Goal: Task Accomplishment & Management: Complete application form

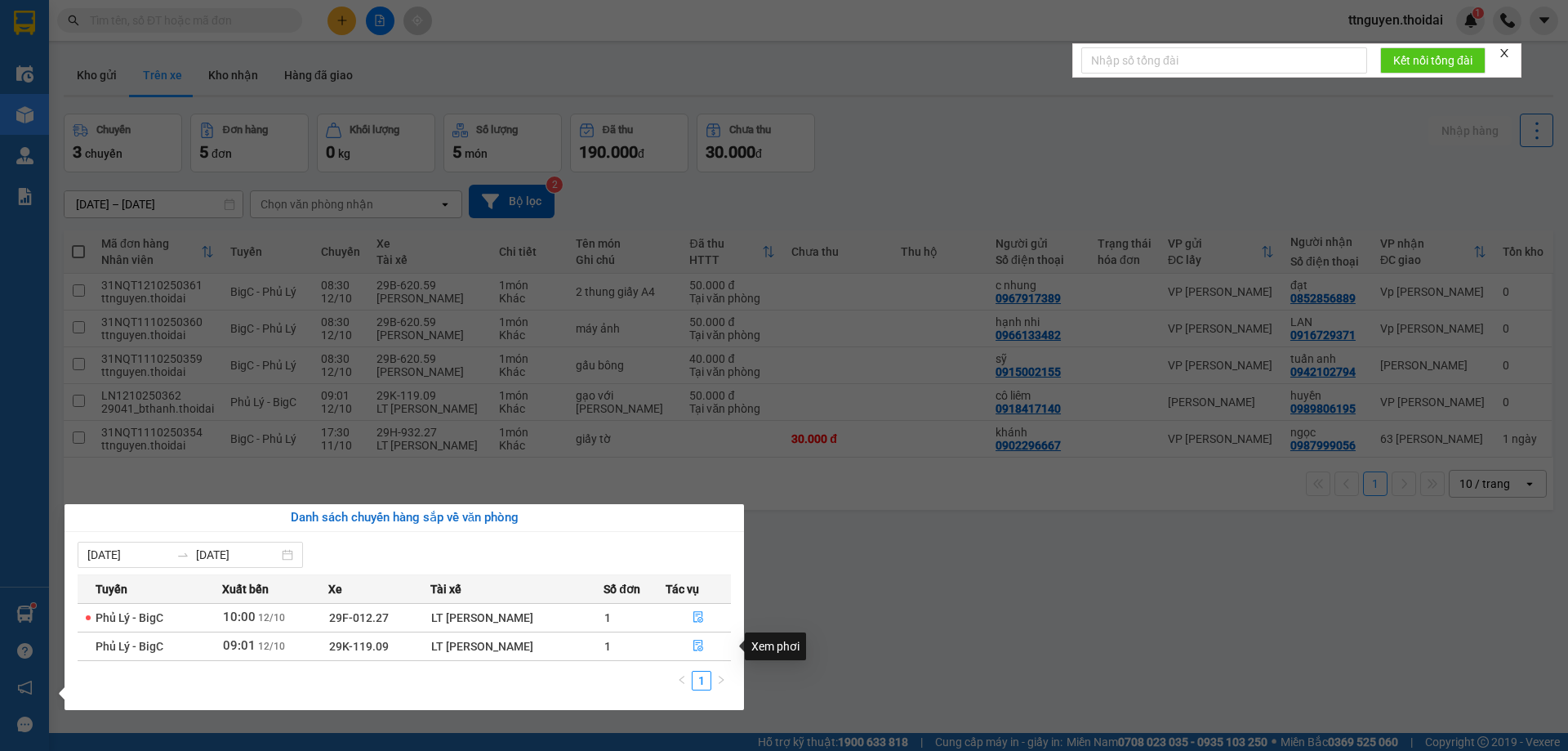
click at [780, 646] on div "Xem phơi" at bounding box center [776, 646] width 61 height 27
click at [702, 650] on icon "file-done" at bounding box center [699, 646] width 12 height 12
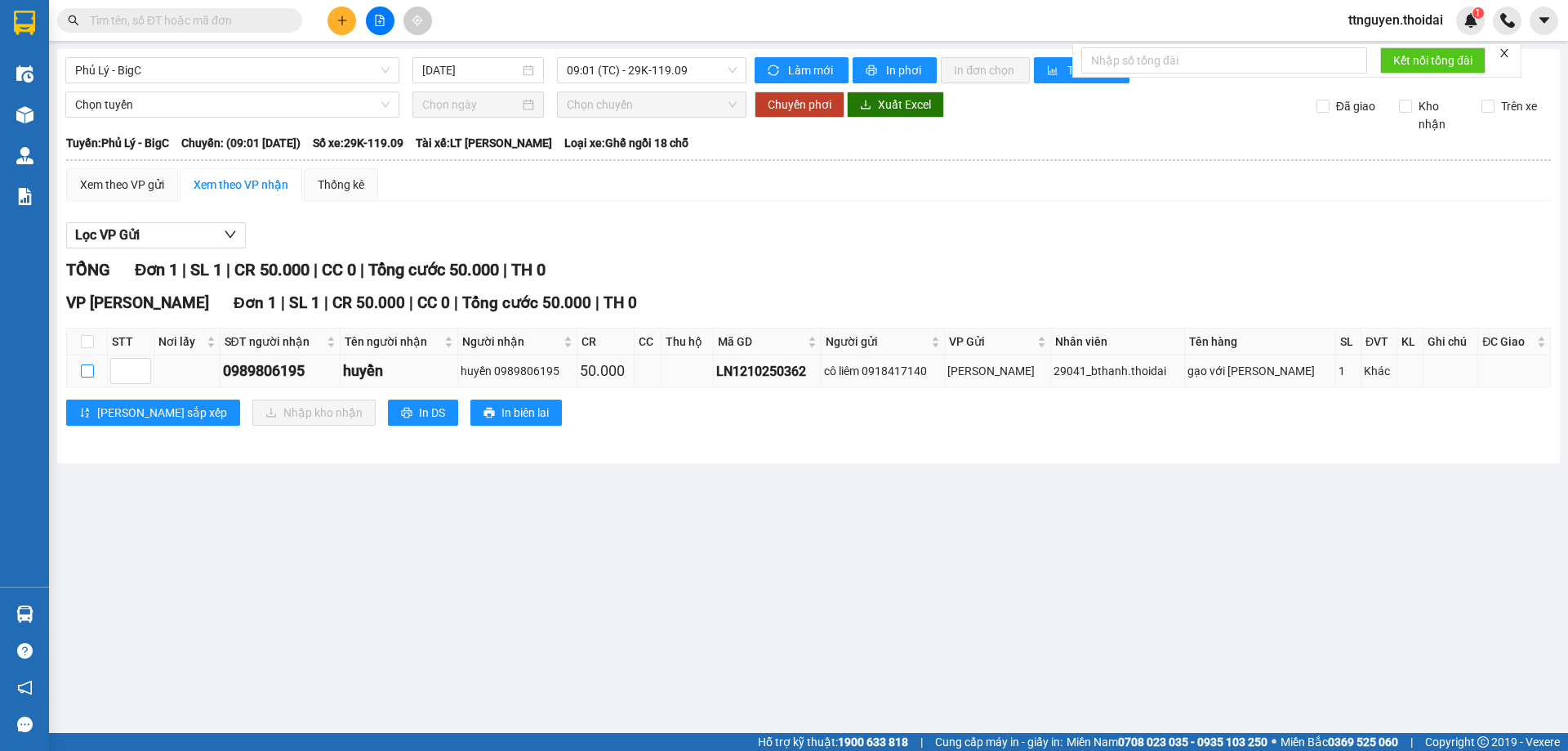
click at [85, 378] on input "checkbox" at bounding box center [87, 371] width 13 height 13
checkbox input "true"
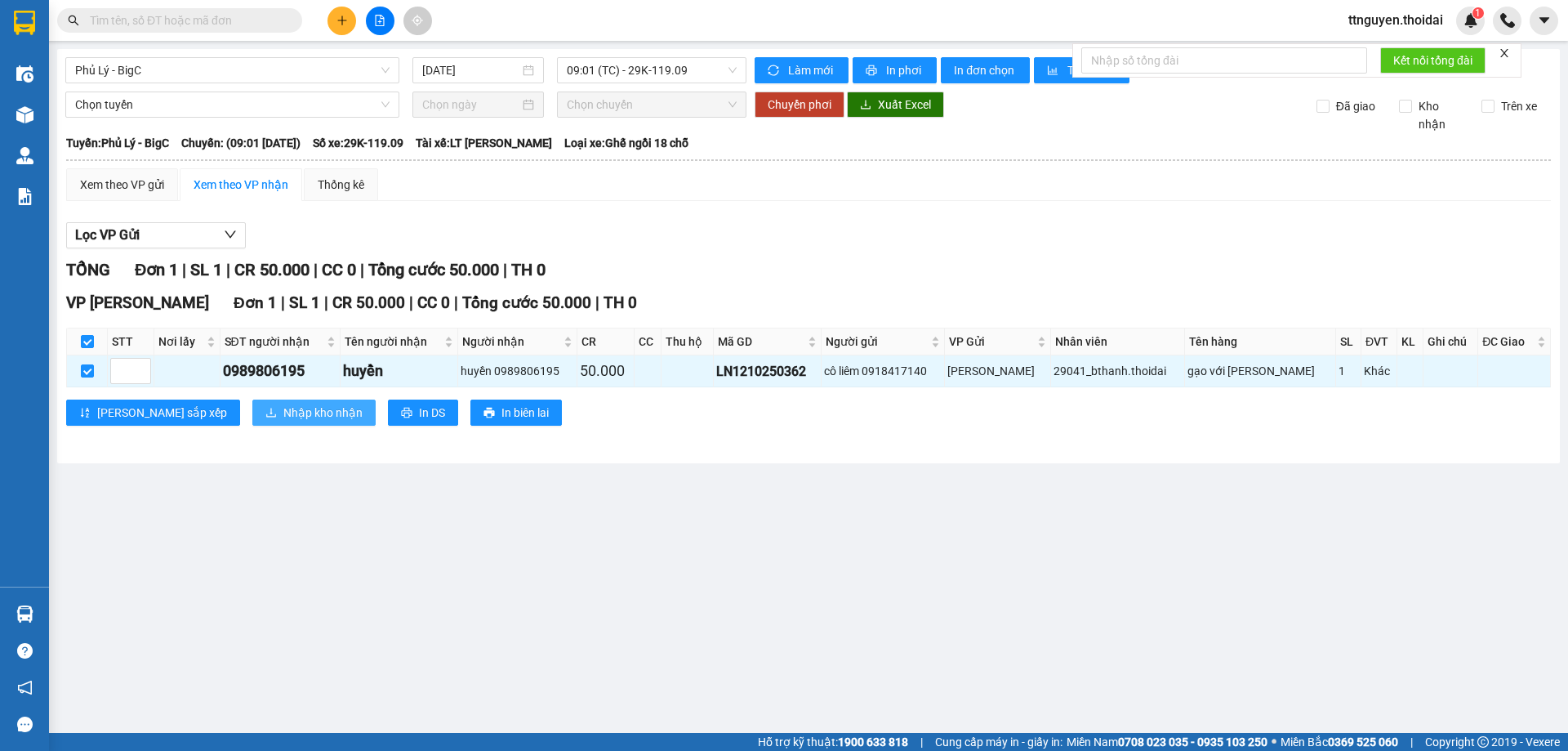
click at [284, 409] on span "Nhập kho nhận" at bounding box center [323, 412] width 79 height 18
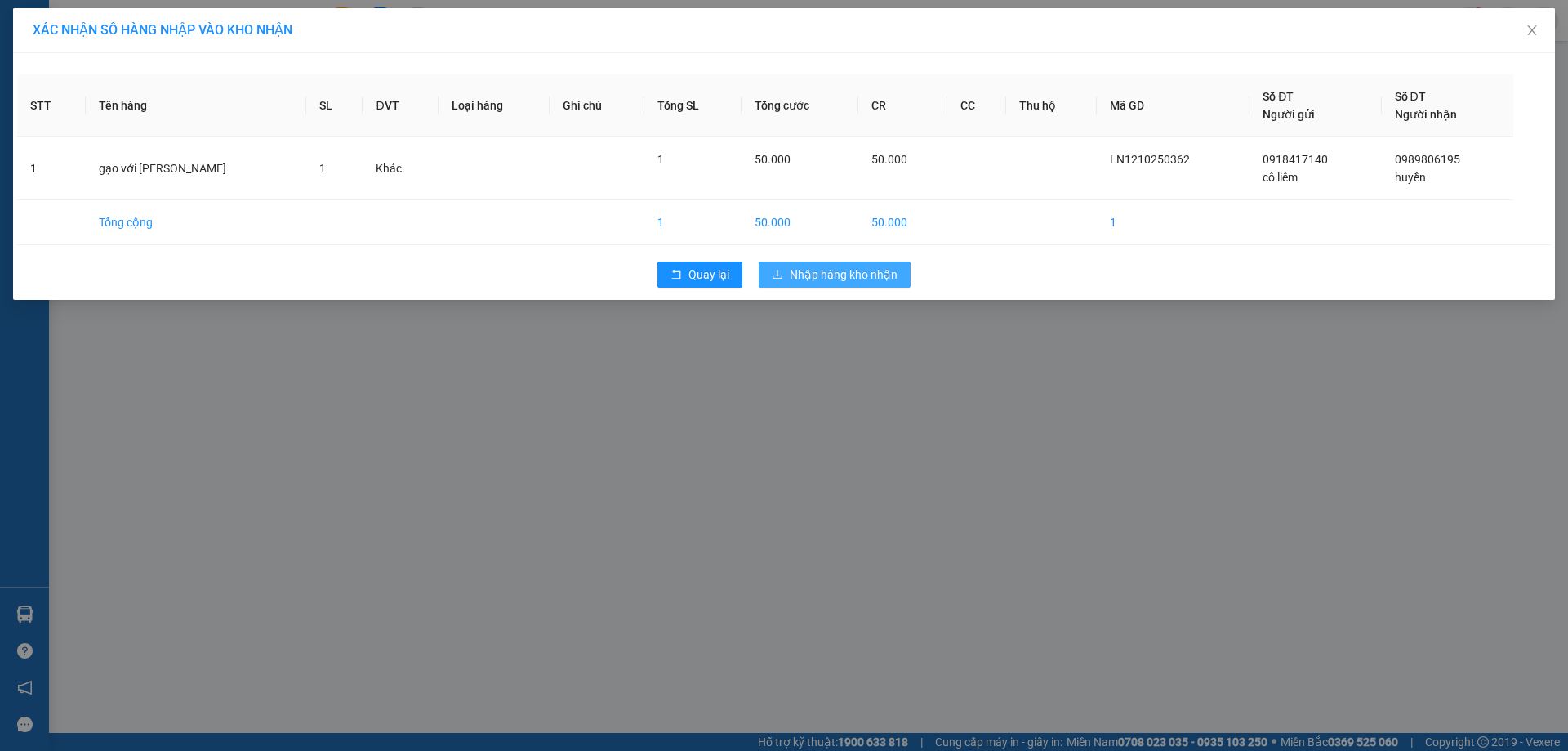
click at [812, 278] on span "Nhập hàng kho nhận" at bounding box center [844, 275] width 108 height 18
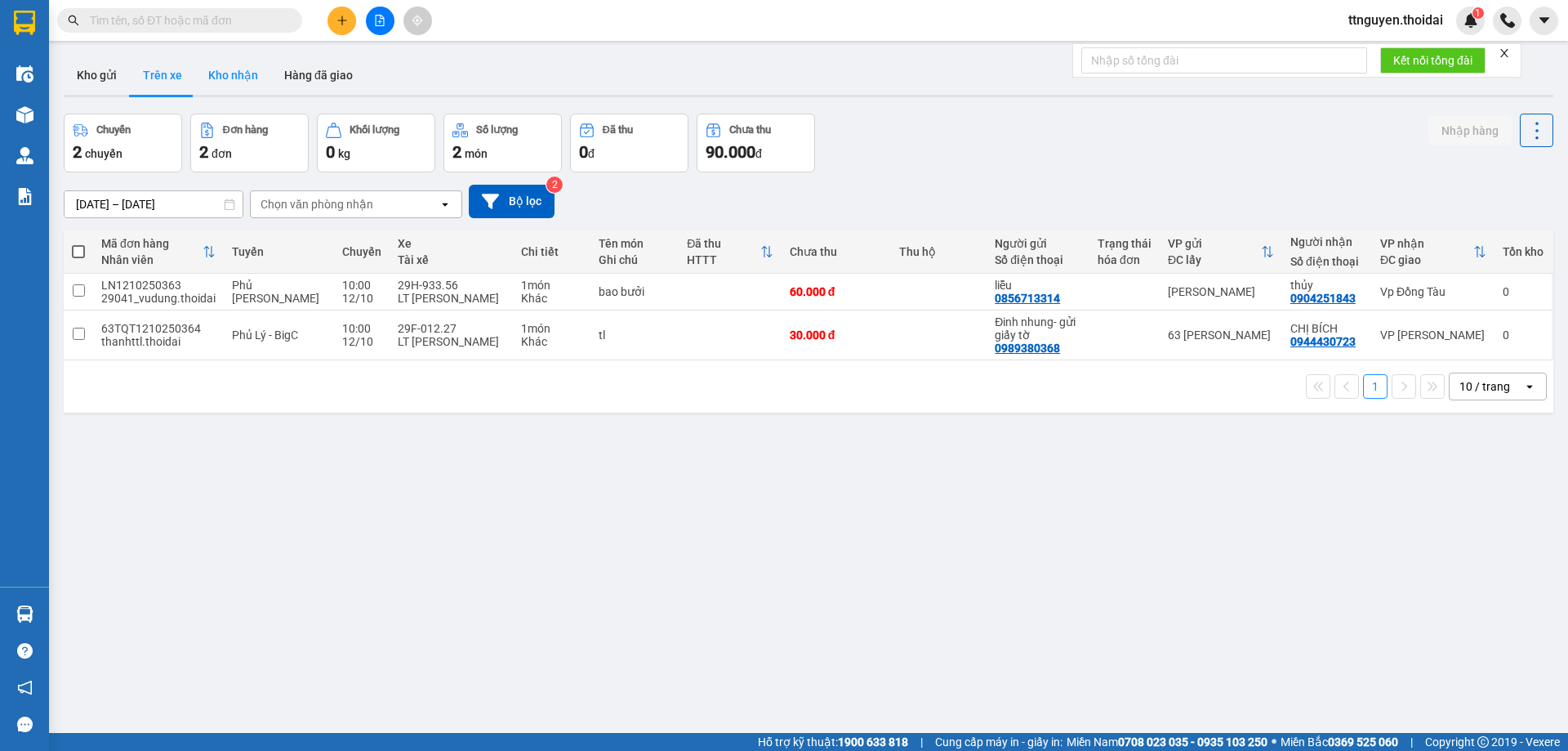
click at [236, 82] on button "Kho nhận" at bounding box center [233, 75] width 76 height 39
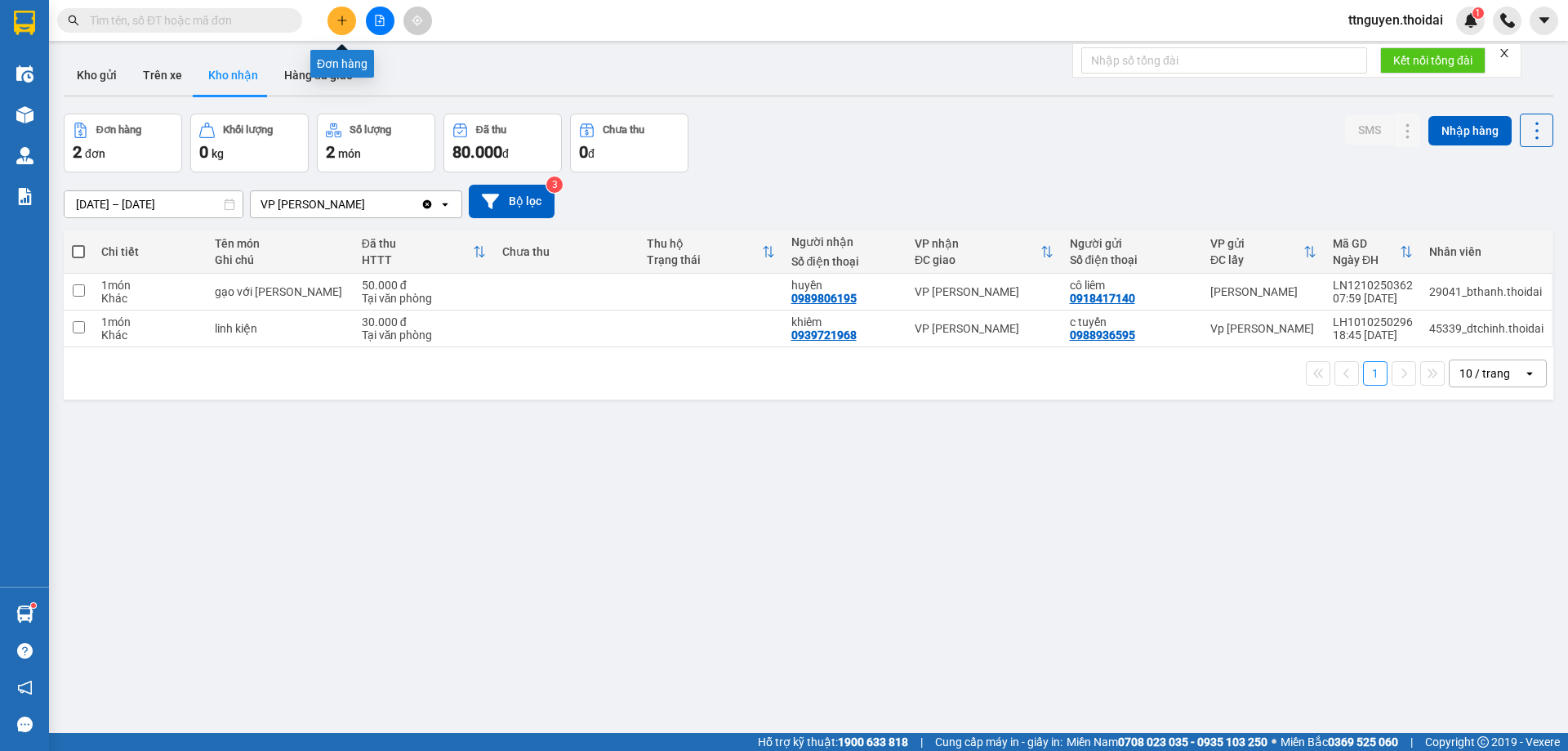
click at [337, 20] on icon "plus" at bounding box center [343, 21] width 12 height 12
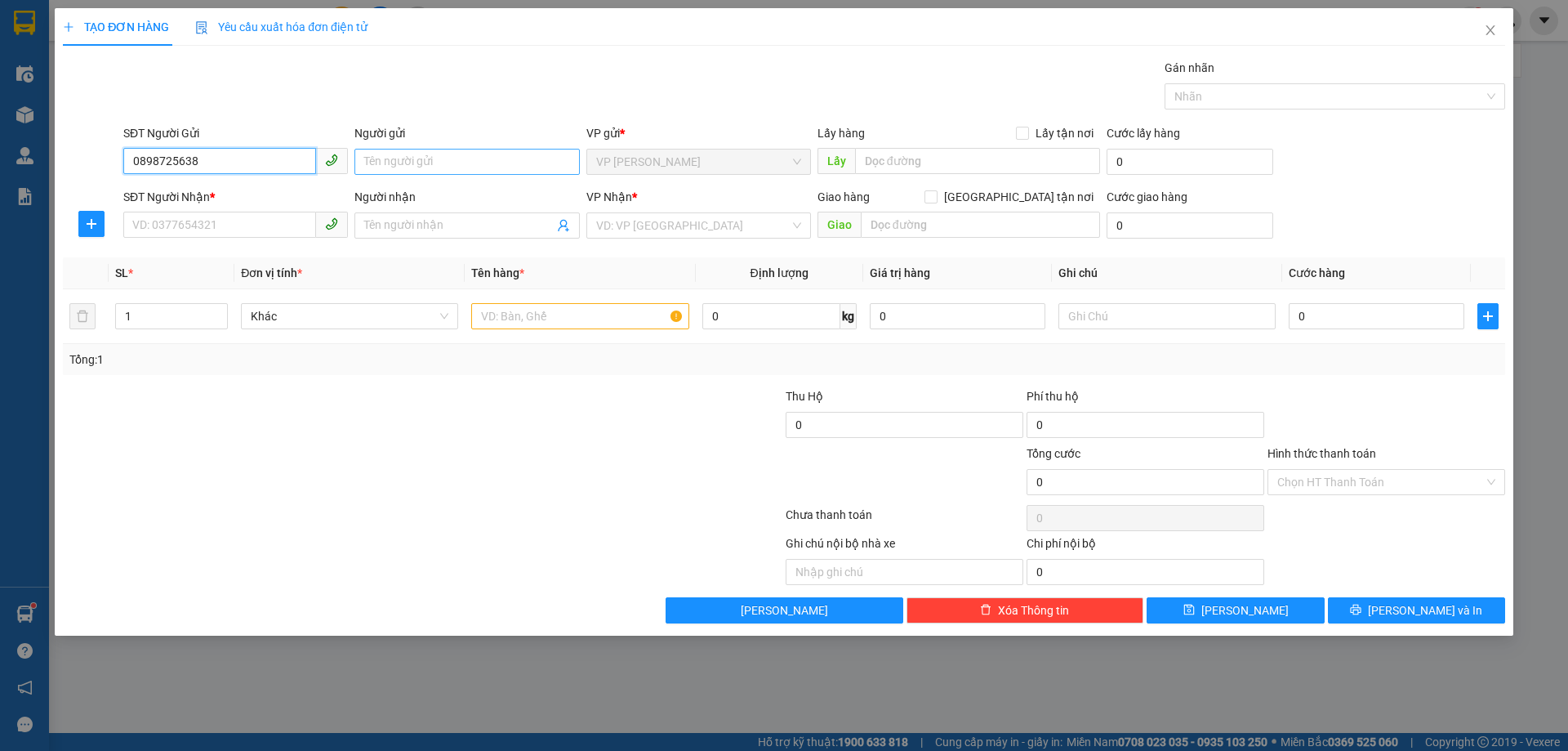
type input "0898725638"
click at [482, 169] on input "Người gửi" at bounding box center [466, 162] width 225 height 27
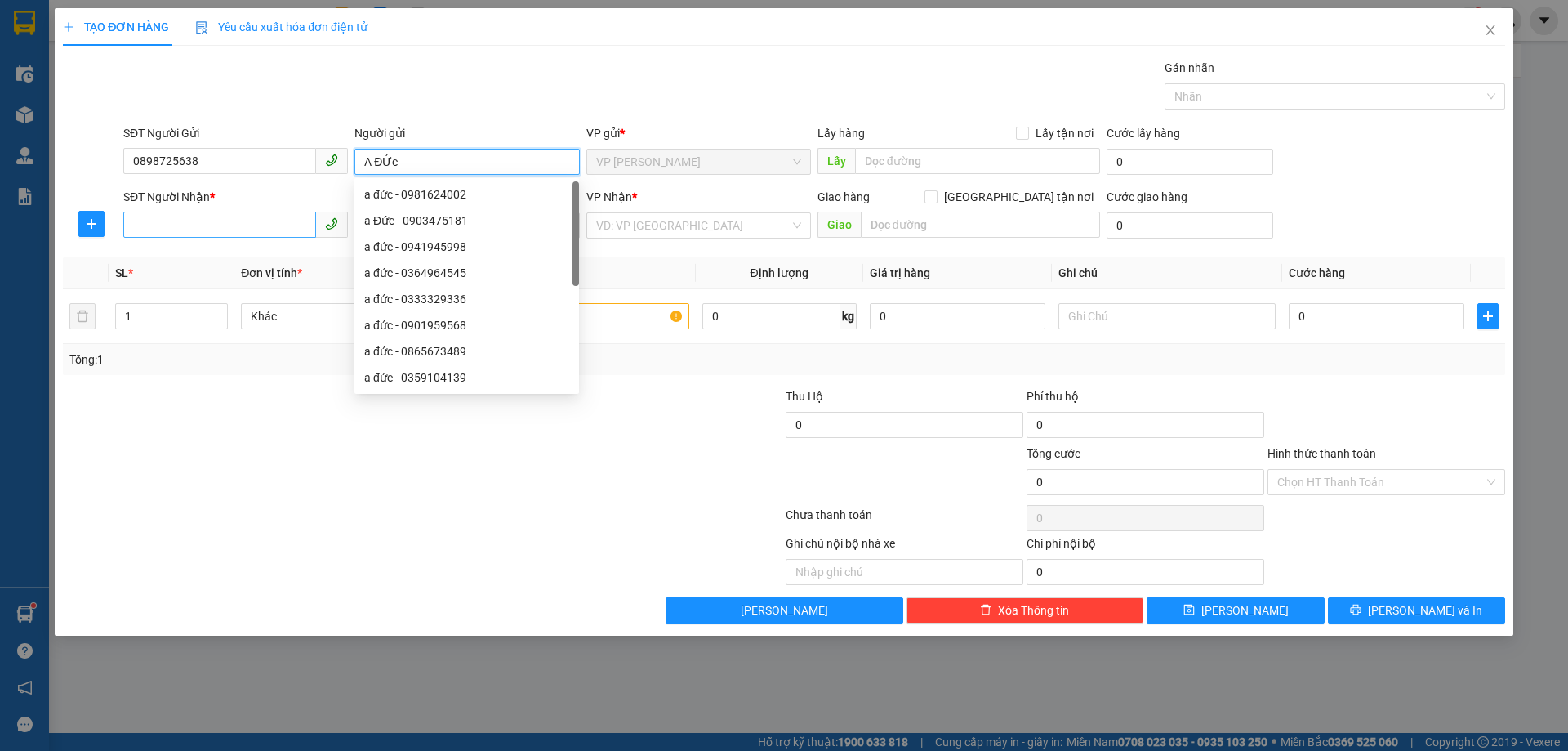
type input "A ĐỨc"
click at [256, 233] on input "SĐT Người Nhận *" at bounding box center [220, 225] width 192 height 27
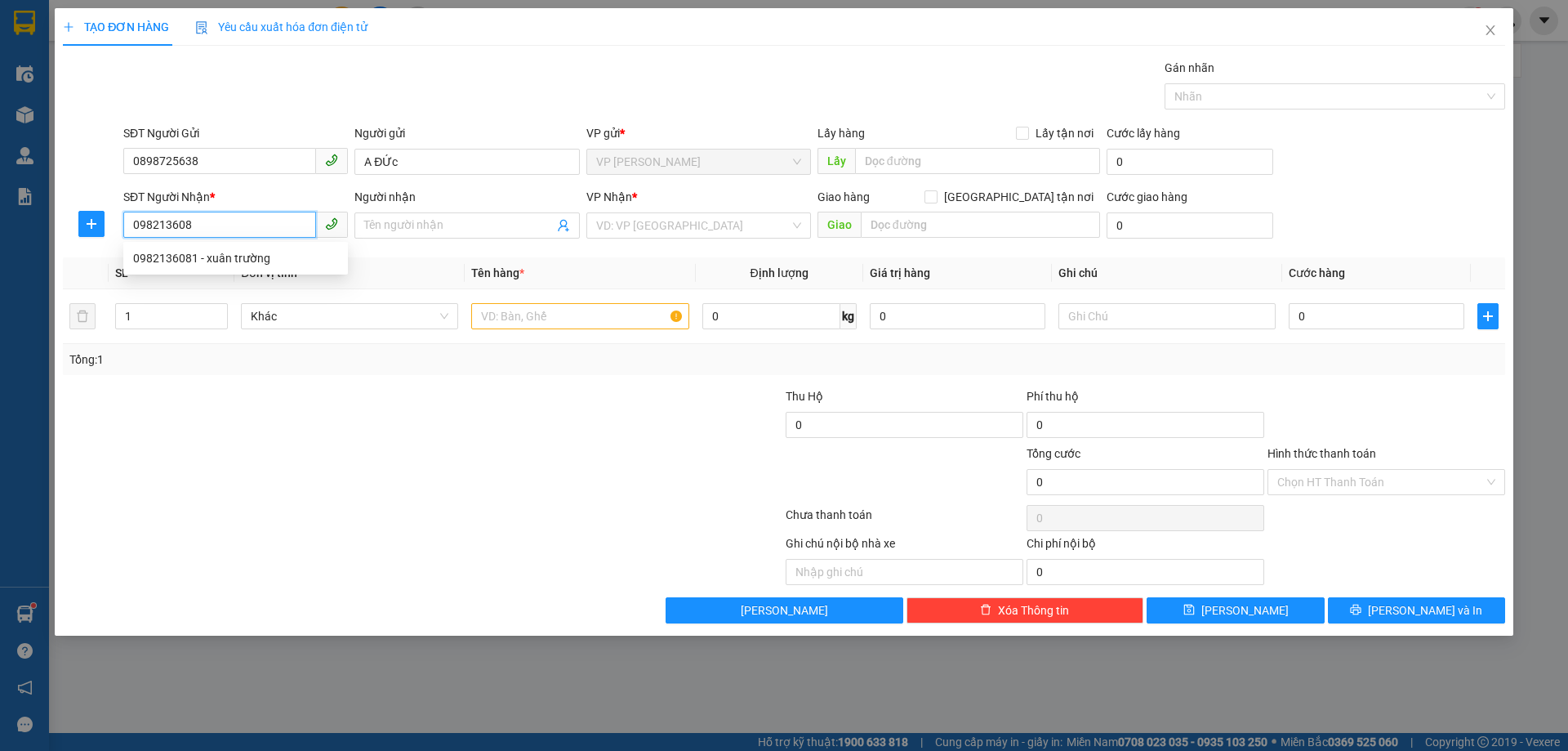
type input "0982136081"
click at [232, 259] on div "0982136081 - xuân trường" at bounding box center [235, 258] width 205 height 18
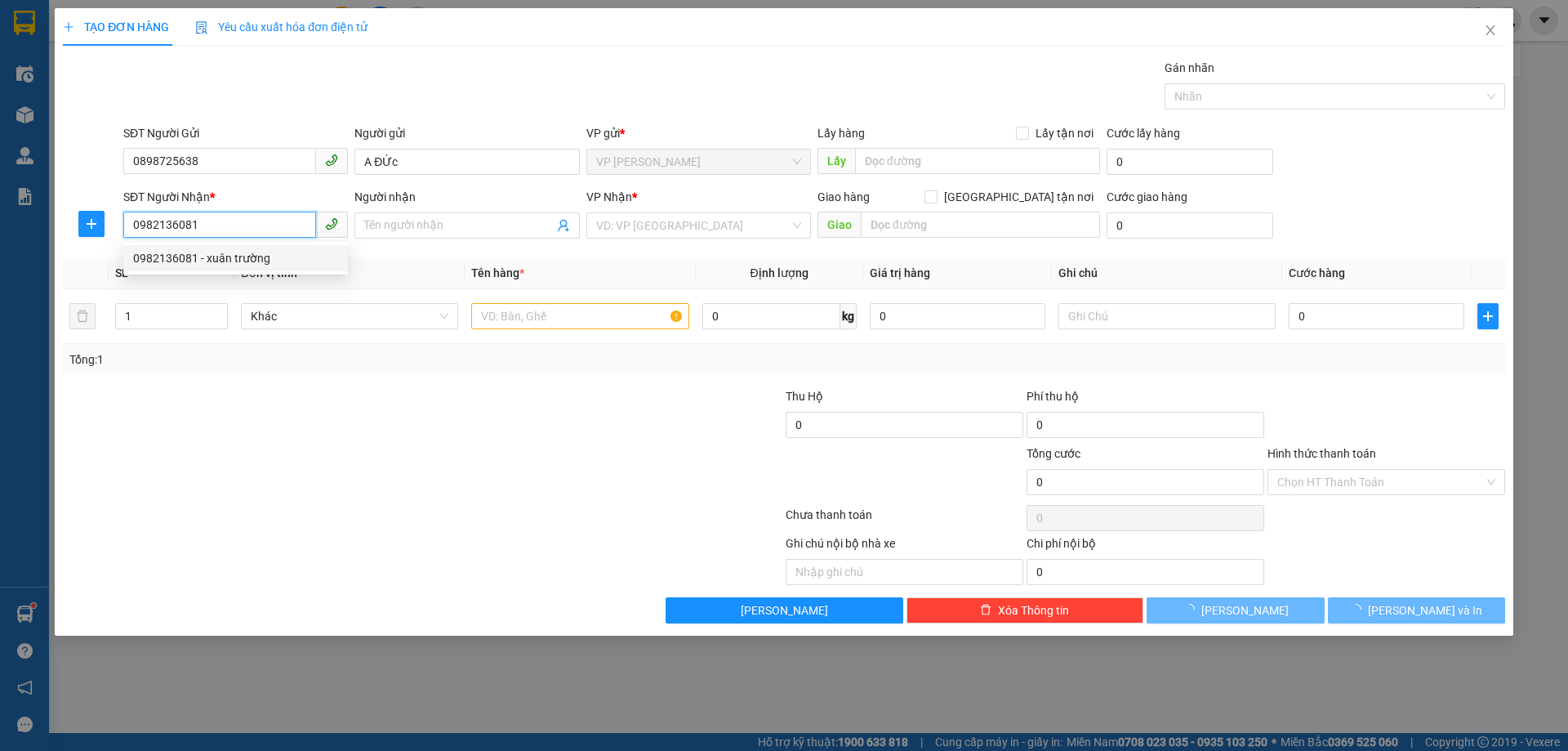
type input "xuân trường"
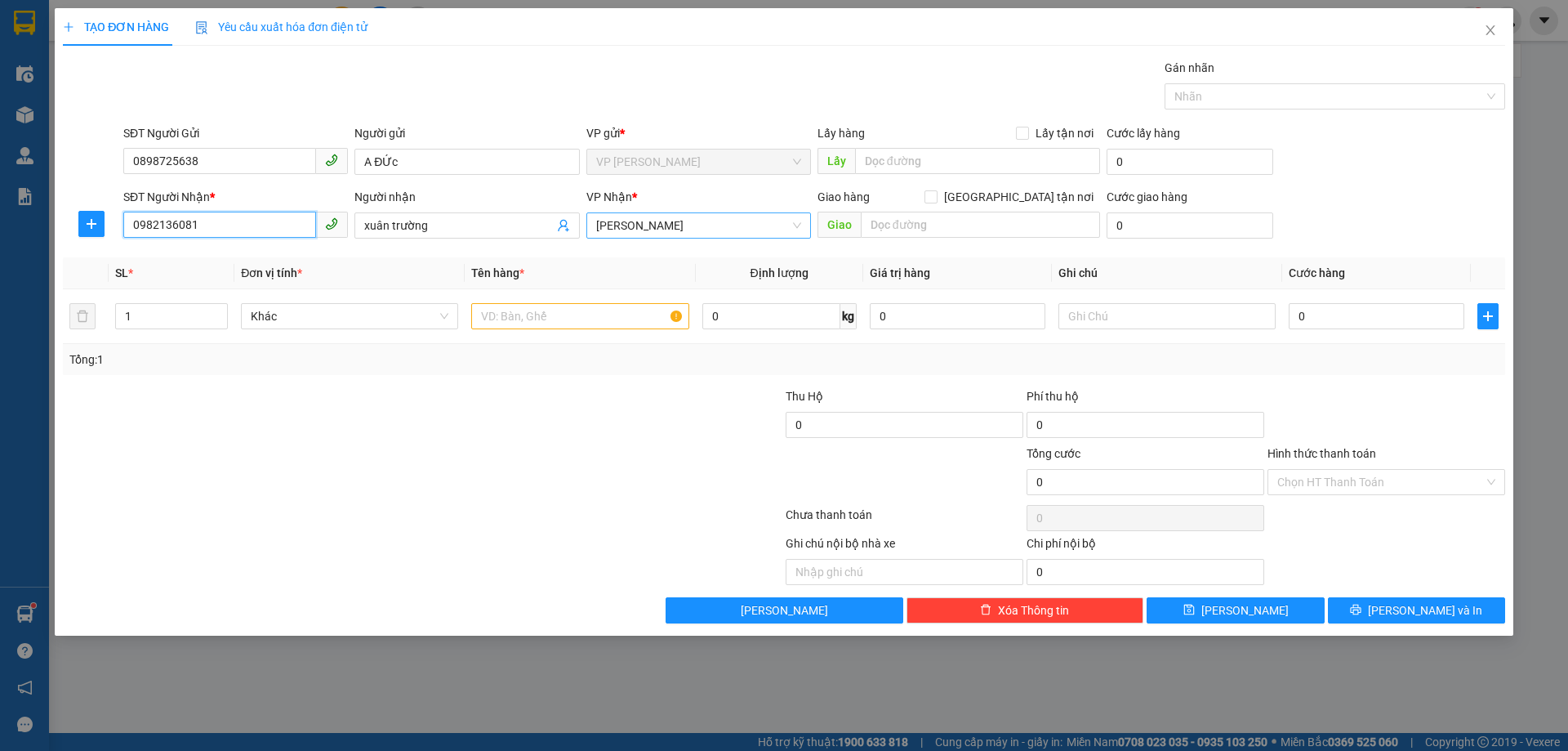
drag, startPoint x: 663, startPoint y: 222, endPoint x: 591, endPoint y: 222, distance: 72.0
click at [591, 222] on div "[PERSON_NAME]" at bounding box center [699, 226] width 225 height 27
type input "0982136081"
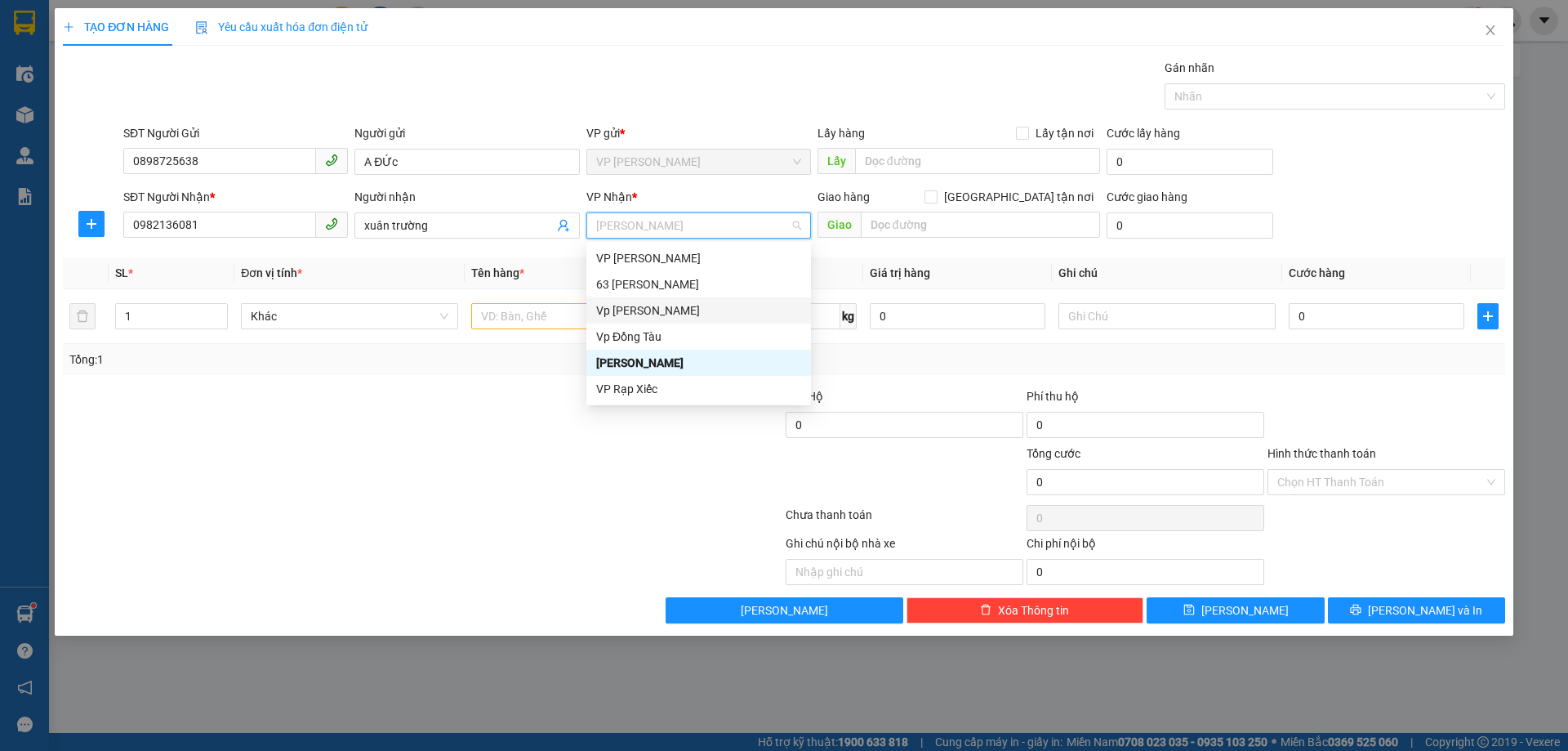
click at [629, 306] on div "Vp [PERSON_NAME]" at bounding box center [699, 310] width 205 height 18
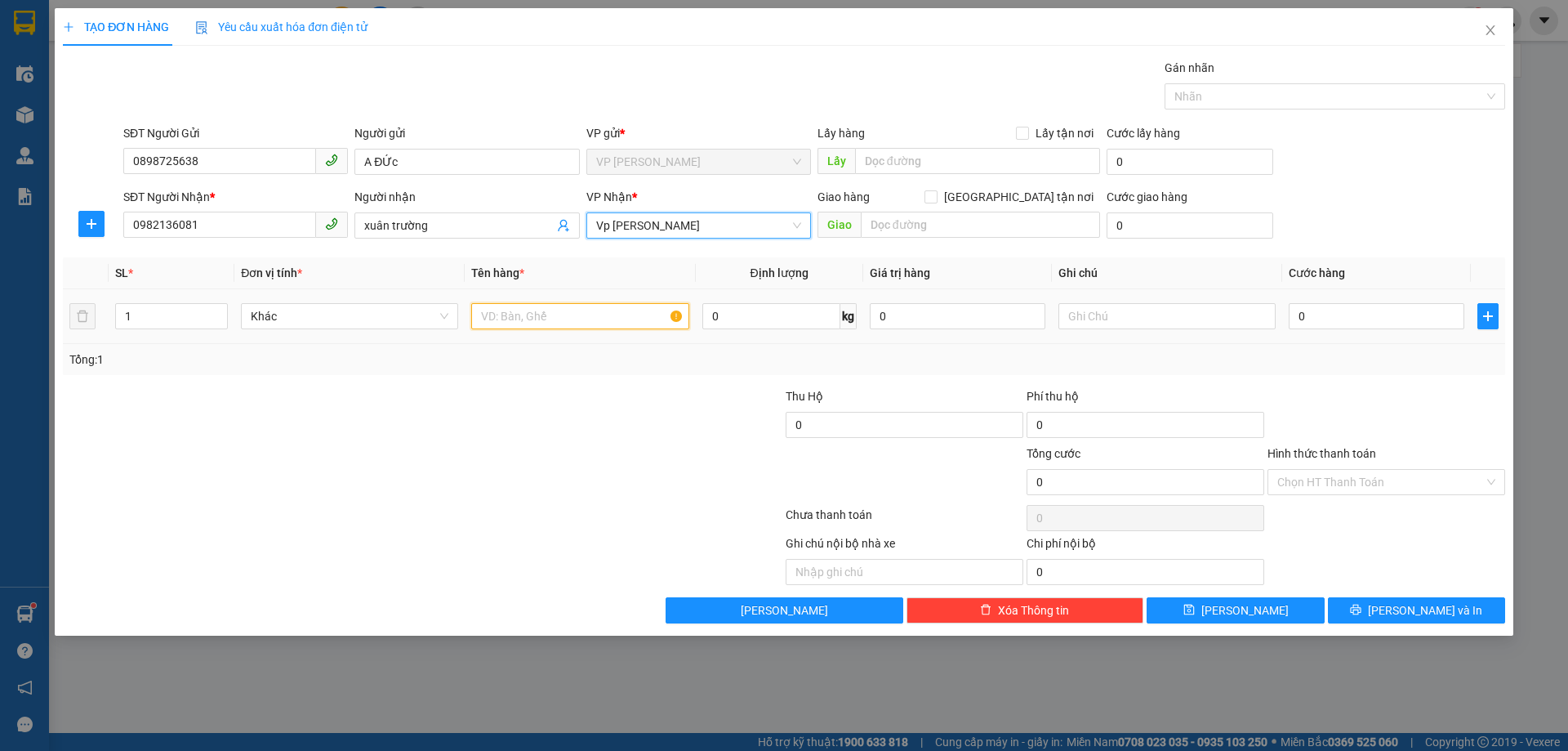
click at [527, 318] on input "text" at bounding box center [580, 316] width 217 height 27
type input "D"
type input "Điện thoại"
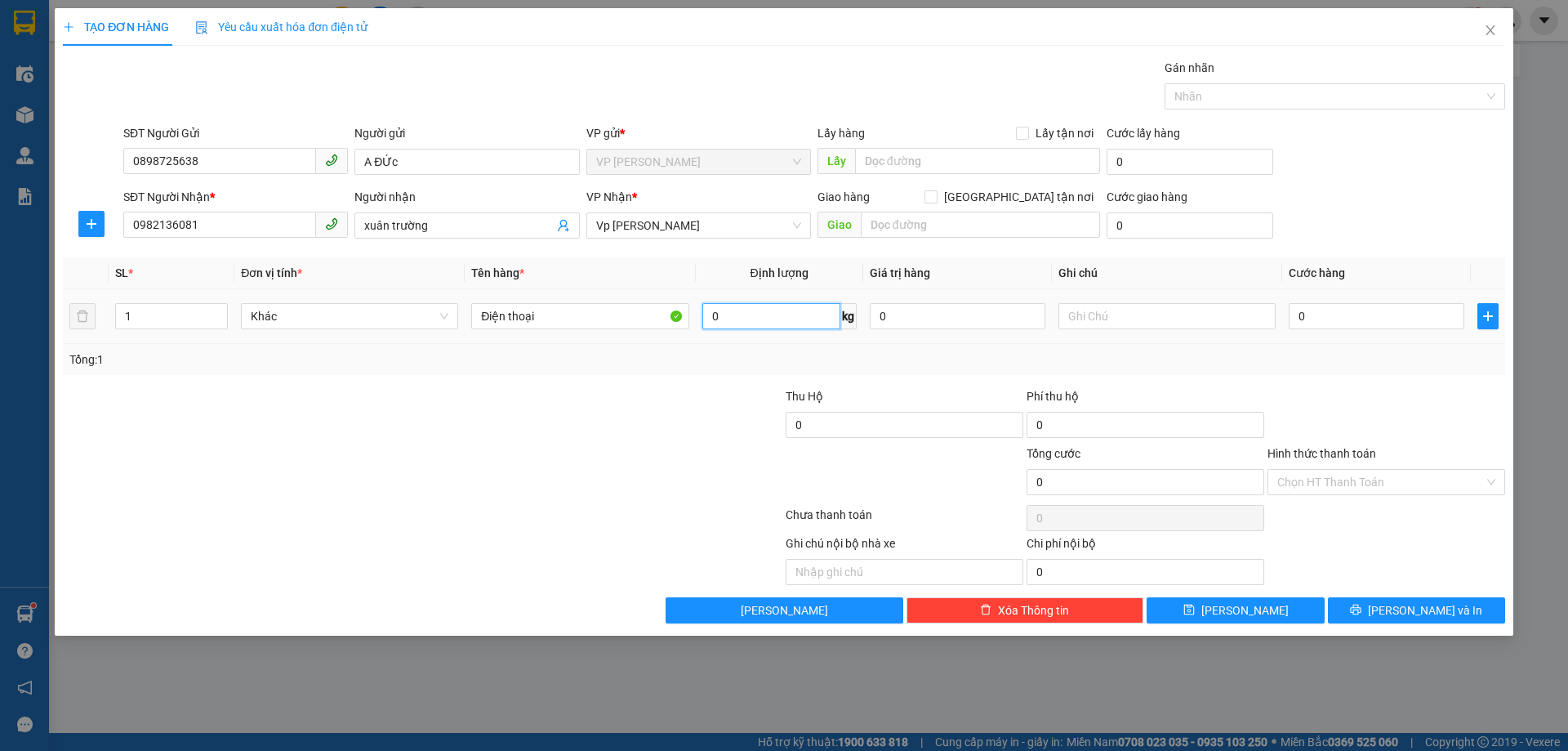
click at [785, 315] on input "0" at bounding box center [772, 316] width 138 height 27
click at [1338, 314] on input "0" at bounding box center [1376, 316] width 176 height 27
type input "4"
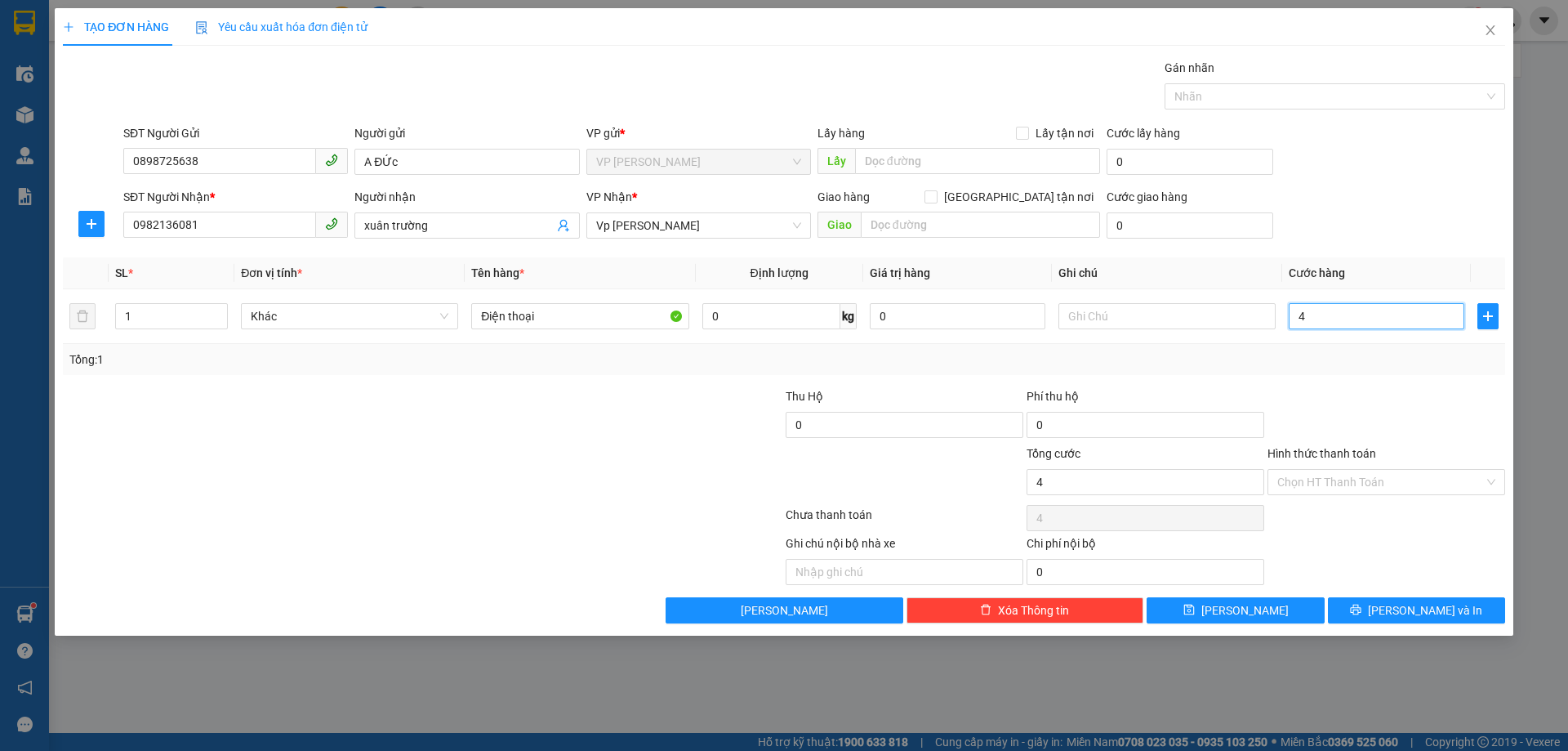
type input "40"
type input "400"
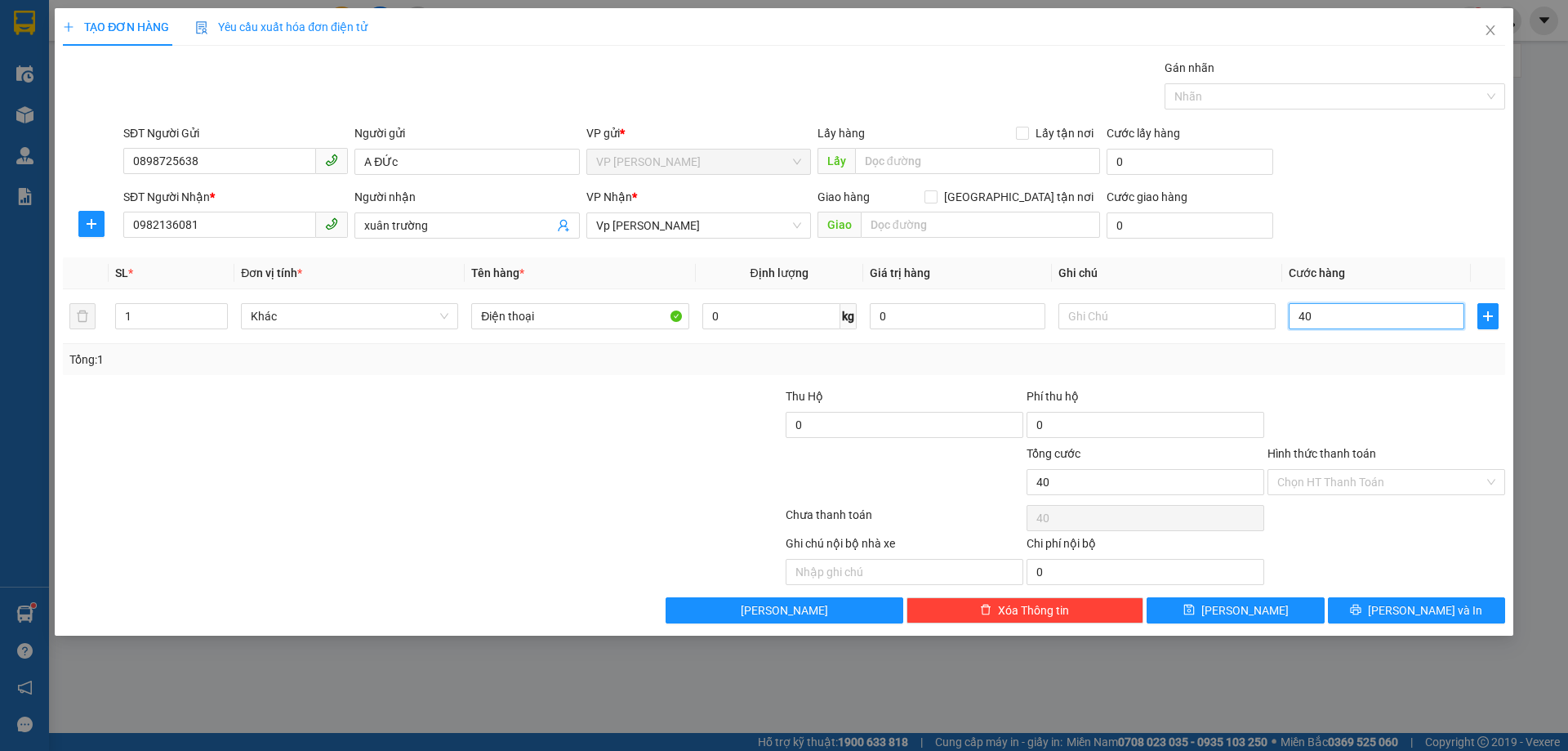
type input "400"
type input "4.000"
type input "40.000"
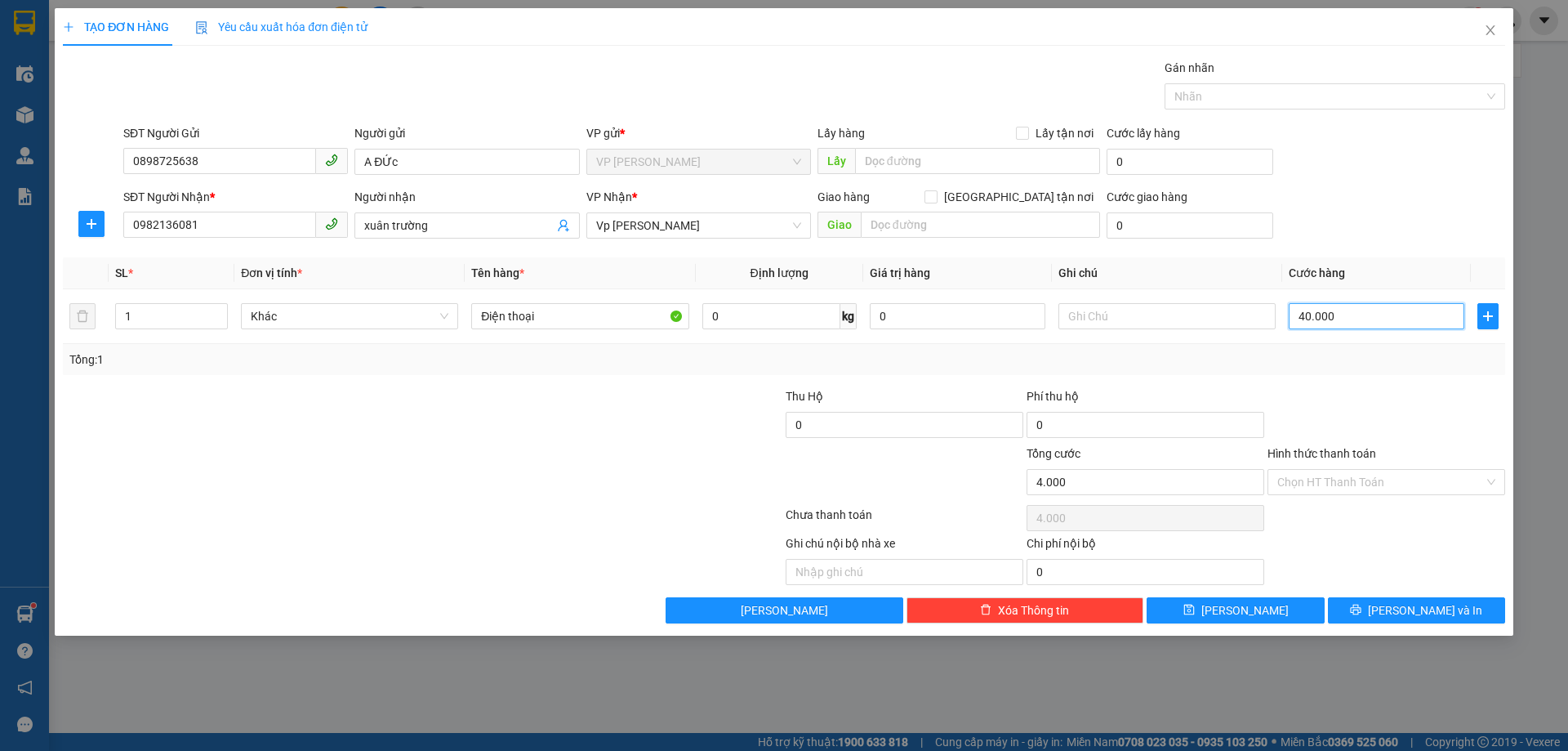
type input "40.000"
click at [1399, 471] on input "Hình thức thanh toán" at bounding box center [1381, 482] width 207 height 25
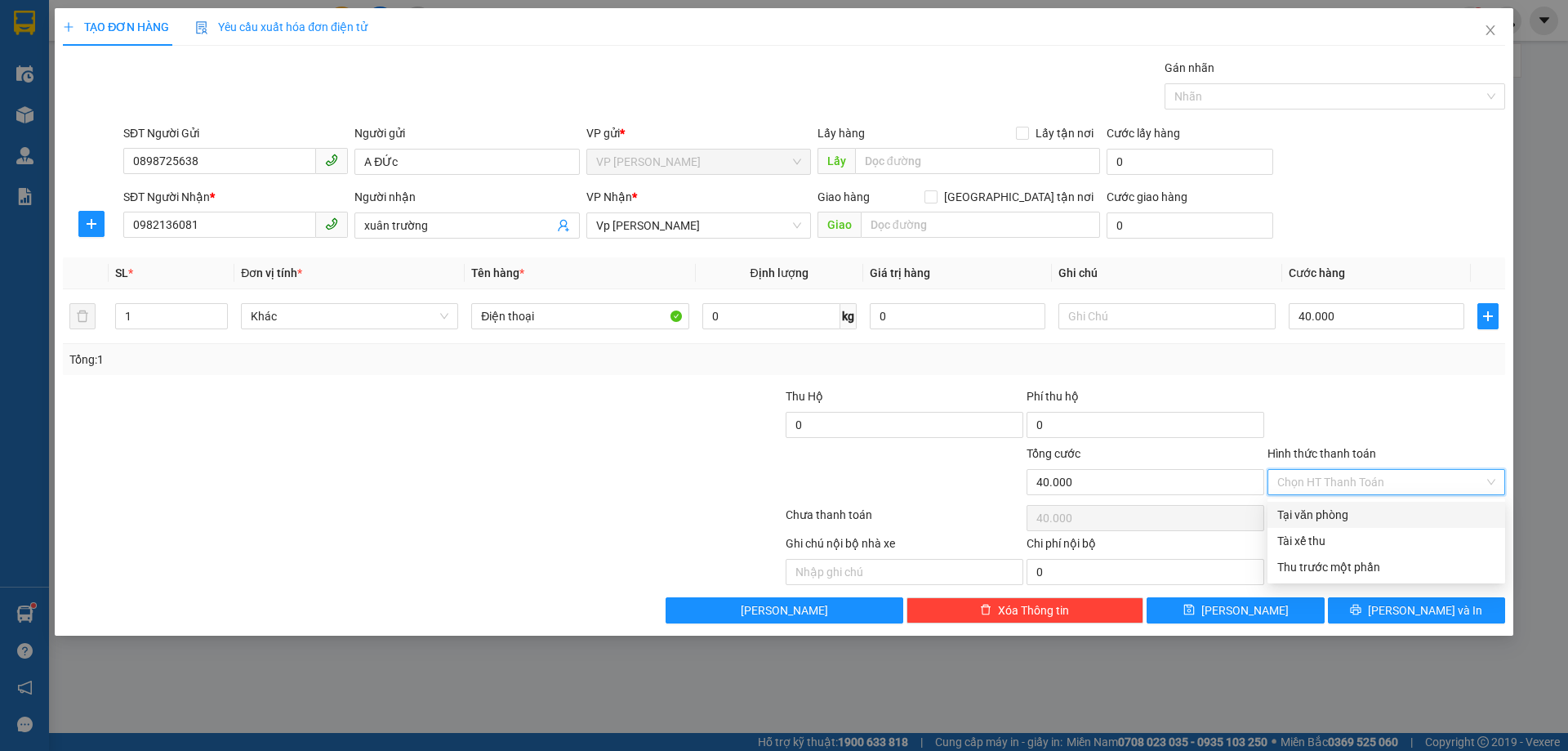
drag, startPoint x: 1317, startPoint y: 520, endPoint x: 1319, endPoint y: 510, distance: 10.2
click at [1319, 512] on div "Tại văn phòng" at bounding box center [1386, 514] width 218 height 18
type input "0"
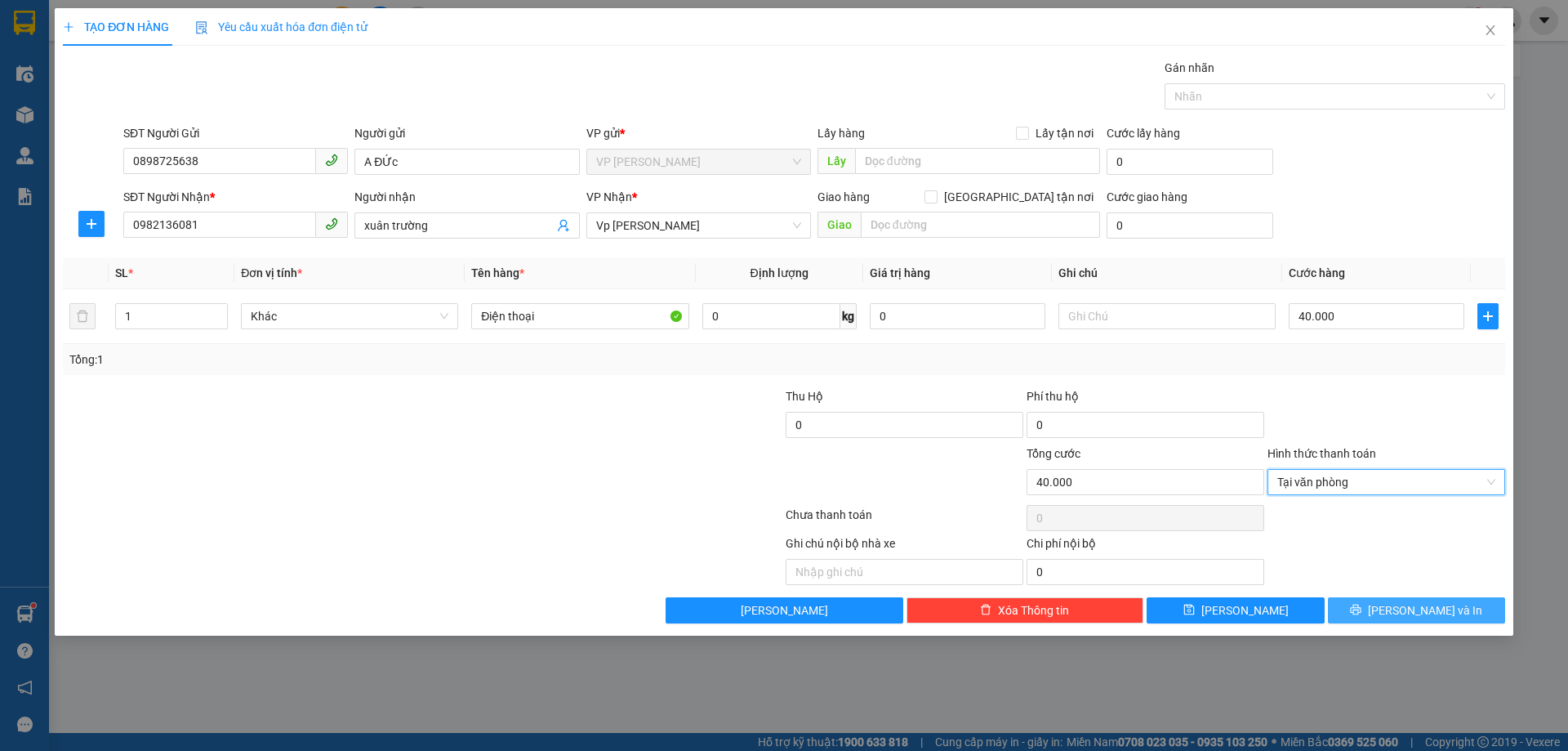
click at [1415, 610] on span "[PERSON_NAME] và In" at bounding box center [1425, 611] width 114 height 18
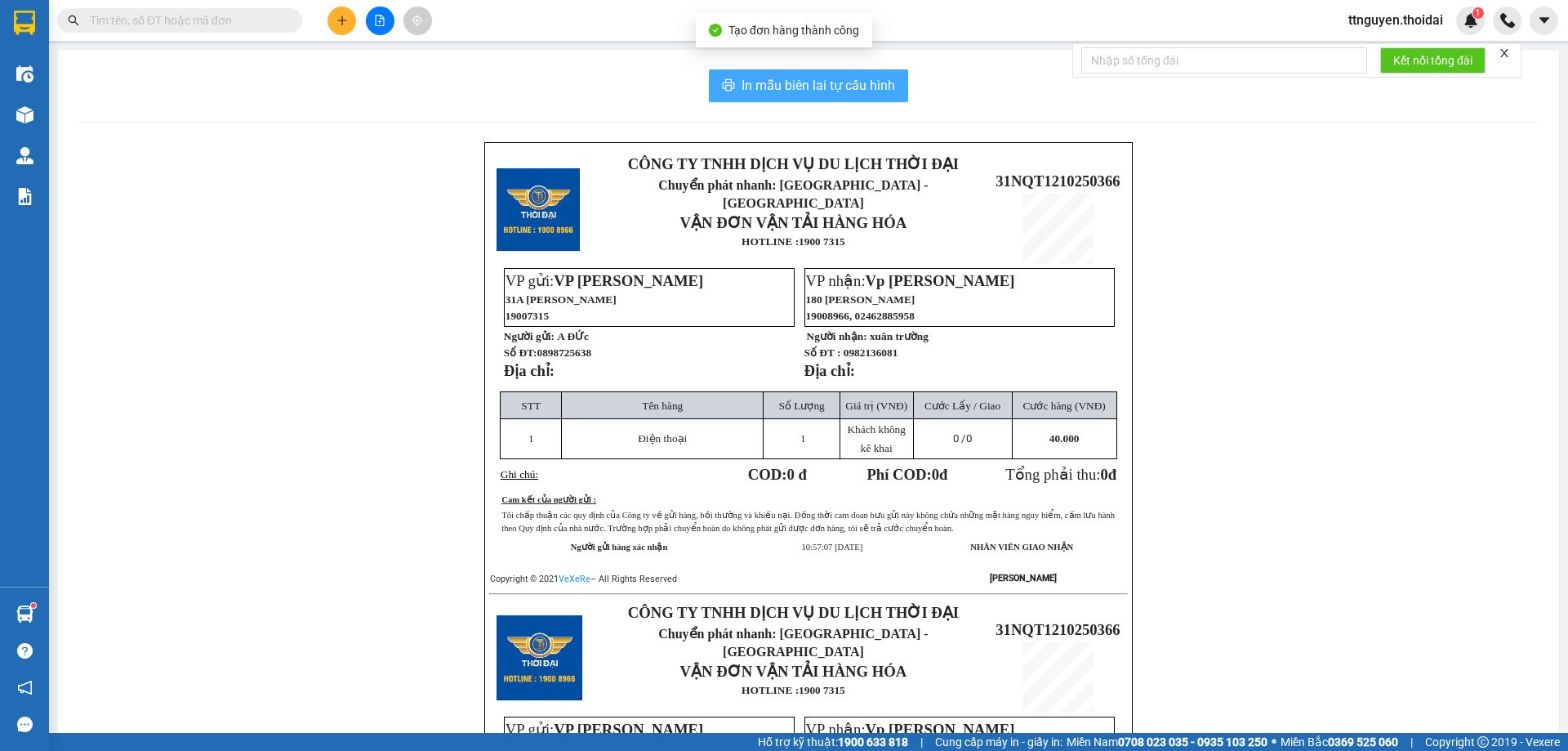
click at [813, 89] on span "In mẫu biên lai tự cấu hình" at bounding box center [818, 85] width 153 height 21
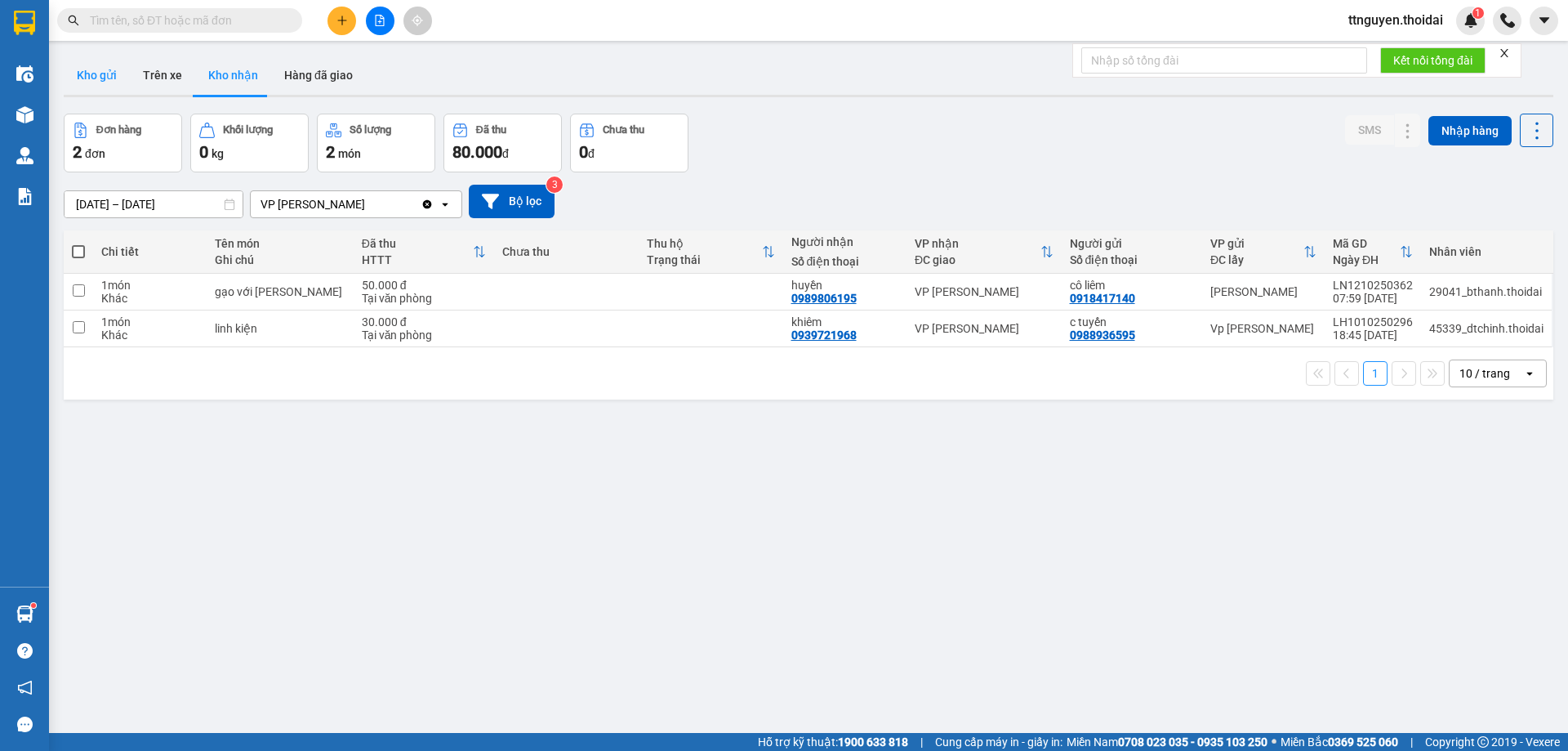
click at [103, 68] on button "Kho gửi" at bounding box center [97, 75] width 66 height 39
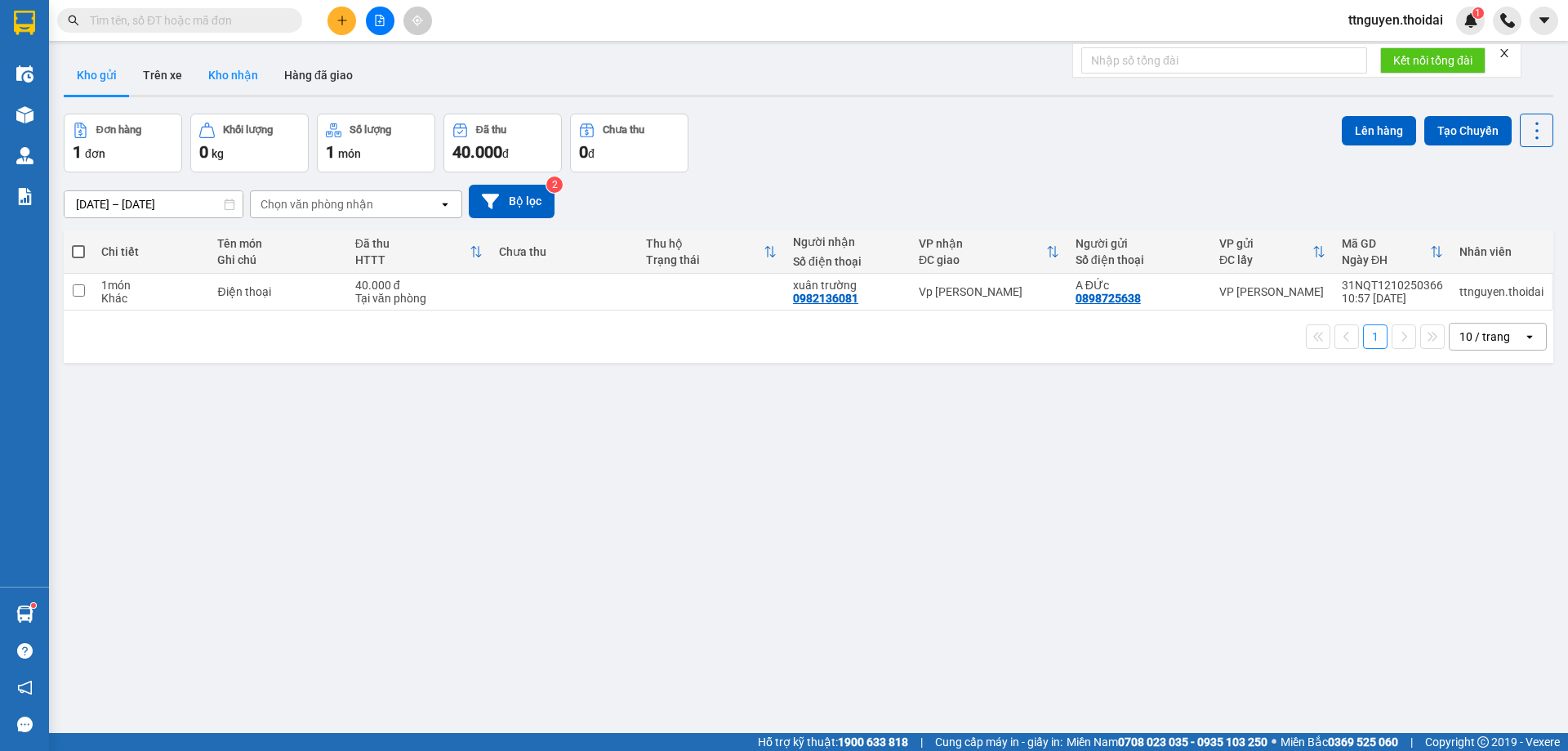
click at [237, 74] on button "Kho nhận" at bounding box center [233, 75] width 76 height 39
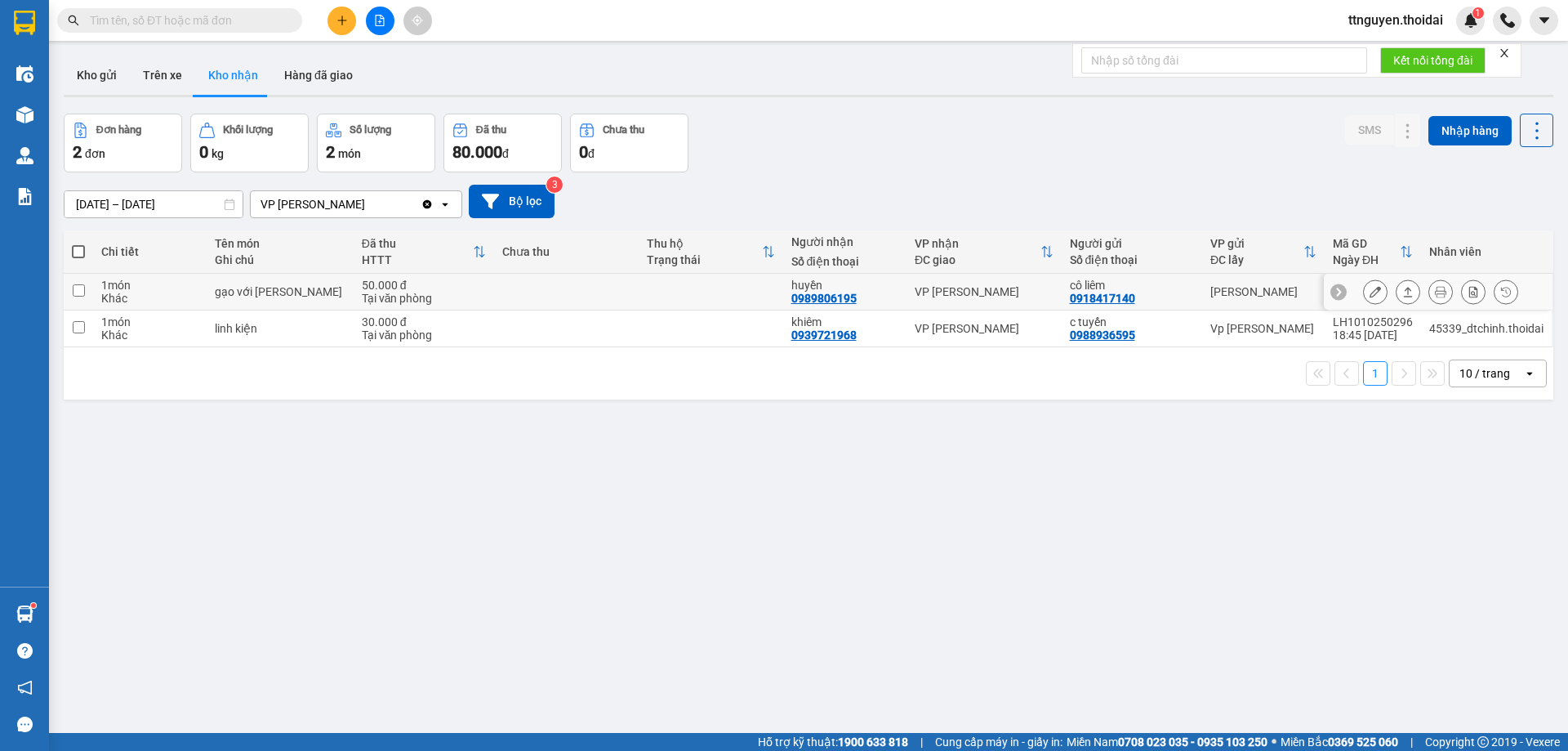
click at [85, 288] on td at bounding box center [78, 292] width 29 height 37
checkbox input "true"
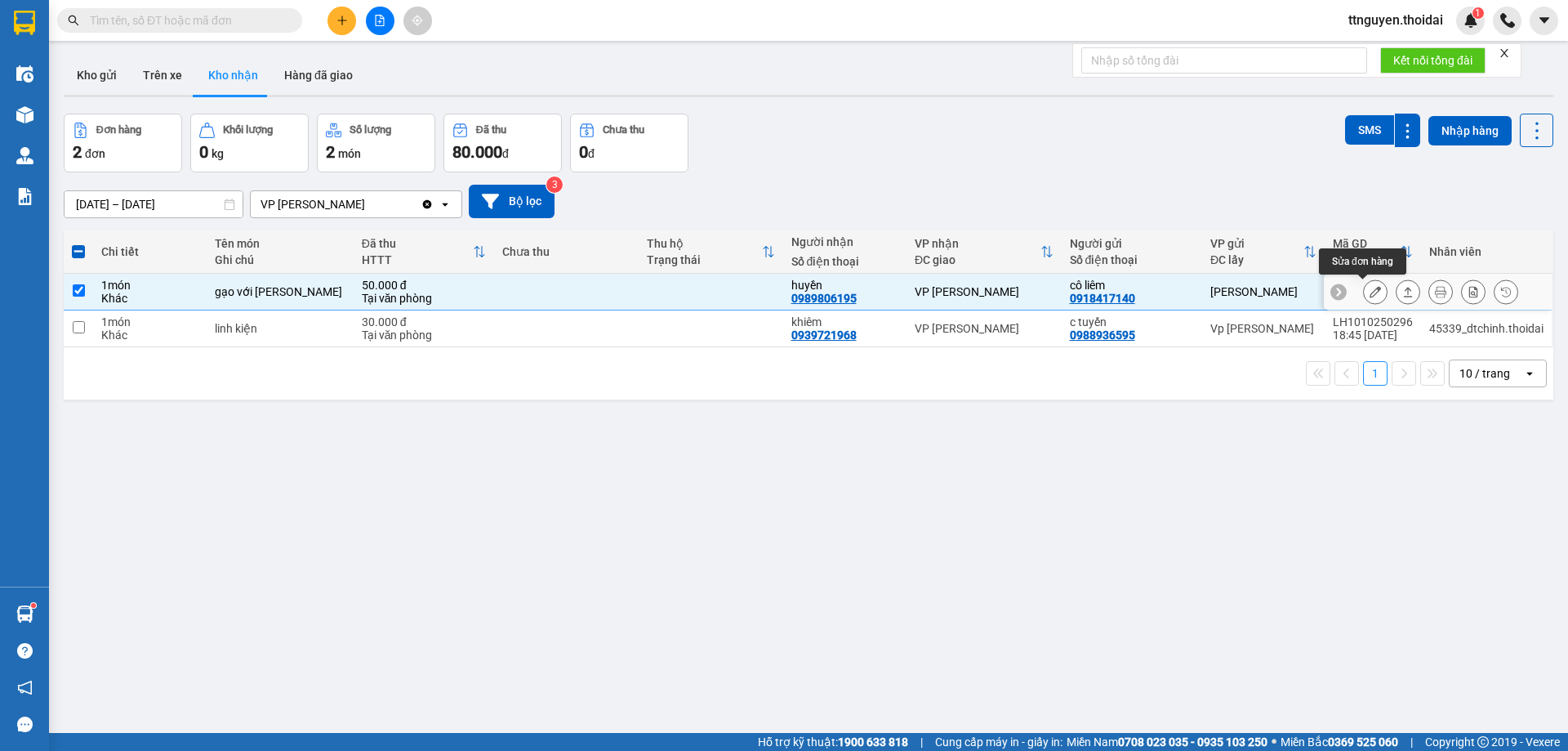
click at [1370, 287] on icon at bounding box center [1376, 292] width 12 height 12
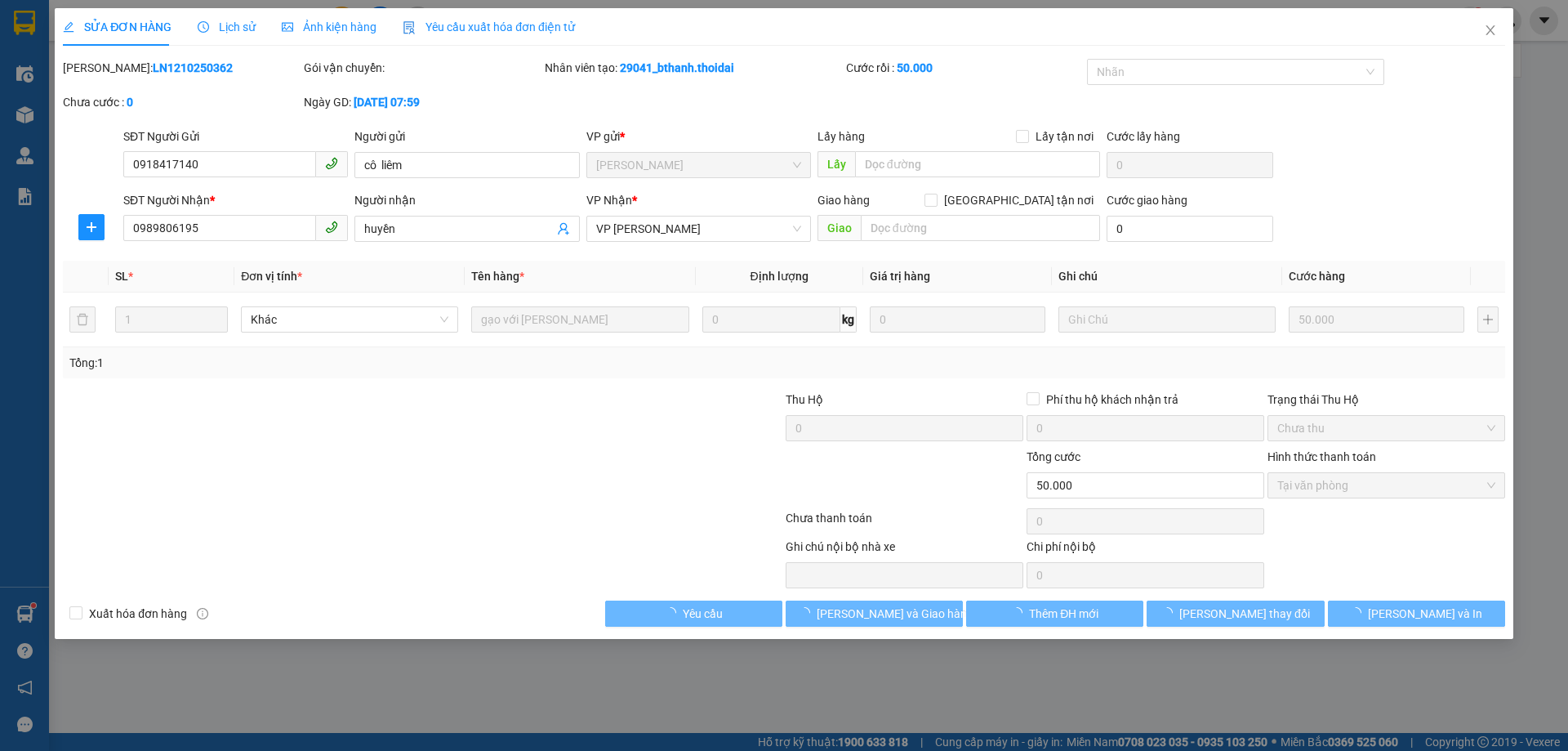
type input "0918417140"
type input "cô liêm"
type input "0989806195"
type input "huyền"
type input "0"
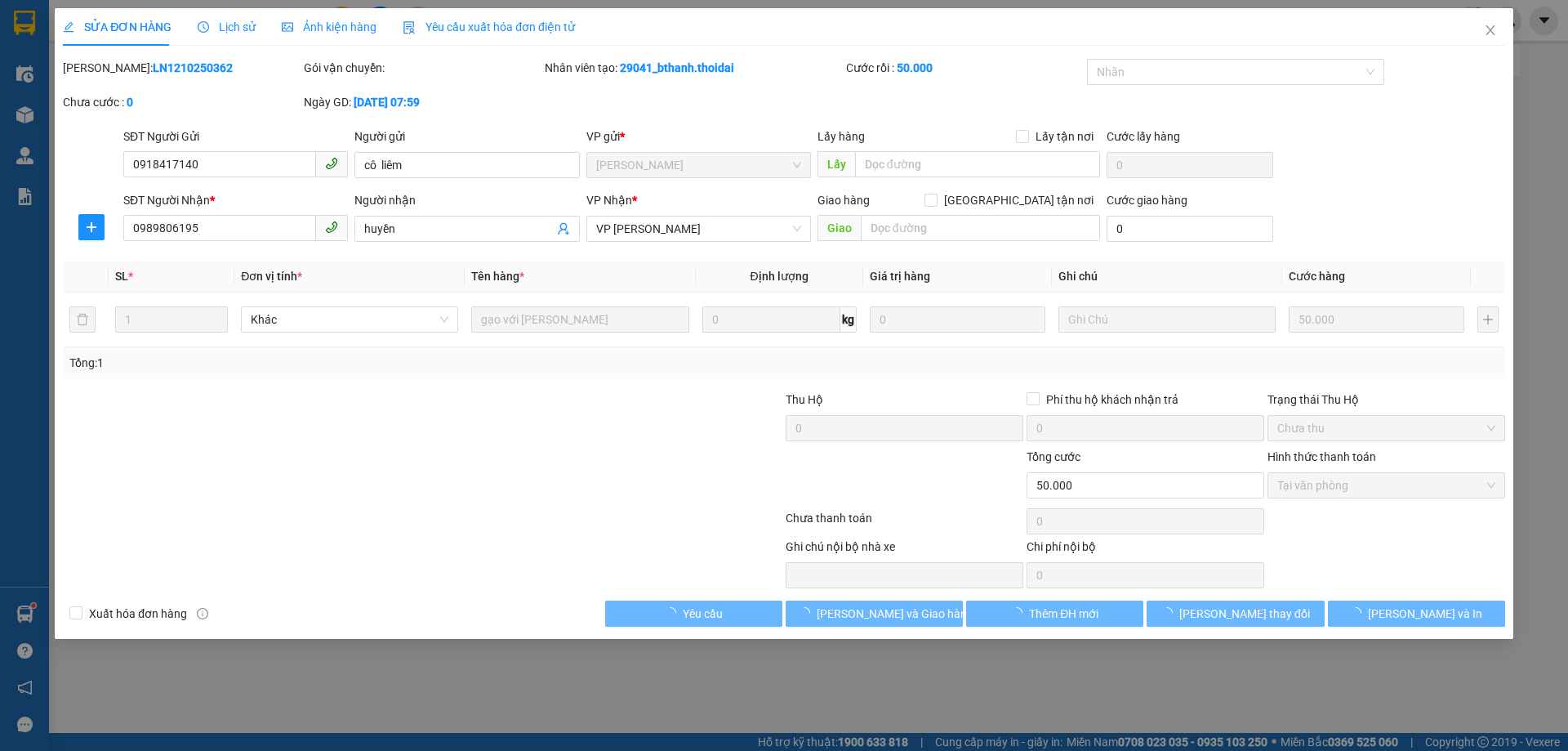
type input "50.000"
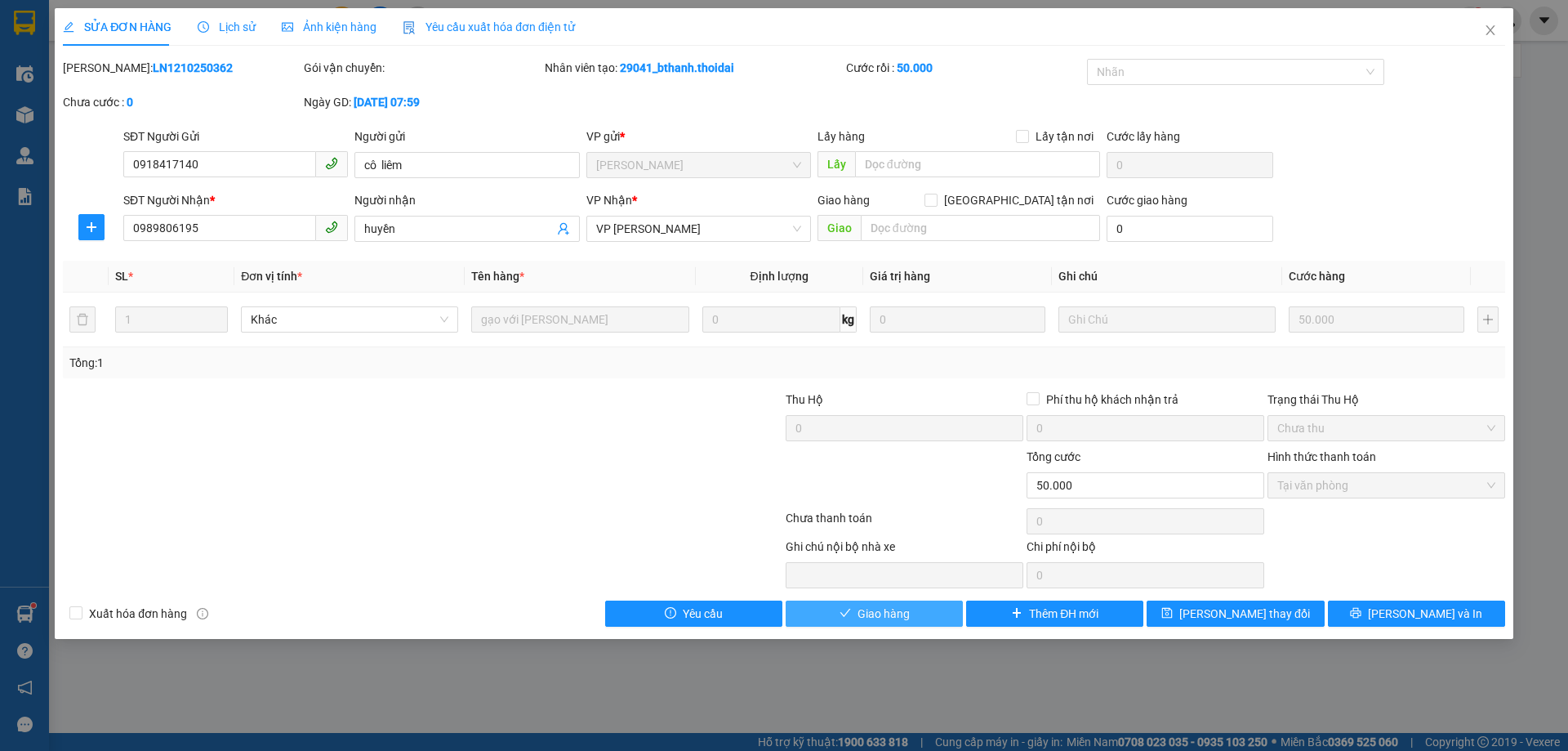
click at [898, 607] on span "Giao hàng" at bounding box center [884, 613] width 52 height 18
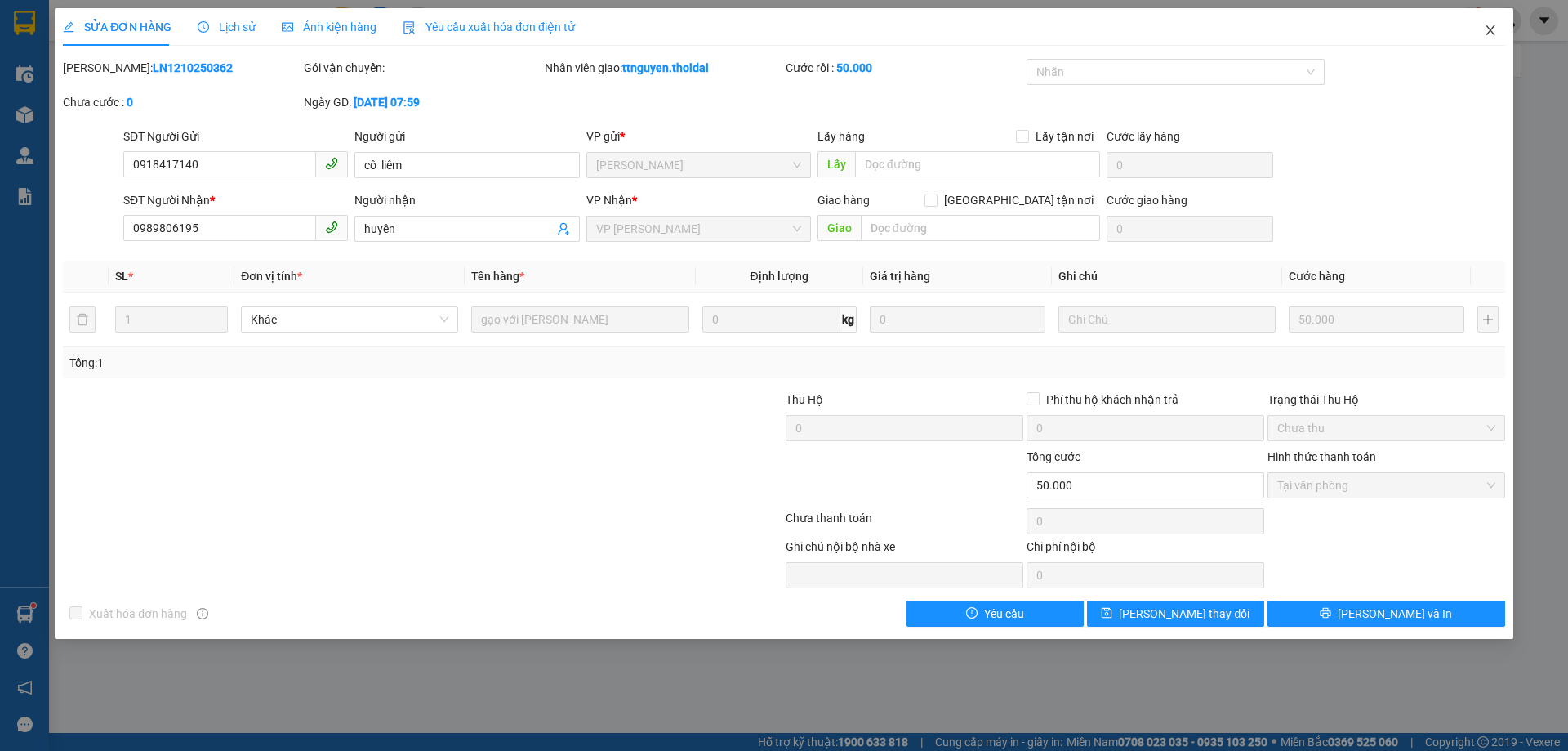
click at [1493, 31] on icon "close" at bounding box center [1491, 31] width 13 height 13
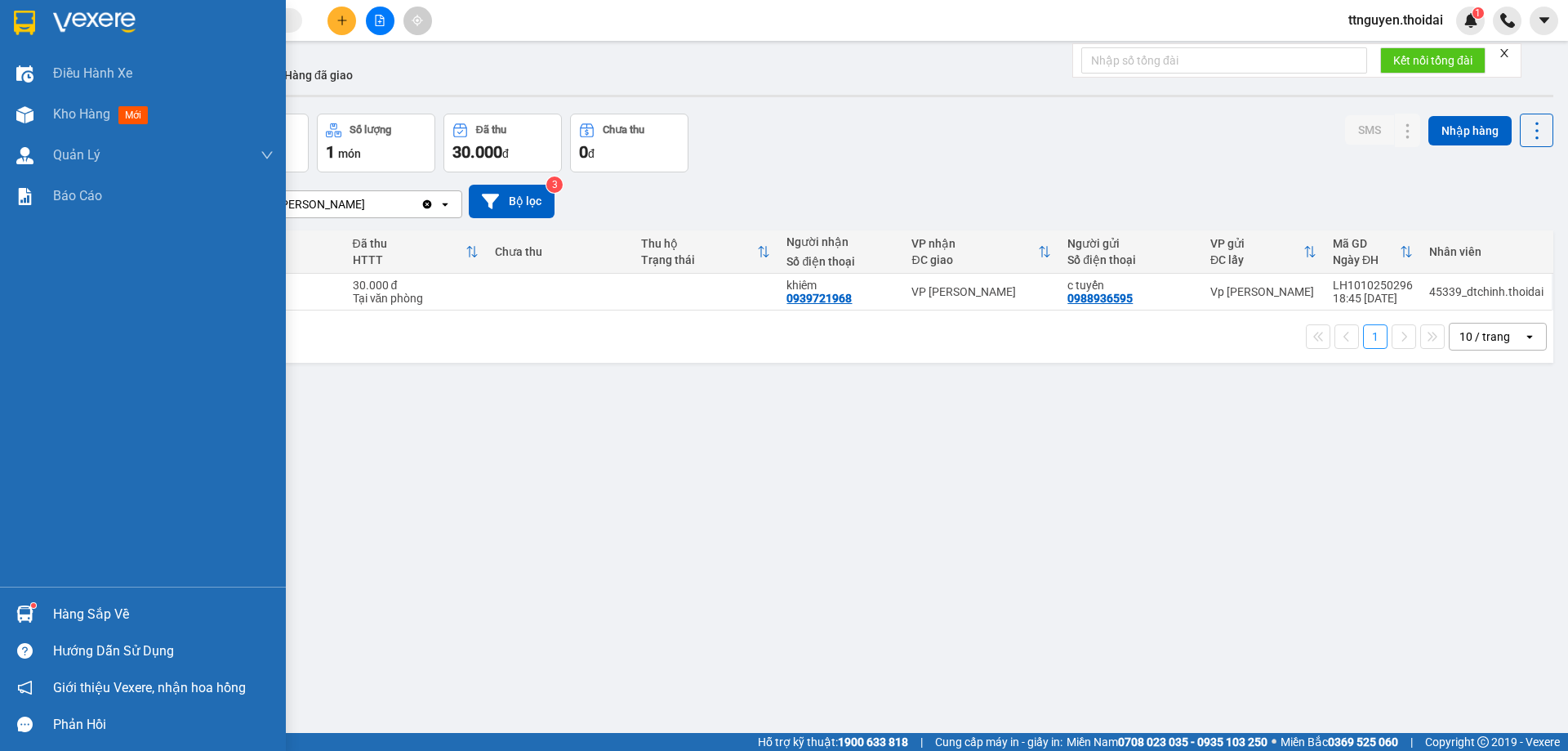
click at [77, 614] on div "Hàng sắp về" at bounding box center [163, 614] width 221 height 25
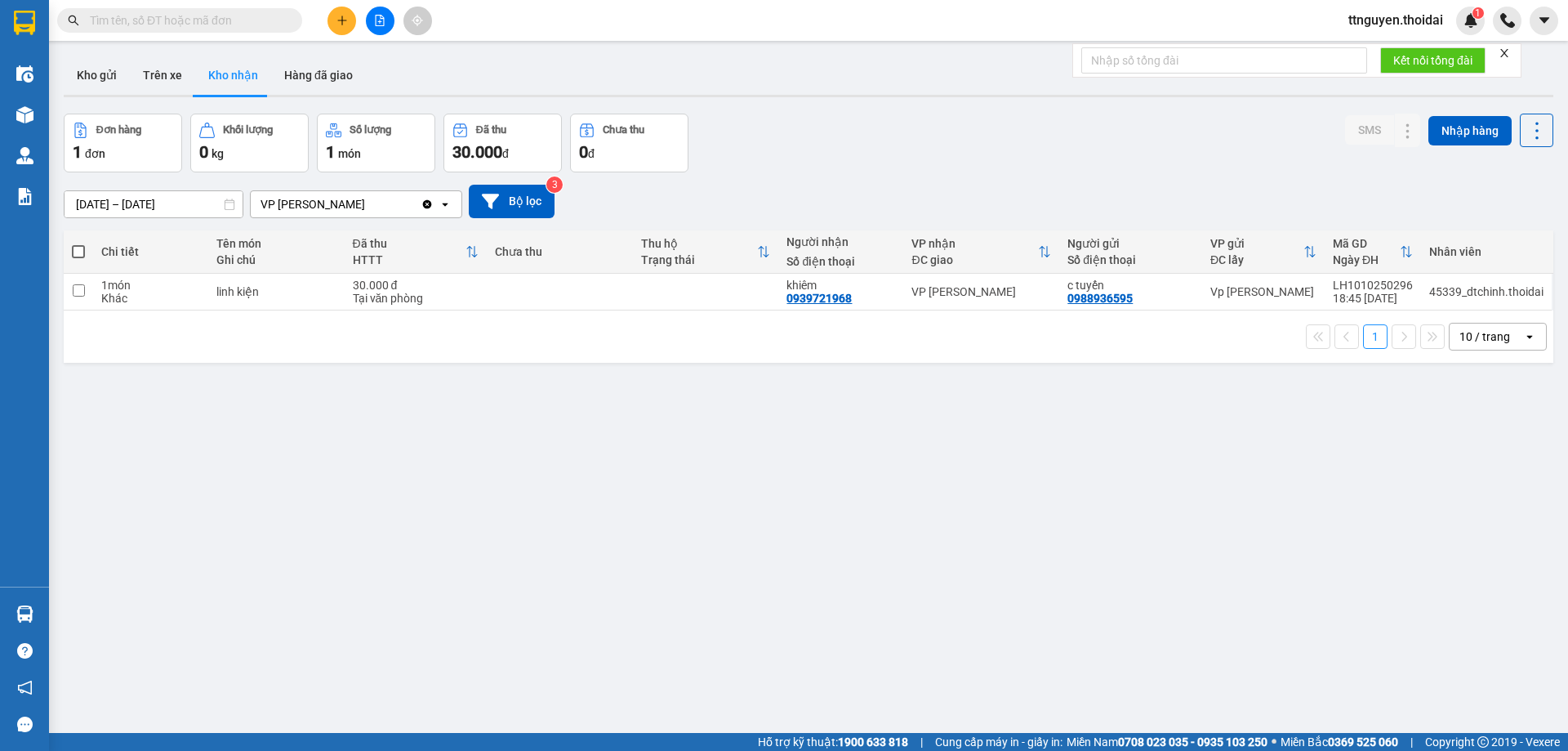
click at [1002, 593] on section "Kết quả tìm kiếm ( 0 ) Bộ lọc No Data ttnguyen.thoidai 1 Điều hành xe Kho hàng …" at bounding box center [784, 375] width 1568 height 751
click at [338, 24] on icon "plus" at bounding box center [343, 21] width 12 height 12
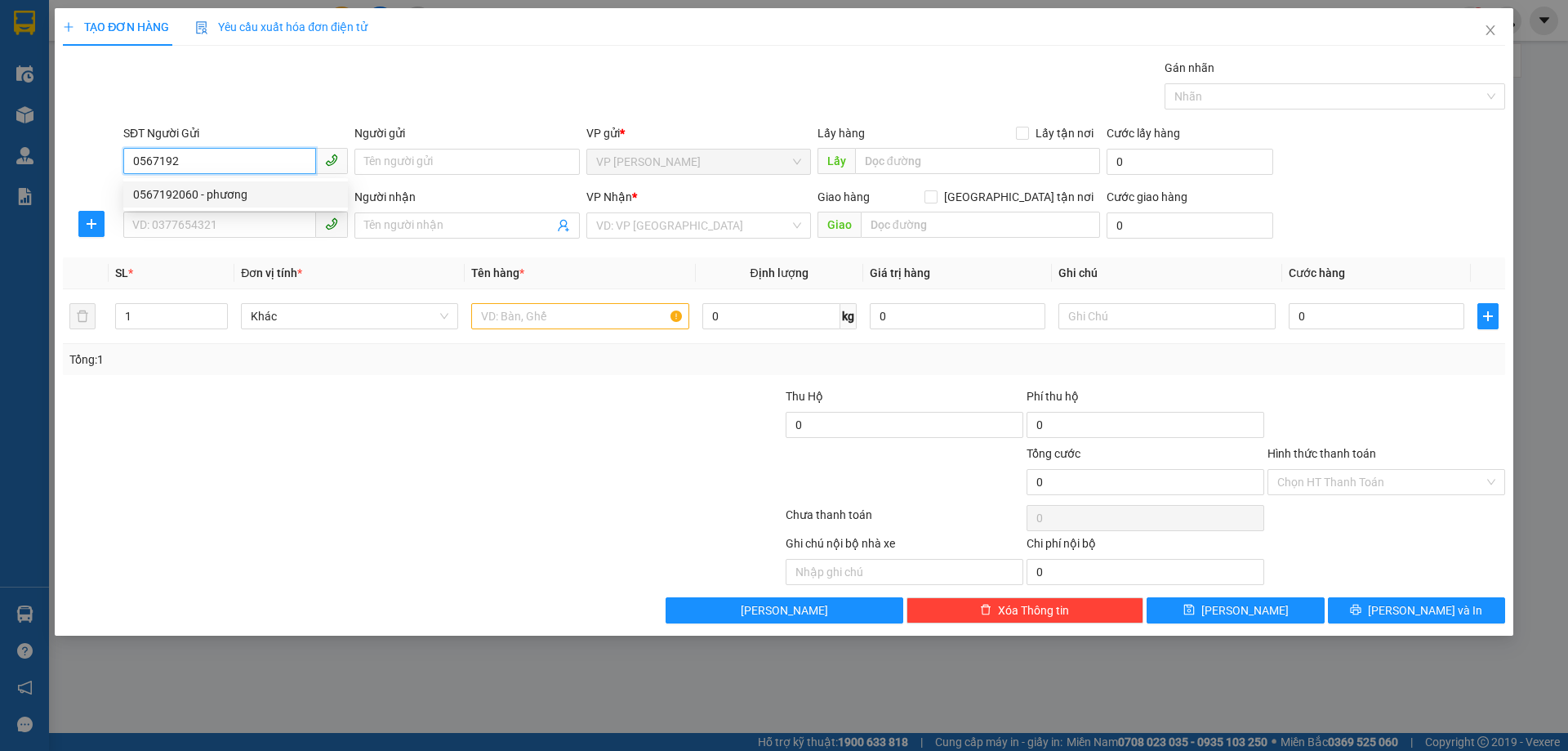
click at [246, 198] on div "0567192060 - phương" at bounding box center [235, 194] width 205 height 18
type input "0567192060"
type input "phương"
type input "0567192060"
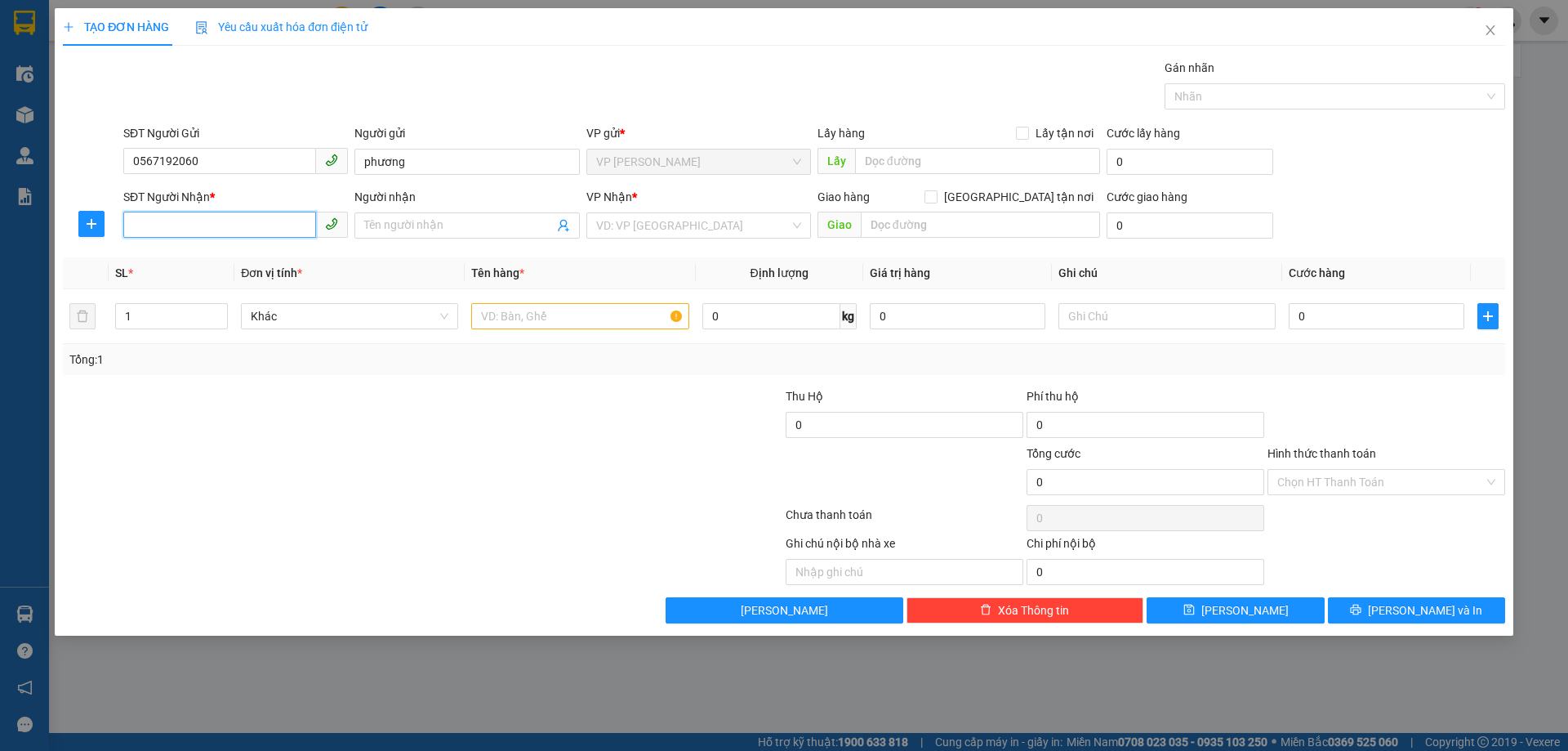
click at [220, 225] on input "SĐT Người Nhận *" at bounding box center [220, 225] width 192 height 27
click at [236, 155] on input "0567192060" at bounding box center [220, 161] width 192 height 27
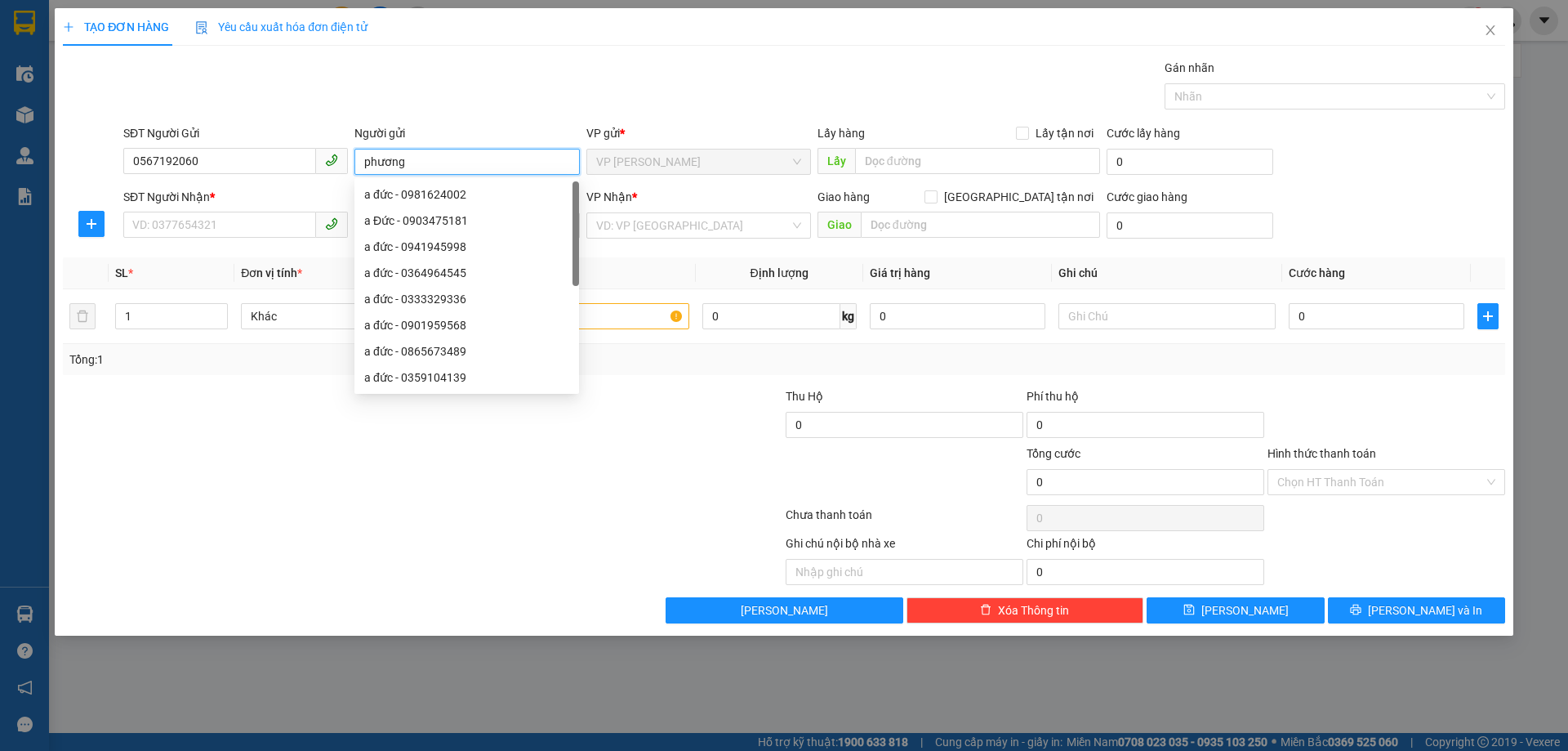
click at [441, 165] on input "phương" at bounding box center [466, 162] width 225 height 27
drag, startPoint x: 441, startPoint y: 165, endPoint x: 362, endPoint y: 170, distance: 79.2
click at [362, 170] on input "phương" at bounding box center [466, 162] width 225 height 27
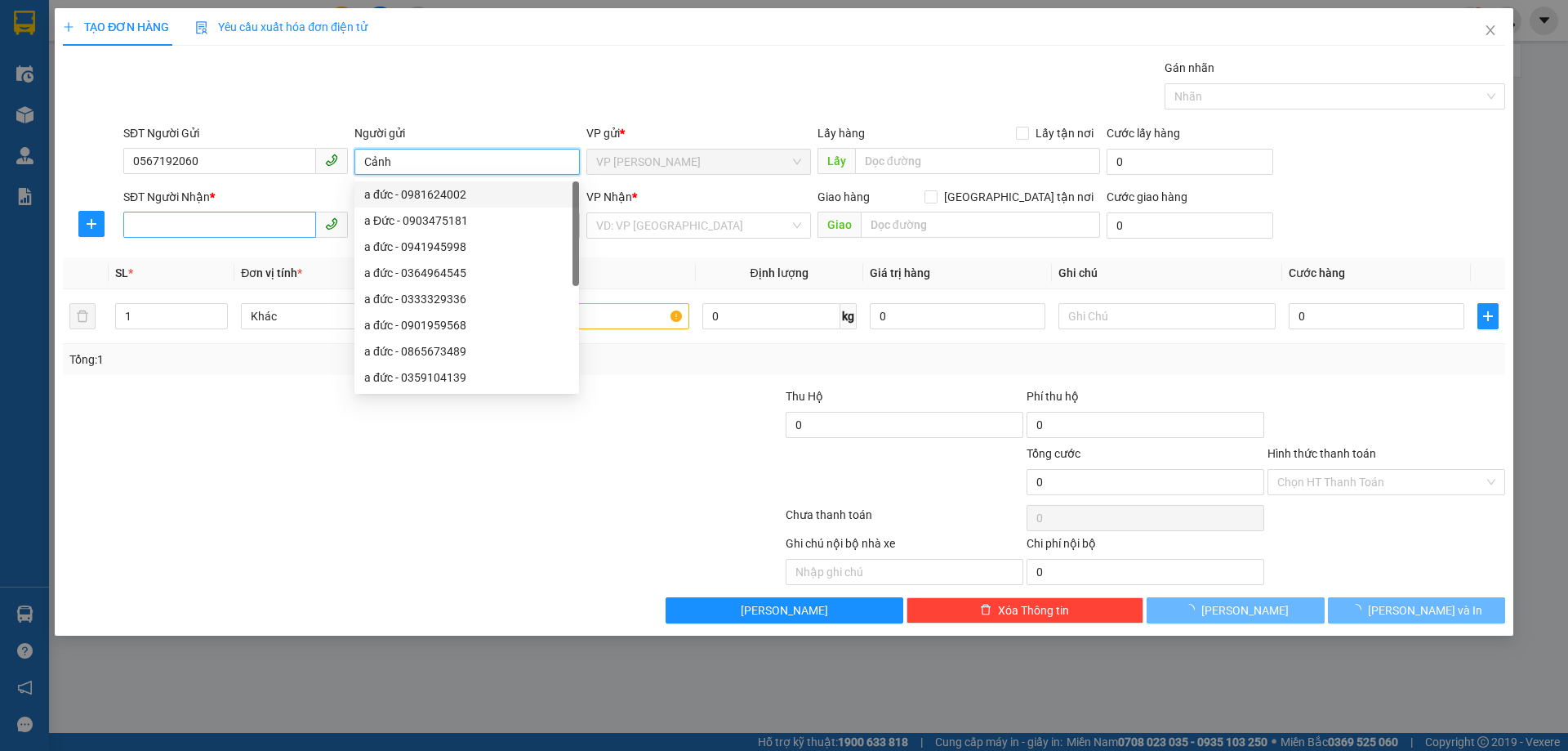
type input "Cảnh"
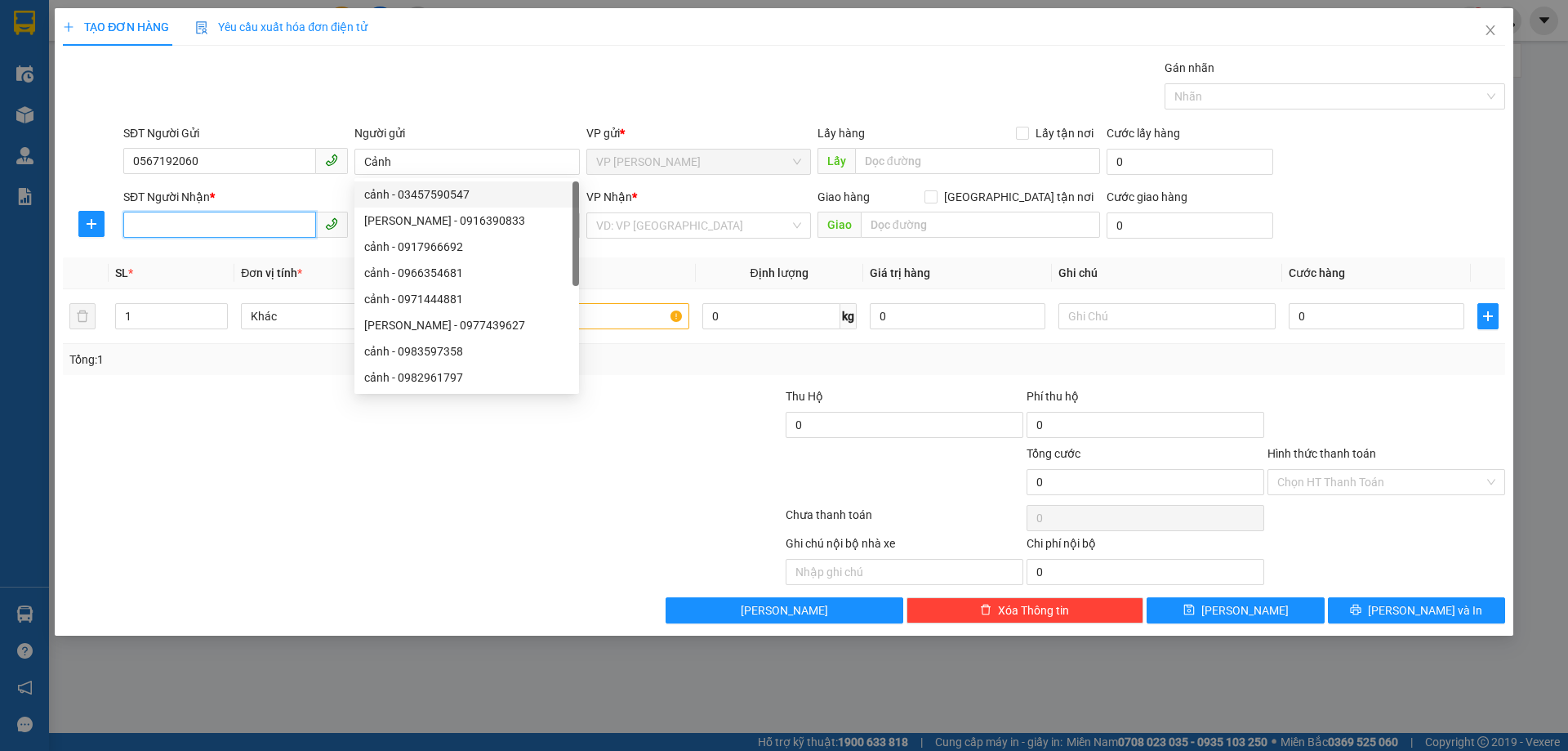
click at [245, 223] on input "SĐT Người Nhận *" at bounding box center [220, 225] width 192 height 27
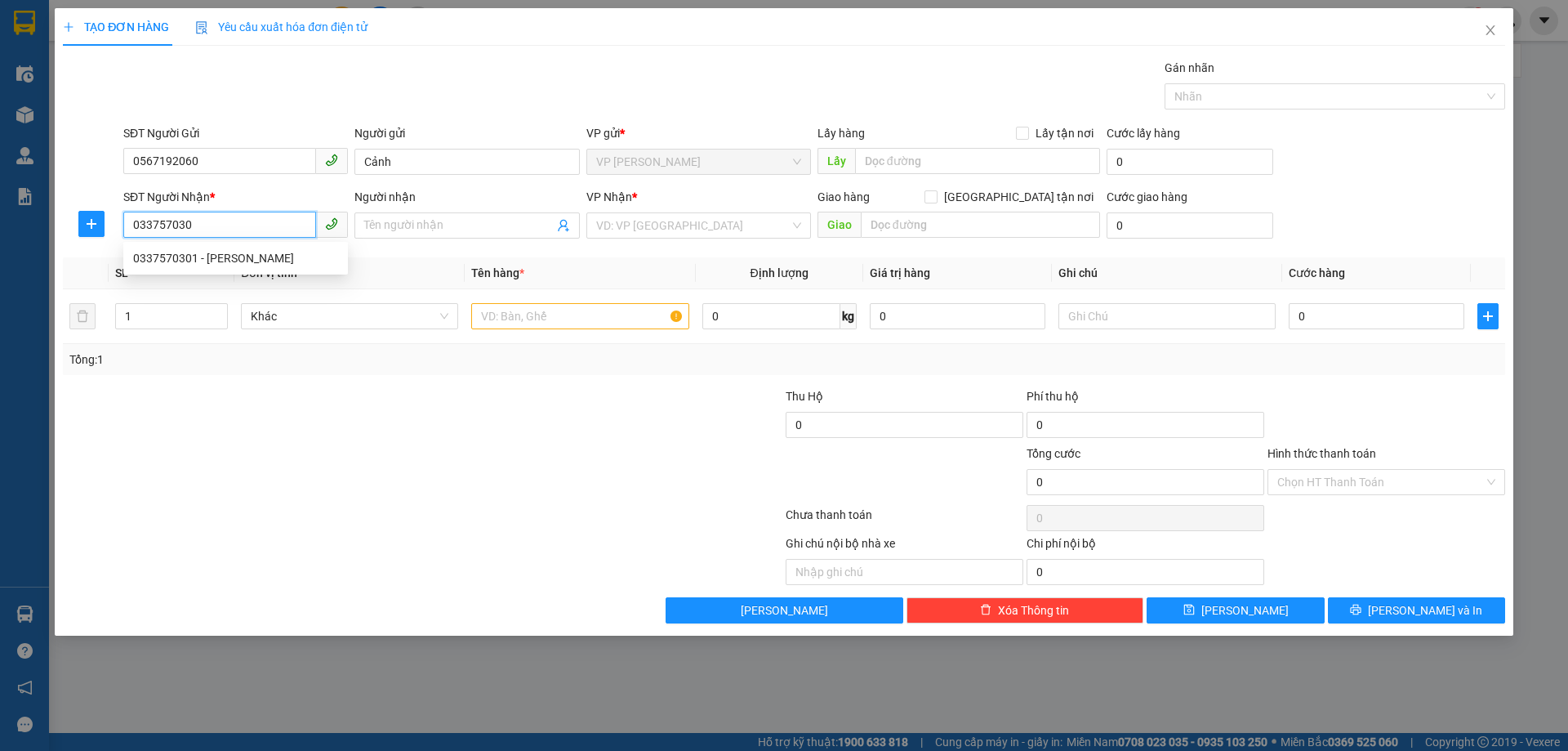
type input "0337570301"
click at [229, 257] on div "0337570301 - trần văn thiện" at bounding box center [235, 258] width 205 height 18
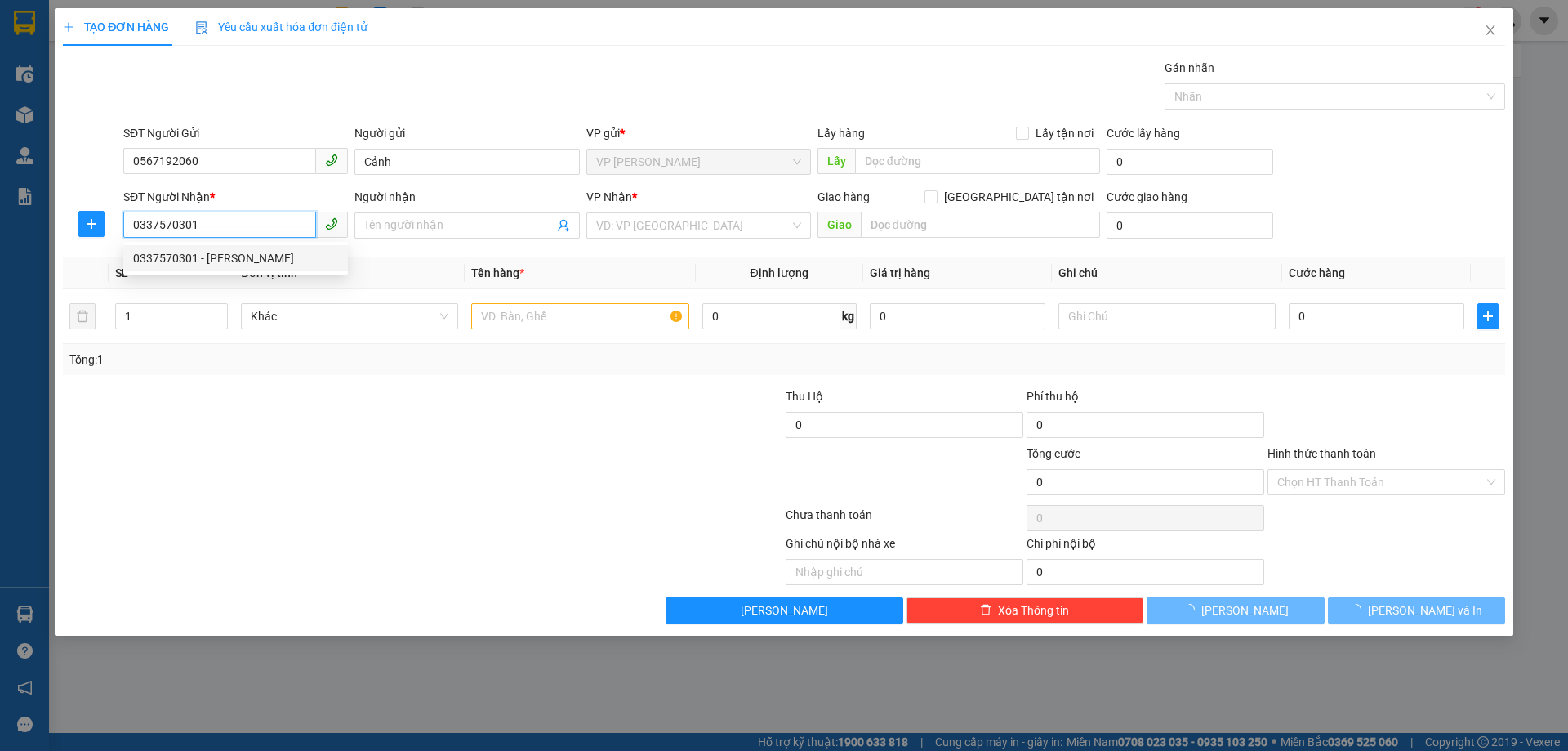
type input "trần văn thiện"
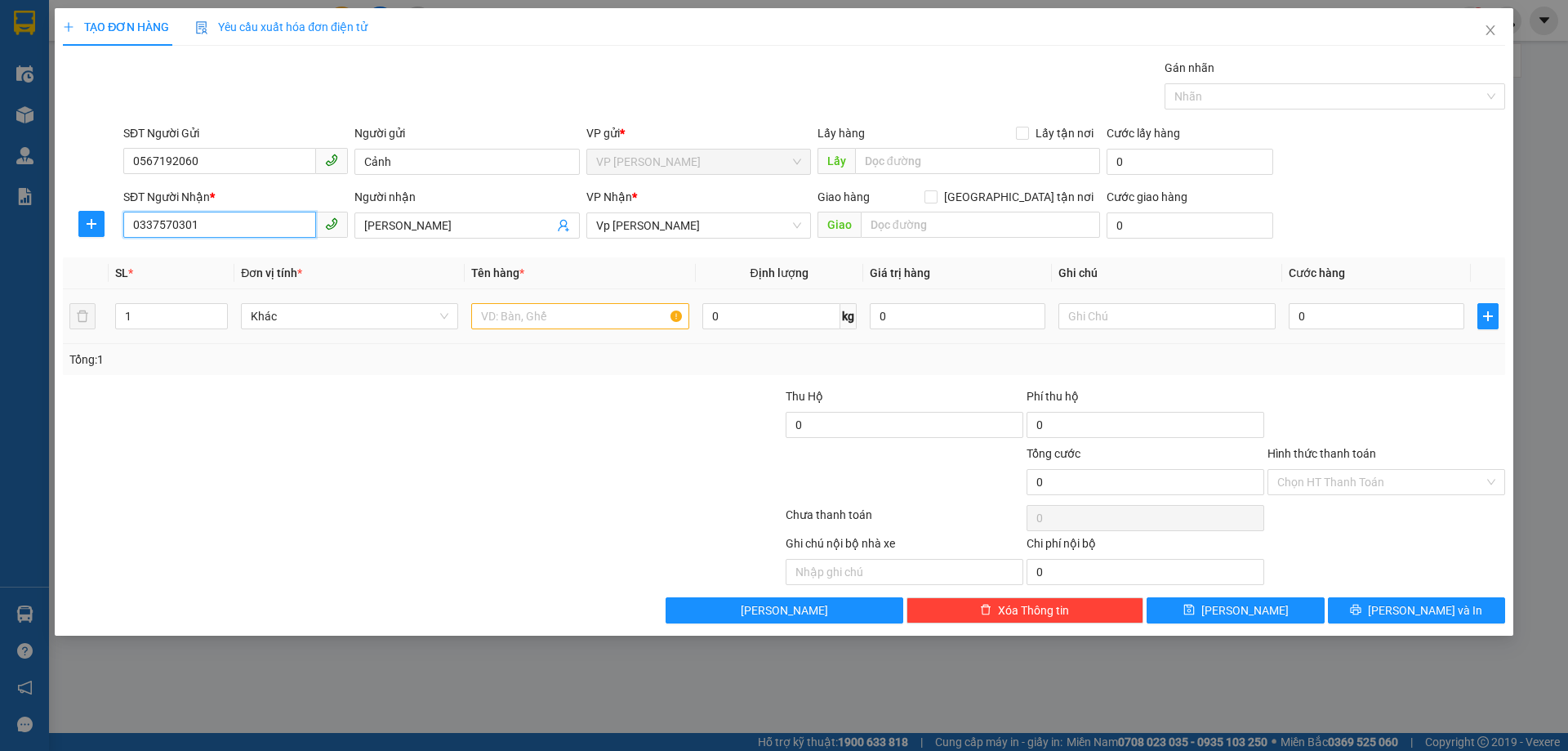
type input "0337570301"
click at [572, 322] on input "text" at bounding box center [580, 316] width 217 height 27
type input "D"
type input "Điện thoại"
click at [1324, 315] on input "0" at bounding box center [1376, 316] width 176 height 27
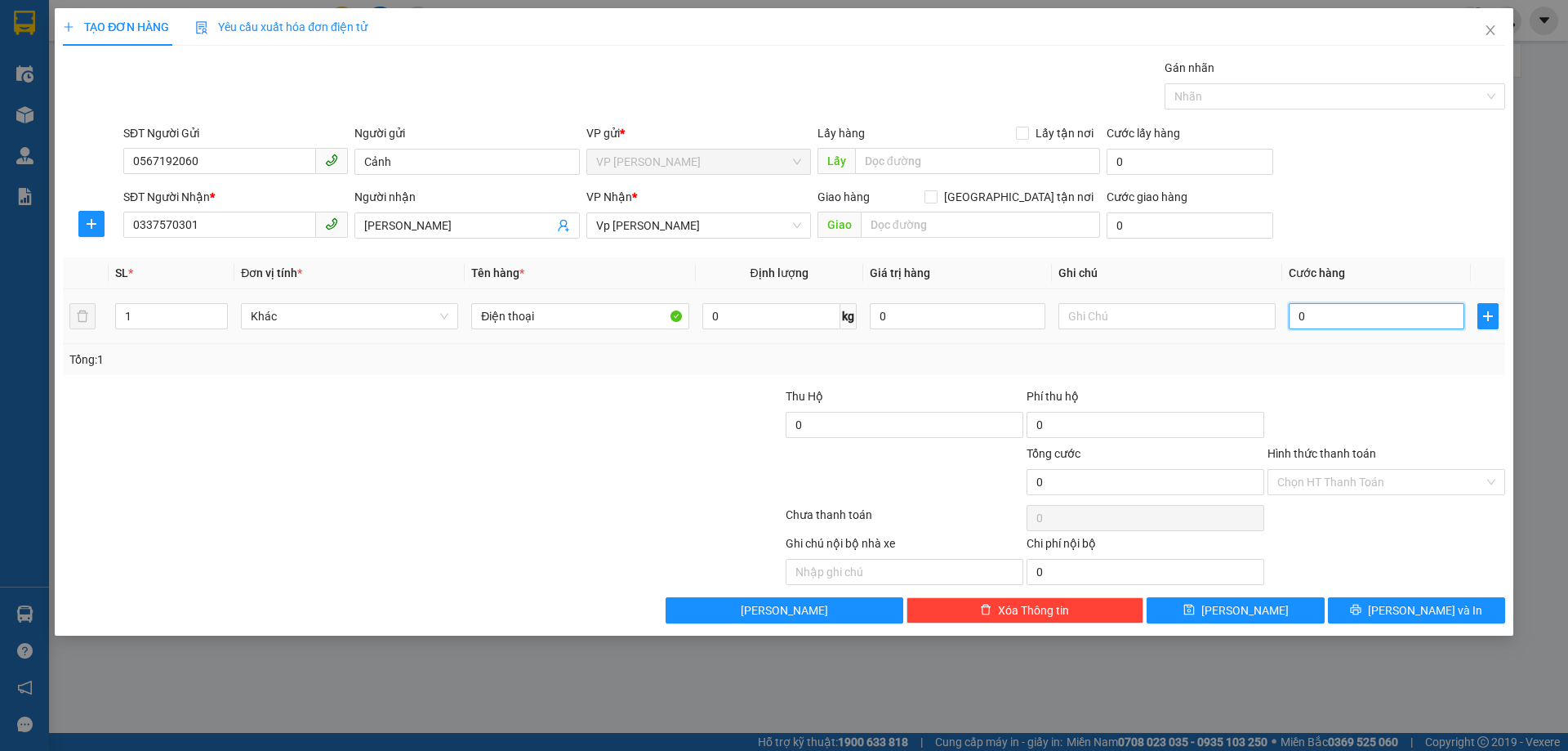
type input "4"
type input "40"
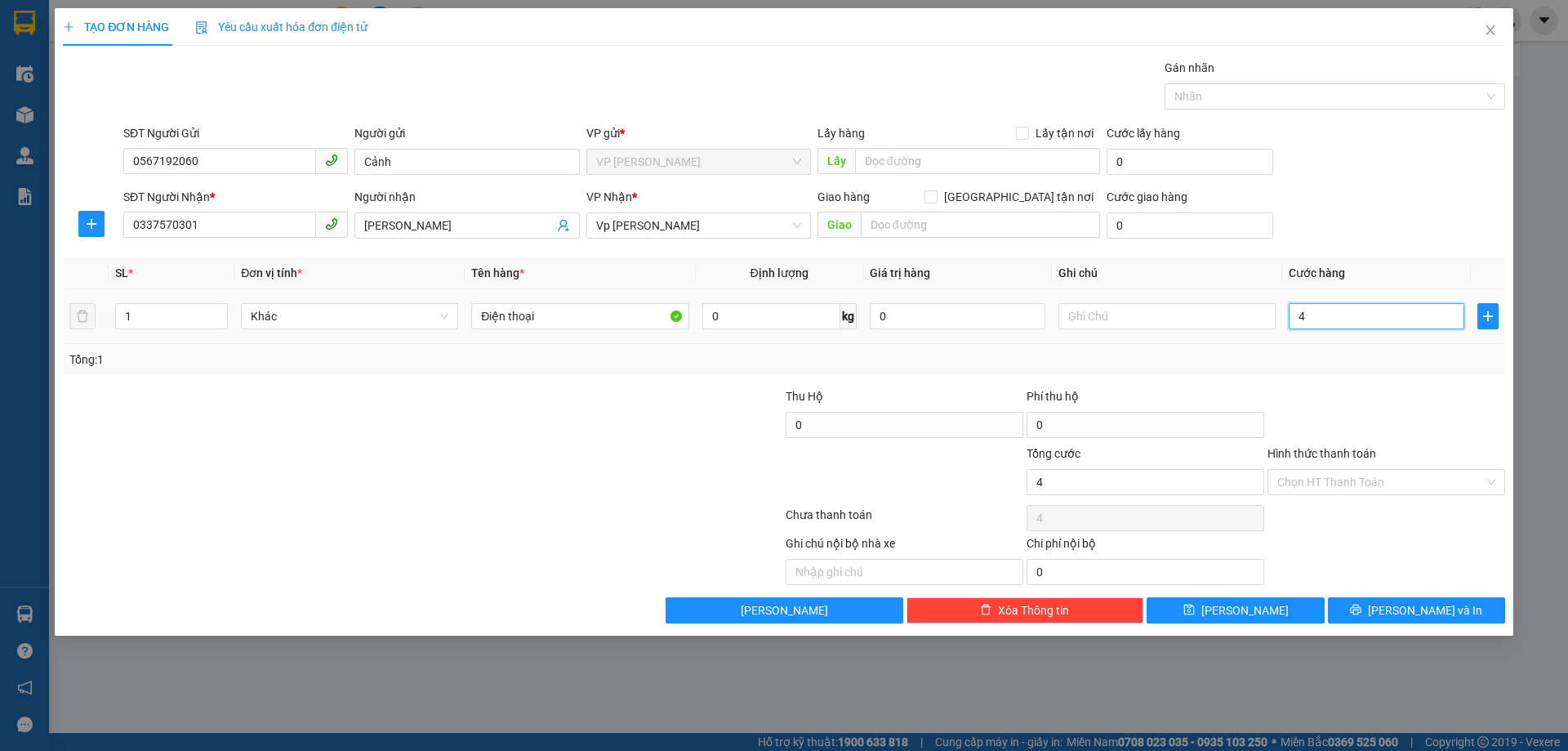
type input "40"
type input "400"
type input "4.000"
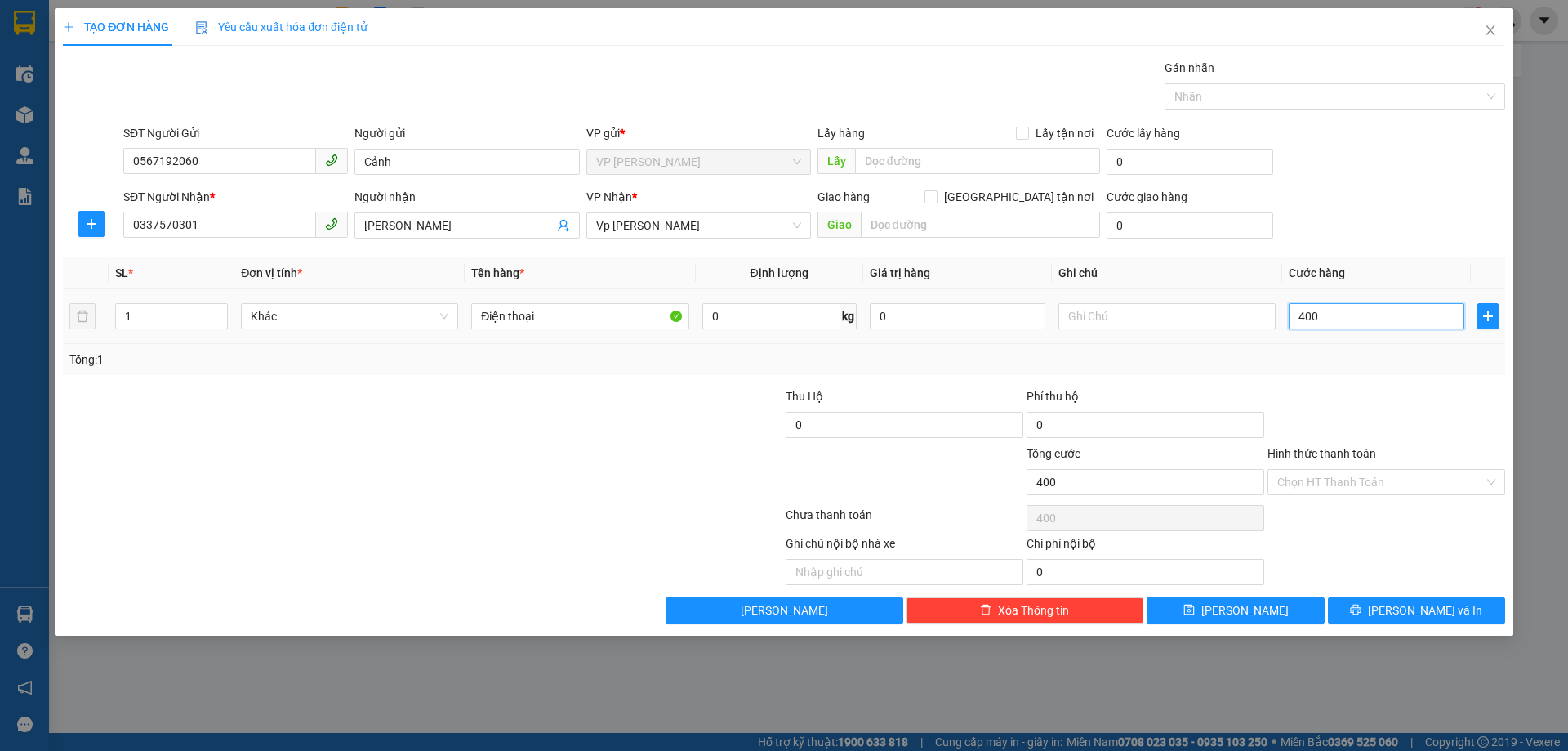
type input "4.000"
type input "40.000"
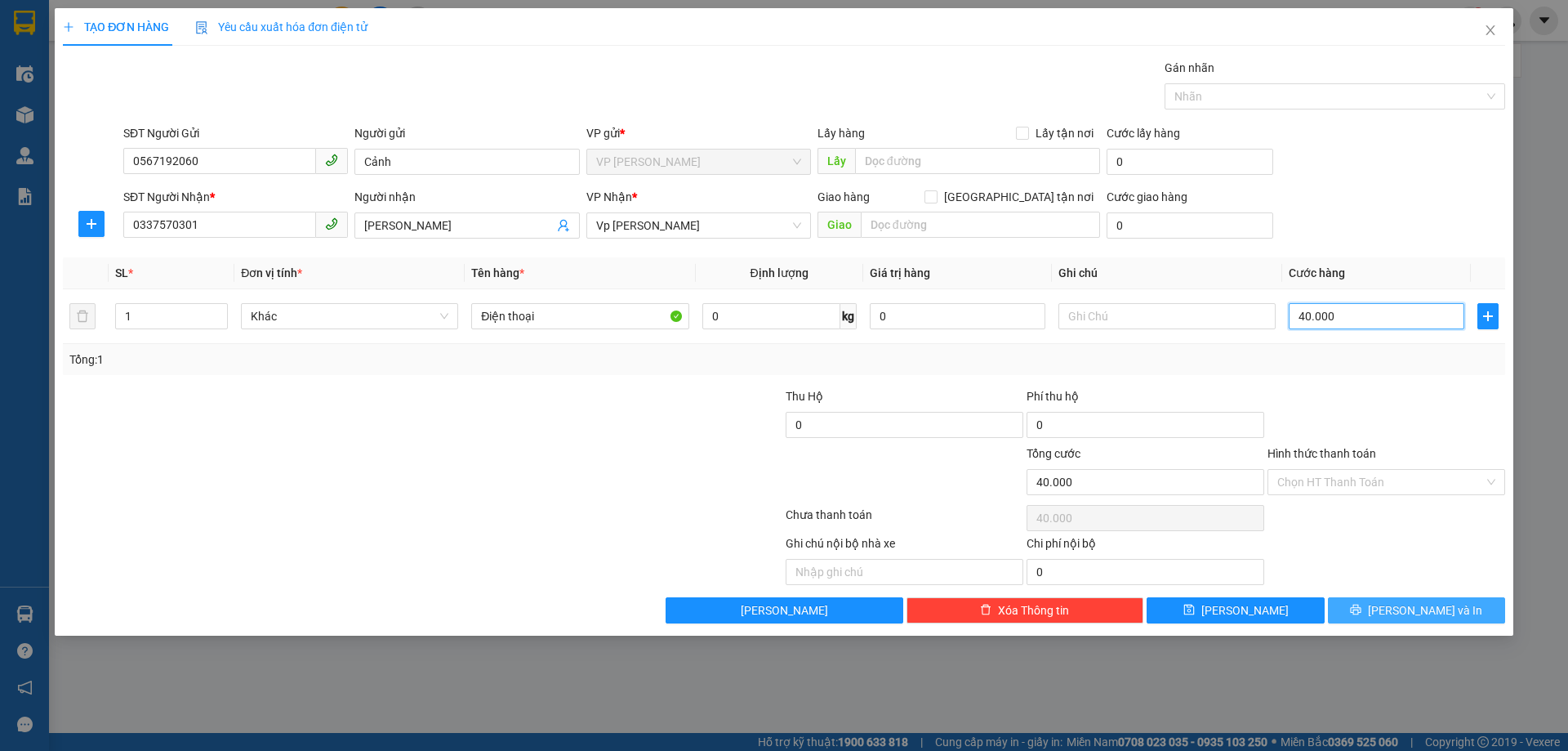
type input "40.000"
click at [1408, 607] on span "[PERSON_NAME] và In" at bounding box center [1425, 611] width 114 height 18
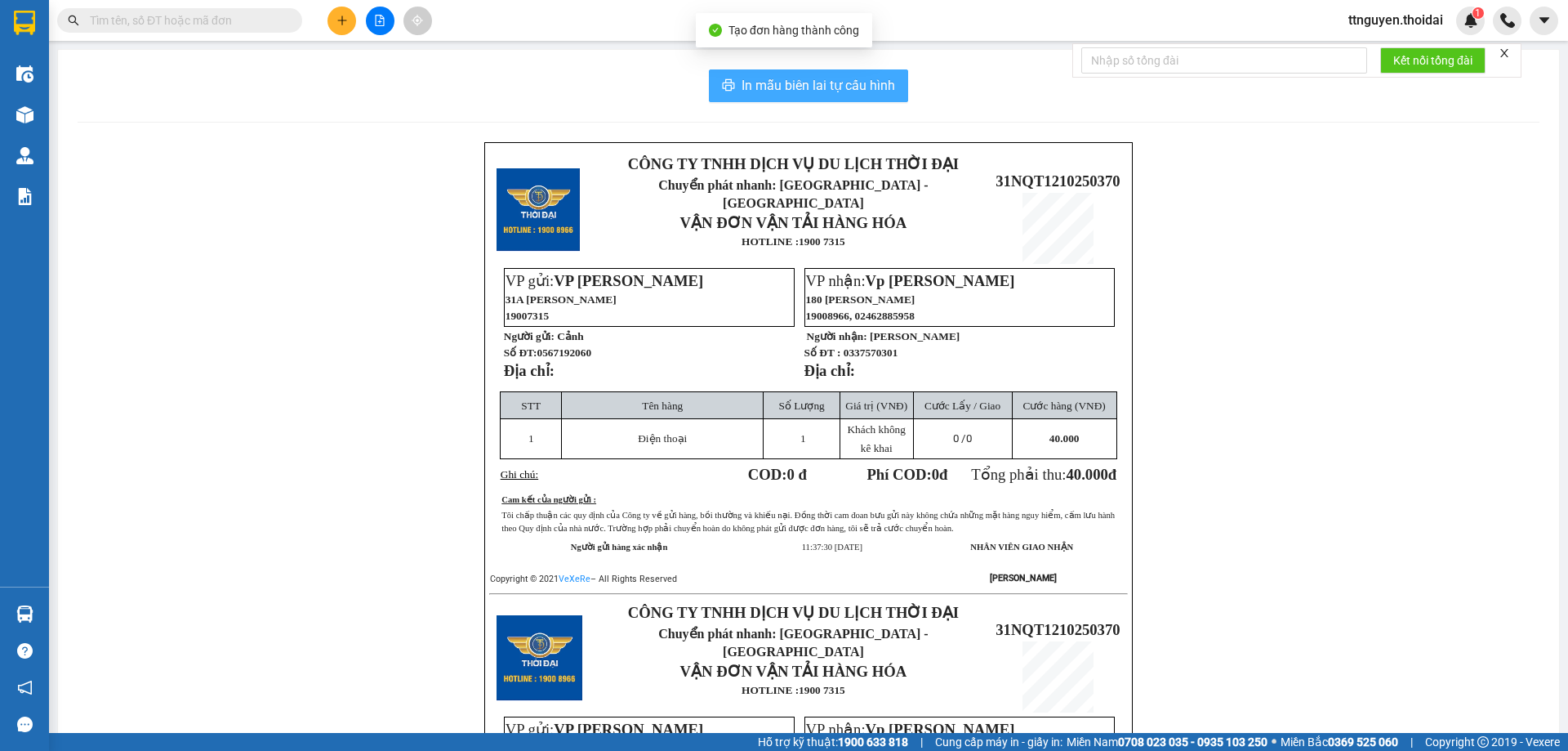
click at [805, 79] on span "In mẫu biên lai tự cấu hình" at bounding box center [818, 85] width 153 height 21
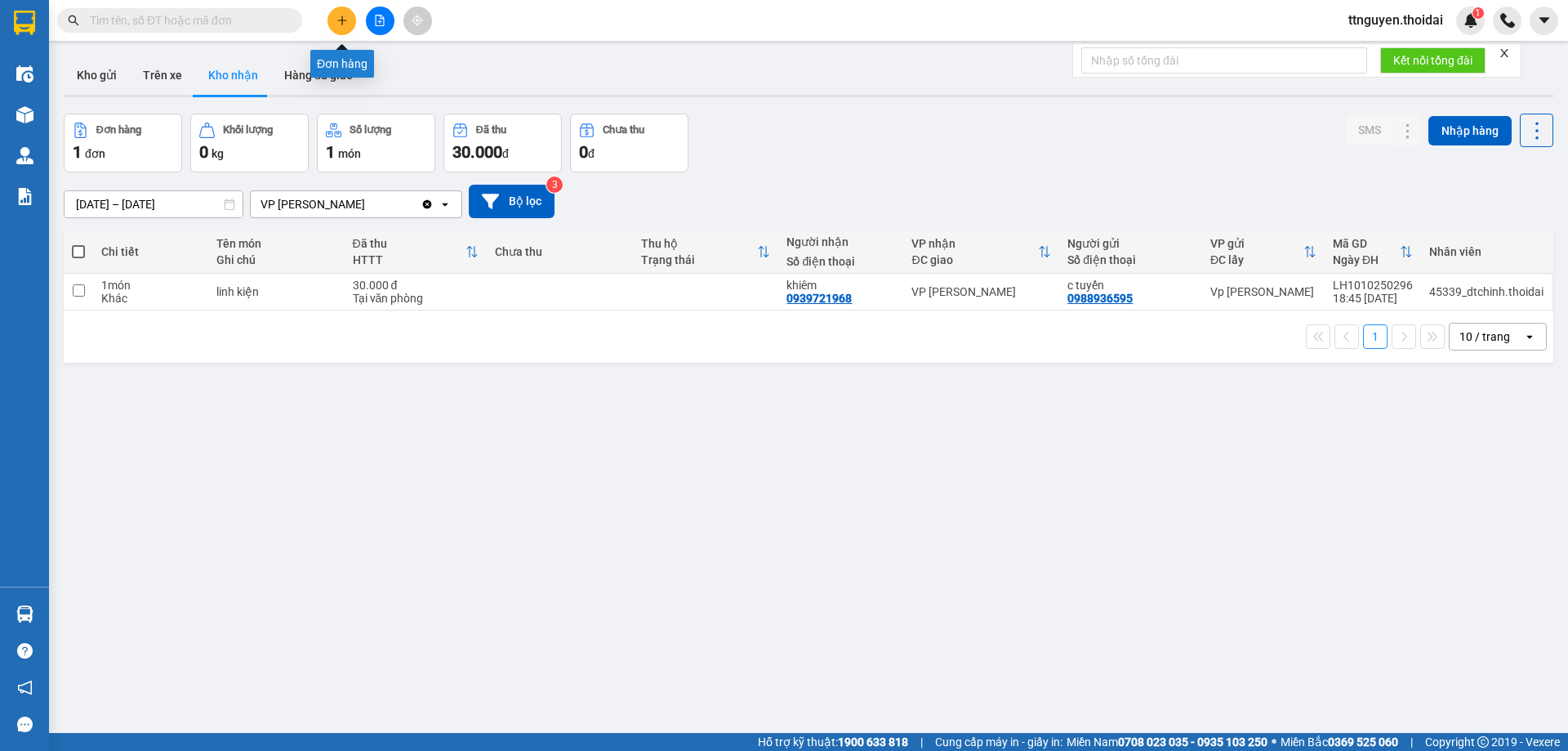
click at [339, 27] on button at bounding box center [342, 21] width 28 height 28
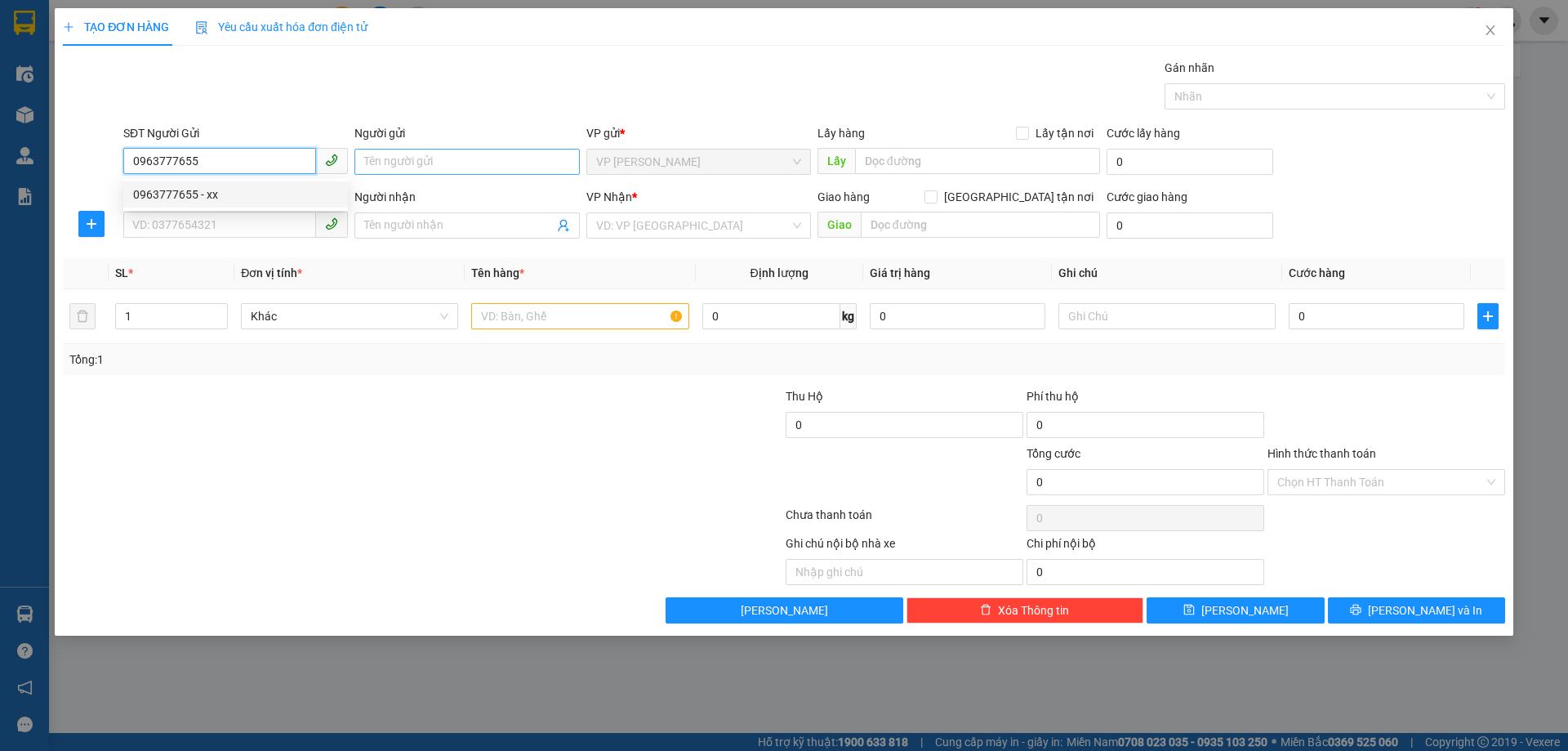
type input "0963777655"
click at [417, 158] on input "Người gửi" at bounding box center [466, 162] width 225 height 27
type input "bs Tuấn"
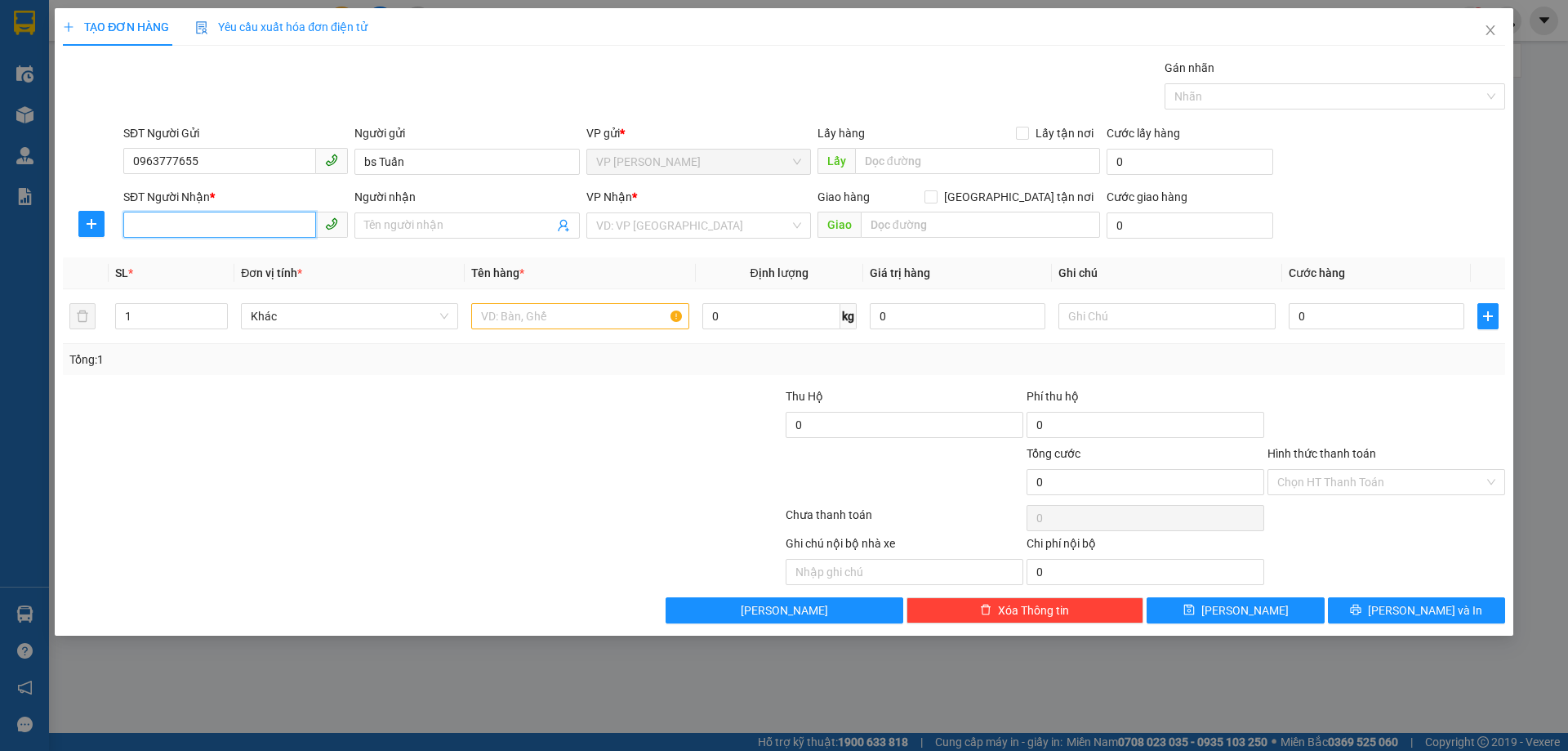
click at [184, 221] on input "SĐT Người Nhận *" at bounding box center [220, 225] width 192 height 27
click at [166, 261] on div "0982222999 - trinh" at bounding box center [235, 258] width 205 height 18
type input "0982222999"
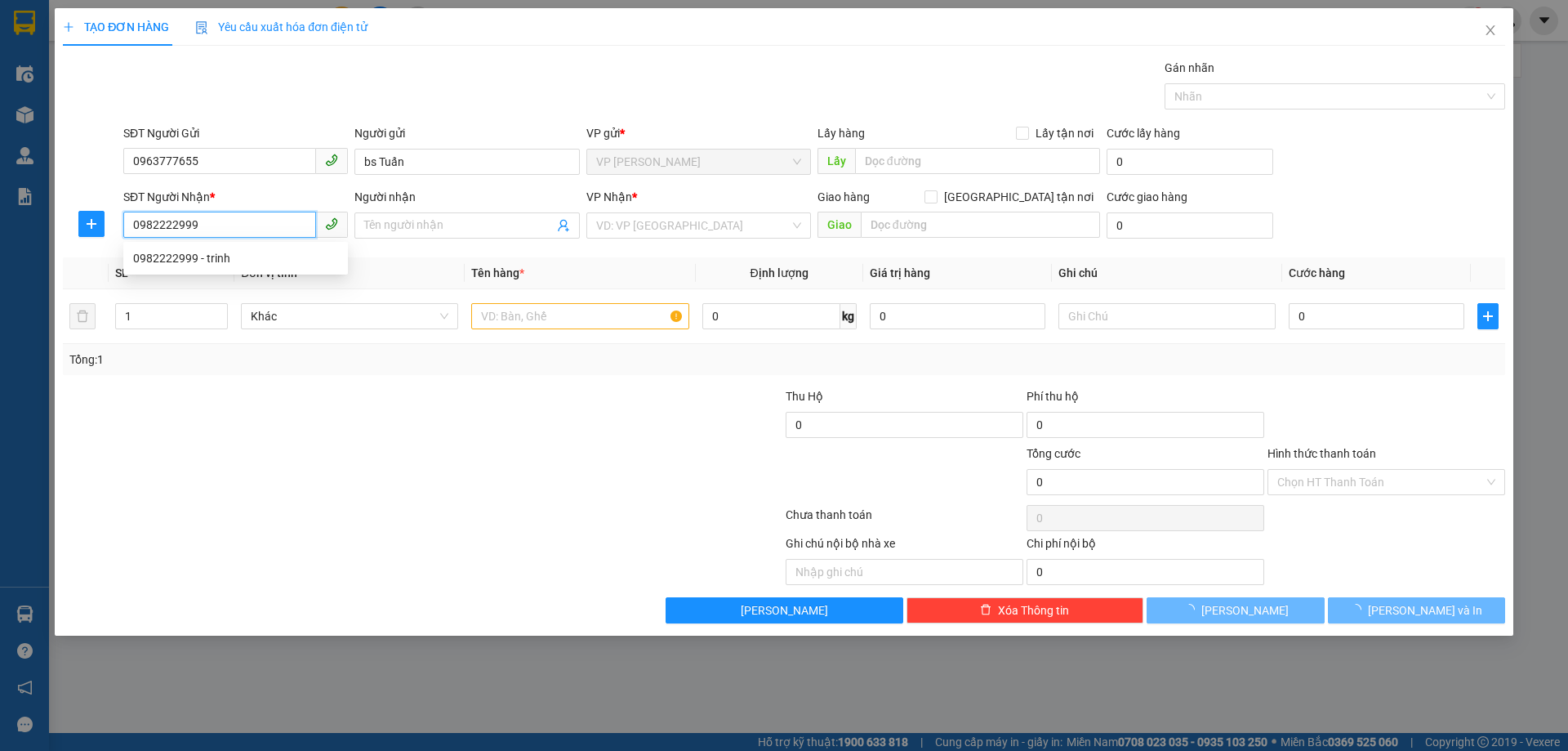
type input "trinh"
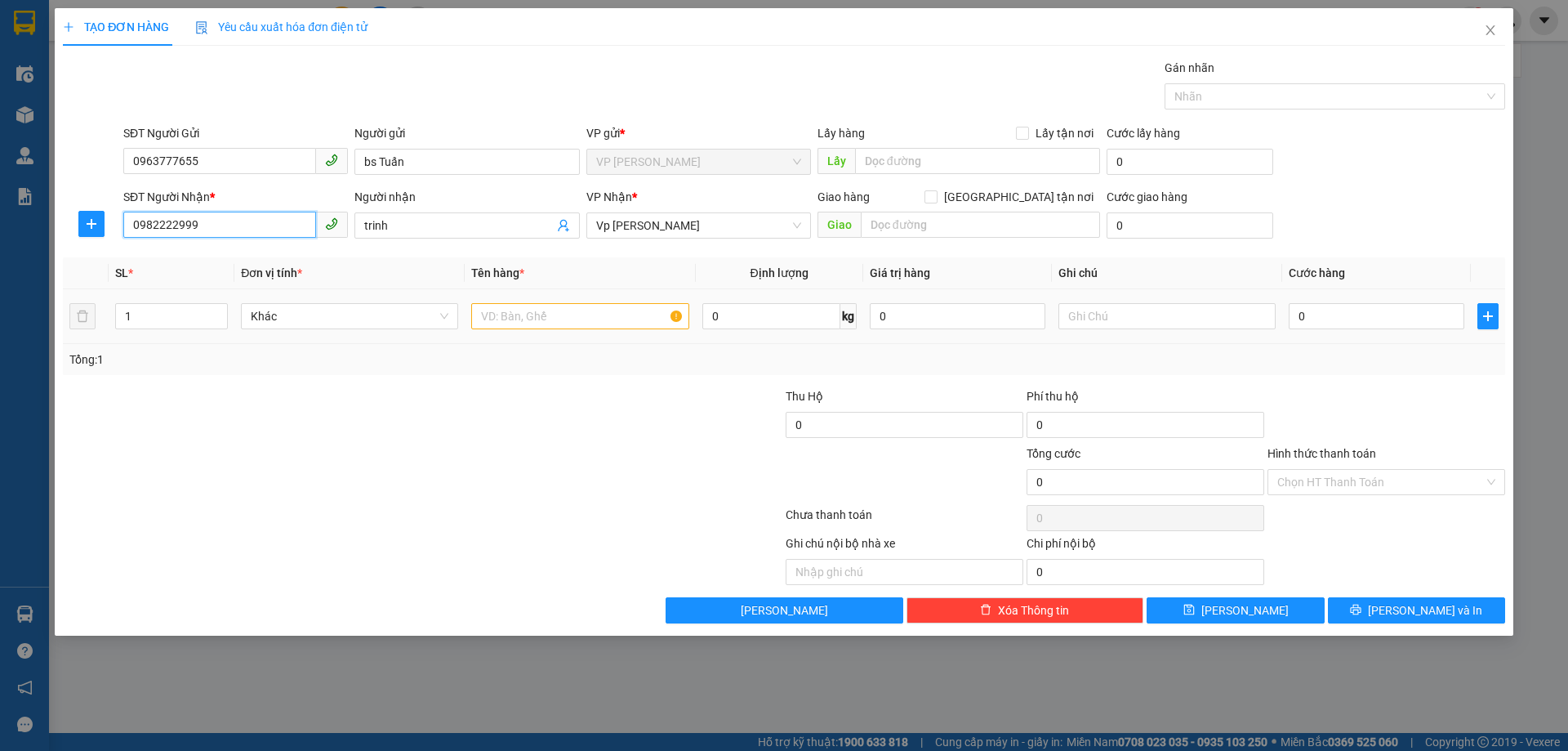
type input "0982222999"
click at [603, 319] on input "text" at bounding box center [580, 316] width 217 height 27
type input "Hộp catton"
click at [1307, 322] on input "0" at bounding box center [1376, 316] width 176 height 27
type input "4"
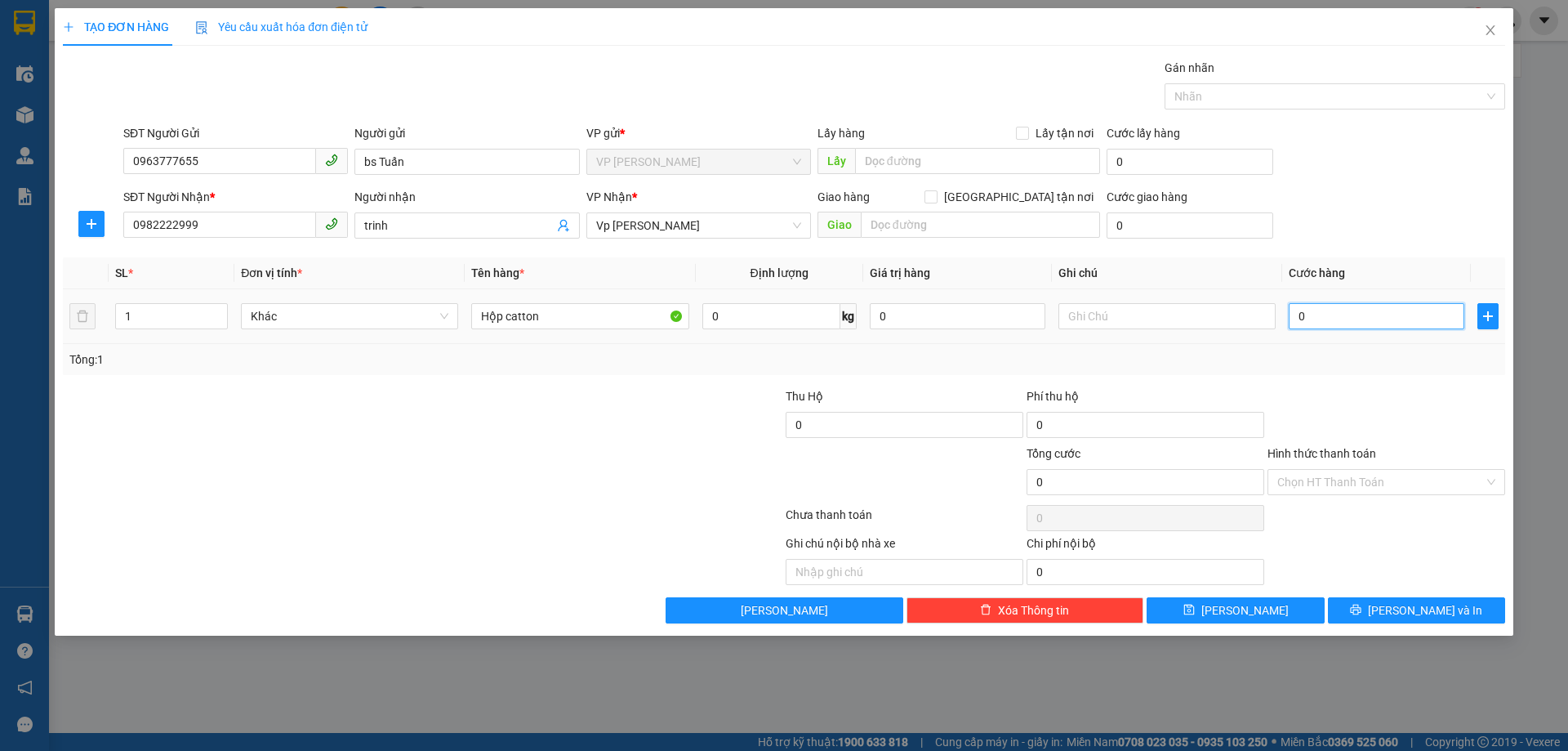
type input "4"
type input "40"
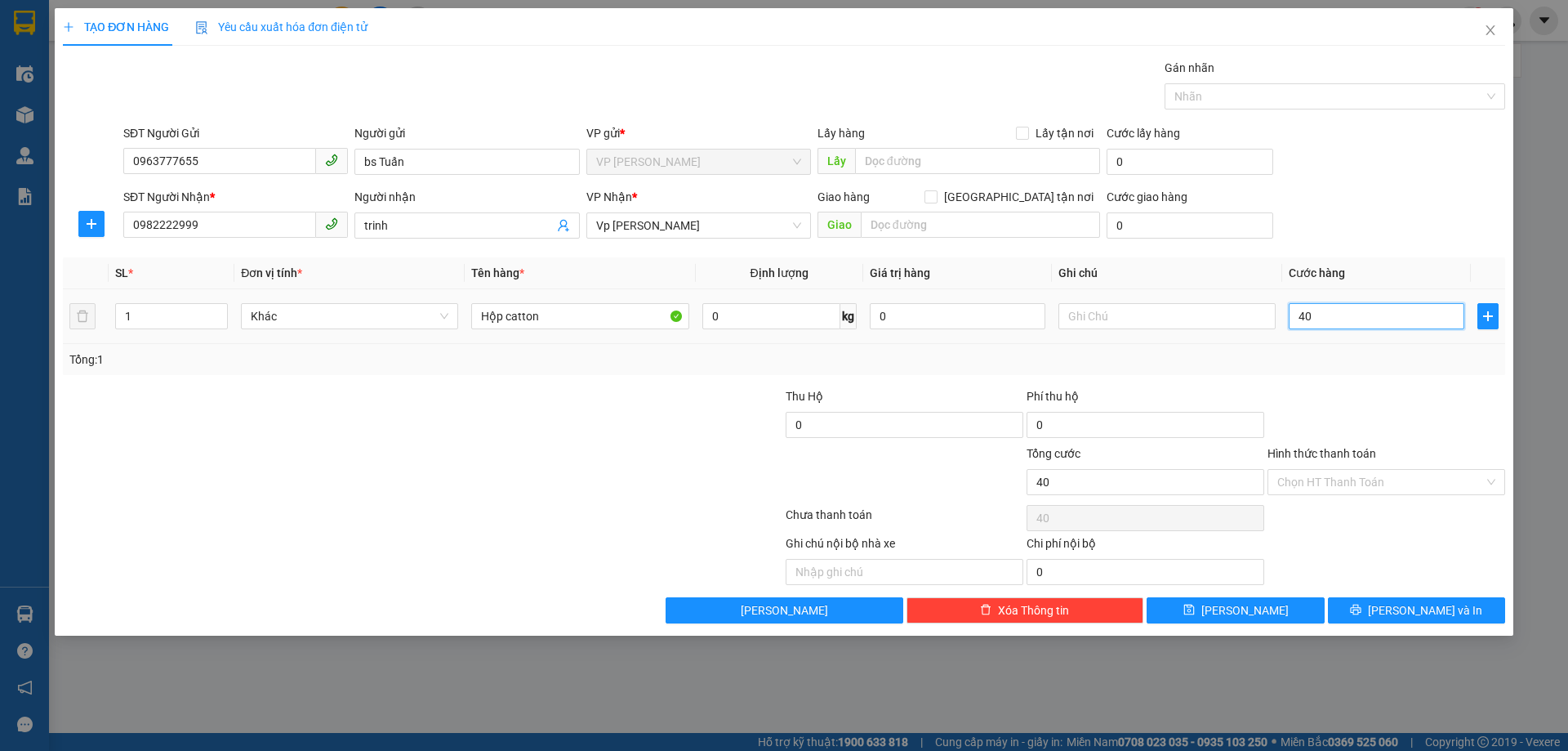
type input "400"
type input "4.000"
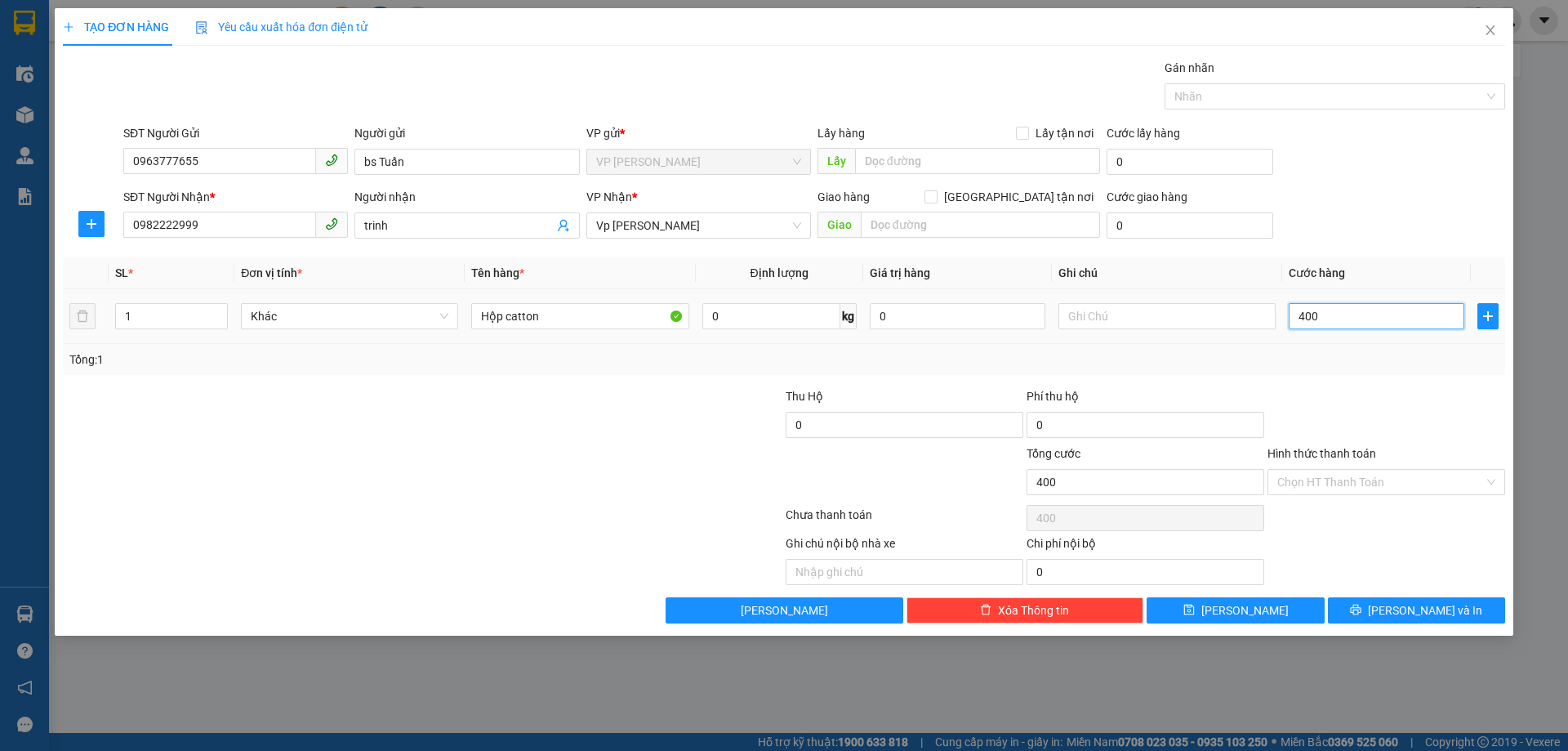
type input "4.000"
type input "40.000"
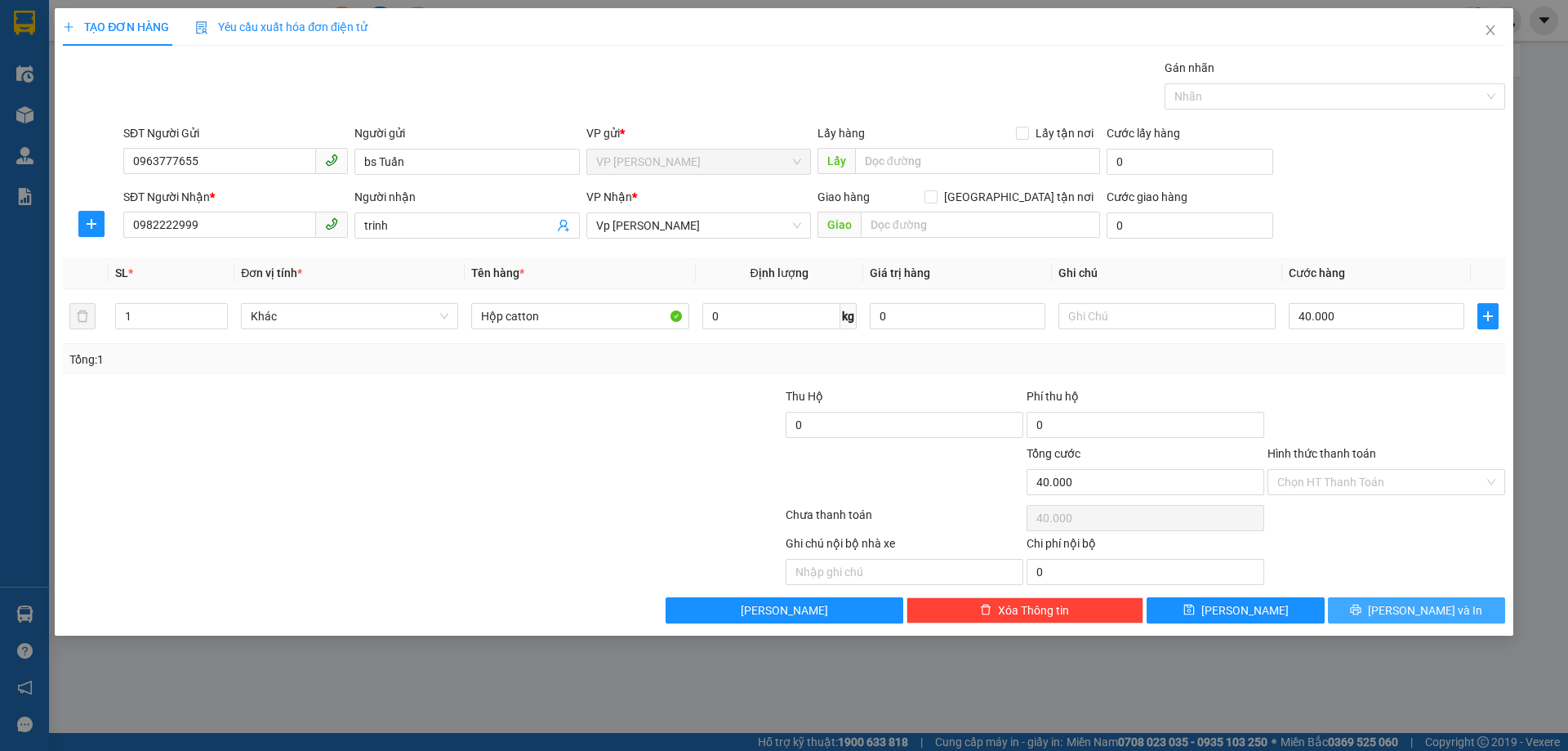
click at [1398, 603] on button "[PERSON_NAME] và In" at bounding box center [1417, 611] width 178 height 27
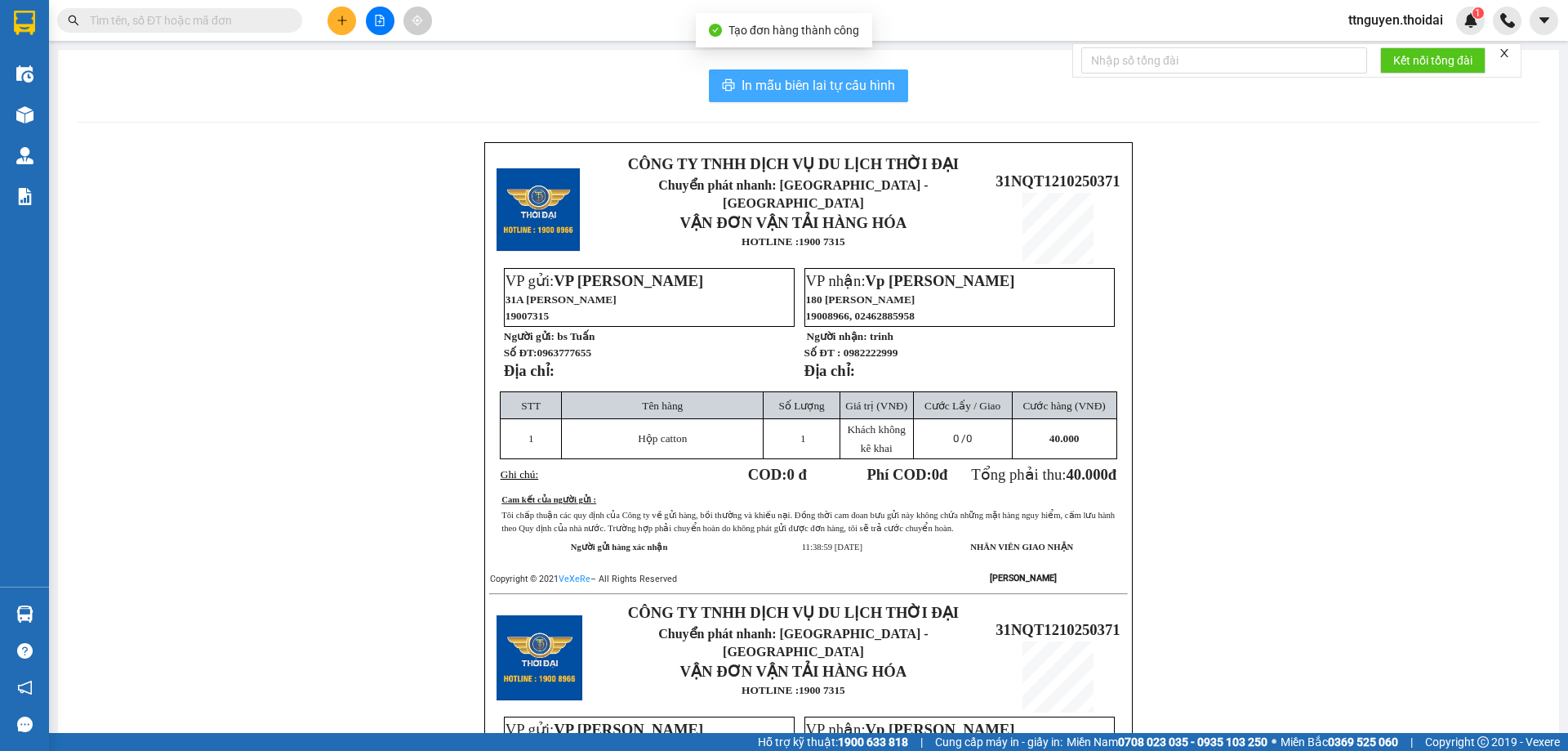
click at [808, 90] on span "In mẫu biên lai tự cấu hình" at bounding box center [818, 85] width 153 height 21
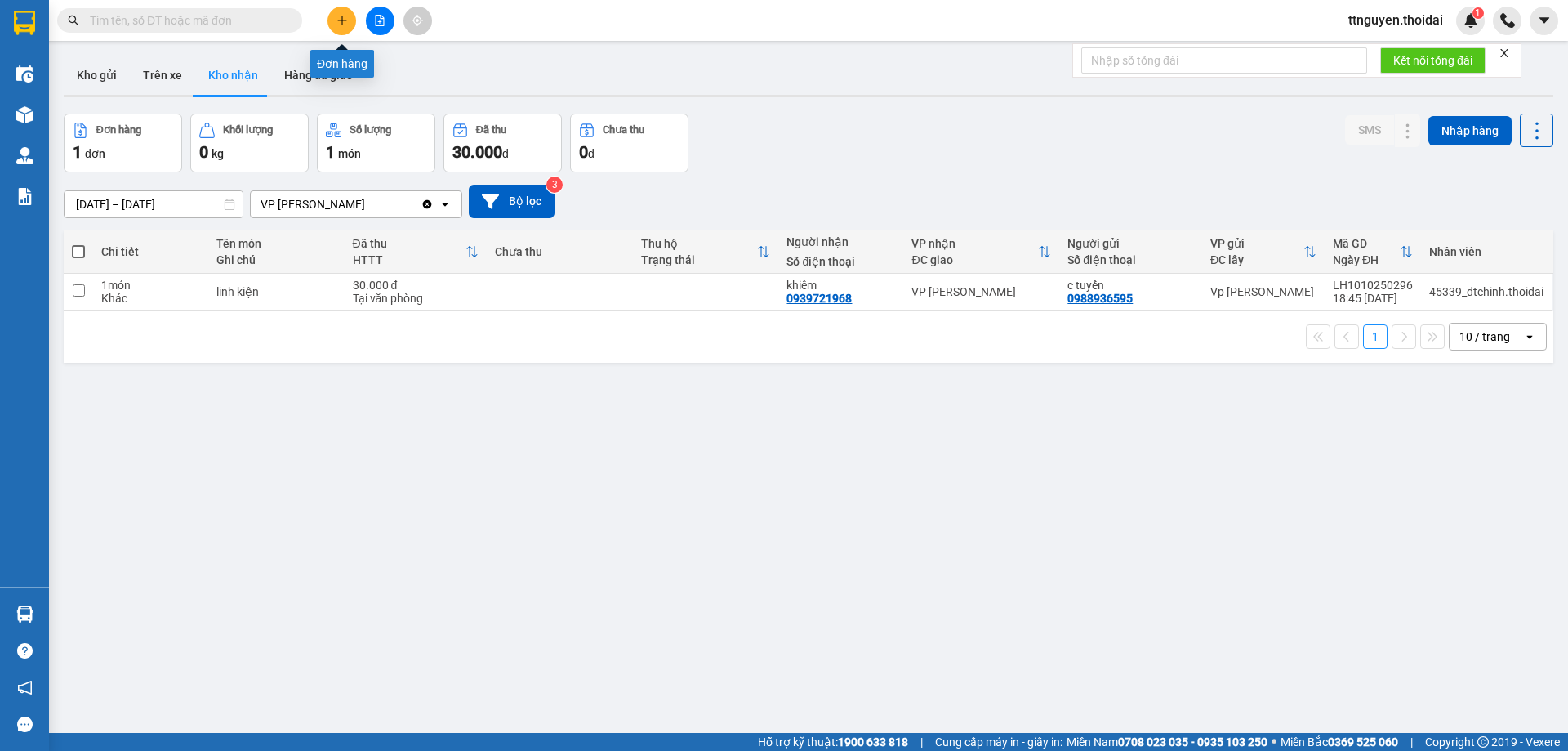
click at [341, 18] on icon "plus" at bounding box center [343, 21] width 12 height 12
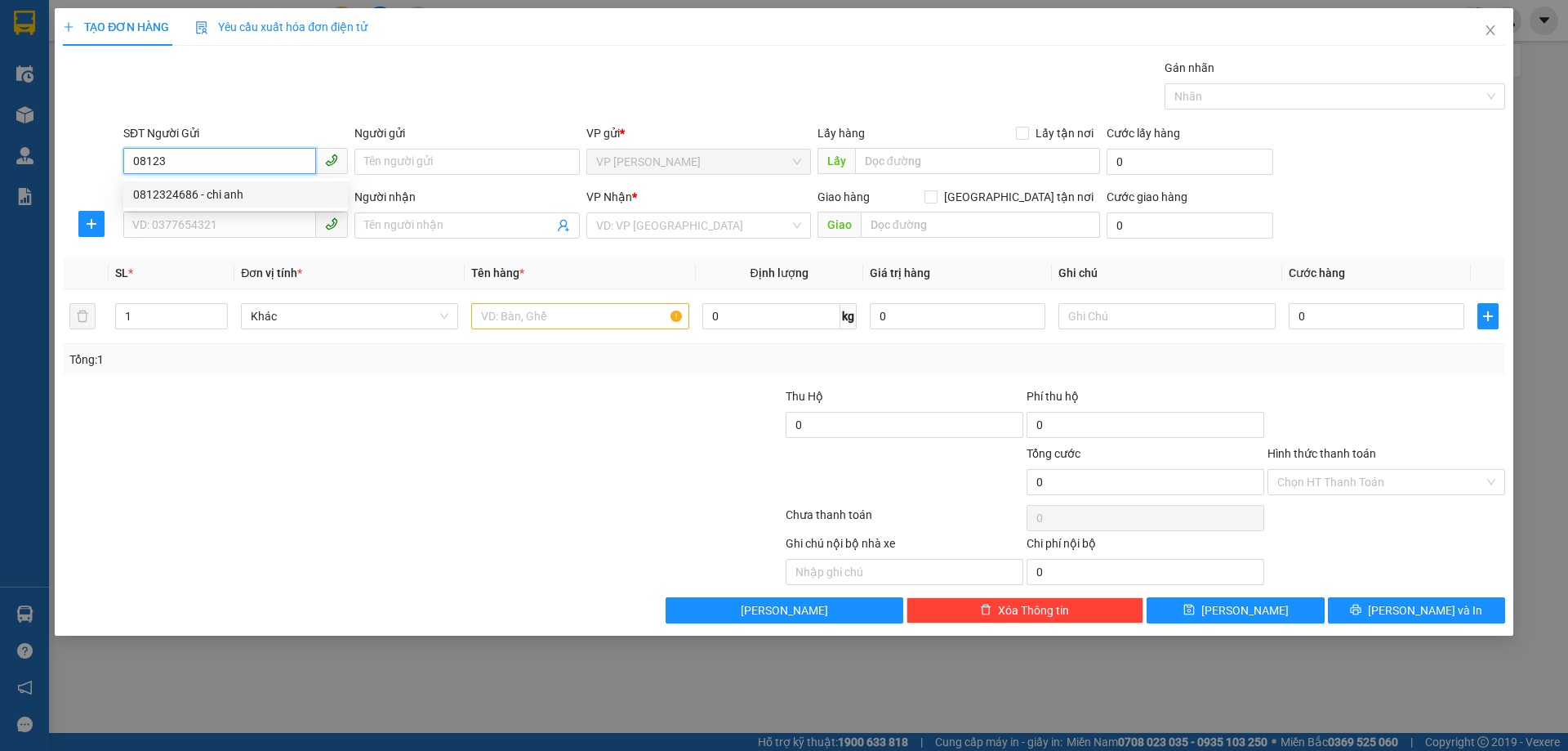
click at [242, 201] on div "0812324686 - chi anh" at bounding box center [235, 194] width 205 height 18
type input "0812324686"
type input "chi anh"
type input "0812324686"
click at [246, 230] on input "SĐT Người Nhận *" at bounding box center [220, 225] width 192 height 27
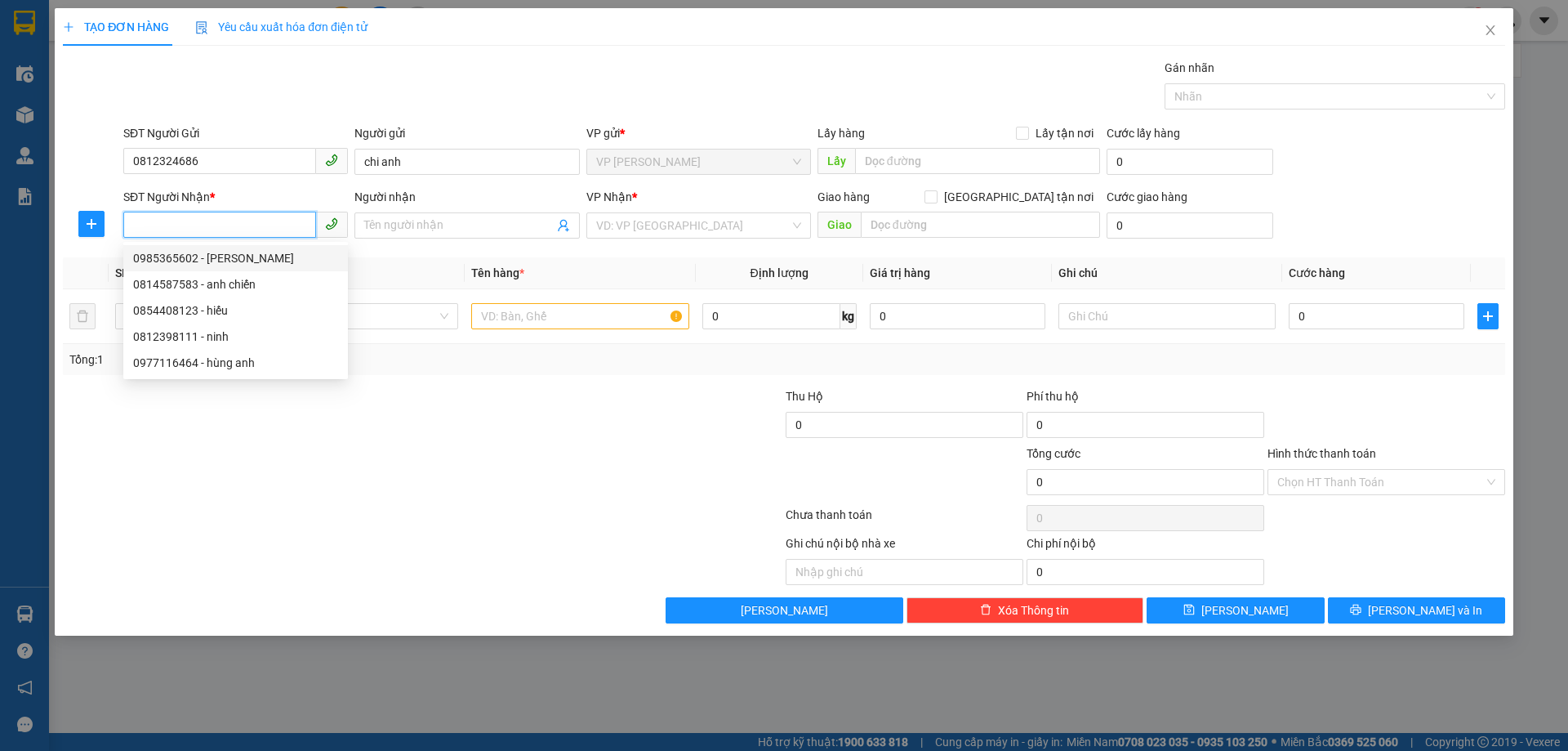
click at [221, 258] on div "0985365602 - ngô mạnh" at bounding box center [235, 258] width 205 height 18
type input "0985365602"
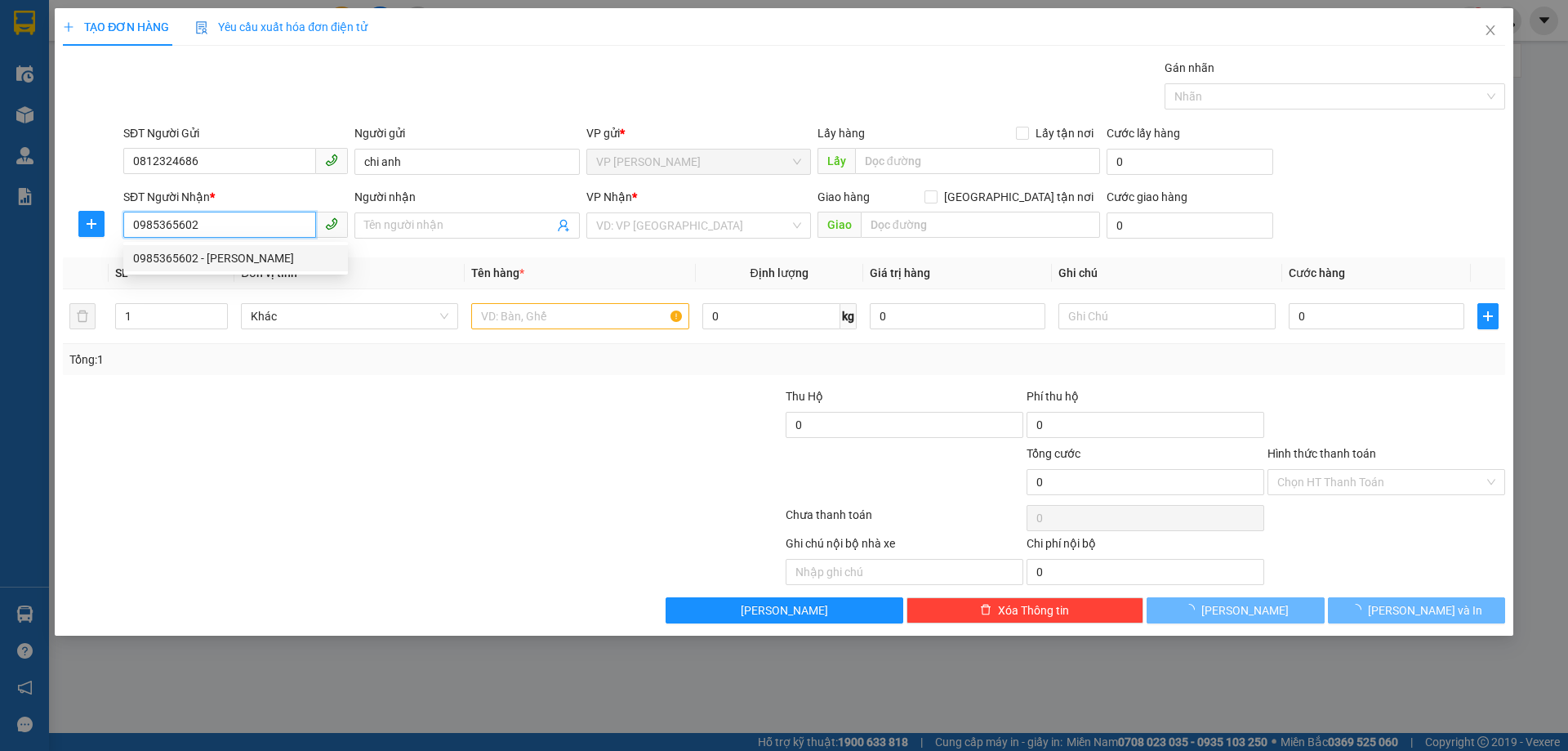
type input "ngô mạnh"
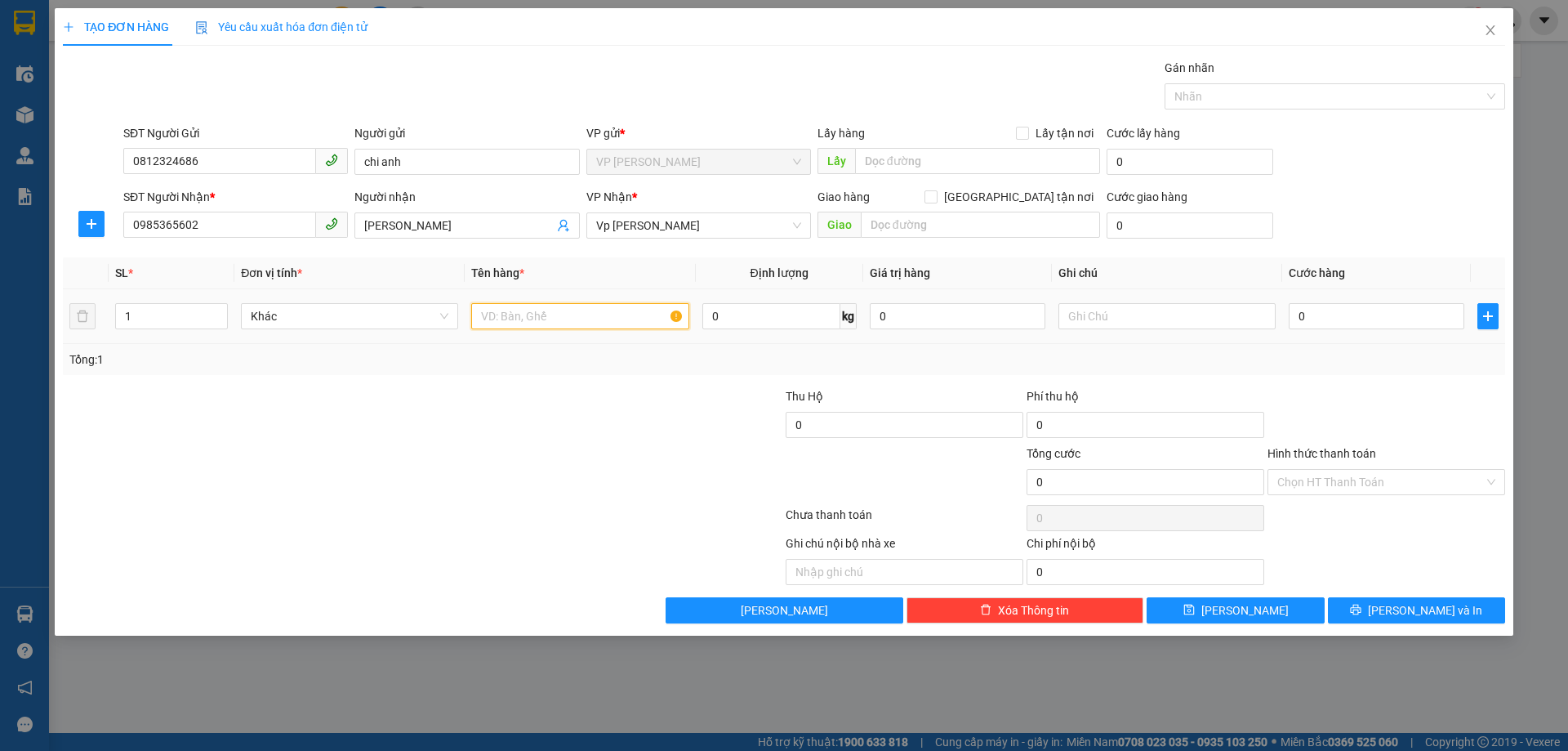
click at [513, 321] on input "text" at bounding box center [580, 316] width 217 height 27
type input "Linh Kiện máy tính"
click at [1310, 310] on input "0" at bounding box center [1376, 316] width 176 height 27
type input "4"
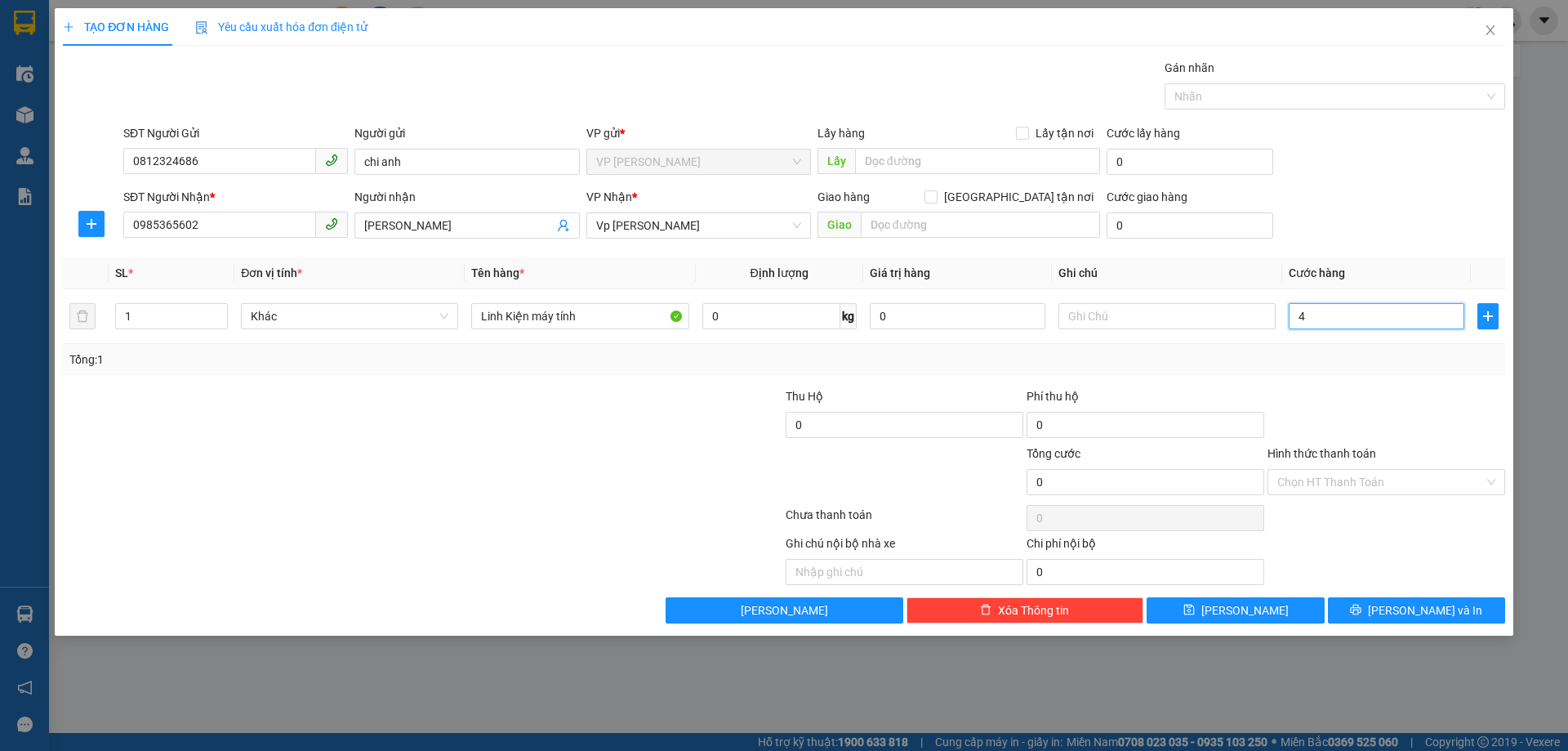
type input "4"
type input "40"
type input "400"
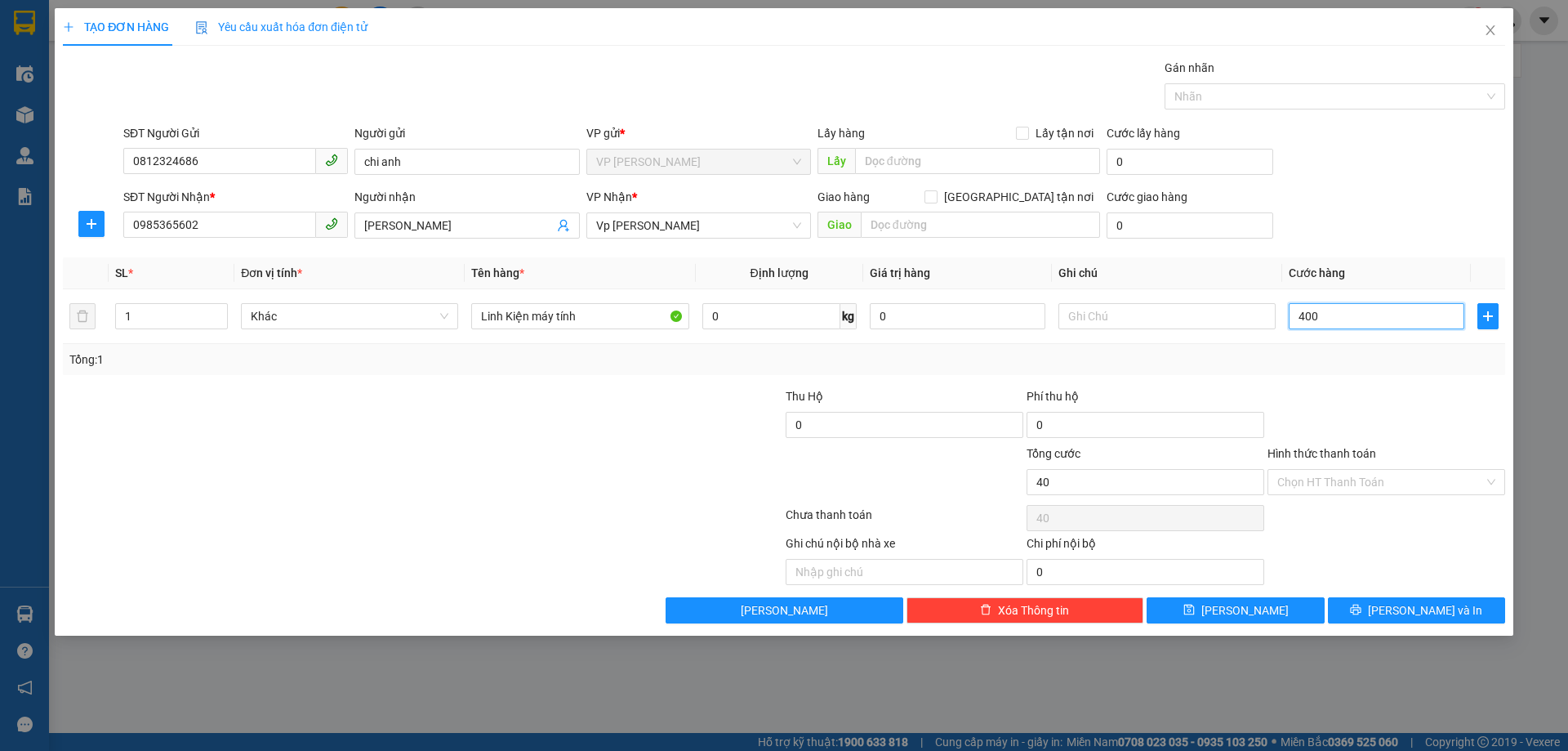
type input "400"
type input "4.000"
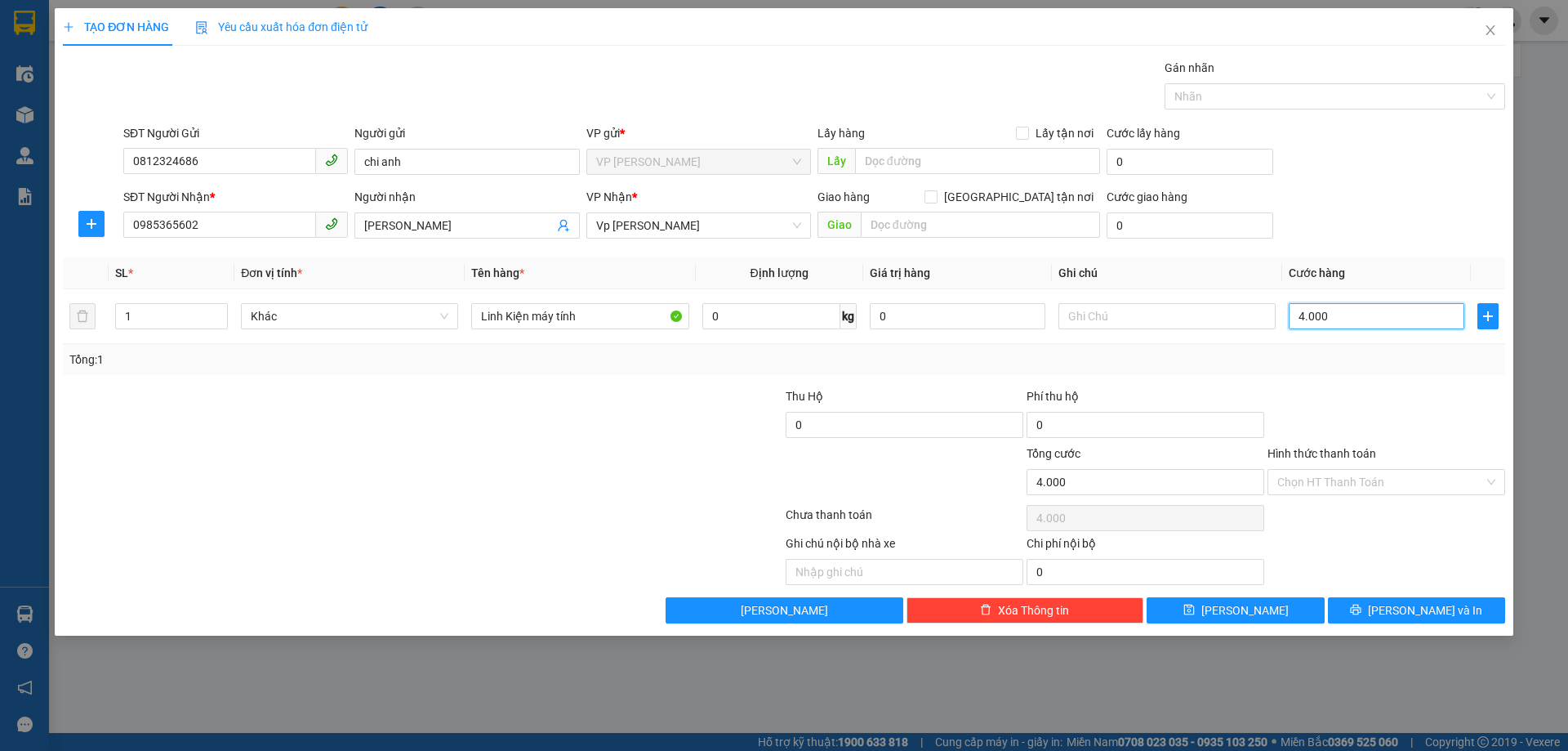
type input "40.000"
click at [1442, 612] on span "[PERSON_NAME] và In" at bounding box center [1425, 611] width 114 height 18
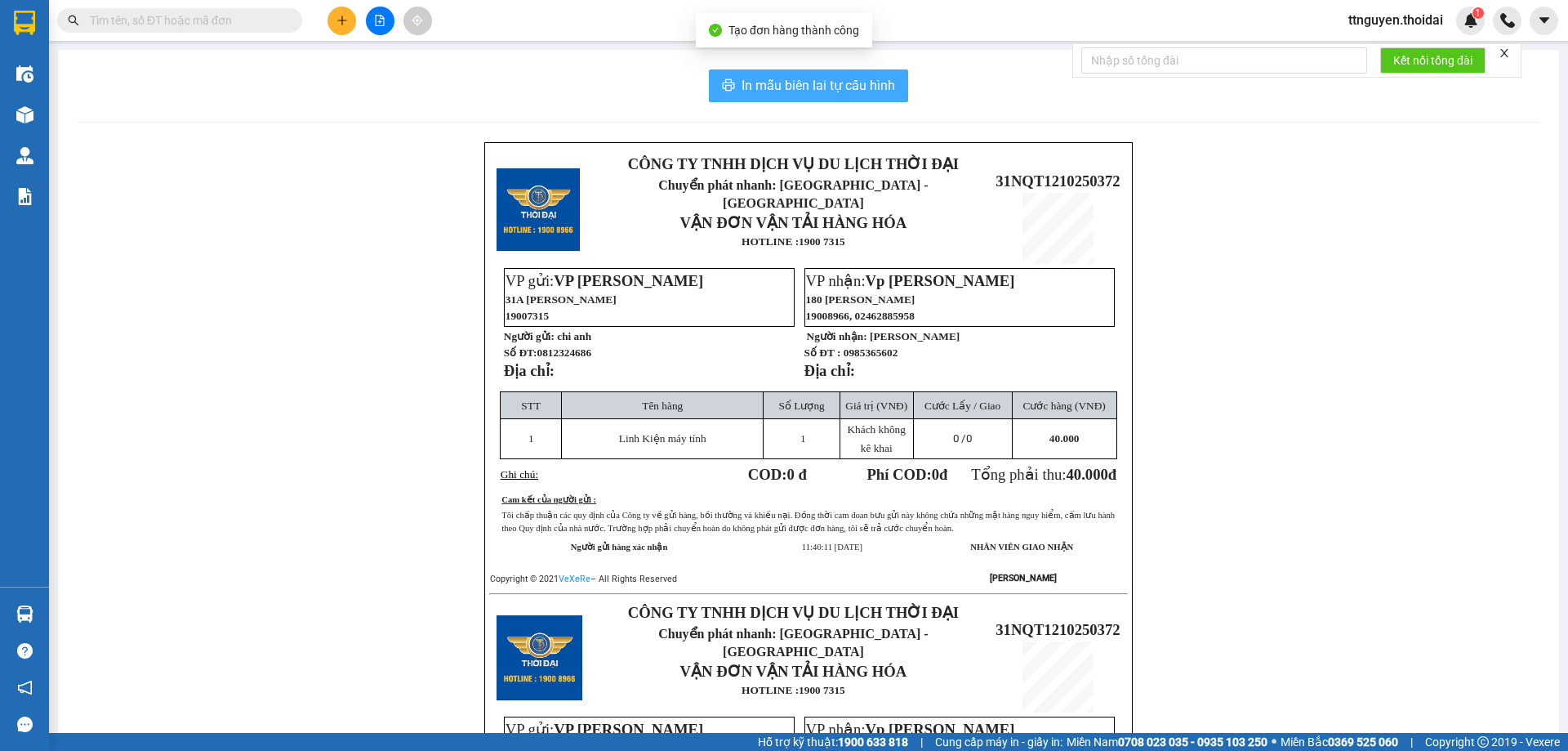
click at [763, 90] on span "In mẫu biên lai tự cấu hình" at bounding box center [818, 85] width 153 height 21
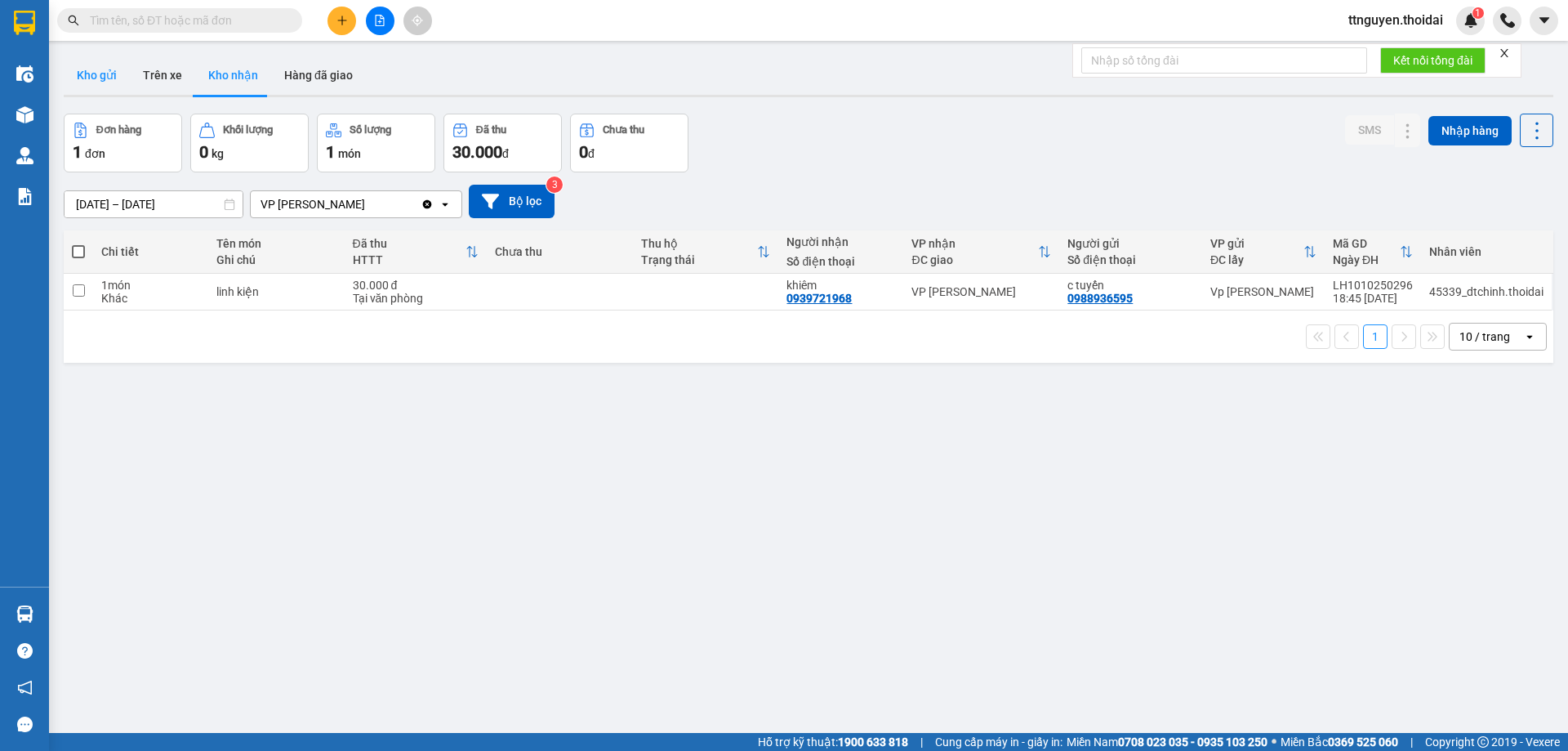
click at [103, 74] on button "Kho gửi" at bounding box center [97, 75] width 66 height 39
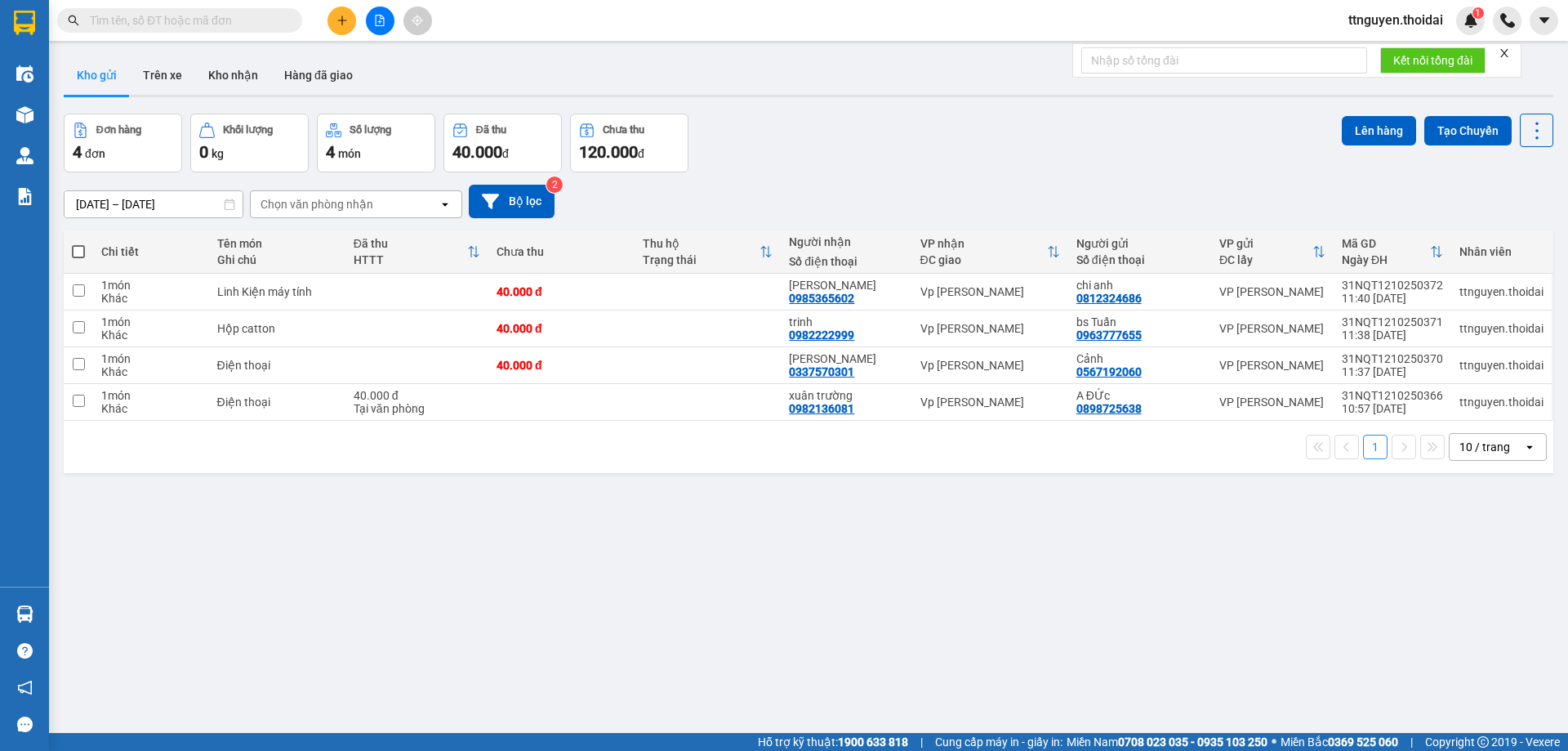
click at [80, 250] on span at bounding box center [79, 251] width 13 height 13
click at [79, 243] on input "checkbox" at bounding box center [79, 243] width 0 height 0
checkbox input "true"
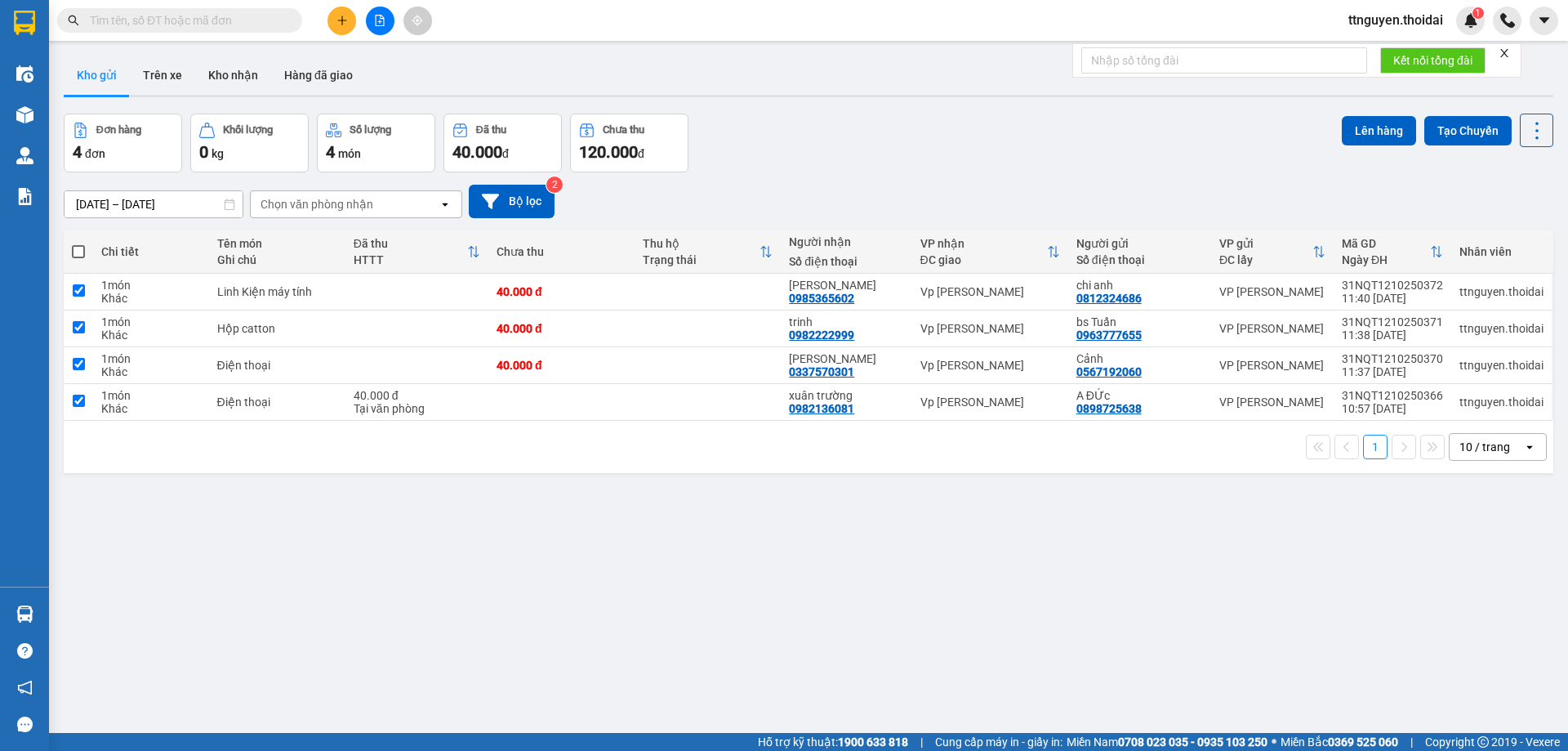
checkbox input "true"
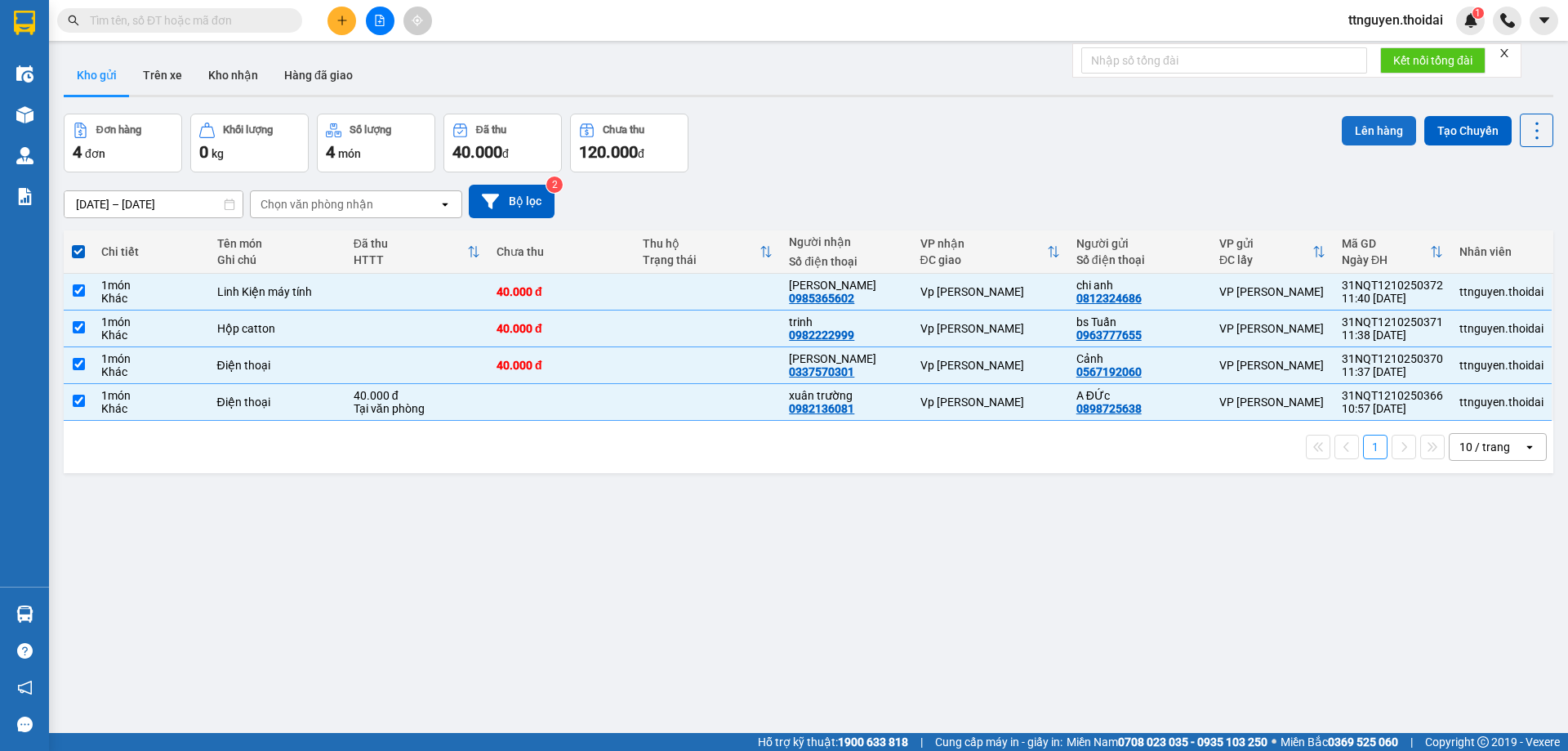
click at [1352, 130] on button "Lên hàng" at bounding box center [1379, 130] width 75 height 29
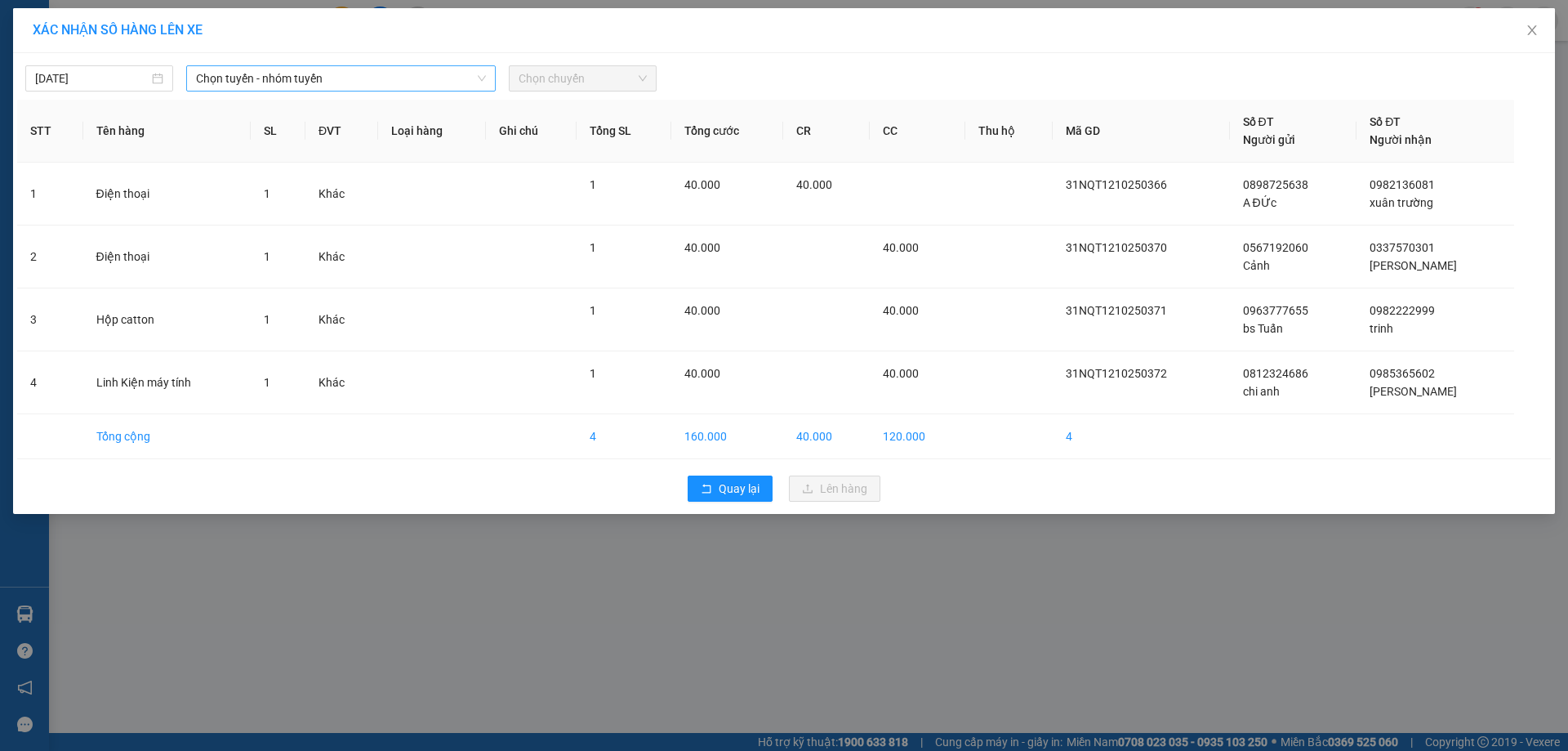
click at [387, 72] on span "Chọn tuyến - nhóm tuyến" at bounding box center [340, 79] width 290 height 25
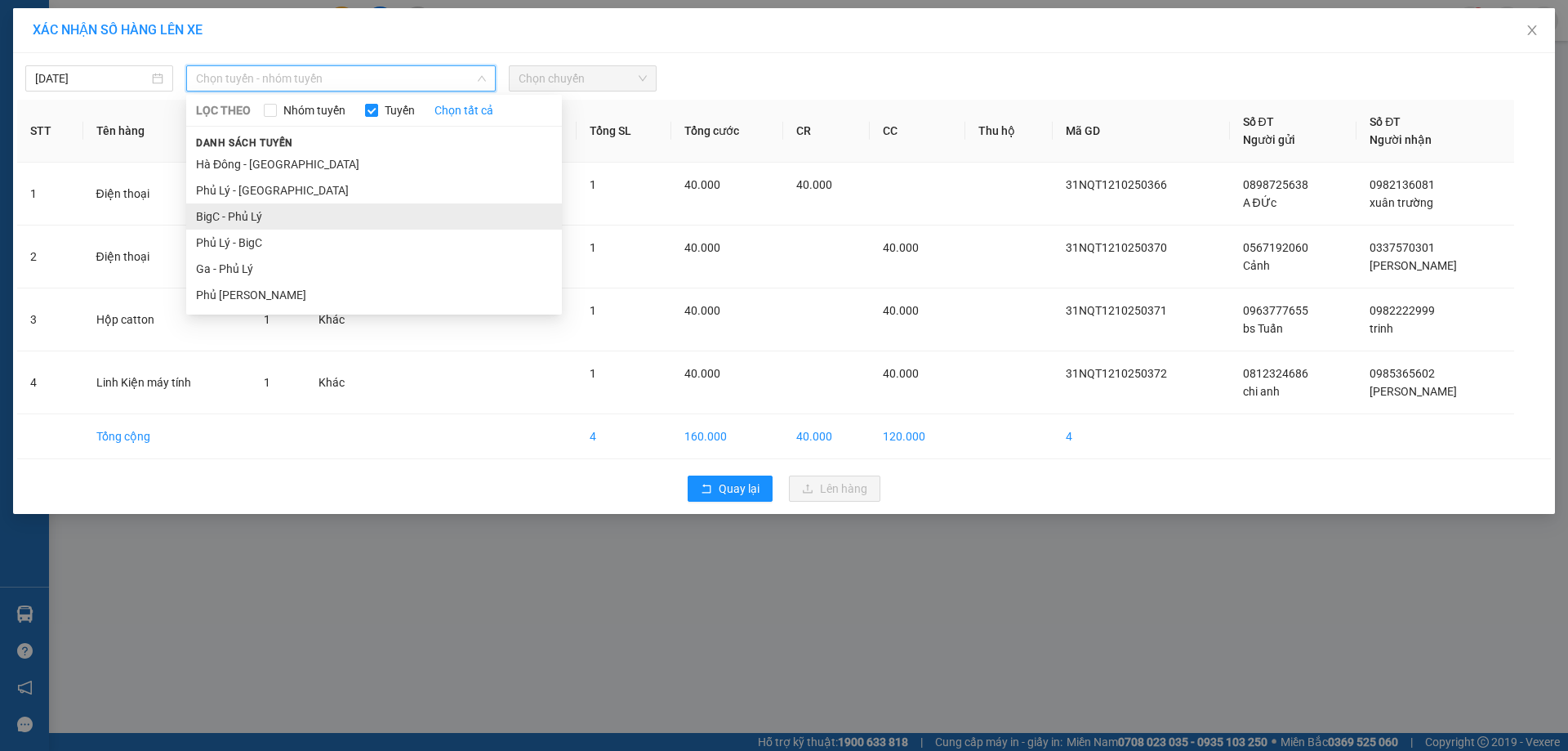
click at [250, 216] on li "BigC - Phủ Lý" at bounding box center [373, 217] width 376 height 27
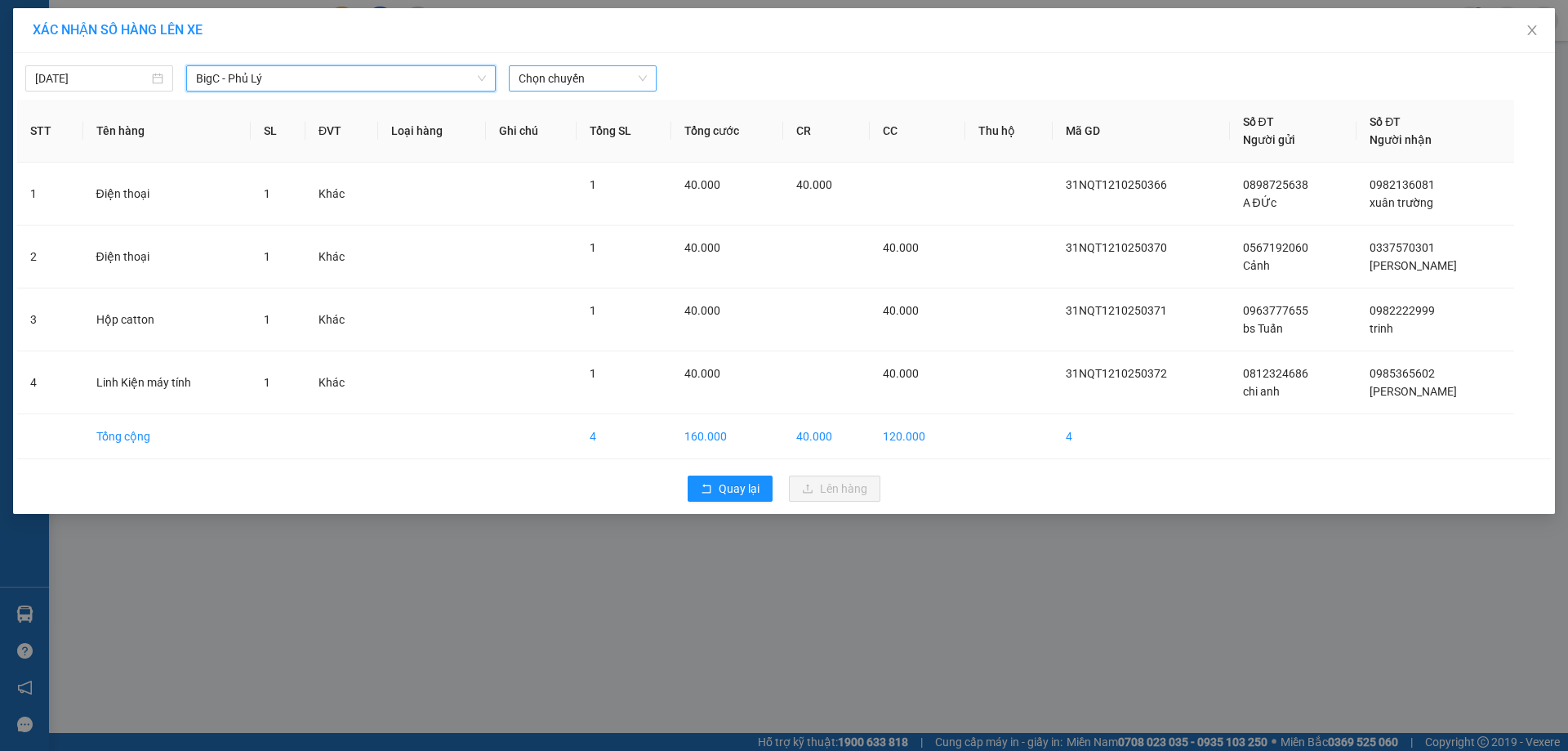
click at [590, 79] on span "Chọn chuyến" at bounding box center [582, 79] width 129 height 25
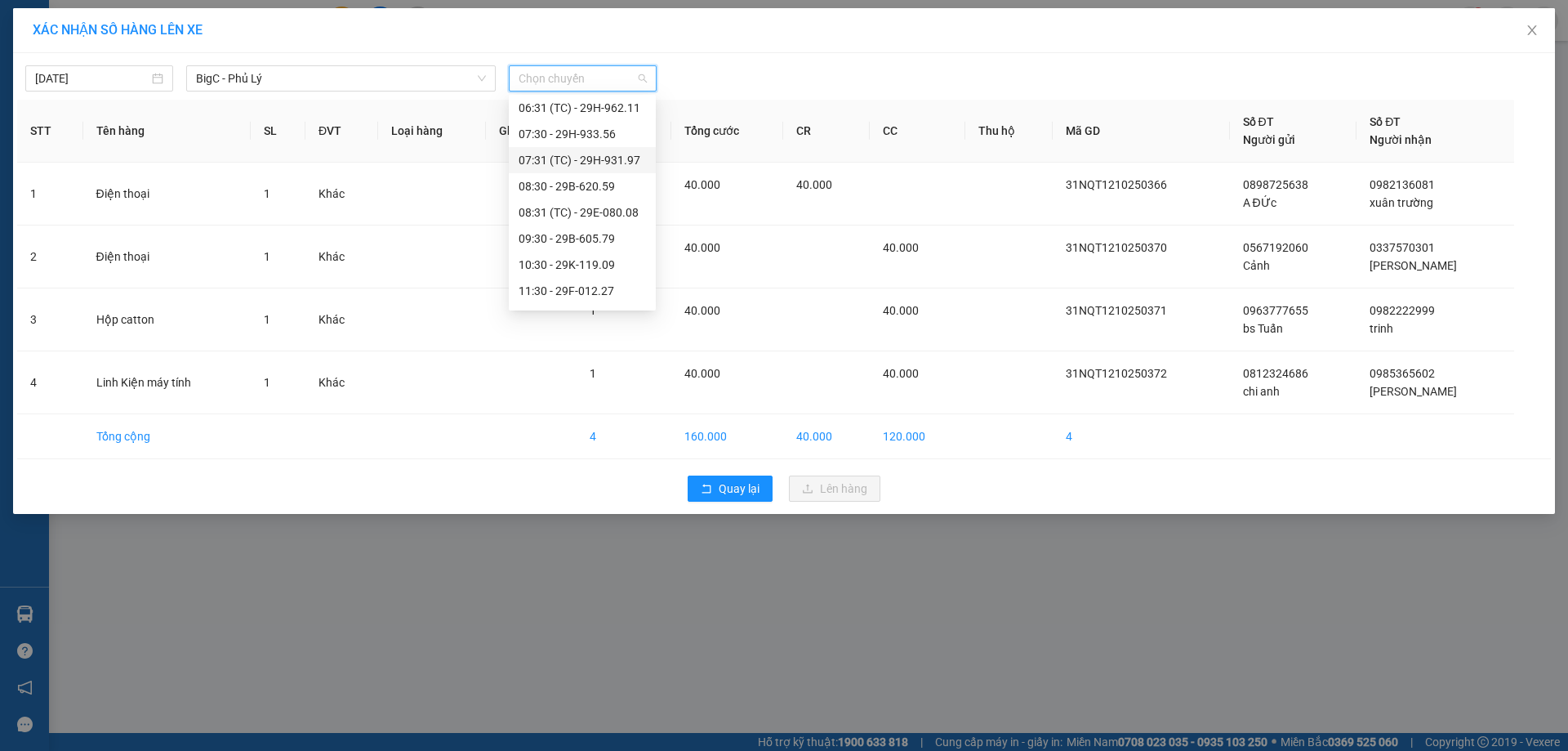
scroll to position [163, 0]
click at [573, 211] on div "11:30 - 29F-012.27" at bounding box center [582, 209] width 128 height 18
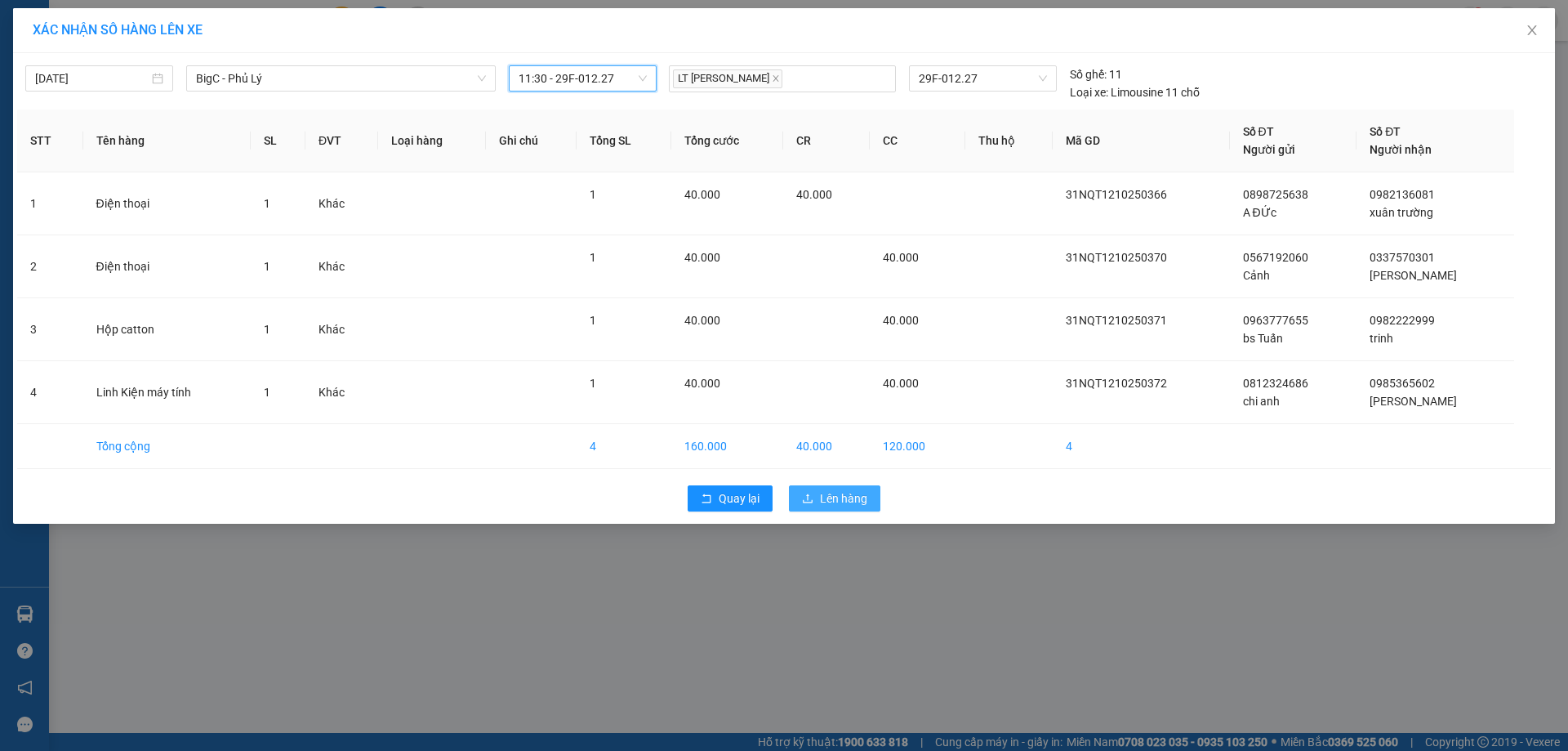
click at [837, 499] on span "Lên hàng" at bounding box center [843, 499] width 47 height 18
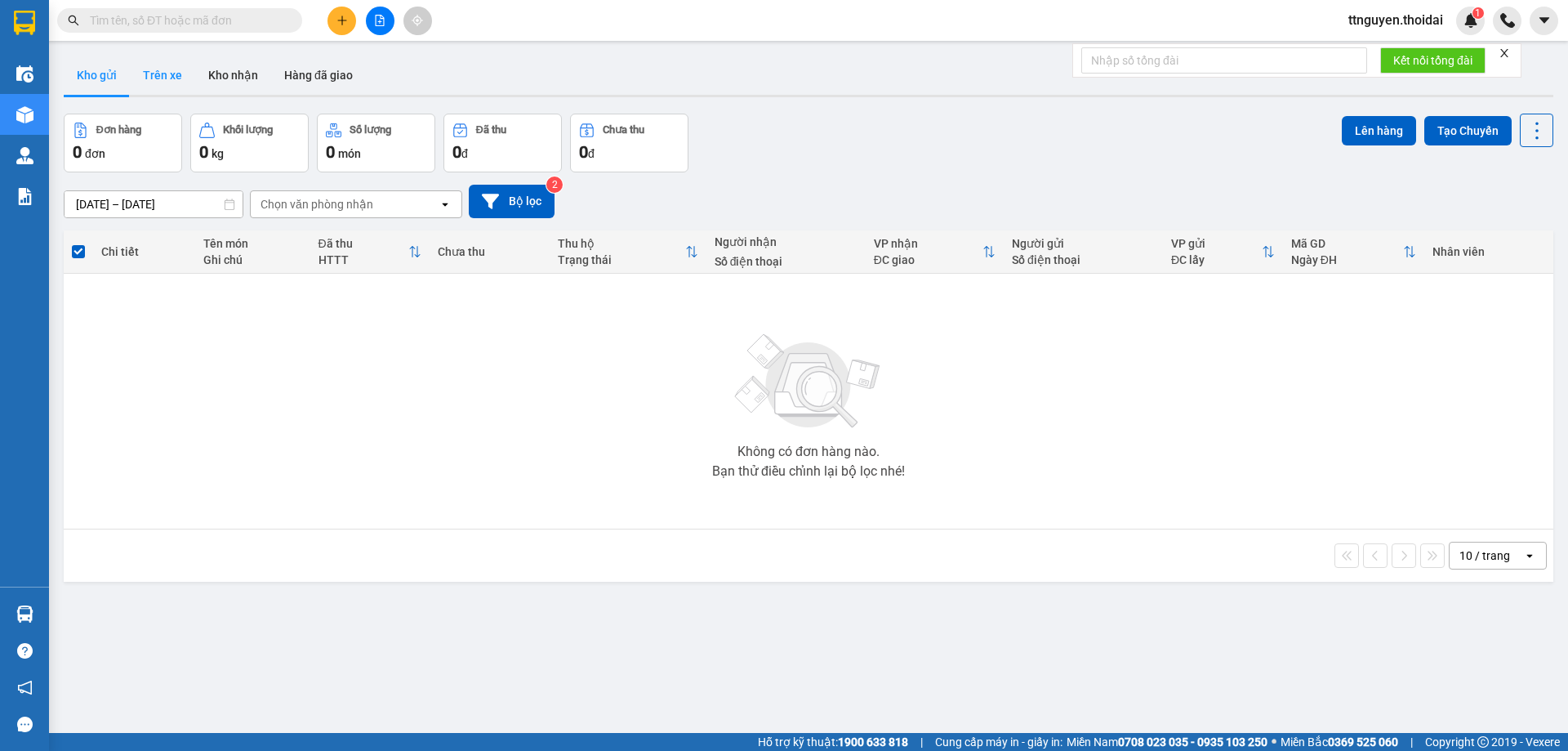
click at [168, 80] on button "Trên xe" at bounding box center [163, 75] width 66 height 39
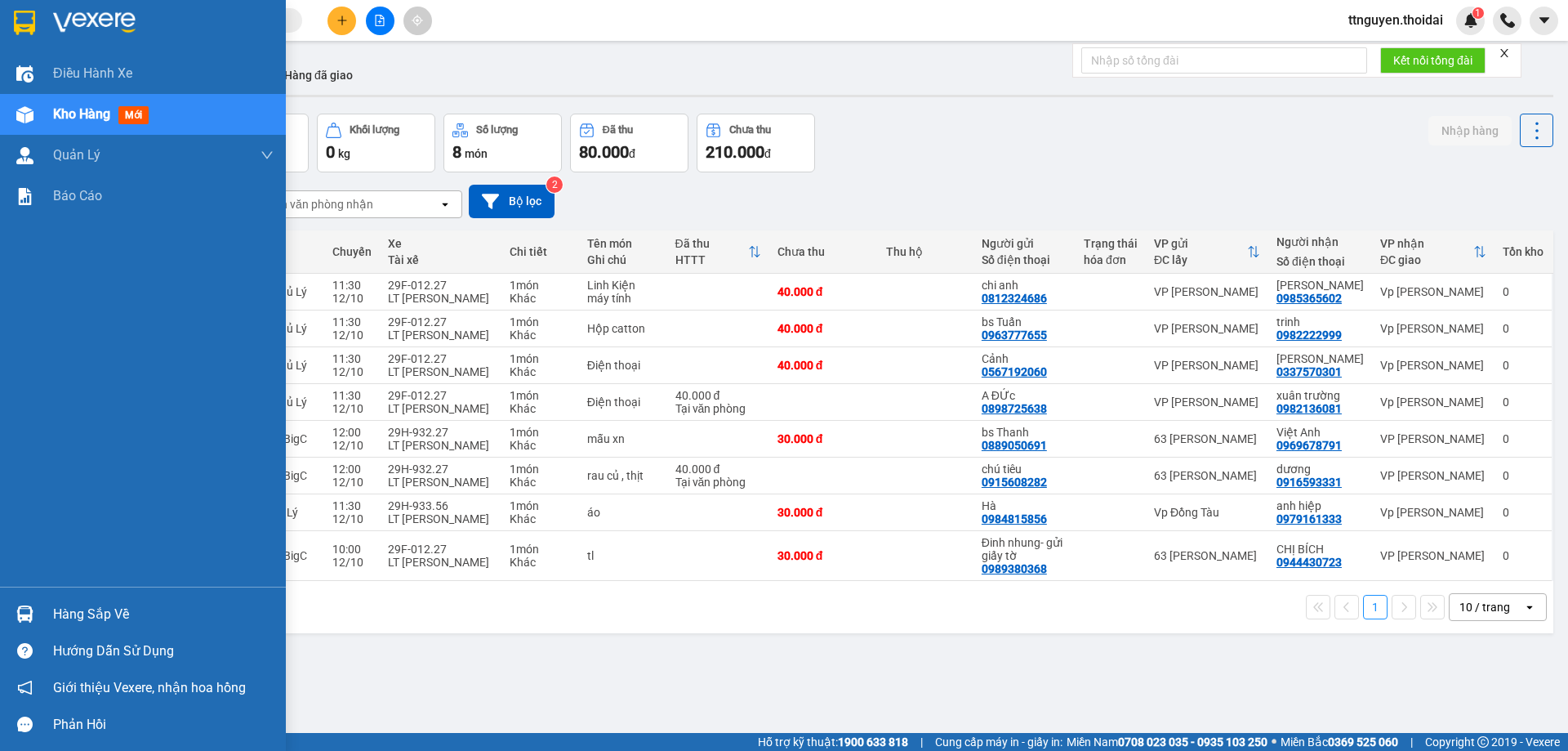
click at [92, 612] on div "Hàng sắp về" at bounding box center [163, 614] width 221 height 25
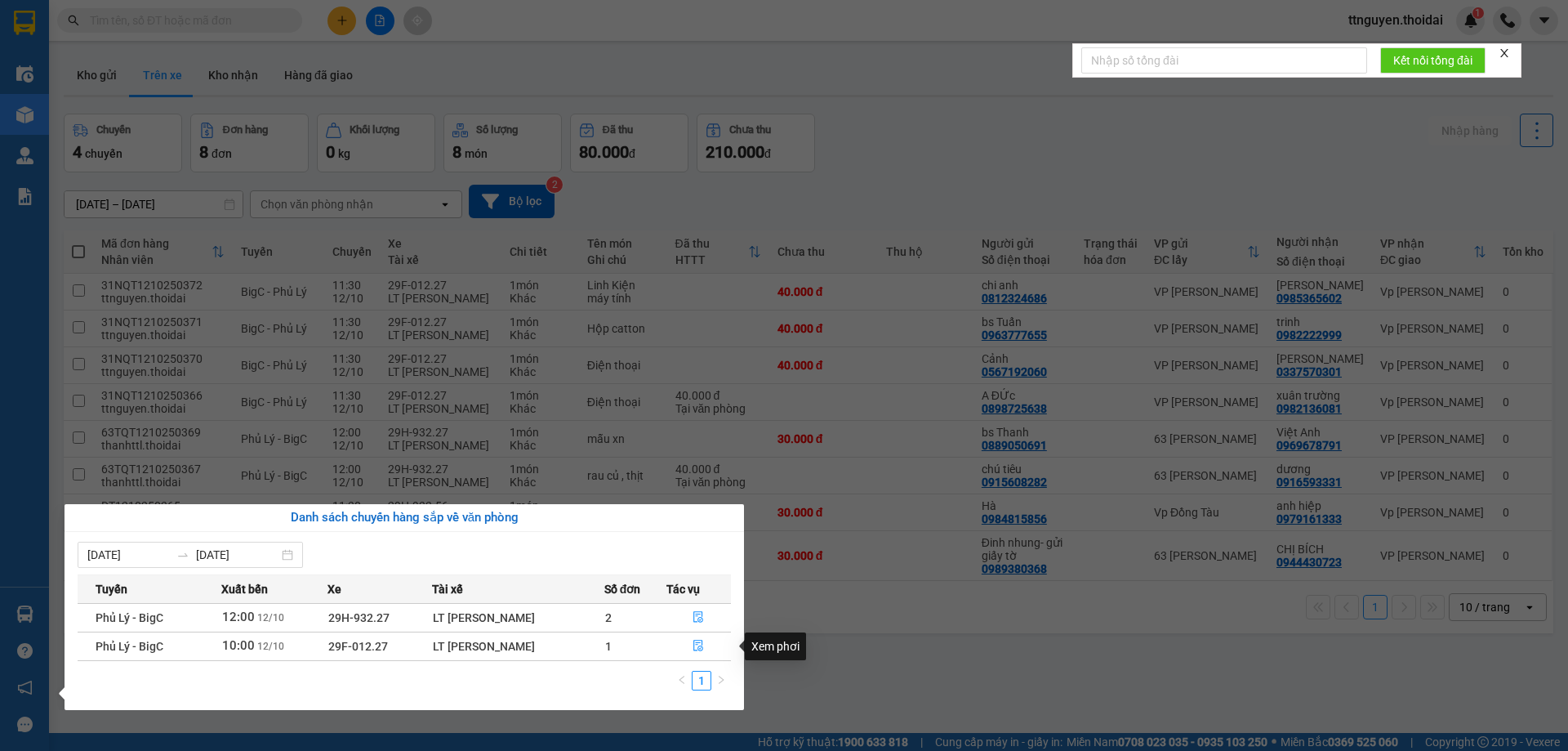
click at [772, 647] on div "Xem phơi" at bounding box center [776, 646] width 61 height 27
click at [700, 646] on icon "file-done" at bounding box center [699, 646] width 12 height 12
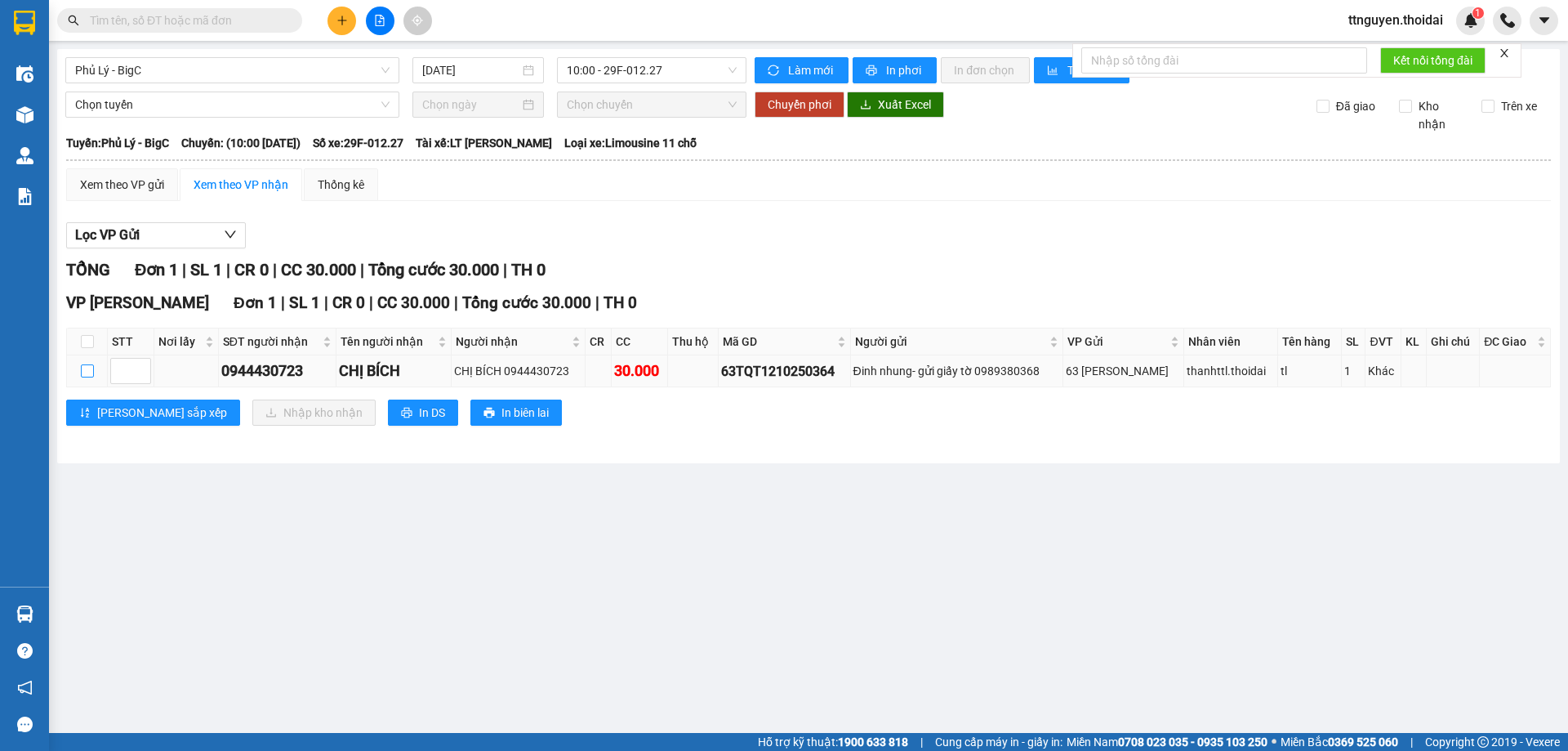
click at [90, 368] on input "checkbox" at bounding box center [87, 371] width 13 height 13
checkbox input "true"
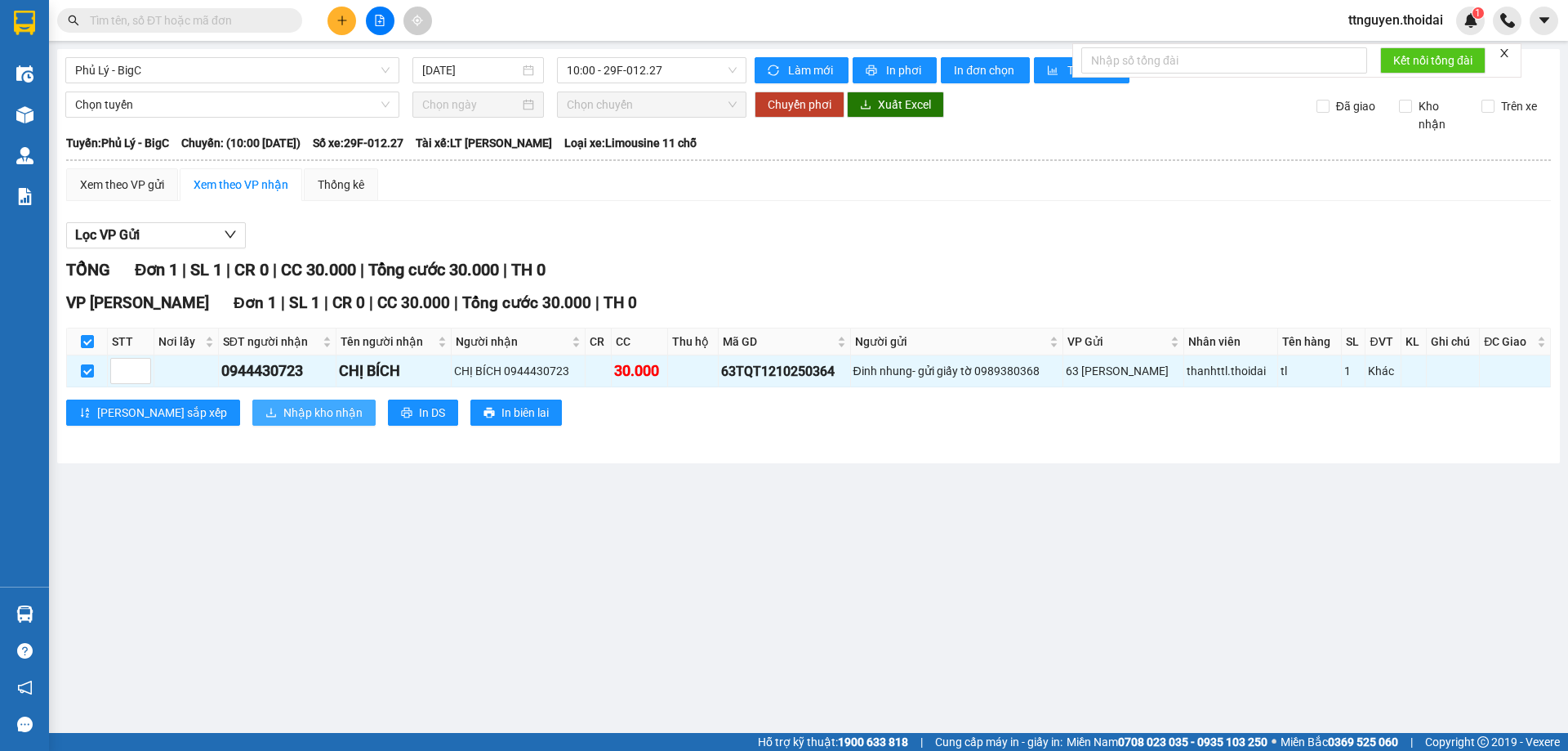
click at [284, 412] on span "Nhập kho nhận" at bounding box center [323, 412] width 79 height 18
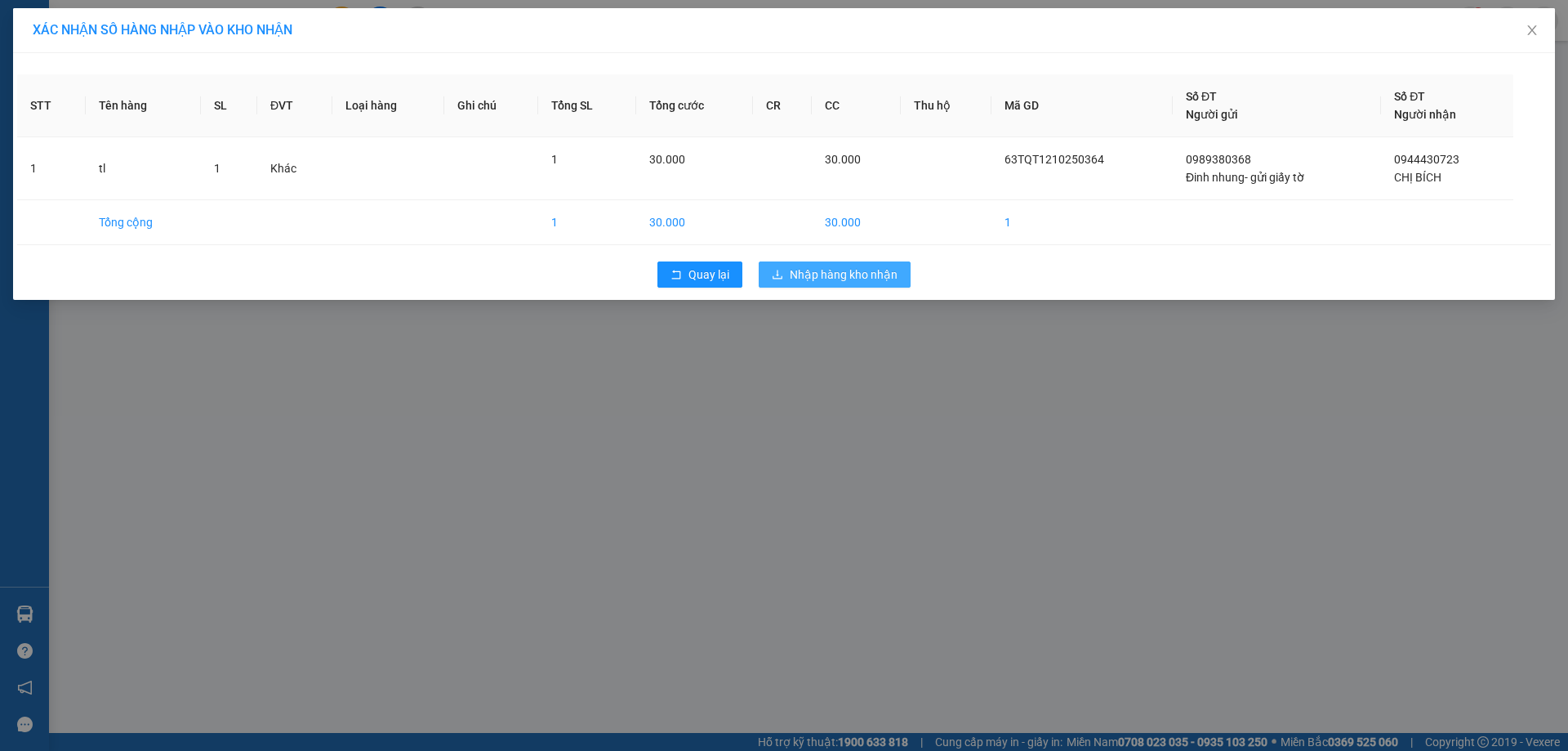
click at [835, 275] on span "Nhập hàng kho nhận" at bounding box center [844, 275] width 108 height 18
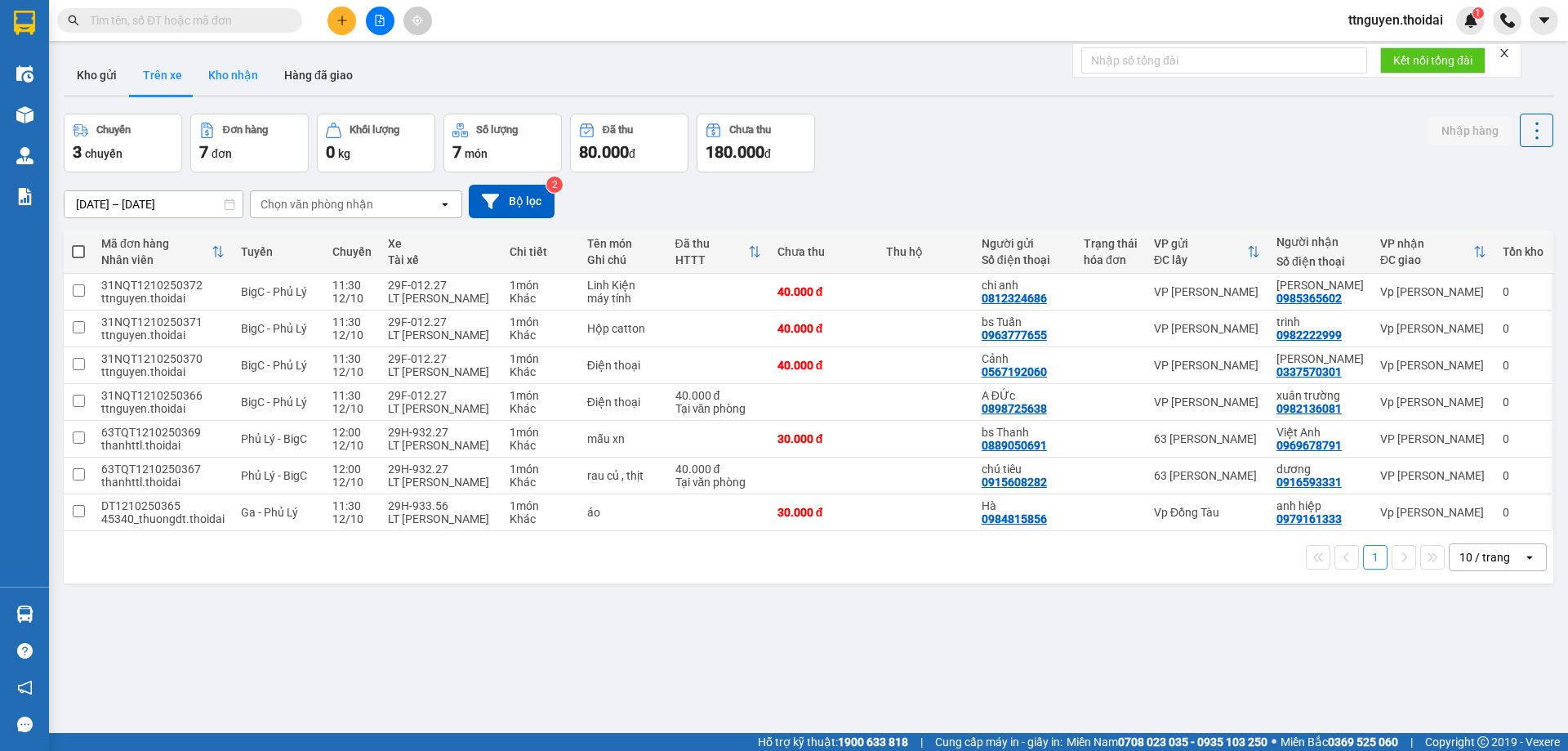
click at [233, 71] on button "Kho nhận" at bounding box center [233, 75] width 76 height 39
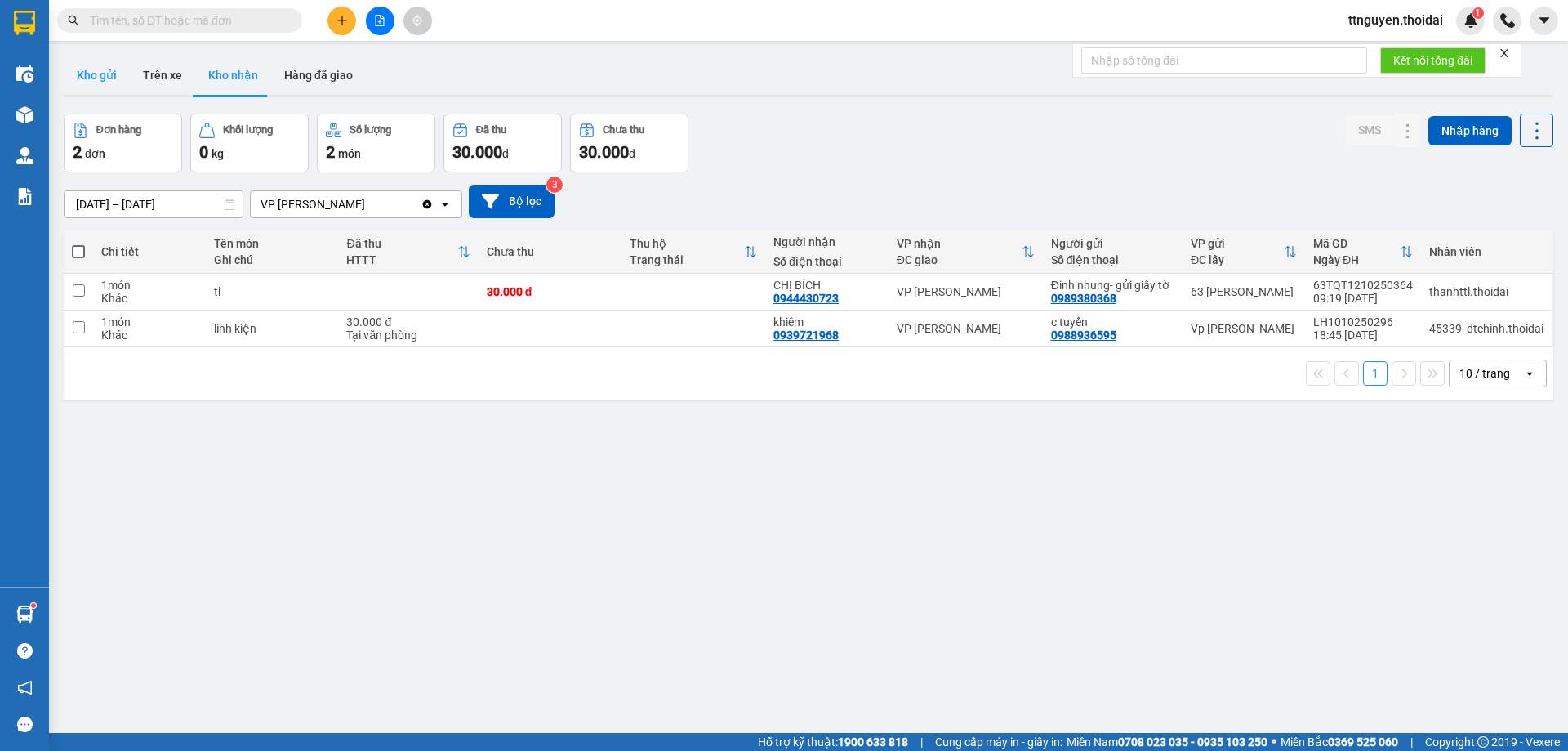
click at [110, 76] on button "Kho gửi" at bounding box center [97, 75] width 66 height 39
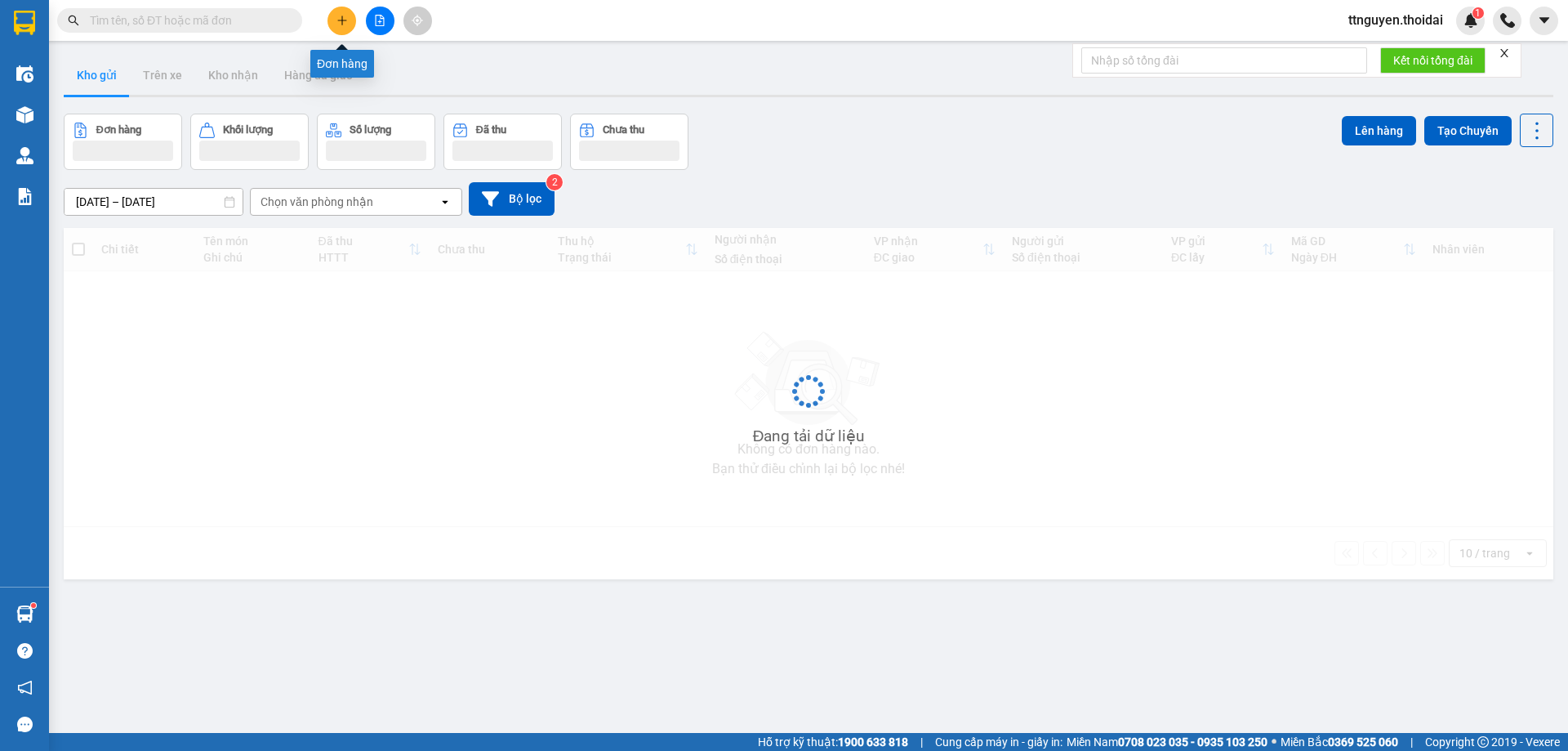
click at [347, 27] on button at bounding box center [342, 21] width 28 height 28
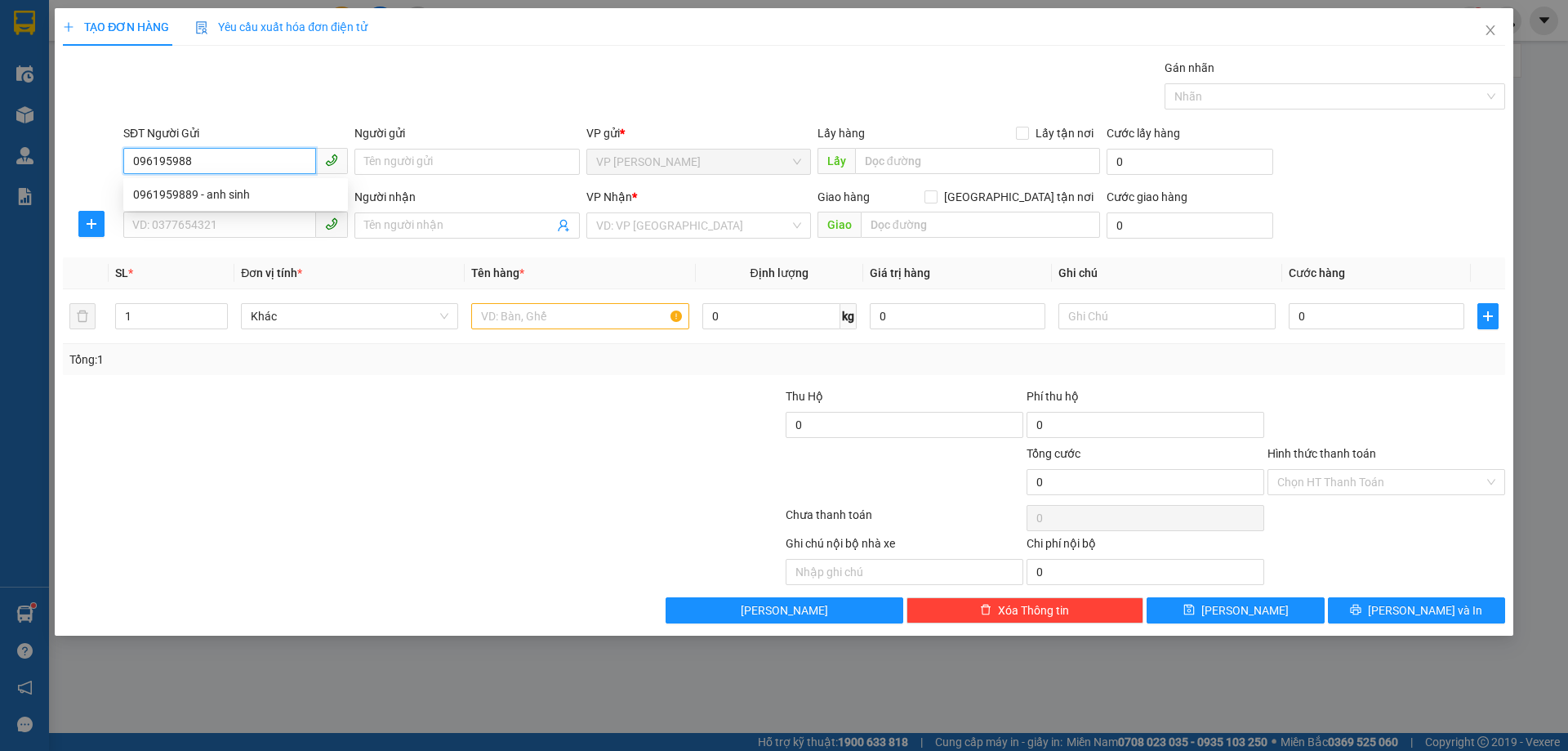
type input "0961959889"
click at [154, 188] on div "0961959889 - anh sinh" at bounding box center [235, 194] width 205 height 18
type input "anh sinh"
type input "0961959889"
click at [176, 234] on input "SĐT Người Nhận *" at bounding box center [220, 225] width 192 height 27
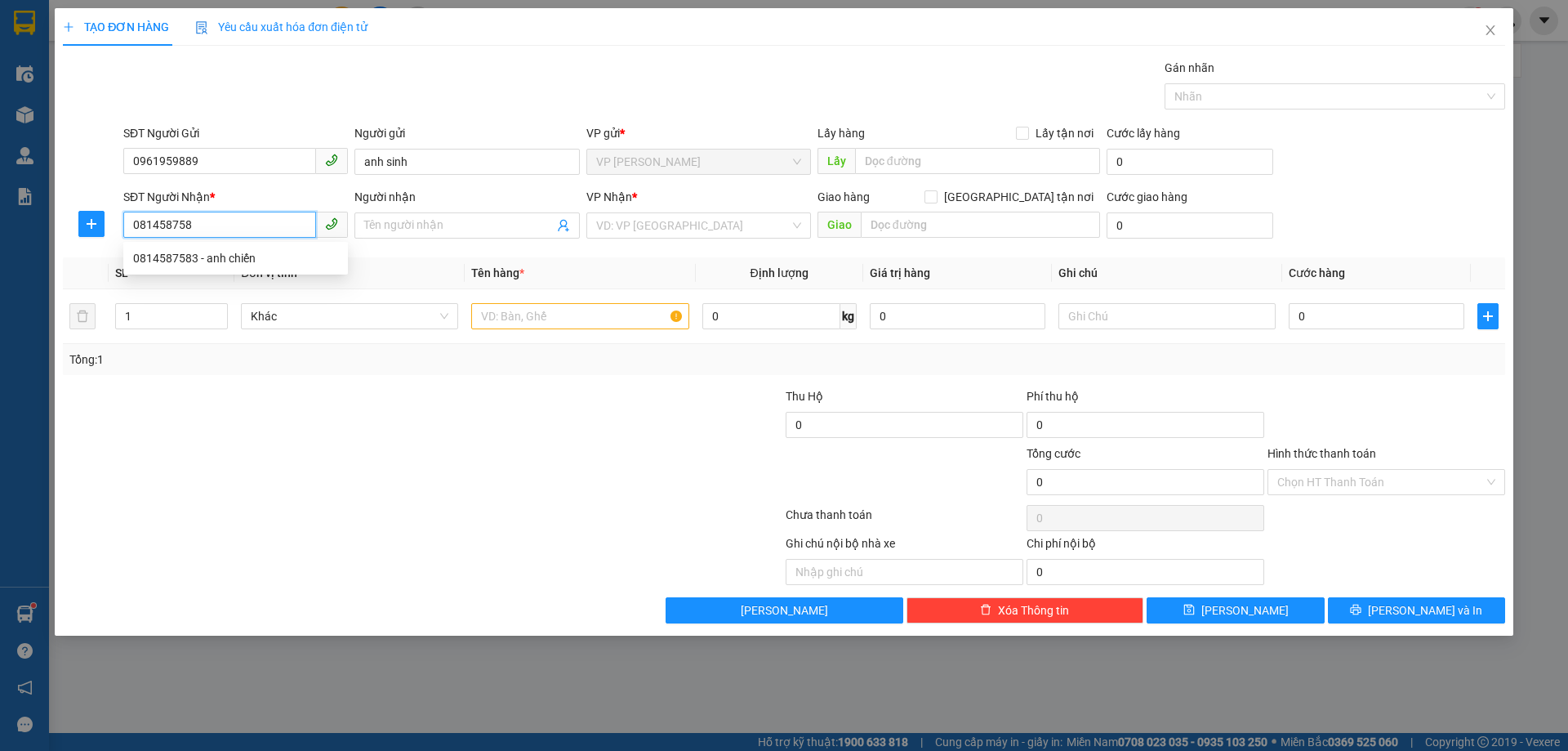
type input "0814587583"
click at [163, 258] on div "0814587583 - anh chiến" at bounding box center [235, 258] width 205 height 18
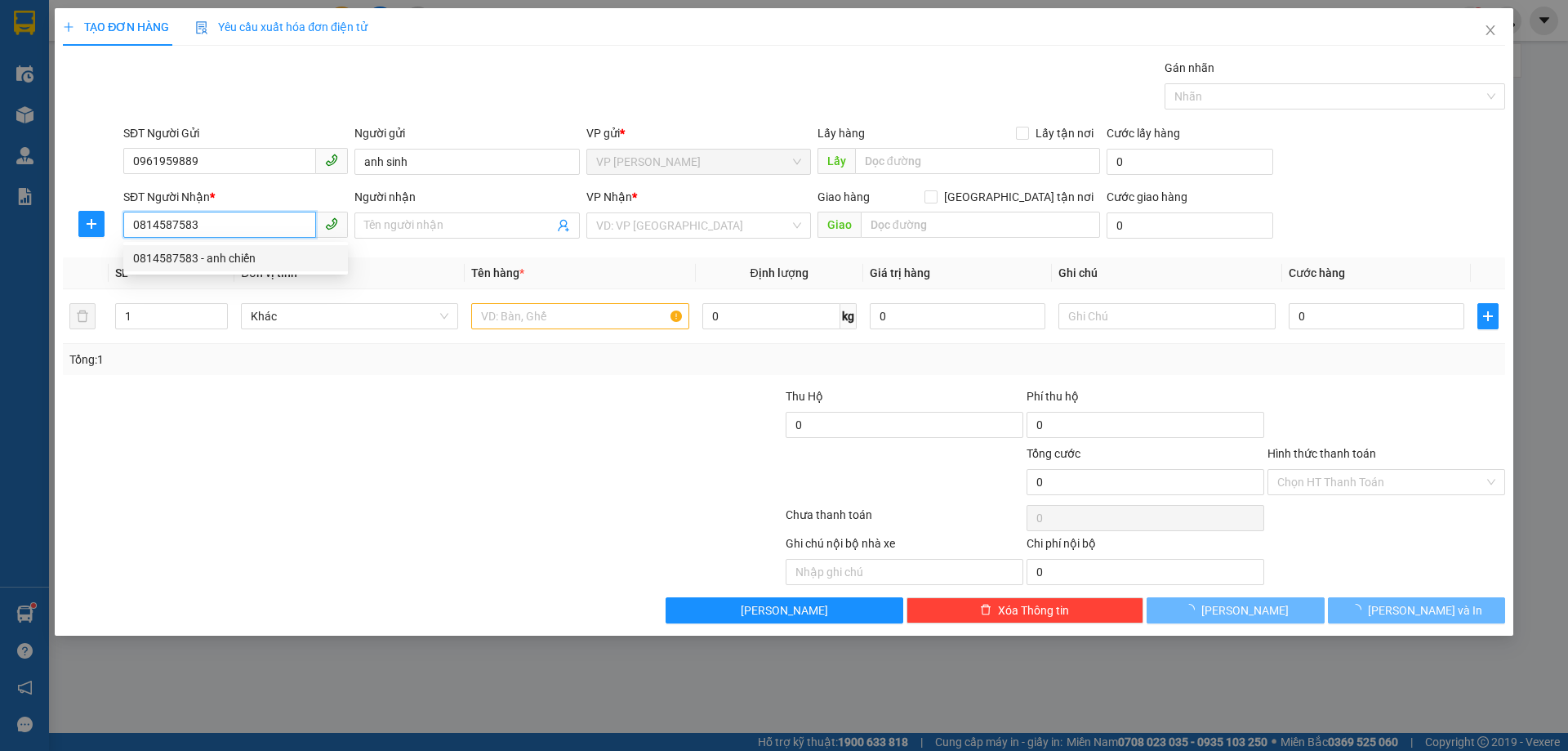
type input "anh chiến"
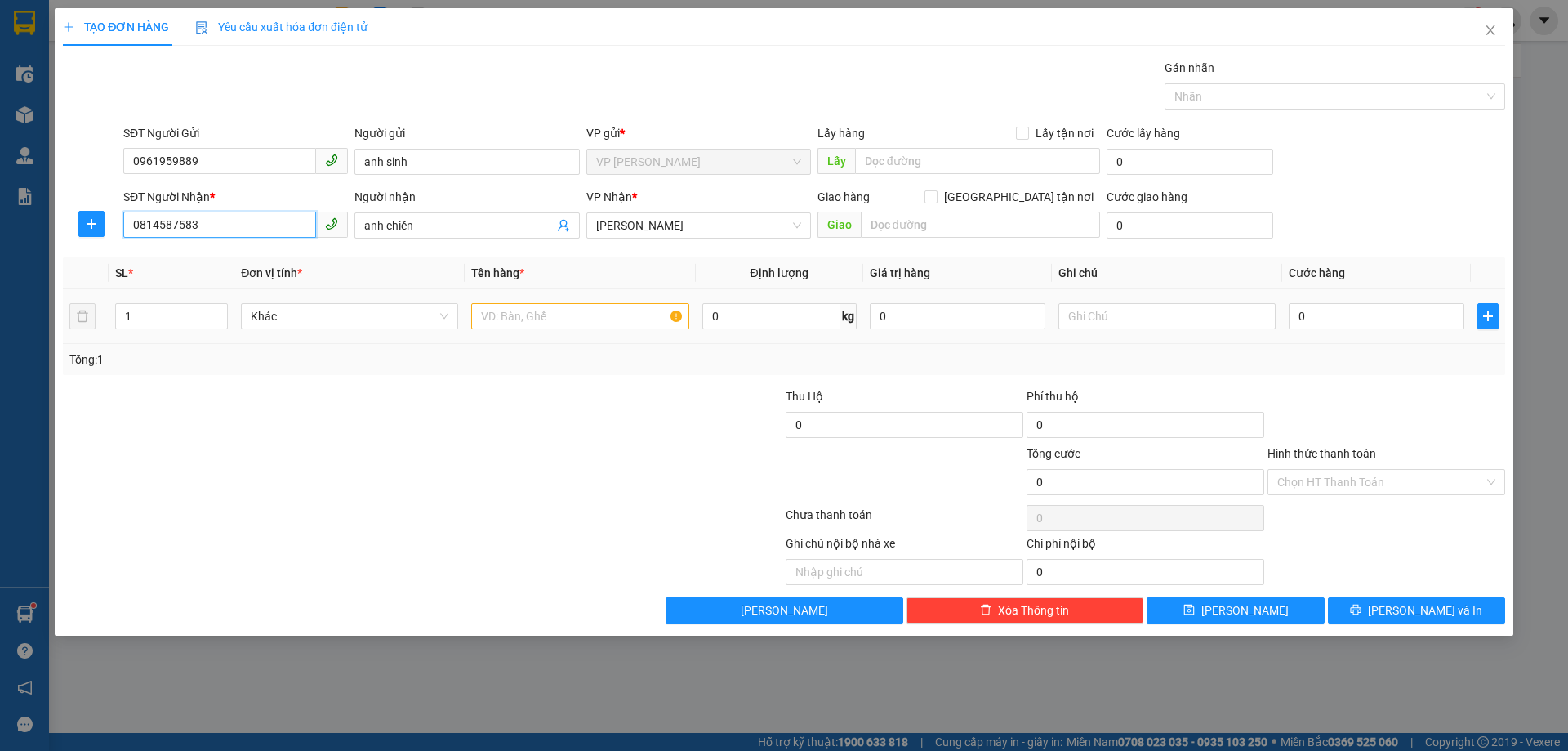
type input "0814587583"
click at [572, 318] on input "text" at bounding box center [580, 316] width 217 height 27
type input "Máy tính"
click at [1340, 315] on input "0" at bounding box center [1376, 316] width 176 height 27
type input "5"
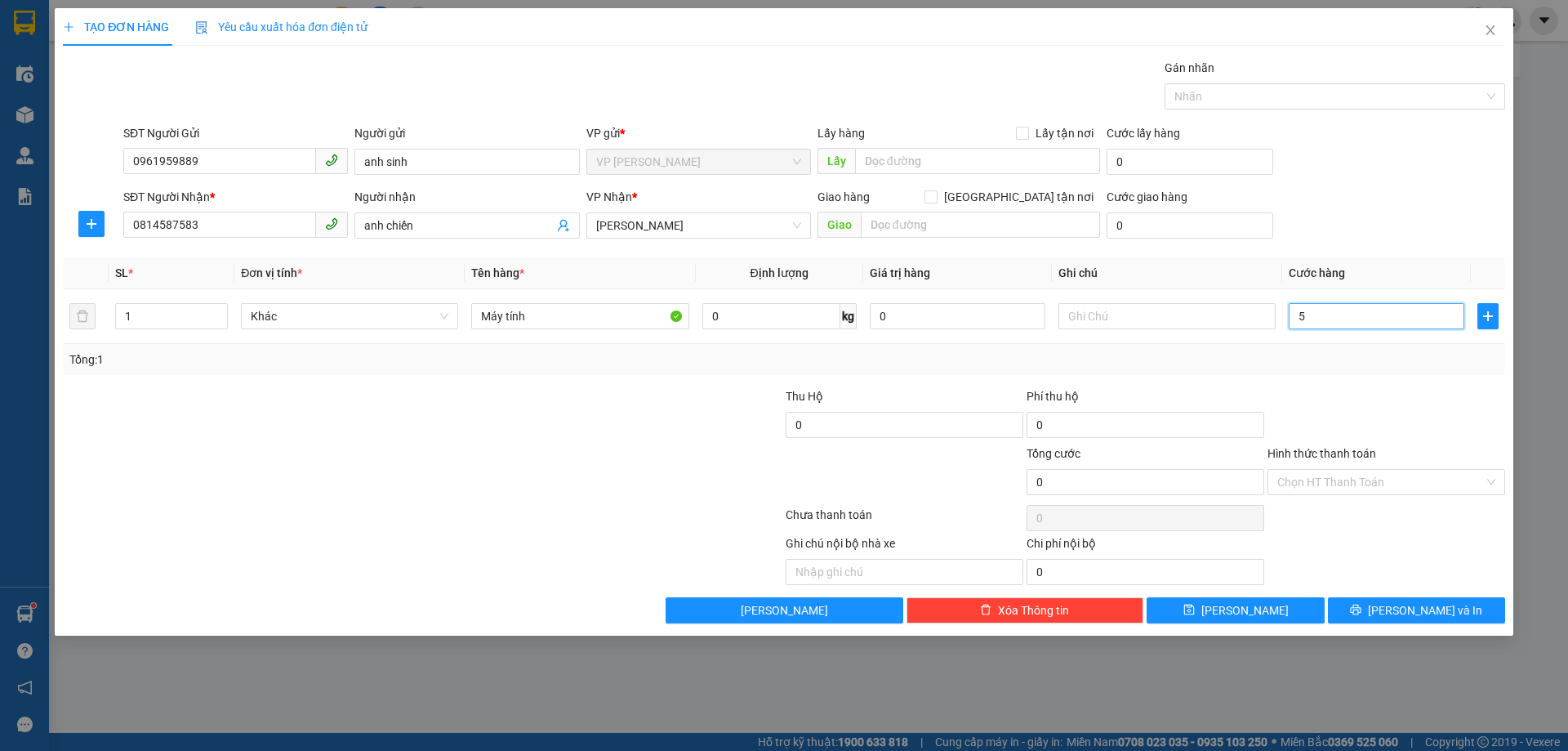
type input "5"
type input "50"
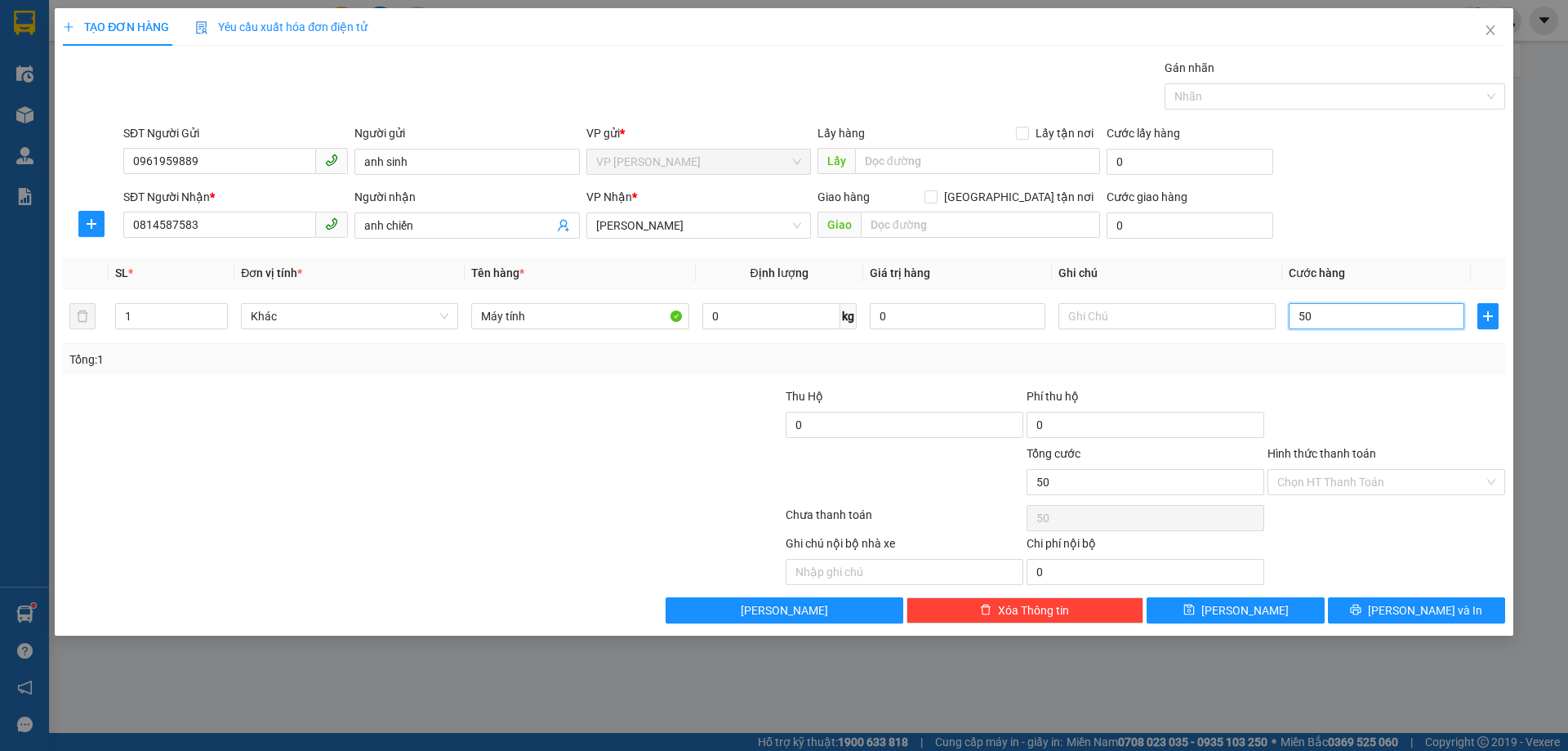
type input "500"
type input "5.000"
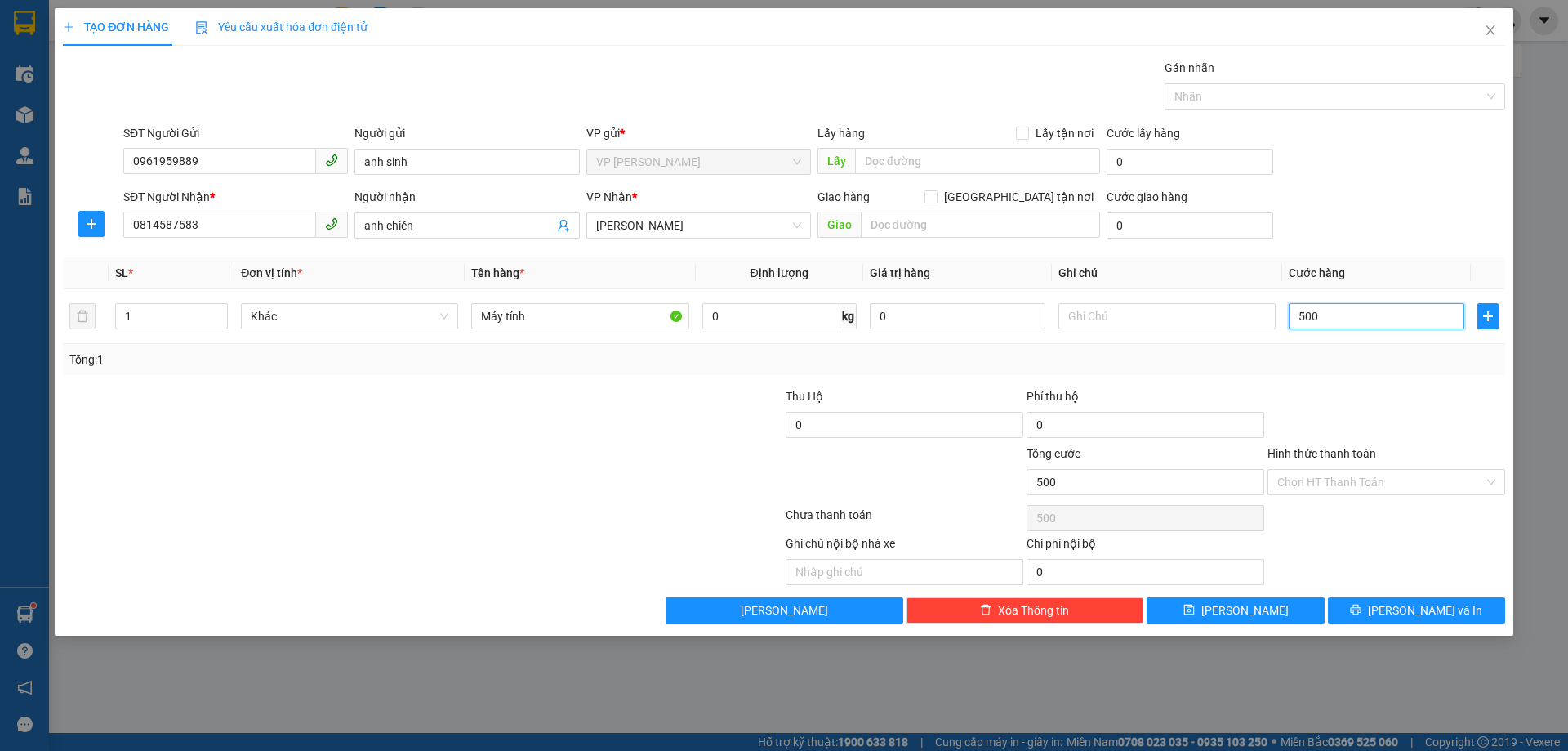
type input "5.000"
type input "50.000"
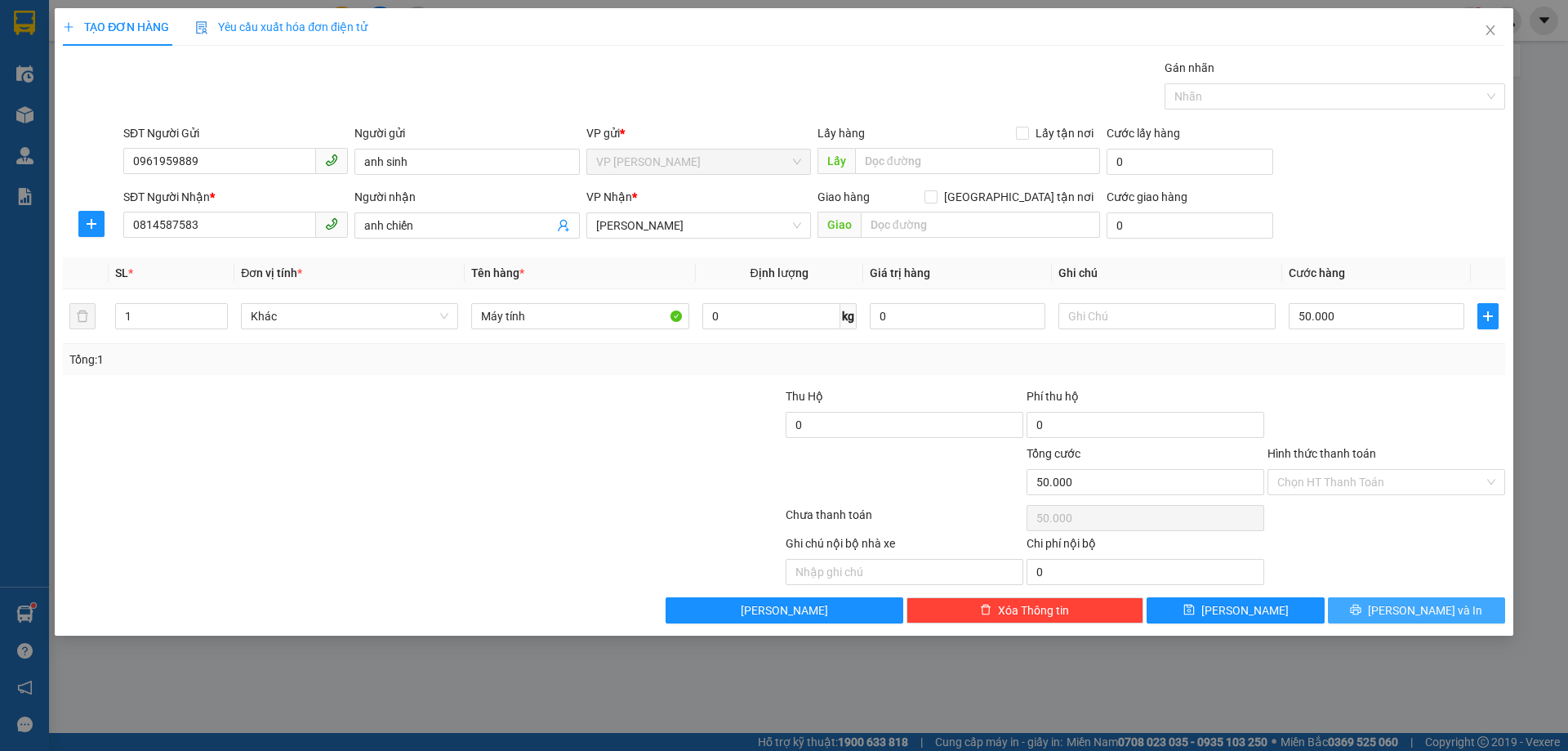
click at [1405, 606] on span "[PERSON_NAME] và In" at bounding box center [1425, 611] width 114 height 18
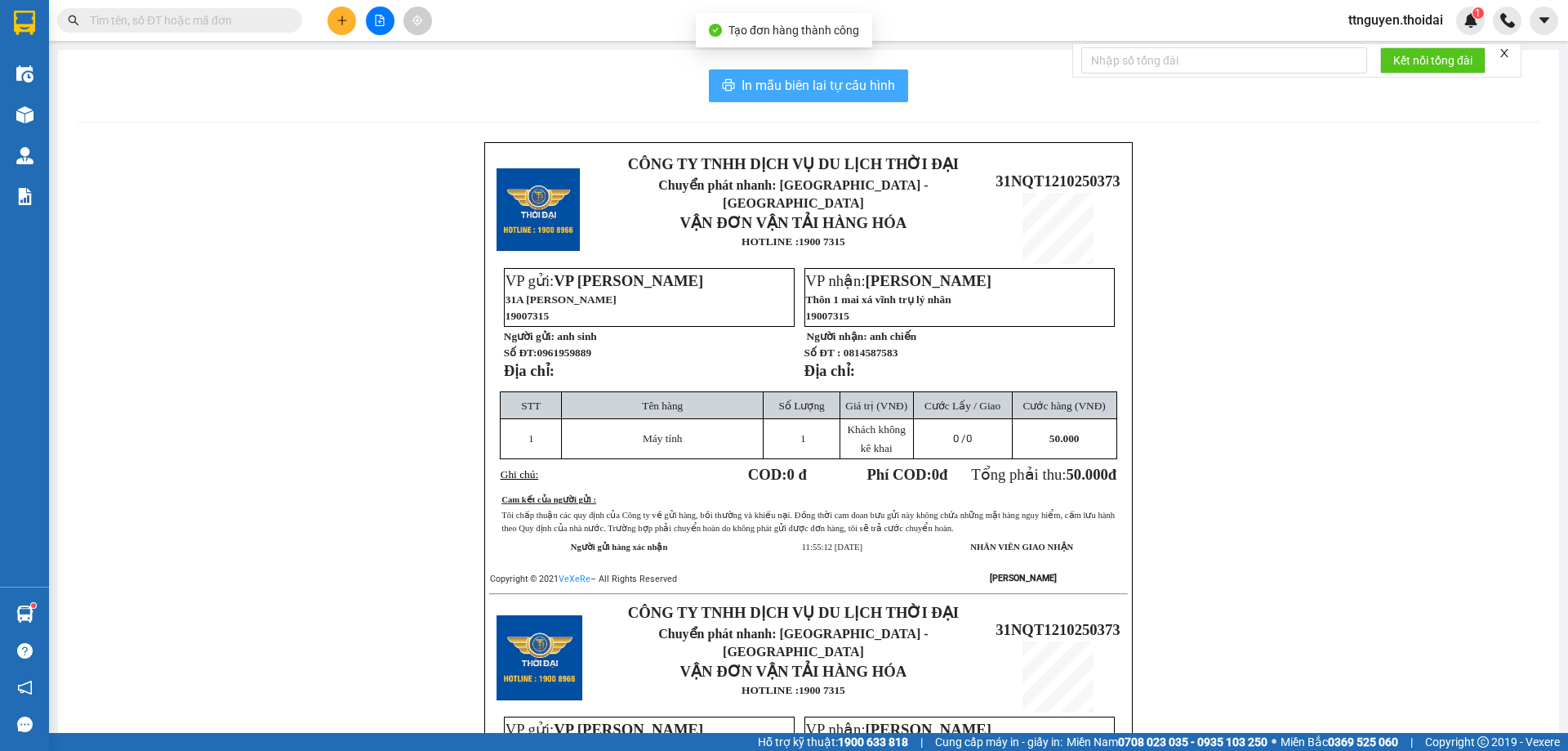
click at [758, 87] on span "In mẫu biên lai tự cấu hình" at bounding box center [818, 85] width 153 height 21
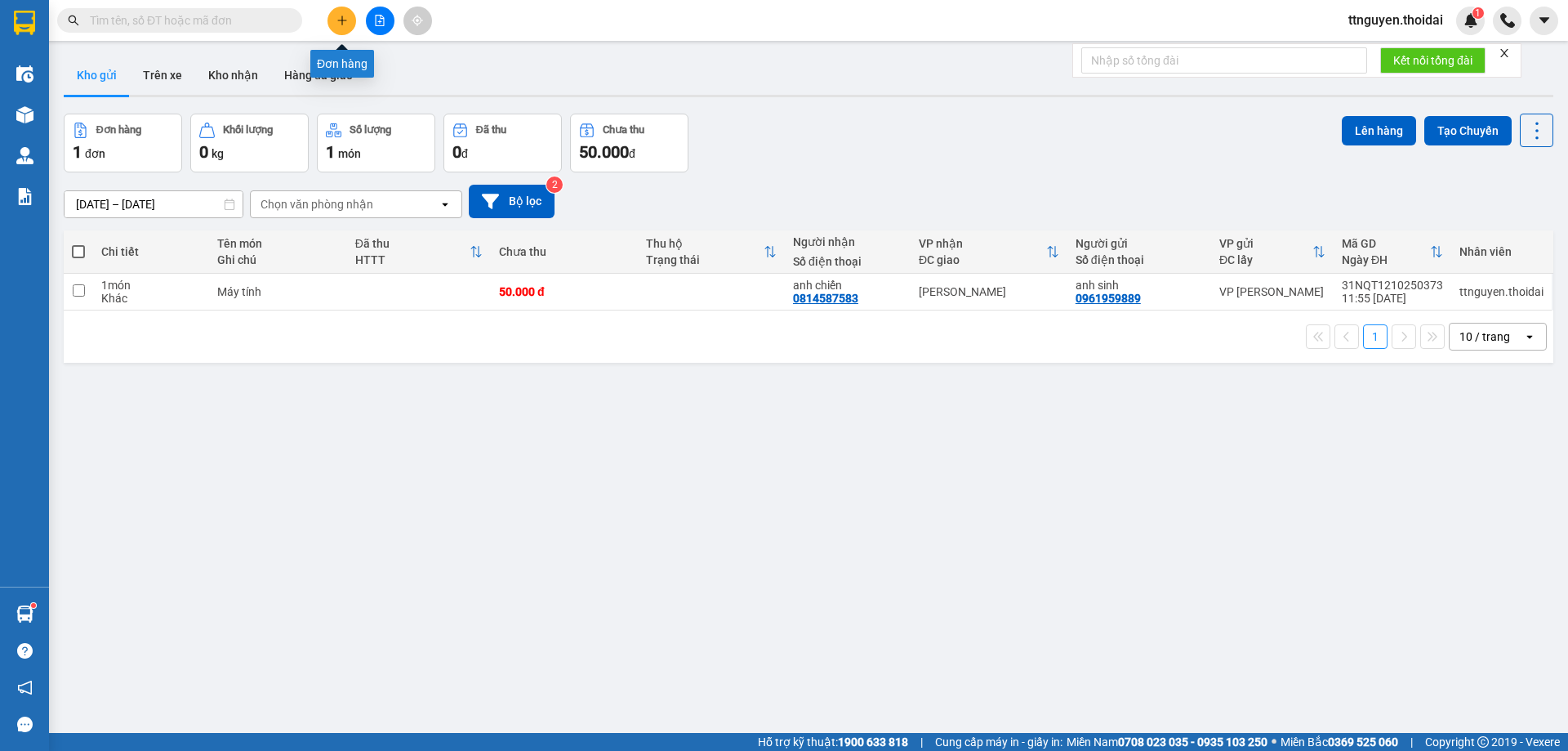
click at [338, 22] on icon "plus" at bounding box center [343, 21] width 12 height 12
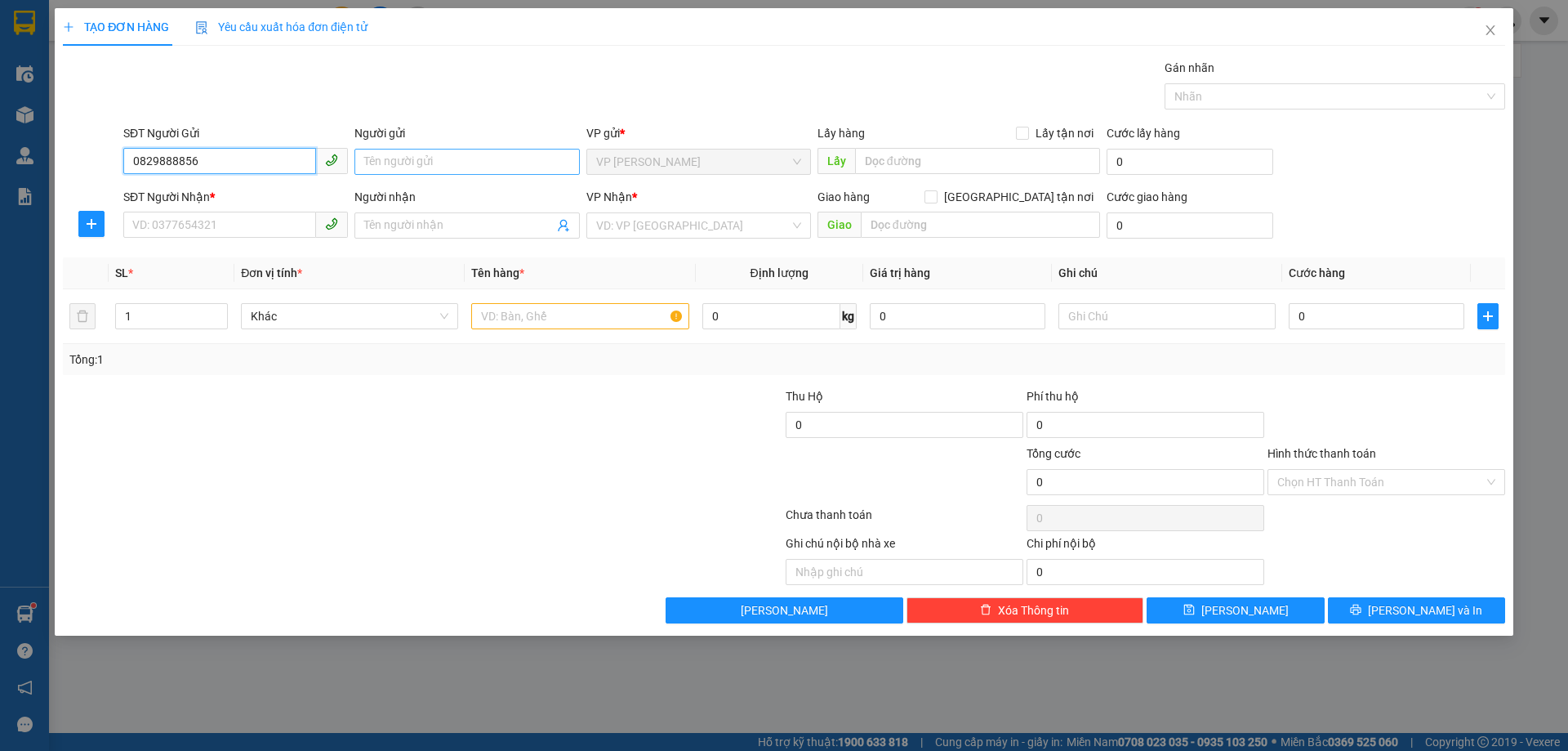
type input "0829888856"
click at [412, 160] on input "Người gửi" at bounding box center [466, 162] width 225 height 27
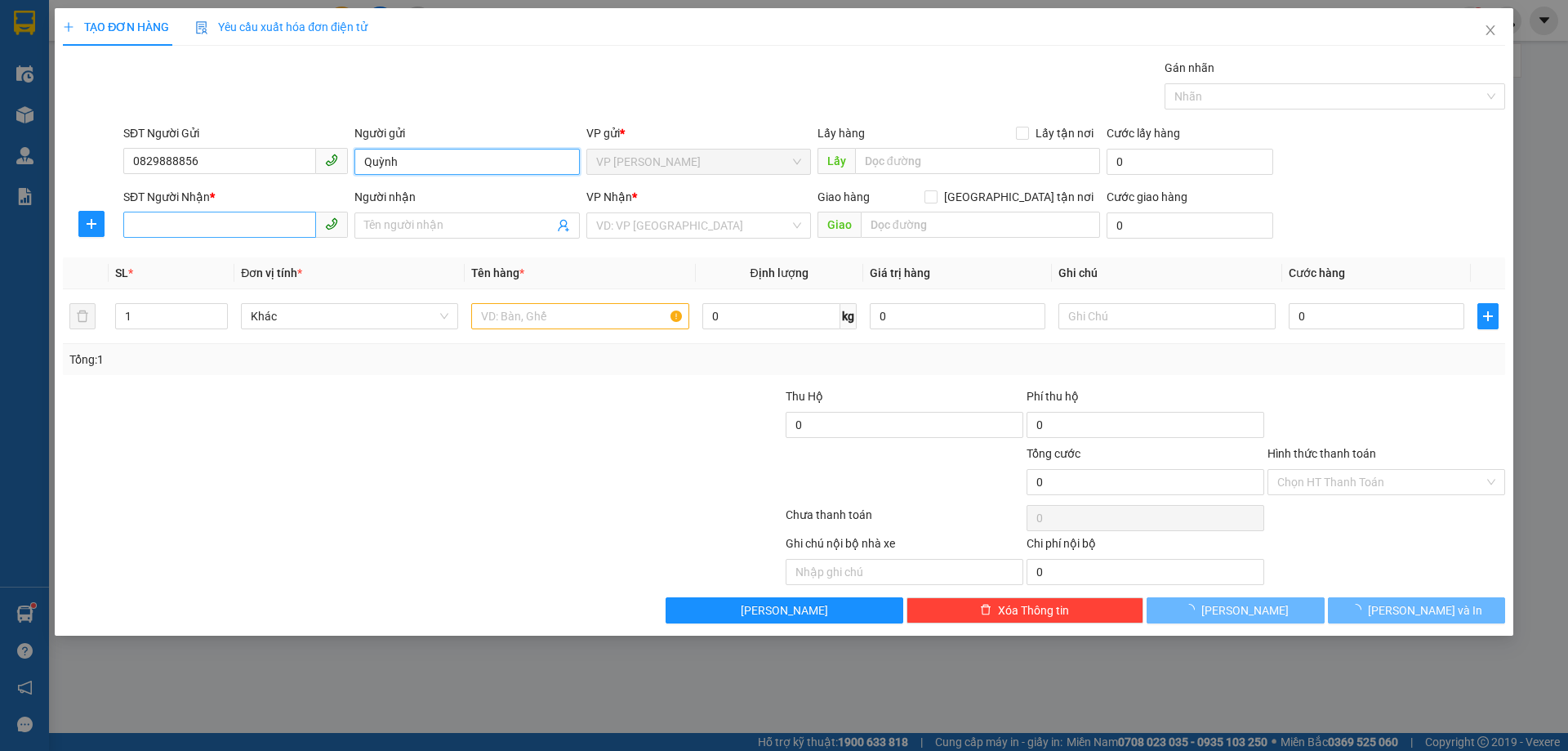
type input "Quỳnh"
click at [265, 233] on input "SĐT Người Nhận *" at bounding box center [220, 225] width 192 height 27
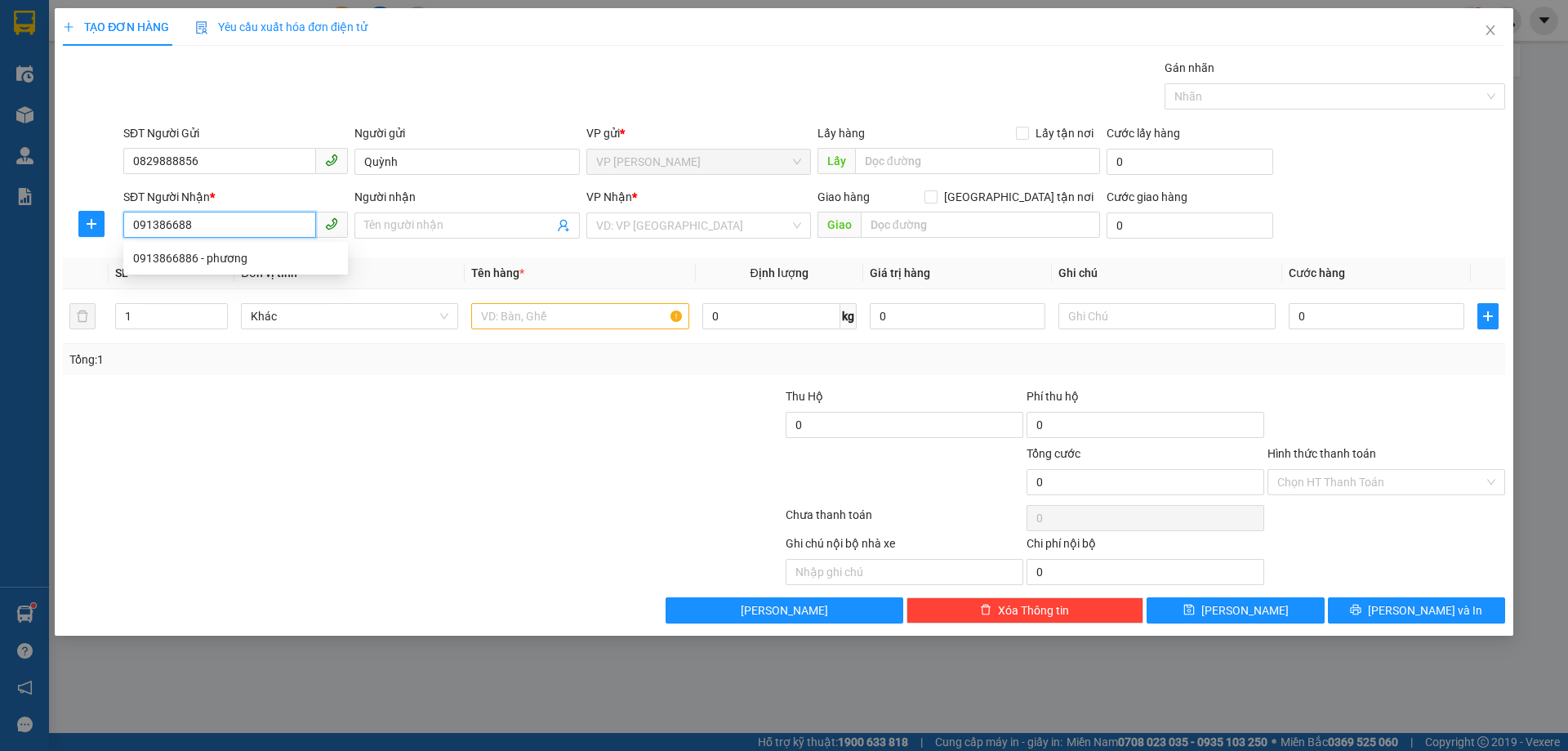
type input "0913866886"
click at [212, 251] on div "0913866886 - phương" at bounding box center [235, 258] width 205 height 18
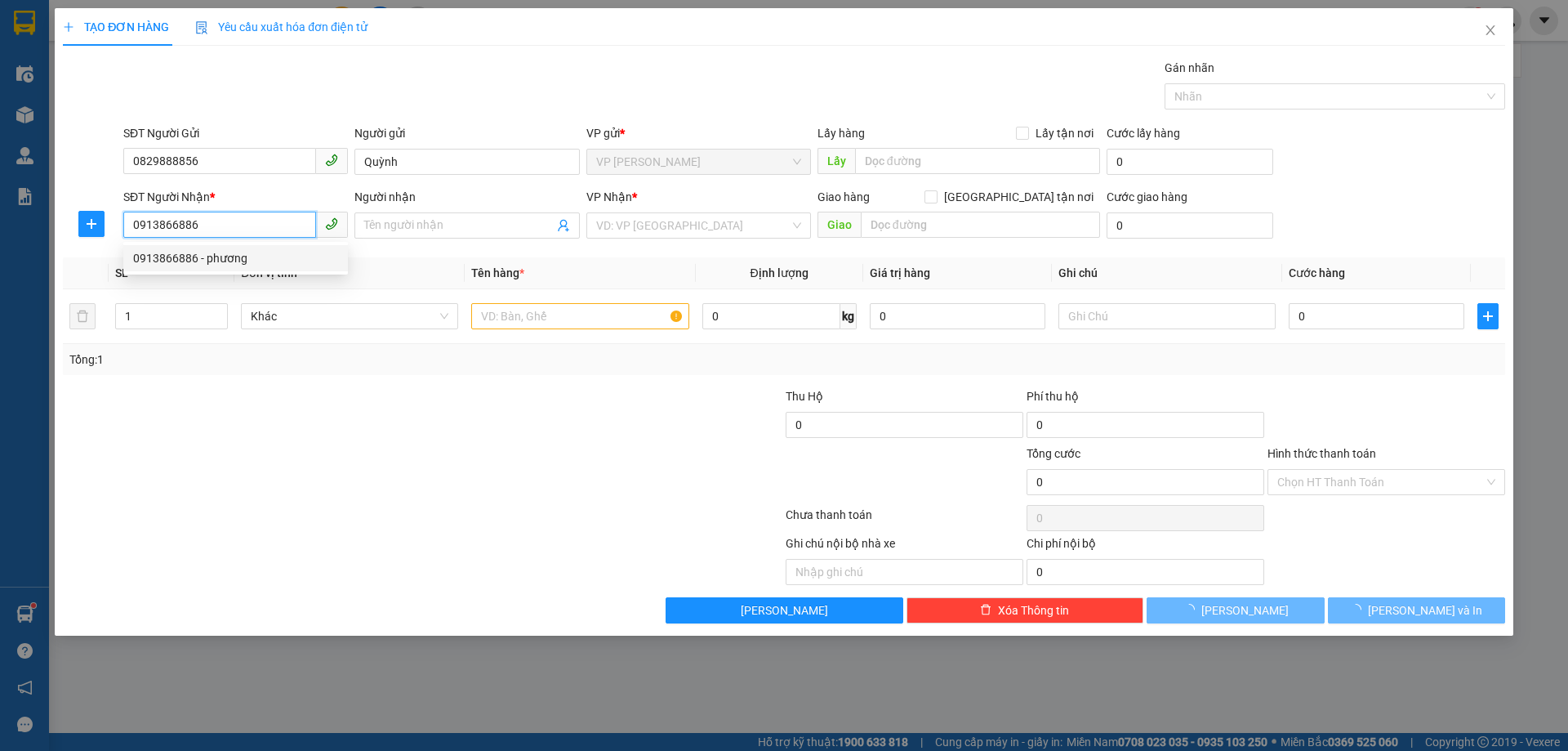
type input "phương"
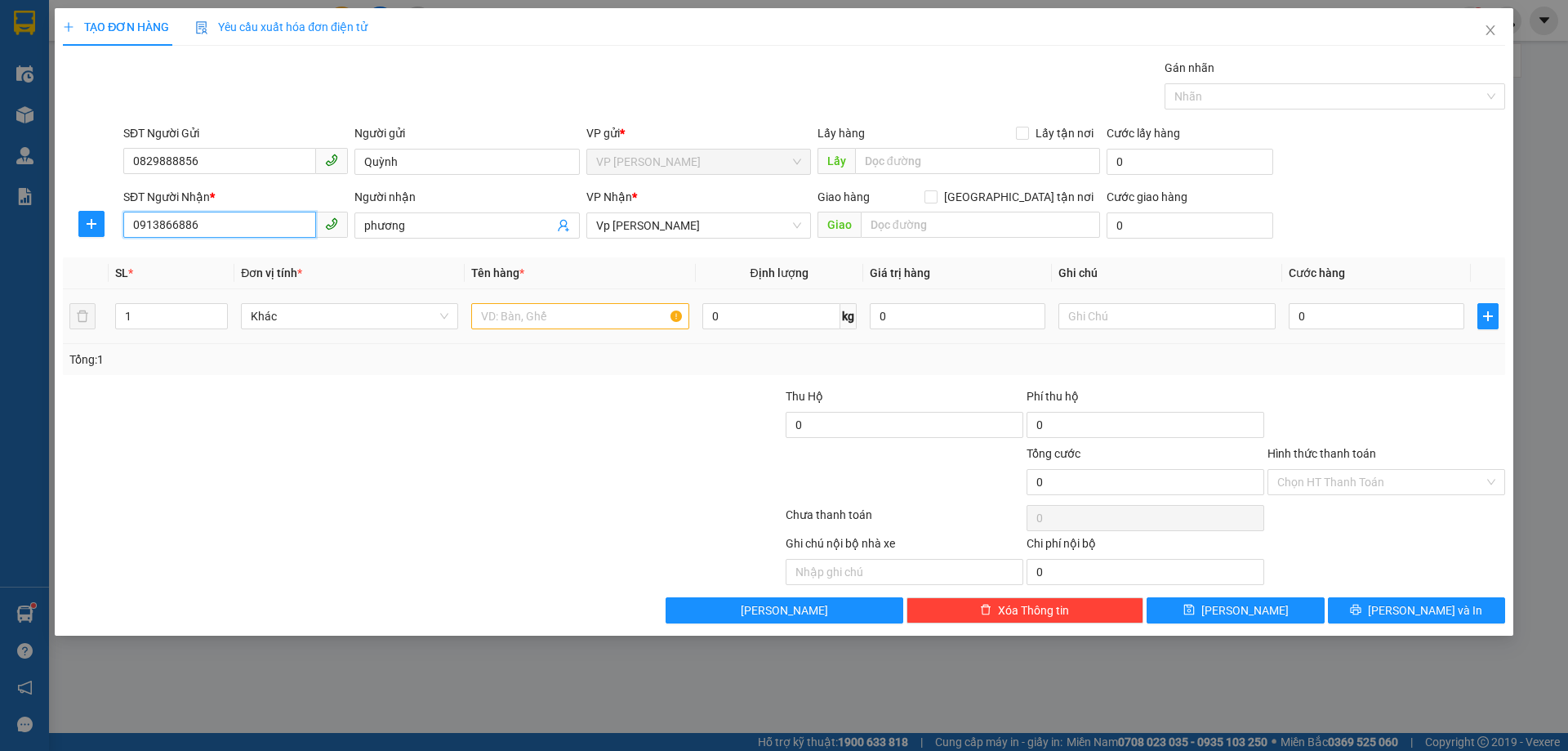
type input "0913866886"
drag, startPoint x: 523, startPoint y: 322, endPoint x: 532, endPoint y: 318, distance: 9.8
click at [524, 317] on input "text" at bounding box center [580, 316] width 217 height 27
type input "chìa khóa"
click at [1334, 315] on input "0" at bounding box center [1376, 316] width 176 height 27
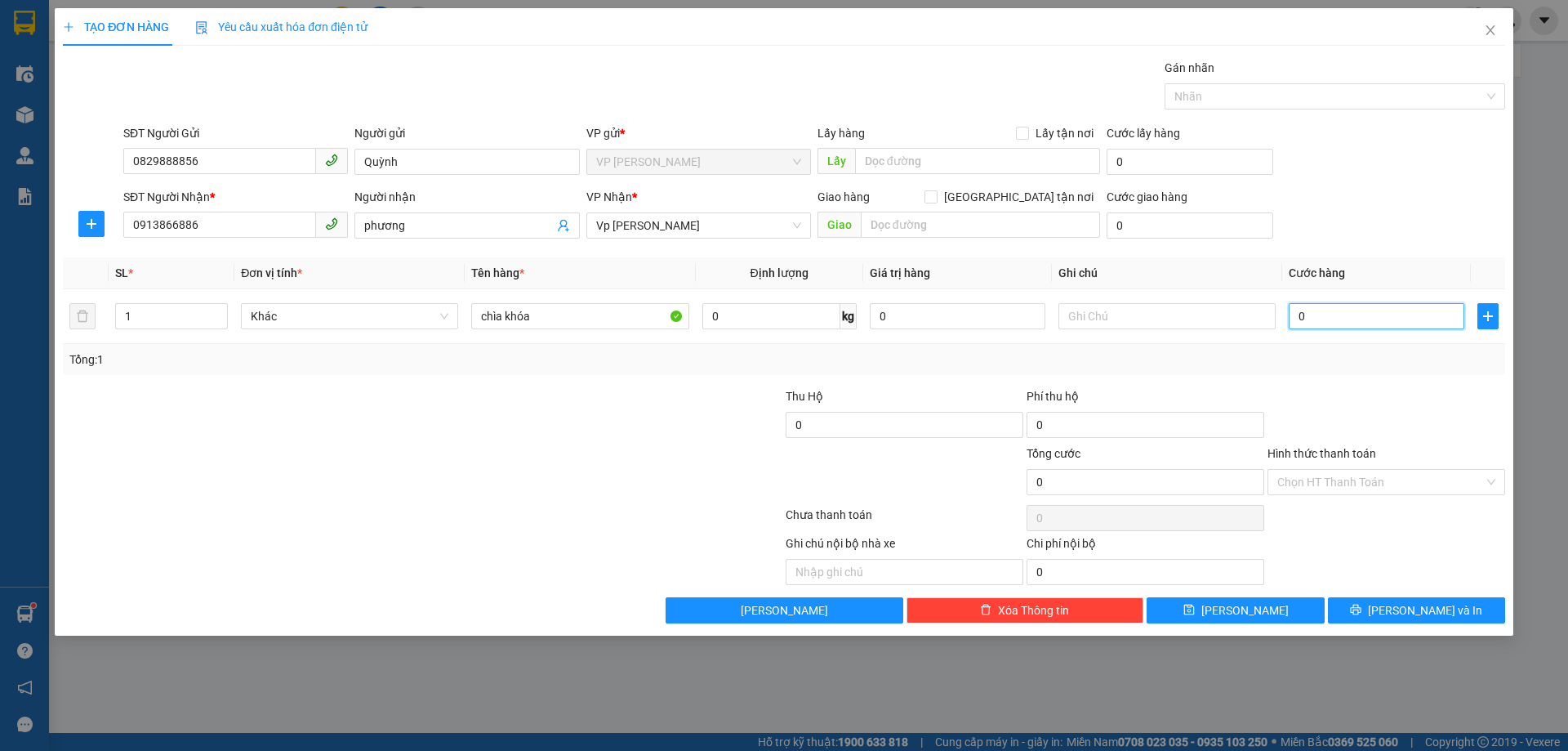
type input "3"
type input "30"
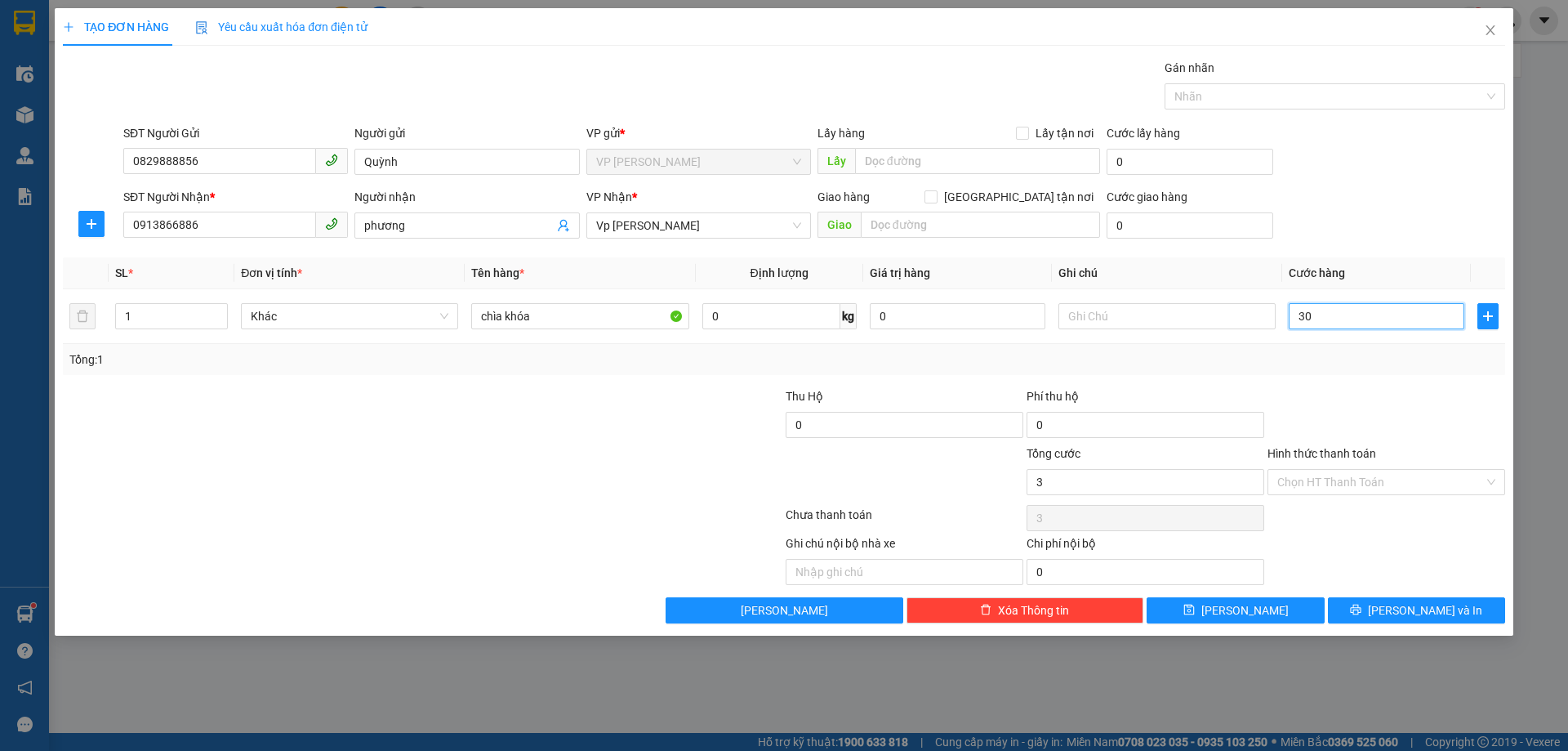
type input "30"
type input "300"
type input "3.000"
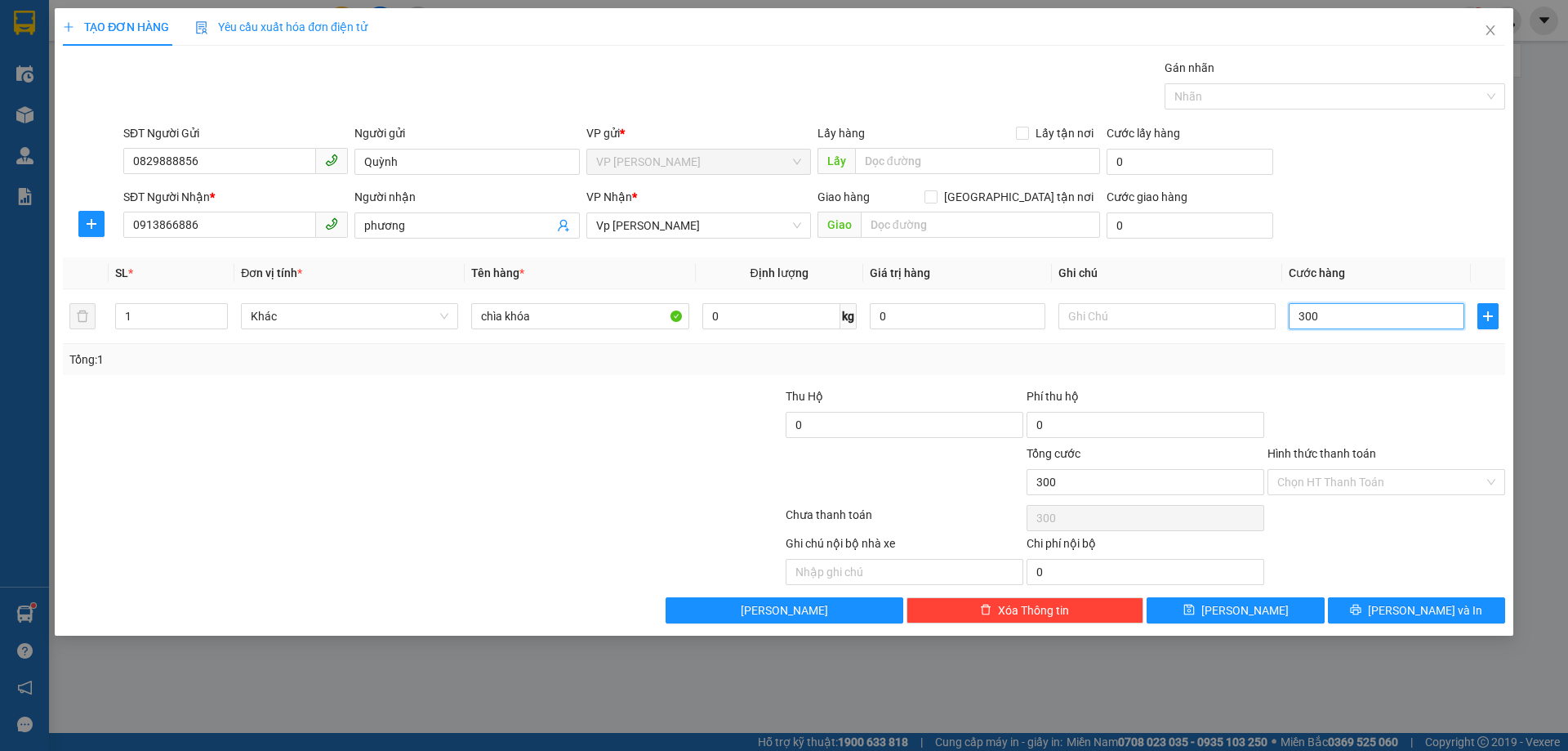
type input "3.000"
type input "30.000"
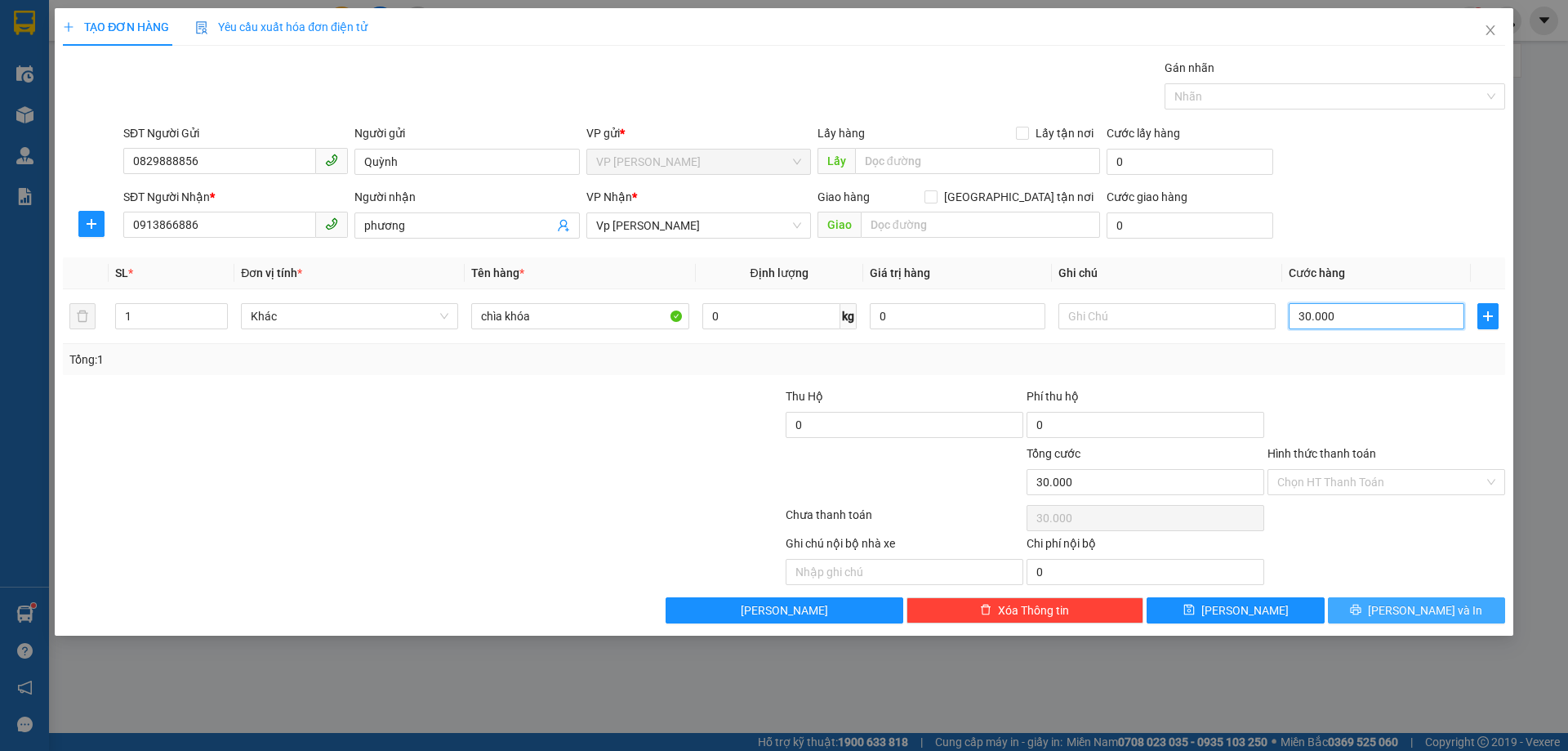
type input "30.000"
click at [1413, 612] on span "[PERSON_NAME] và In" at bounding box center [1425, 611] width 114 height 18
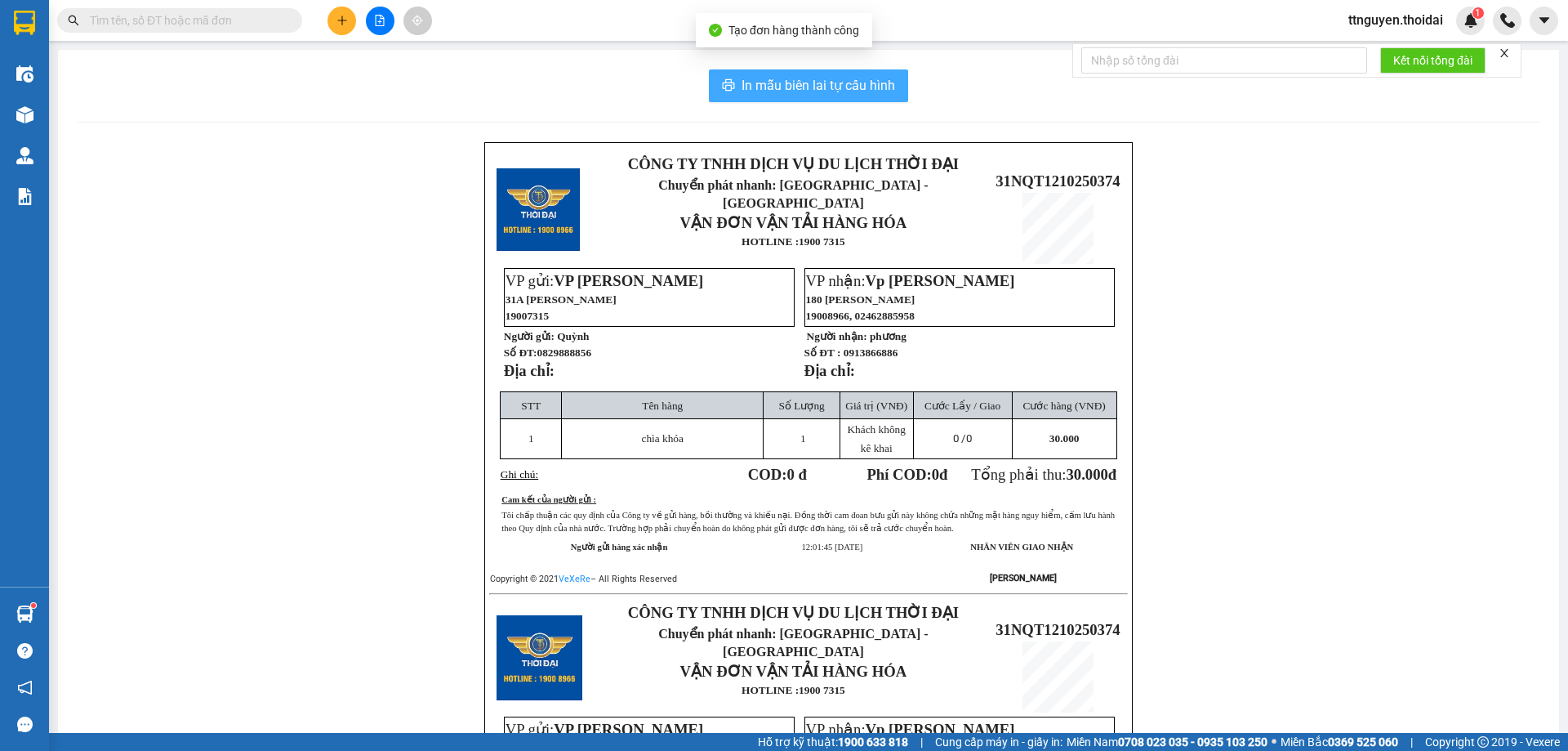
click at [809, 91] on span "In mẫu biên lai tự cấu hình" at bounding box center [818, 85] width 153 height 21
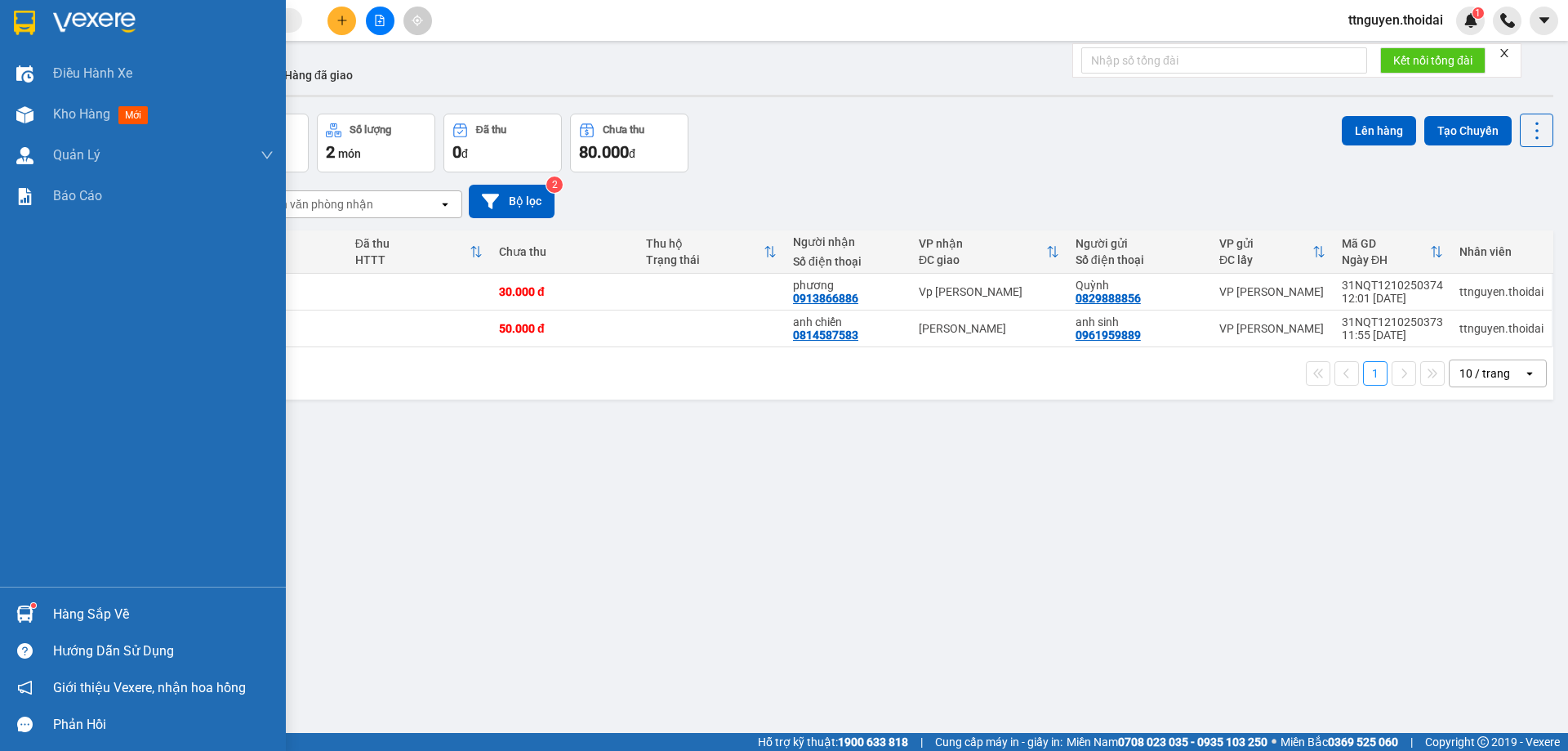
click at [68, 611] on div "Hàng sắp về" at bounding box center [163, 614] width 221 height 25
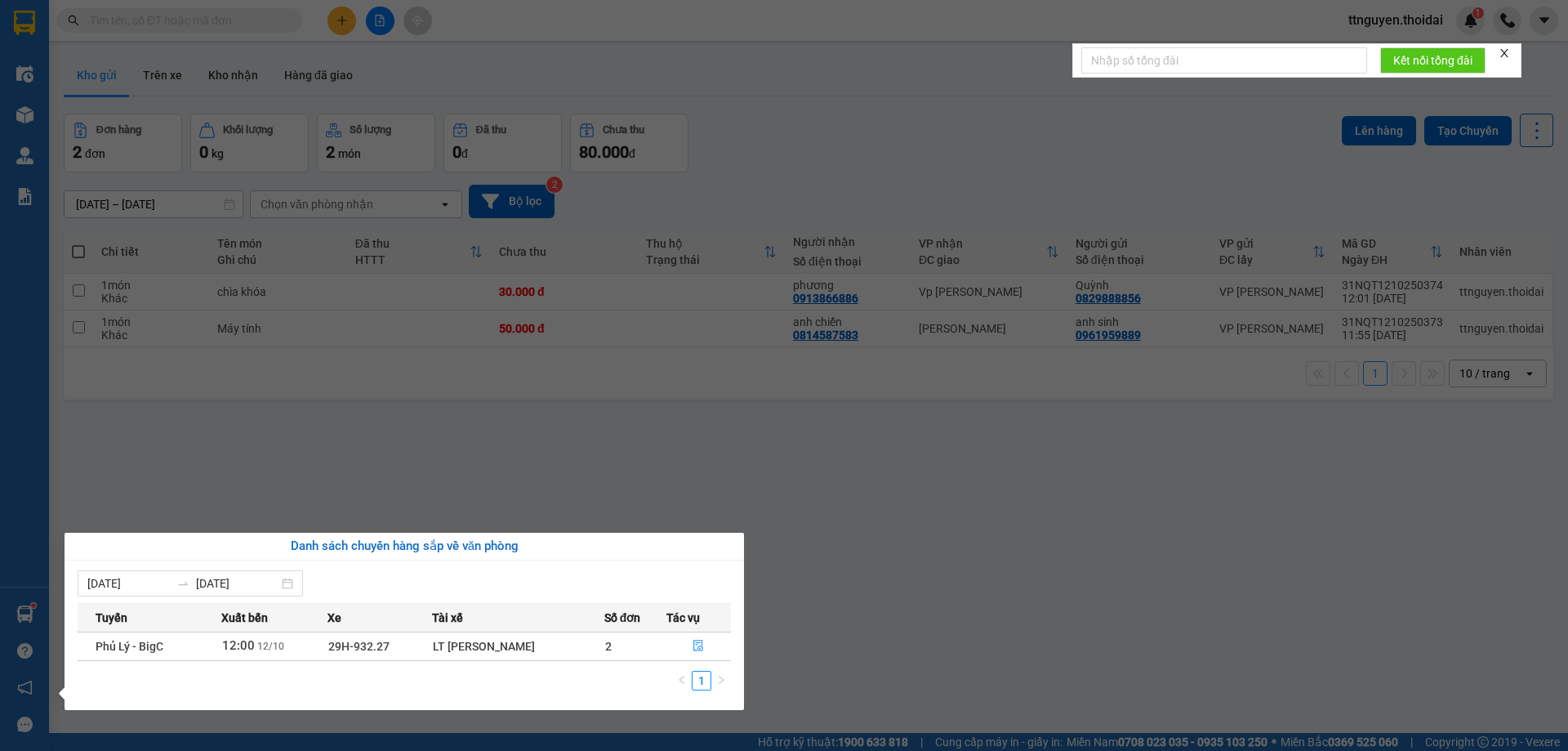
click at [884, 618] on section "Kết quả tìm kiếm ( 0 ) Bộ lọc No Data ttnguyen.thoidai 1 Điều hành xe Kho hàng …" at bounding box center [784, 375] width 1568 height 751
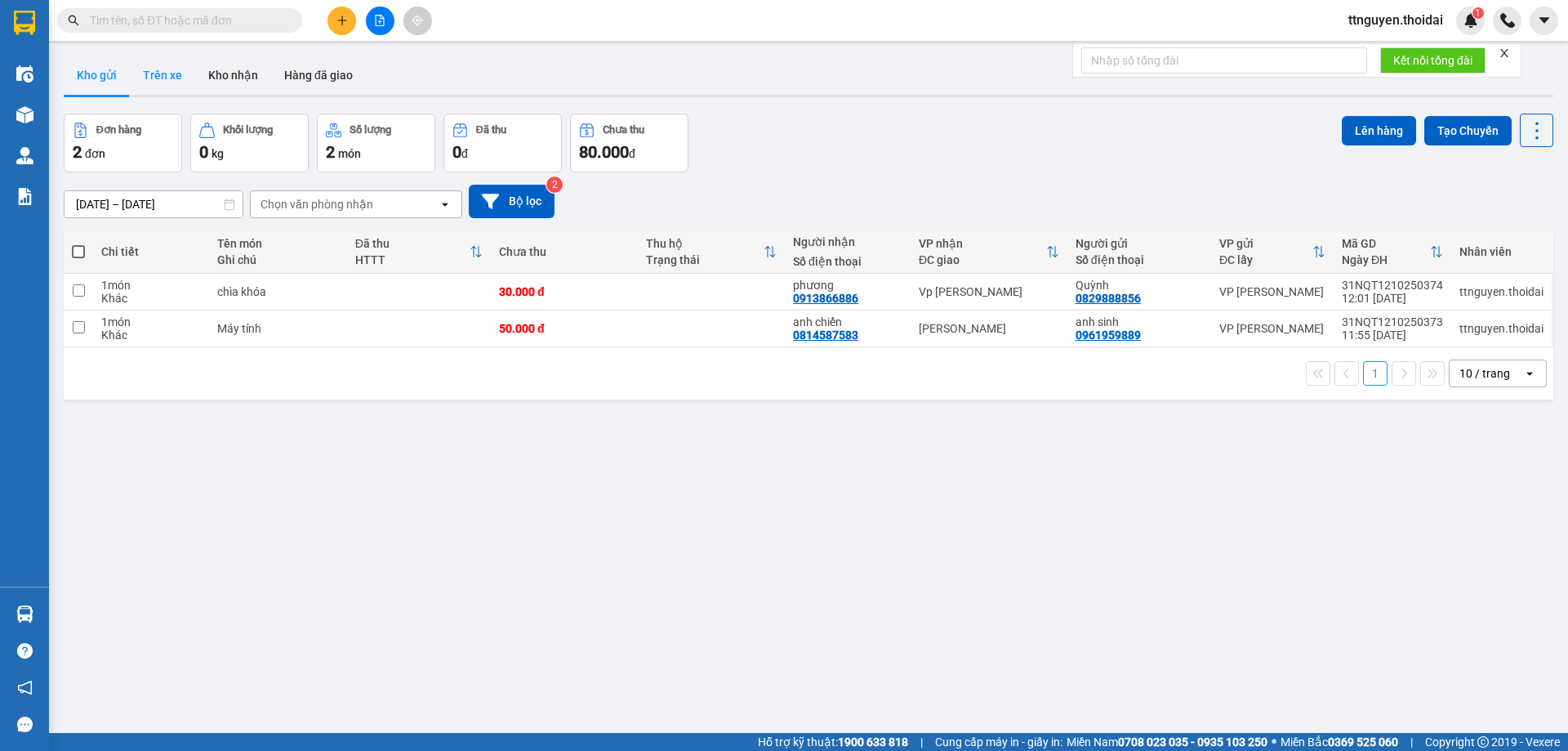
click at [161, 76] on button "Trên xe" at bounding box center [163, 75] width 66 height 39
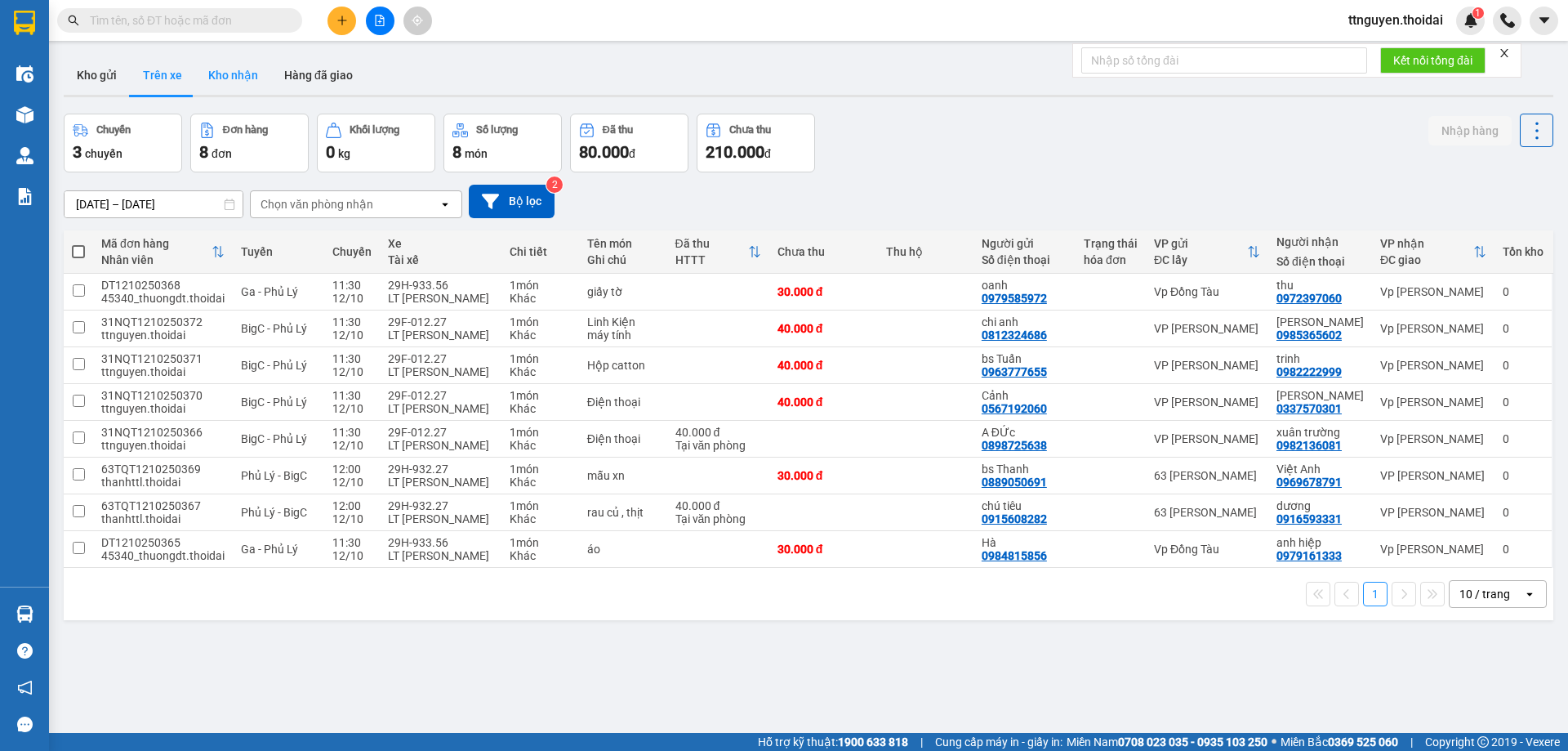
click at [216, 75] on button "Kho nhận" at bounding box center [233, 75] width 76 height 39
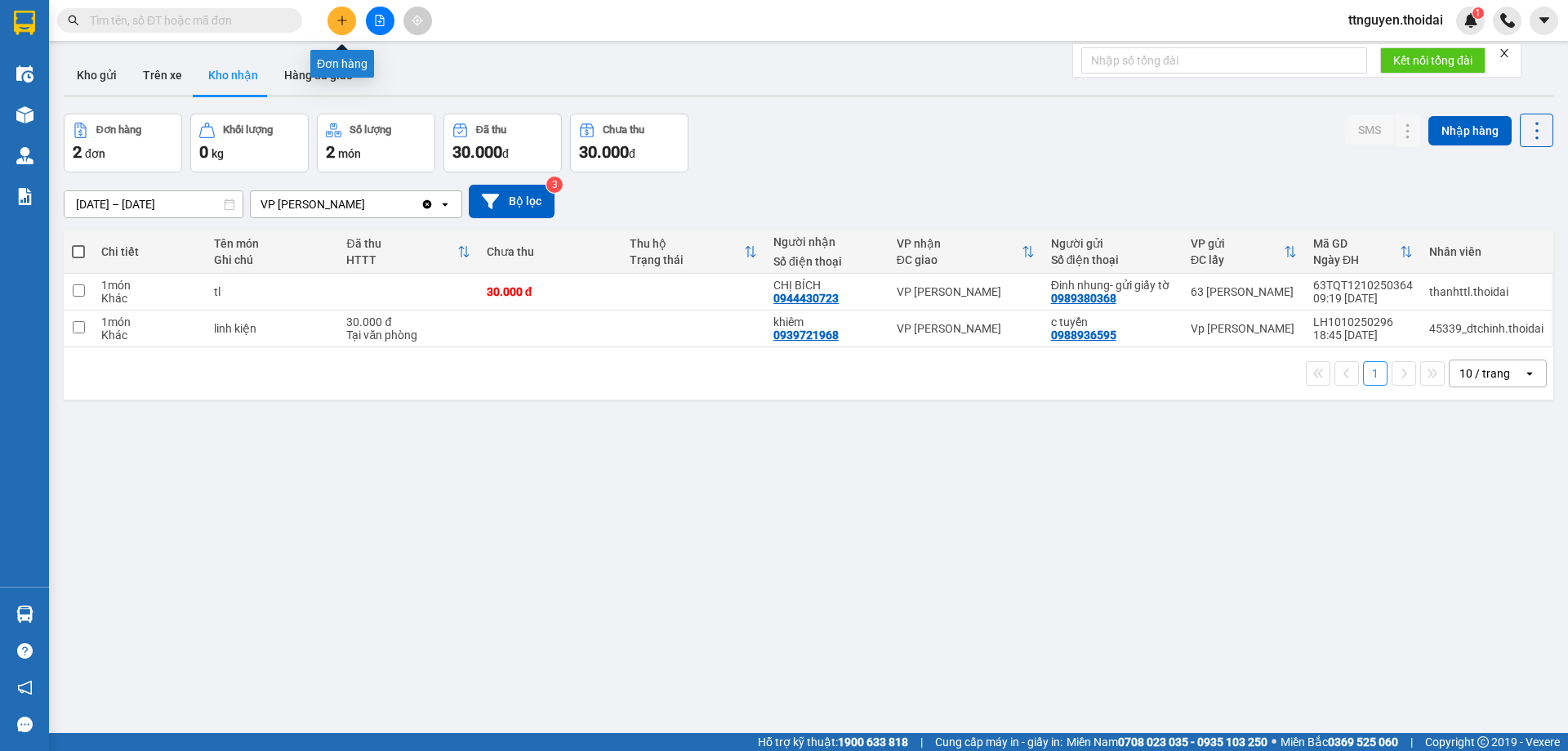
click at [346, 18] on icon "plus" at bounding box center [343, 21] width 12 height 12
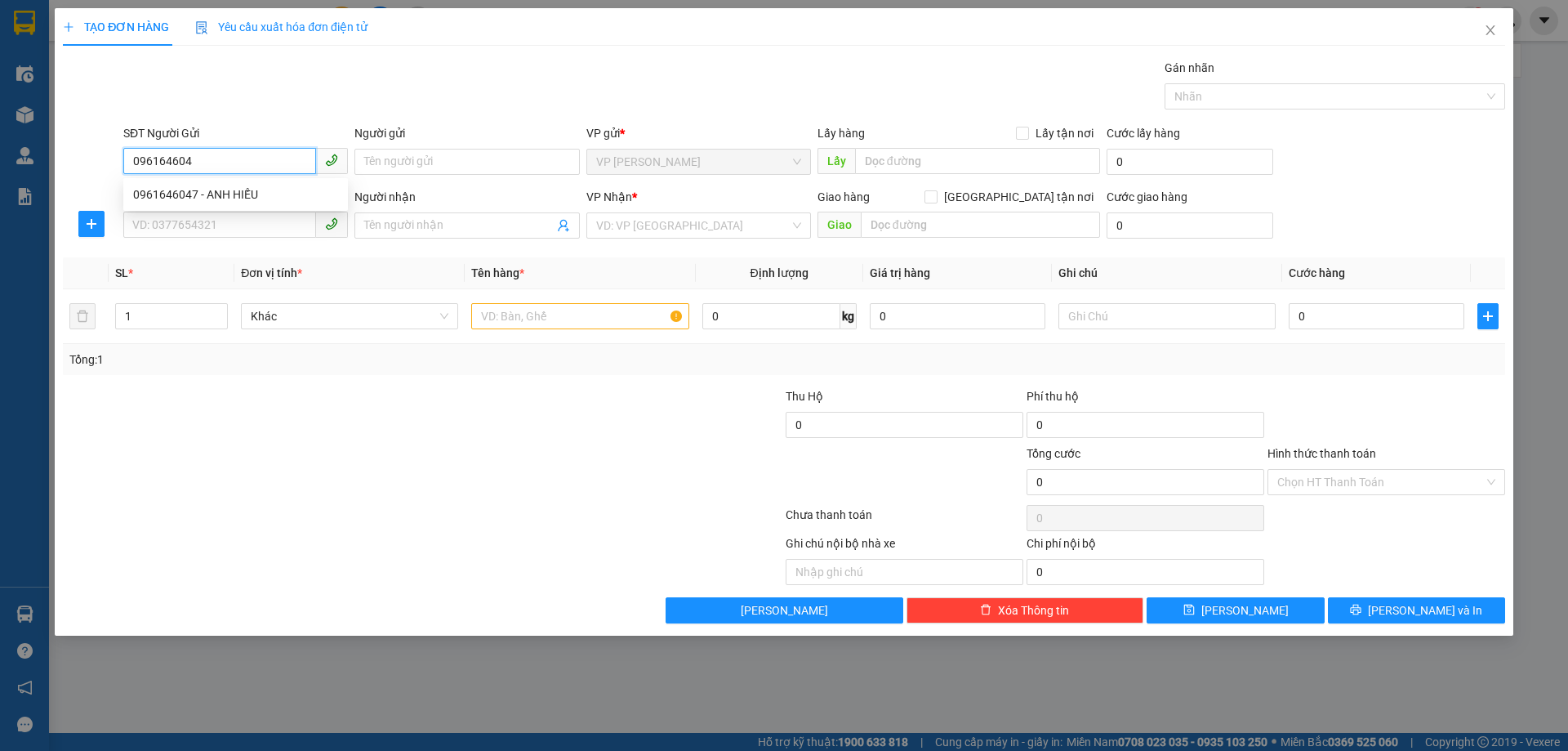
type input "0961646047"
click at [217, 198] on div "0961646047 - ANH HIẾU" at bounding box center [235, 194] width 205 height 18
type input "ANH HIẾU"
type input "0961646047"
drag, startPoint x: 208, startPoint y: 227, endPoint x: 327, endPoint y: 234, distance: 119.2
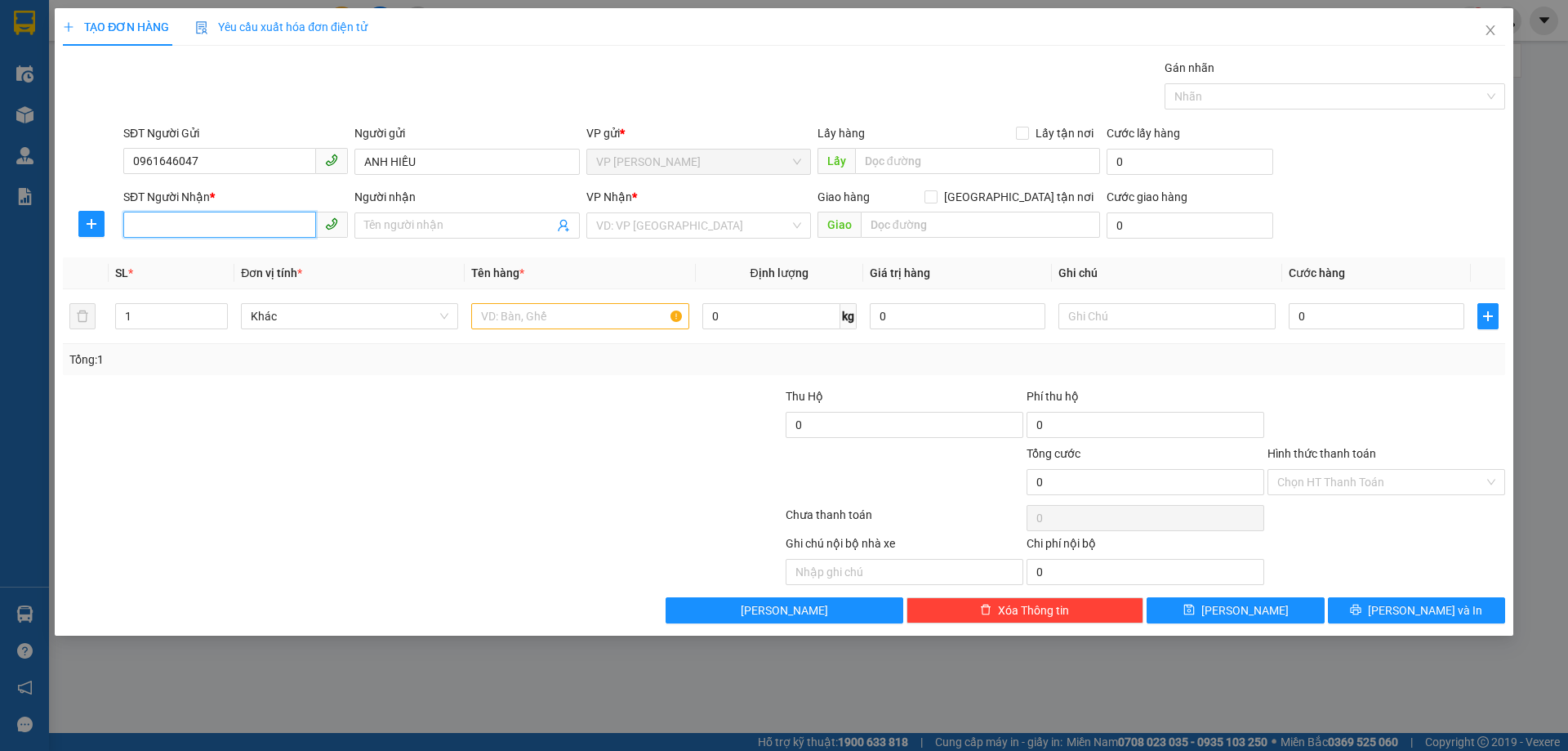
click at [212, 227] on input "SĐT Người Nhận *" at bounding box center [220, 225] width 192 height 27
type input "0985907040"
click at [410, 222] on input "Người nhận" at bounding box center [458, 226] width 188 height 18
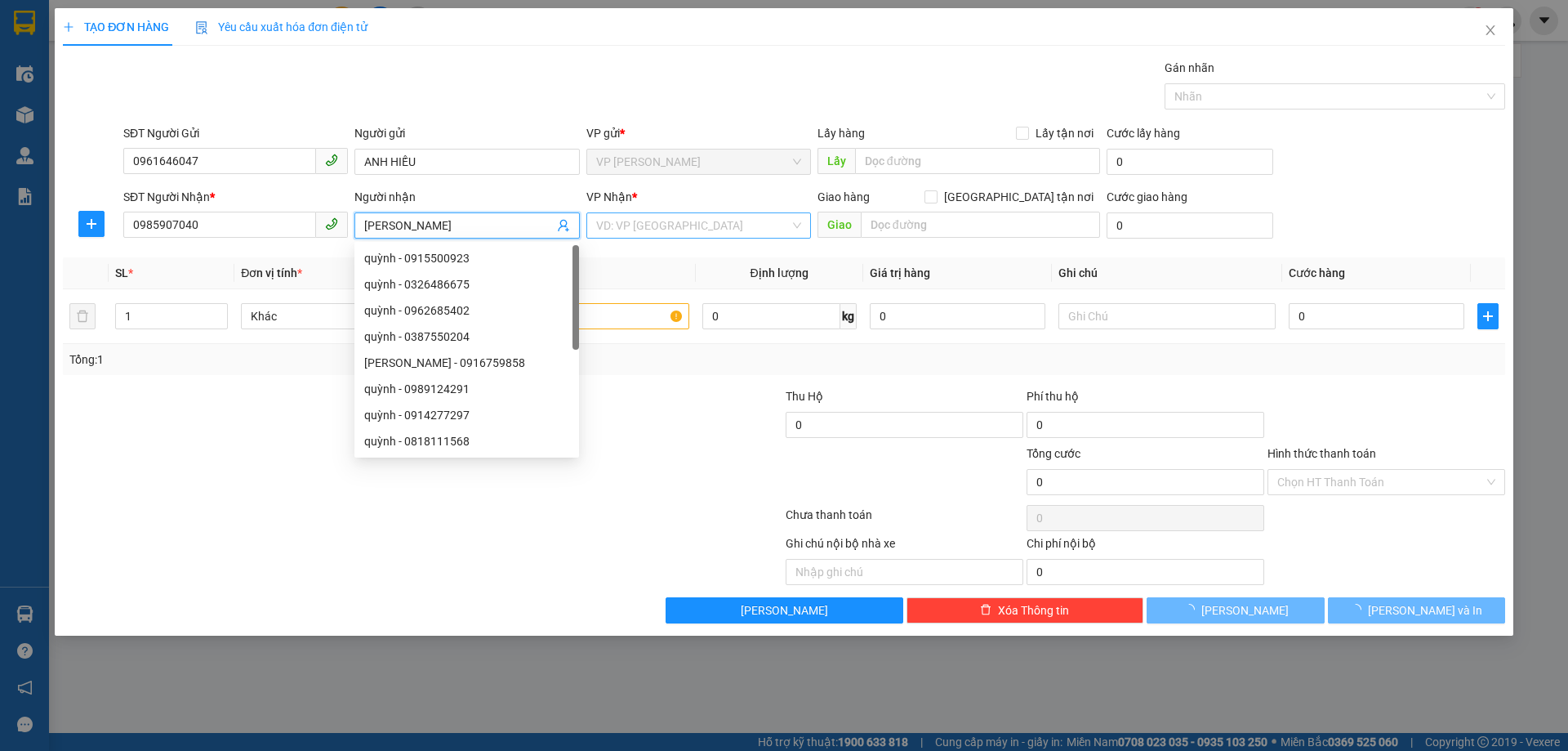
type input "Tuấn Anh"
click at [694, 227] on input "search" at bounding box center [693, 226] width 193 height 25
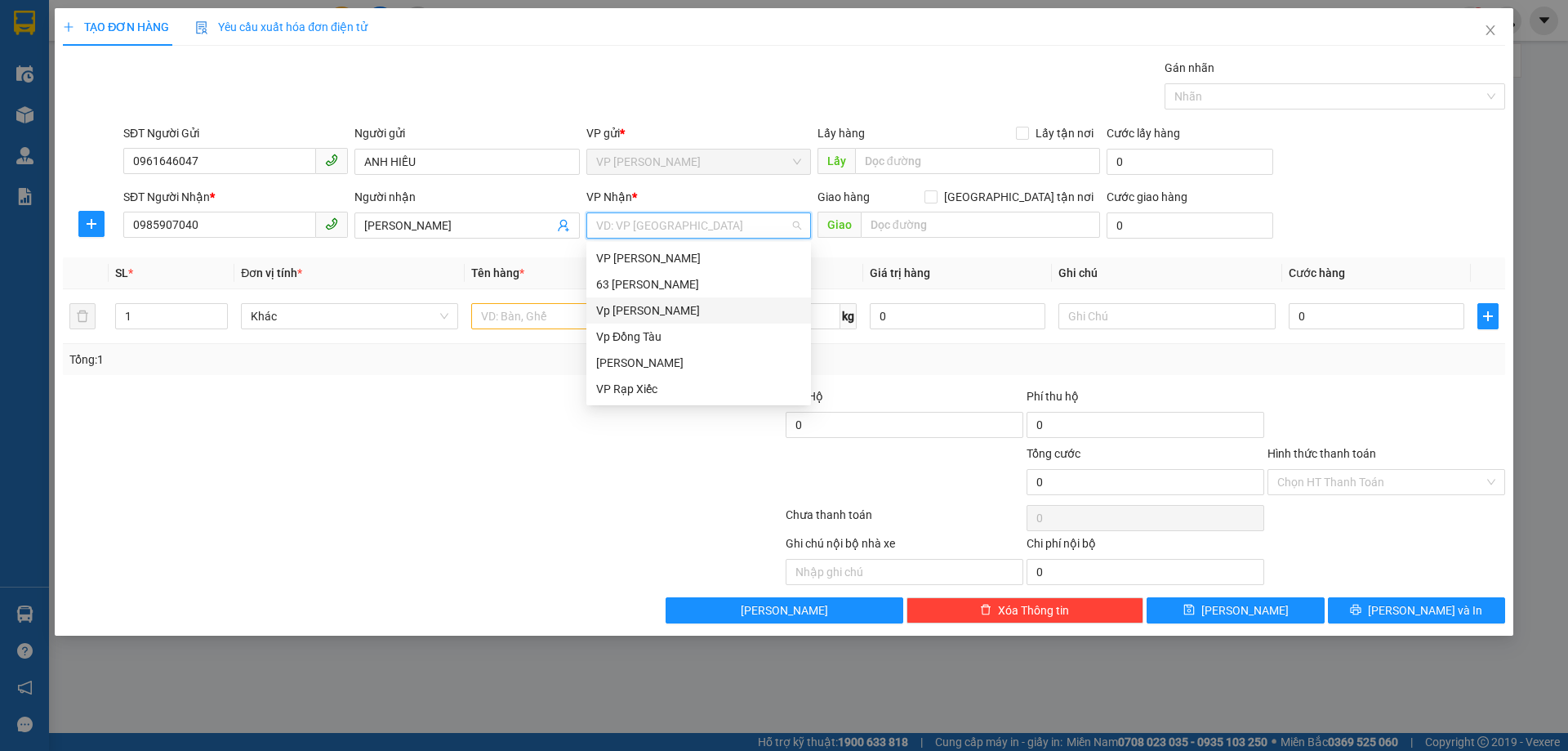
click at [641, 306] on div "Vp [PERSON_NAME]" at bounding box center [699, 310] width 205 height 18
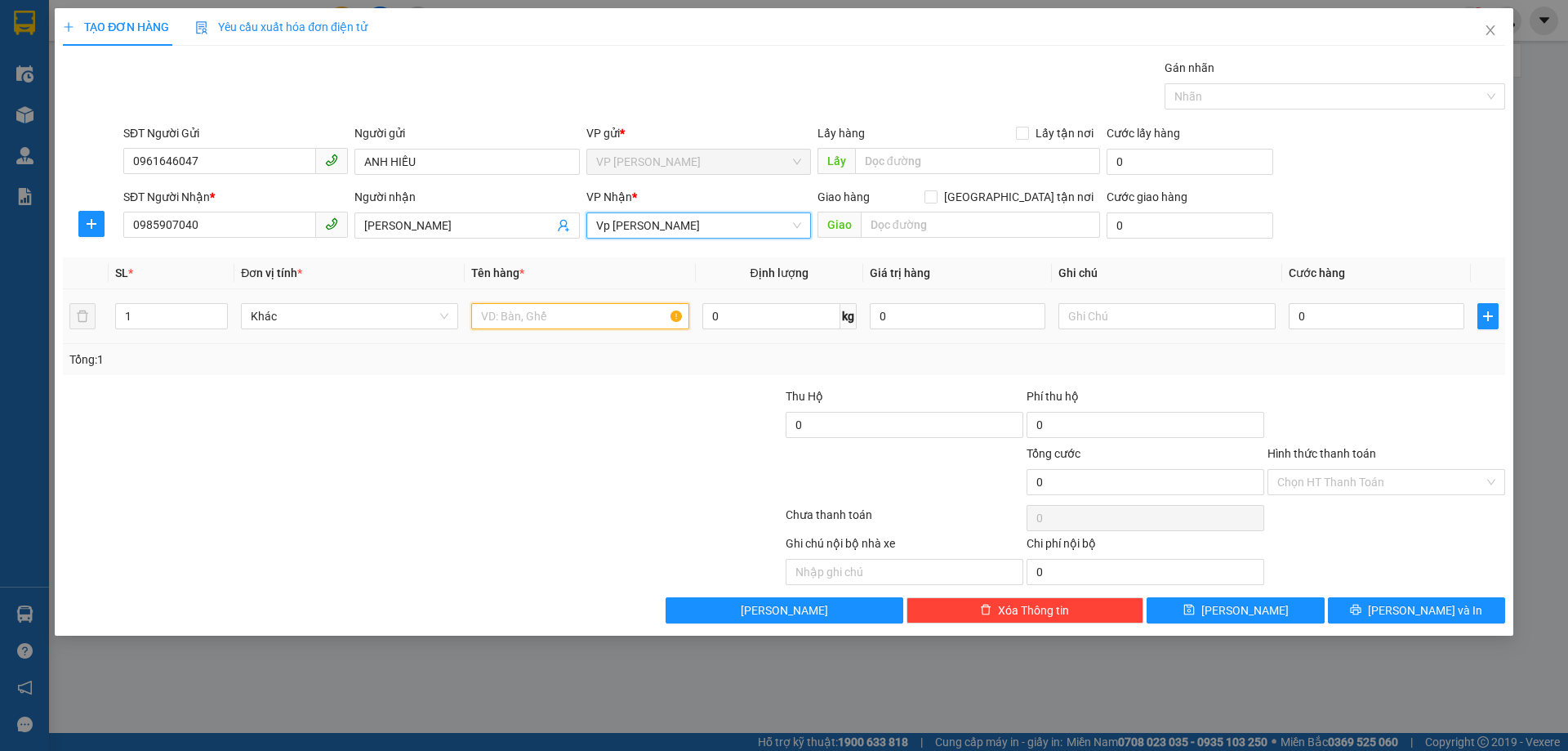
click at [522, 316] on input "text" at bounding box center [580, 316] width 217 height 27
type input "Túi nilon trắng"
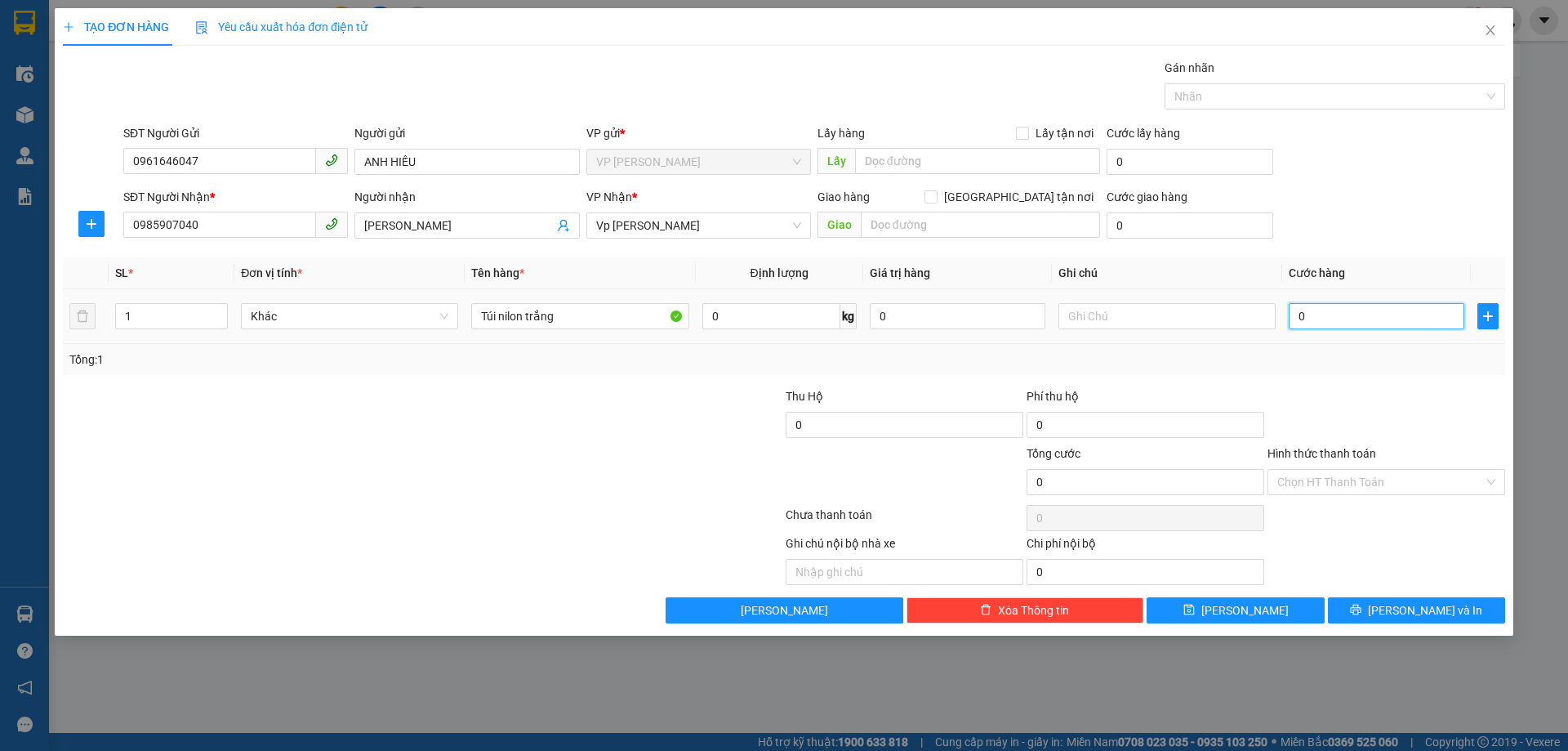
click at [1317, 318] on input "0" at bounding box center [1376, 316] width 176 height 27
type input "4"
type input "40"
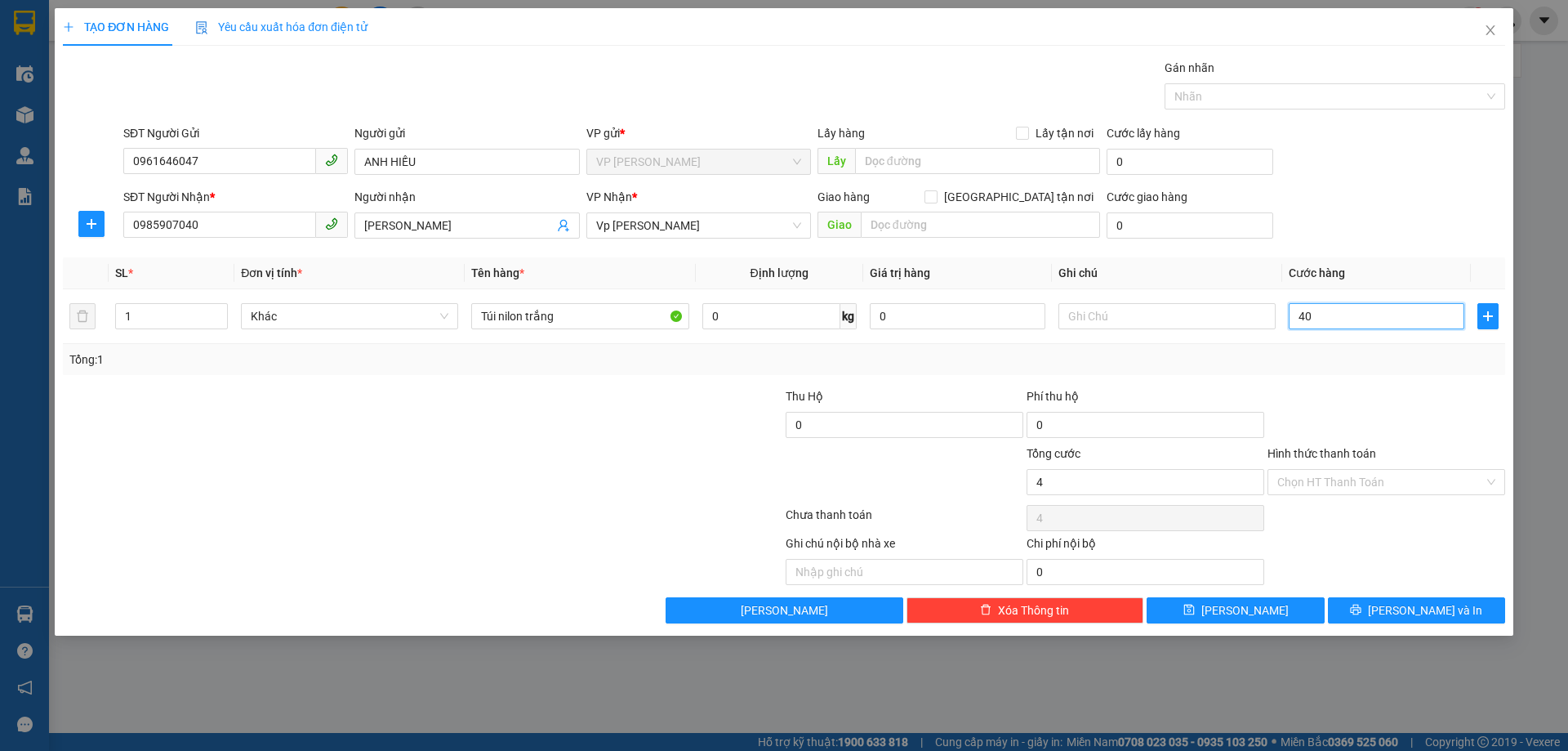
type input "40"
type input "400"
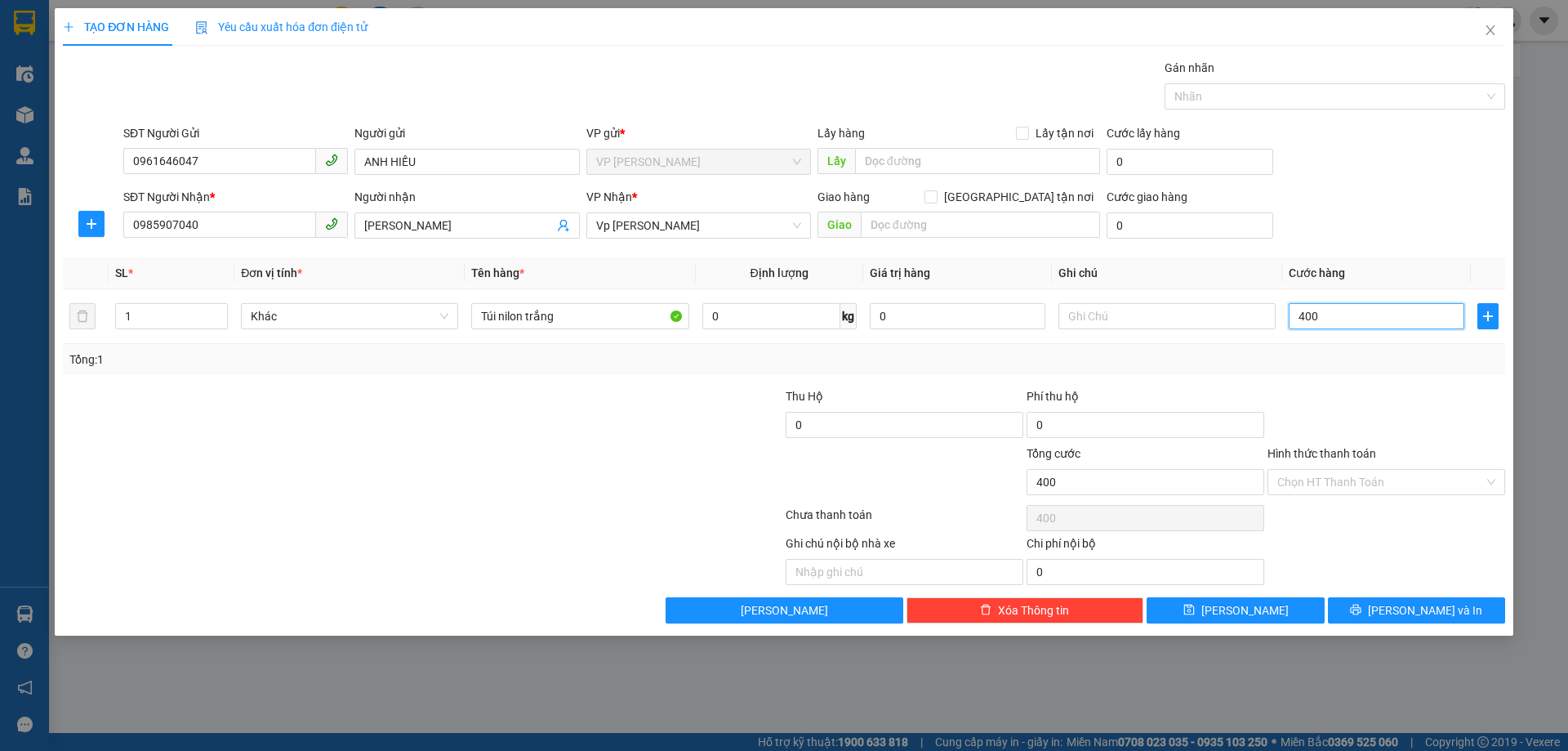
type input "4.000"
type input "40.000"
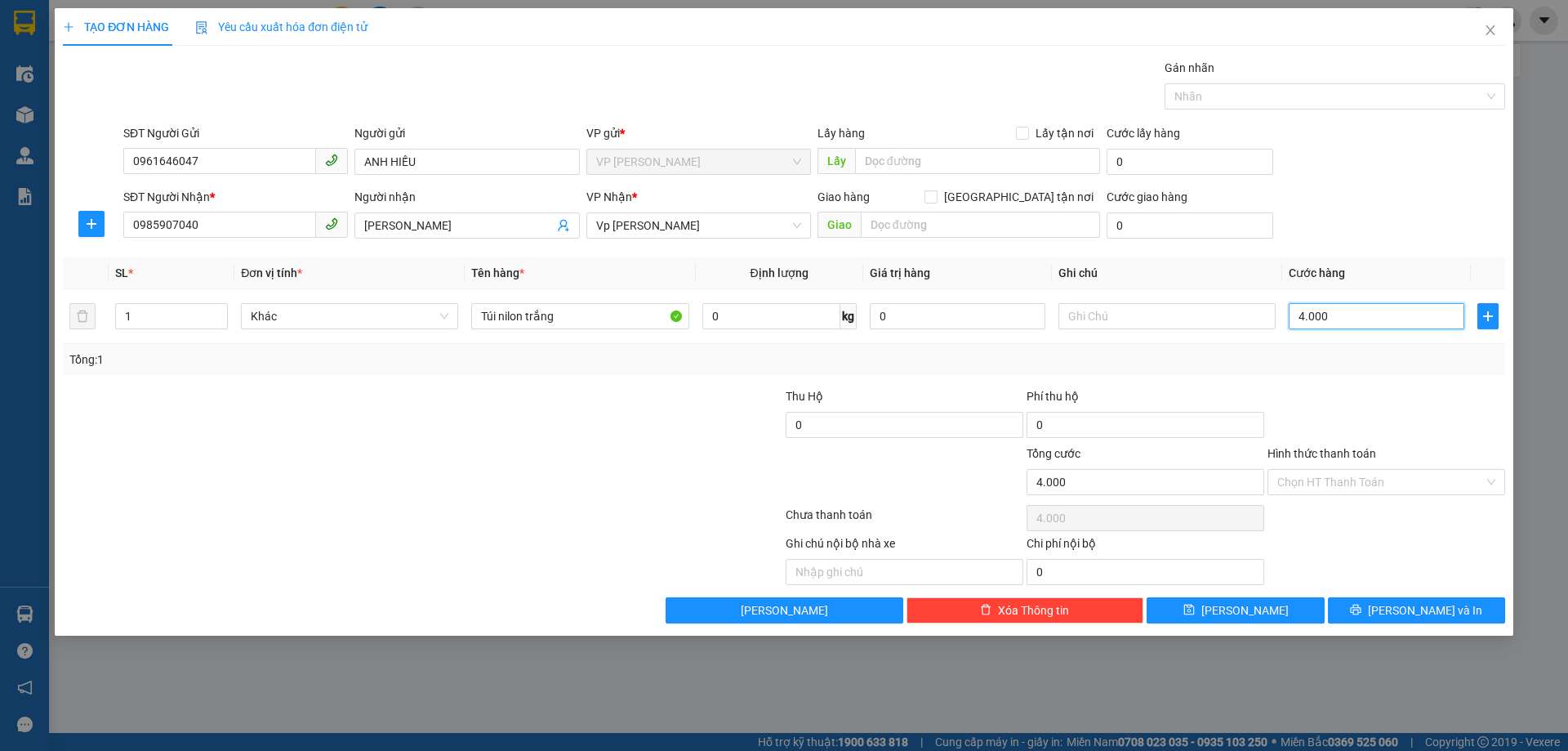
type input "40.000"
click at [1361, 616] on span "printer" at bounding box center [1356, 610] width 12 height 13
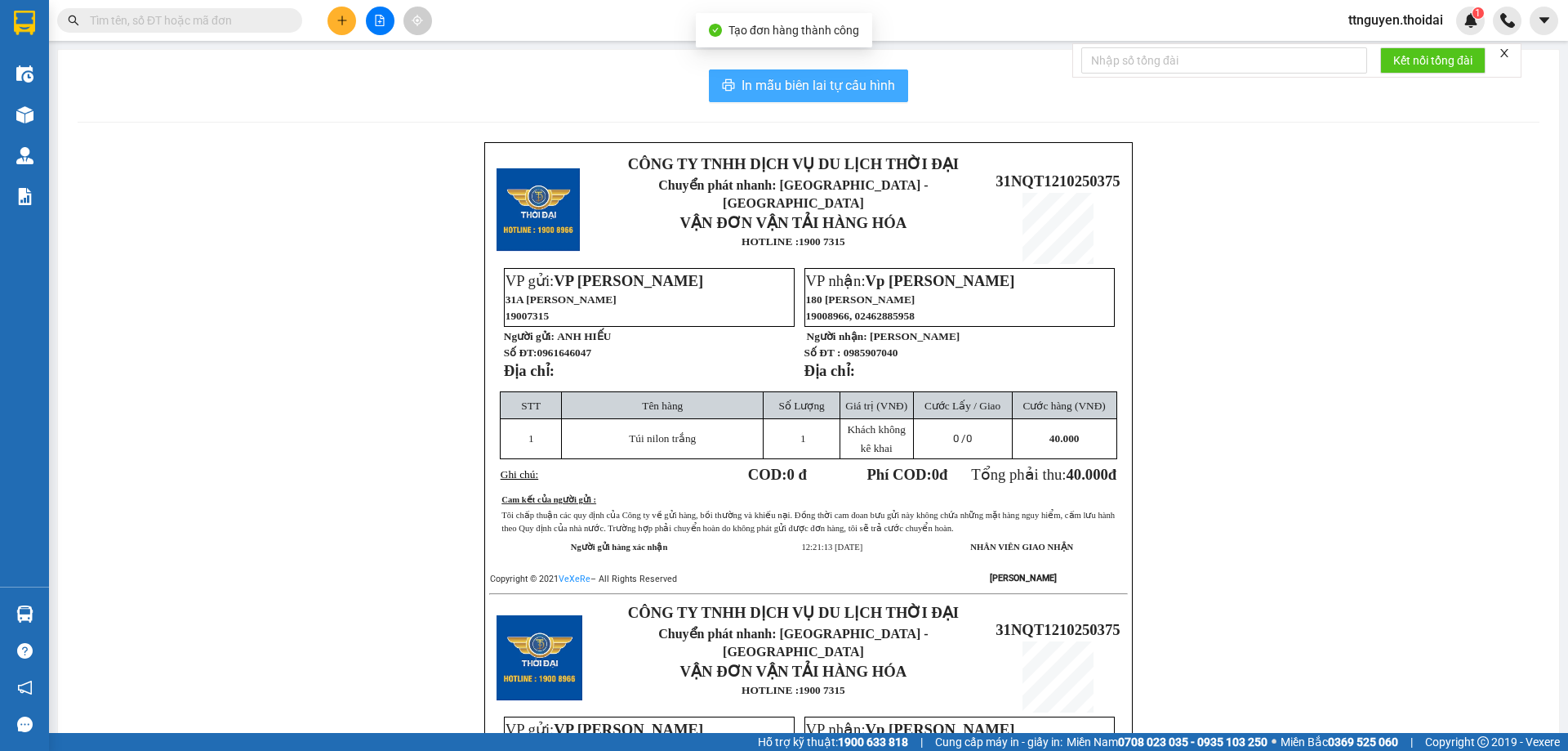
click at [812, 80] on span "In mẫu biên lai tự cấu hình" at bounding box center [818, 85] width 153 height 21
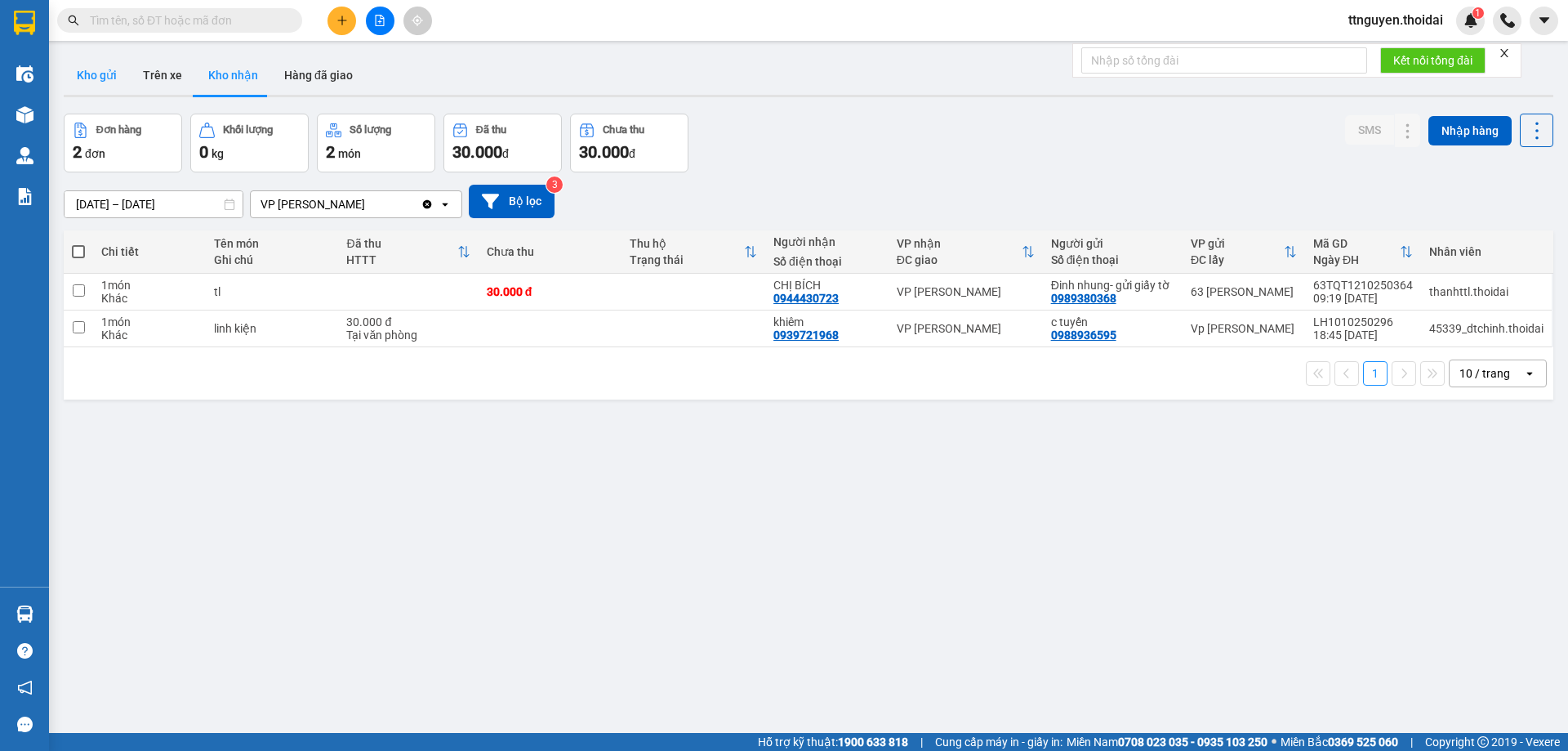
click at [110, 75] on button "Kho gửi" at bounding box center [97, 75] width 66 height 39
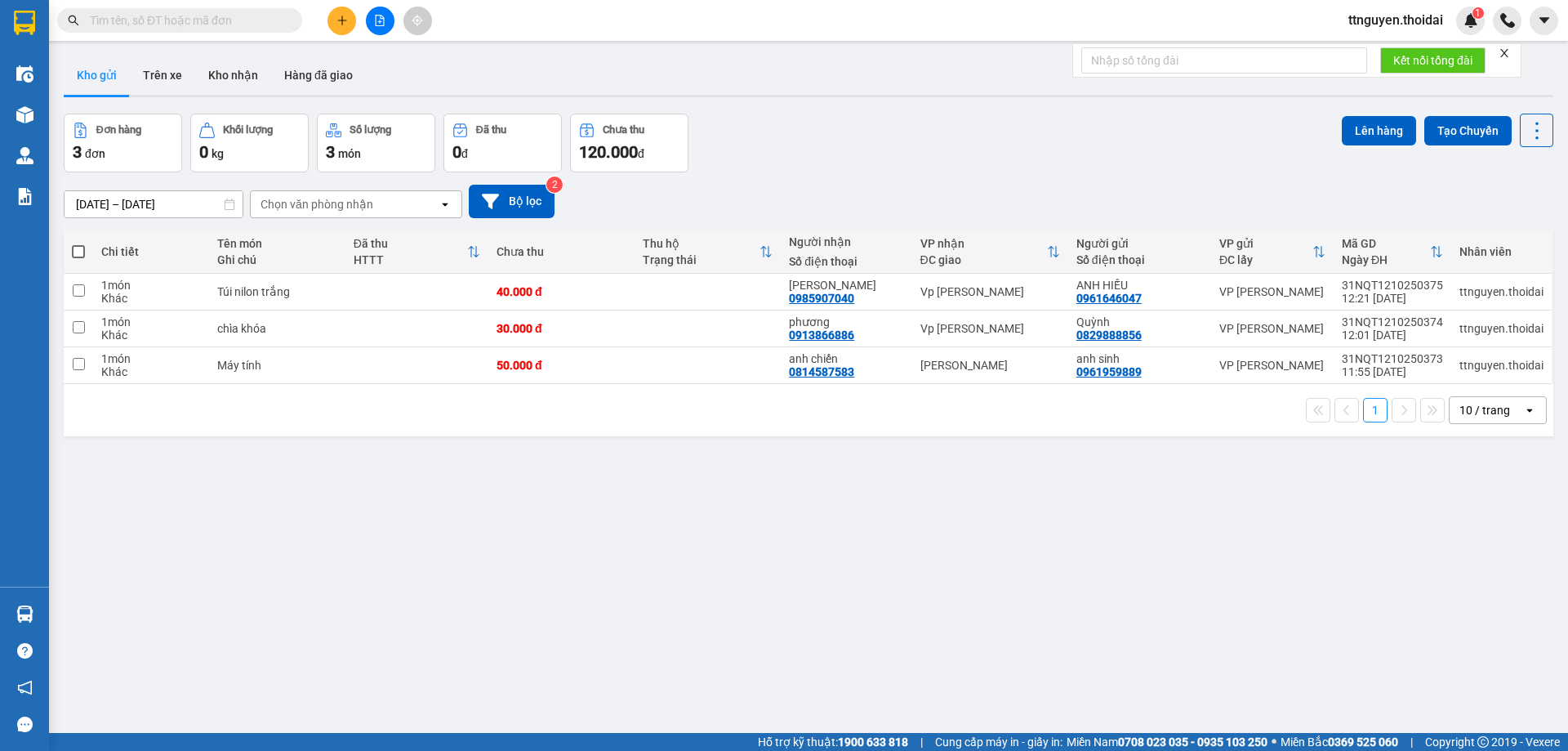
click at [75, 250] on span at bounding box center [79, 251] width 13 height 13
click at [79, 243] on input "checkbox" at bounding box center [79, 243] width 0 height 0
checkbox input "true"
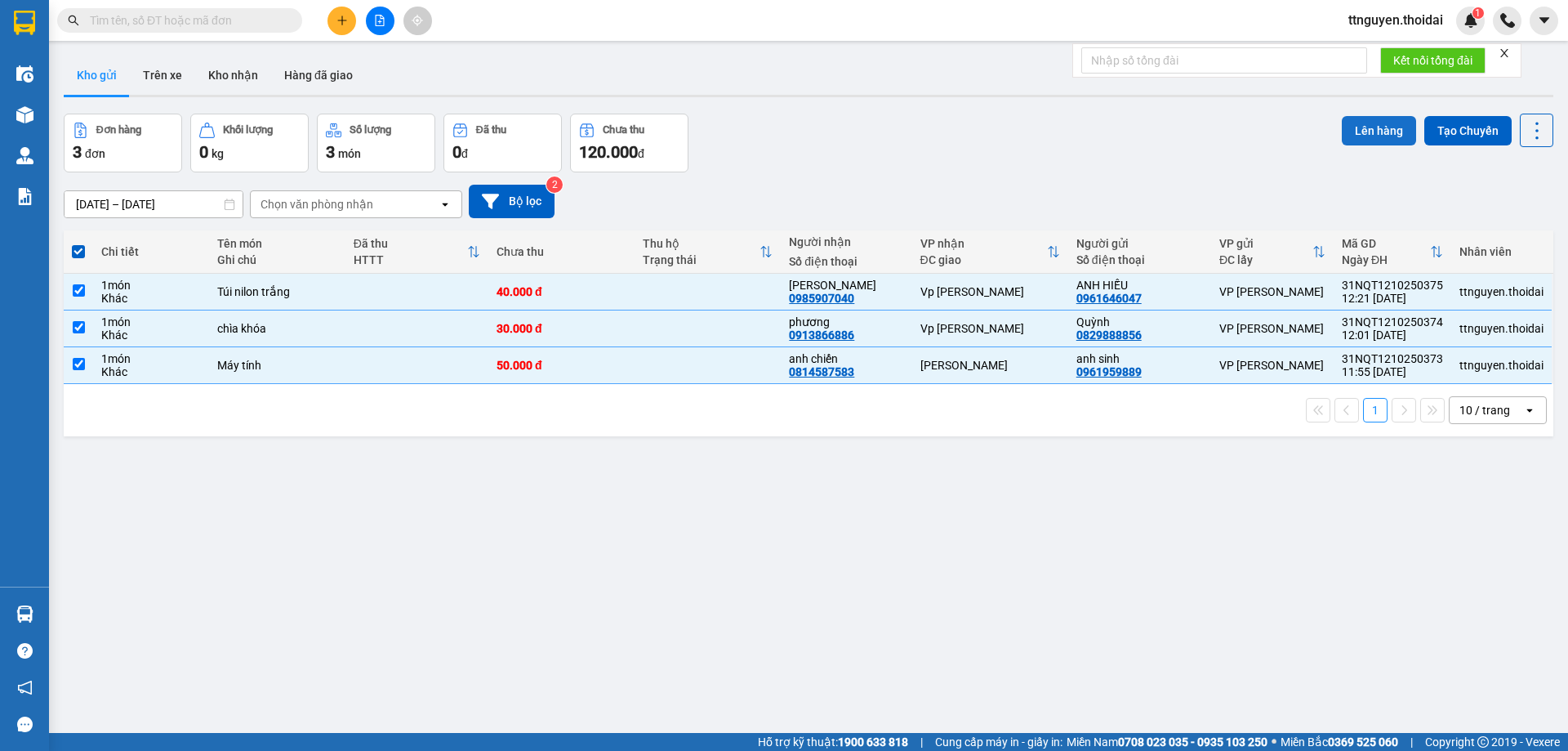
click at [1346, 131] on button "Lên hàng" at bounding box center [1379, 130] width 75 height 29
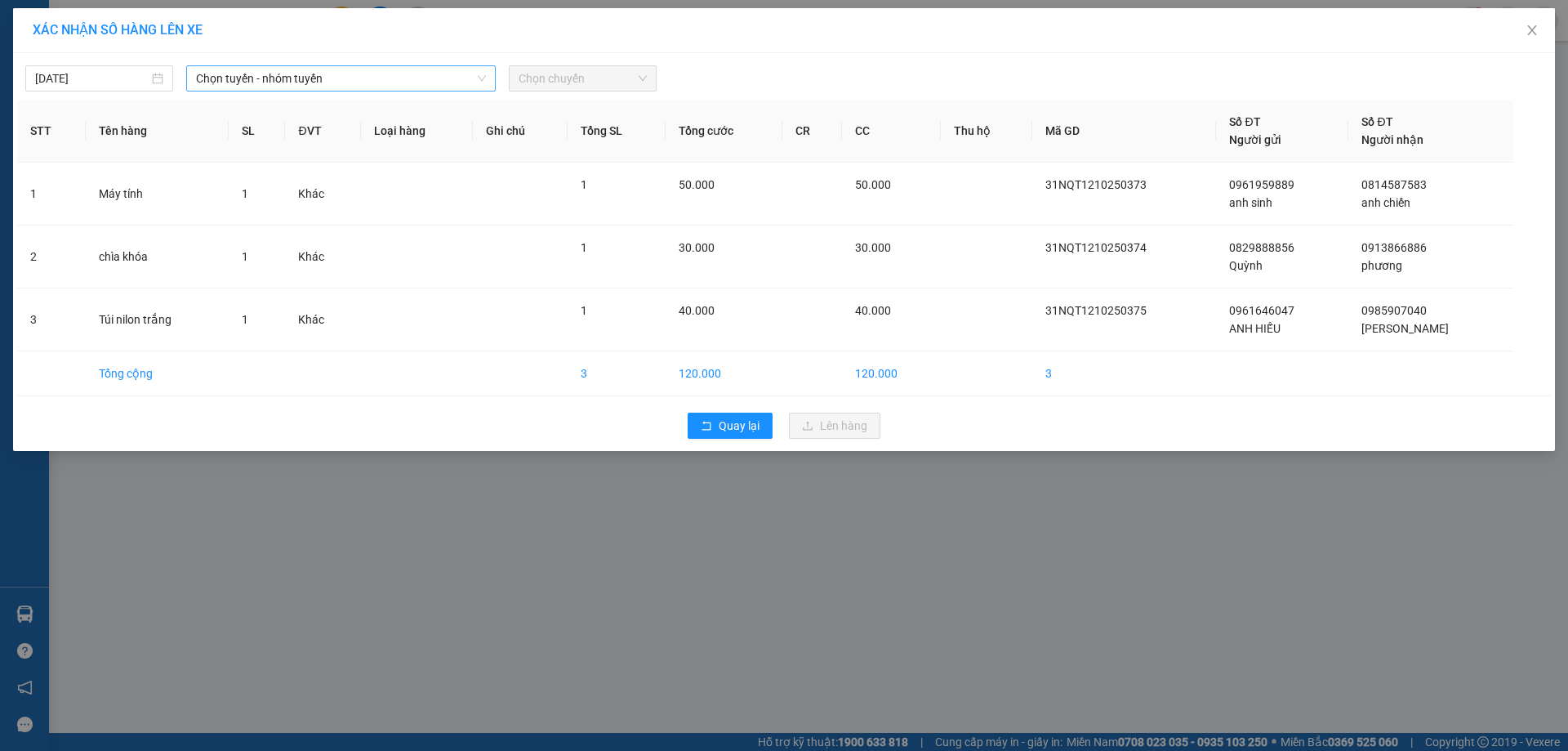
click at [477, 79] on icon "down" at bounding box center [482, 79] width 10 height 10
click at [404, 86] on span "Chọn tuyến - nhóm tuyến" at bounding box center [340, 79] width 290 height 25
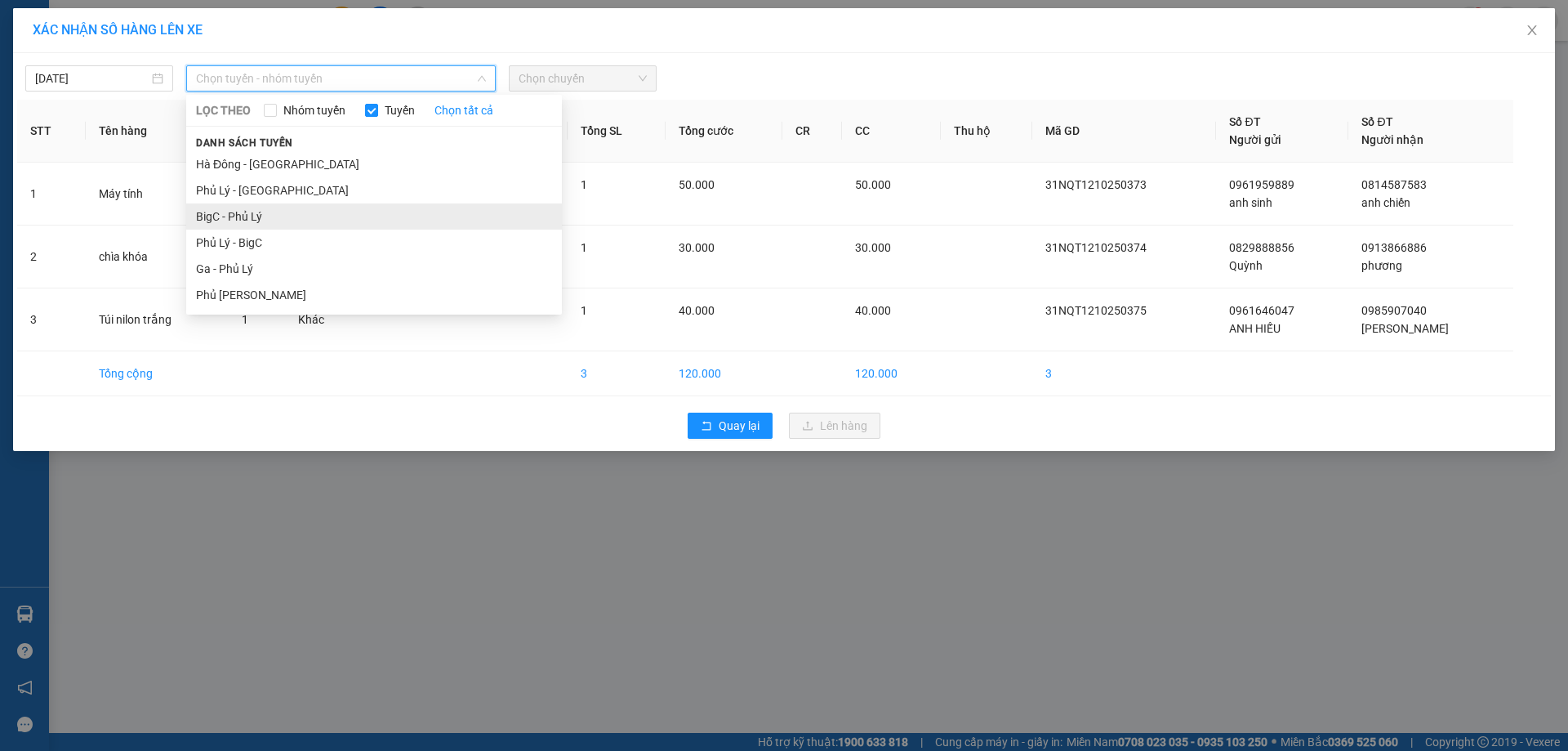
click at [233, 213] on li "BigC - Phủ Lý" at bounding box center [373, 217] width 376 height 27
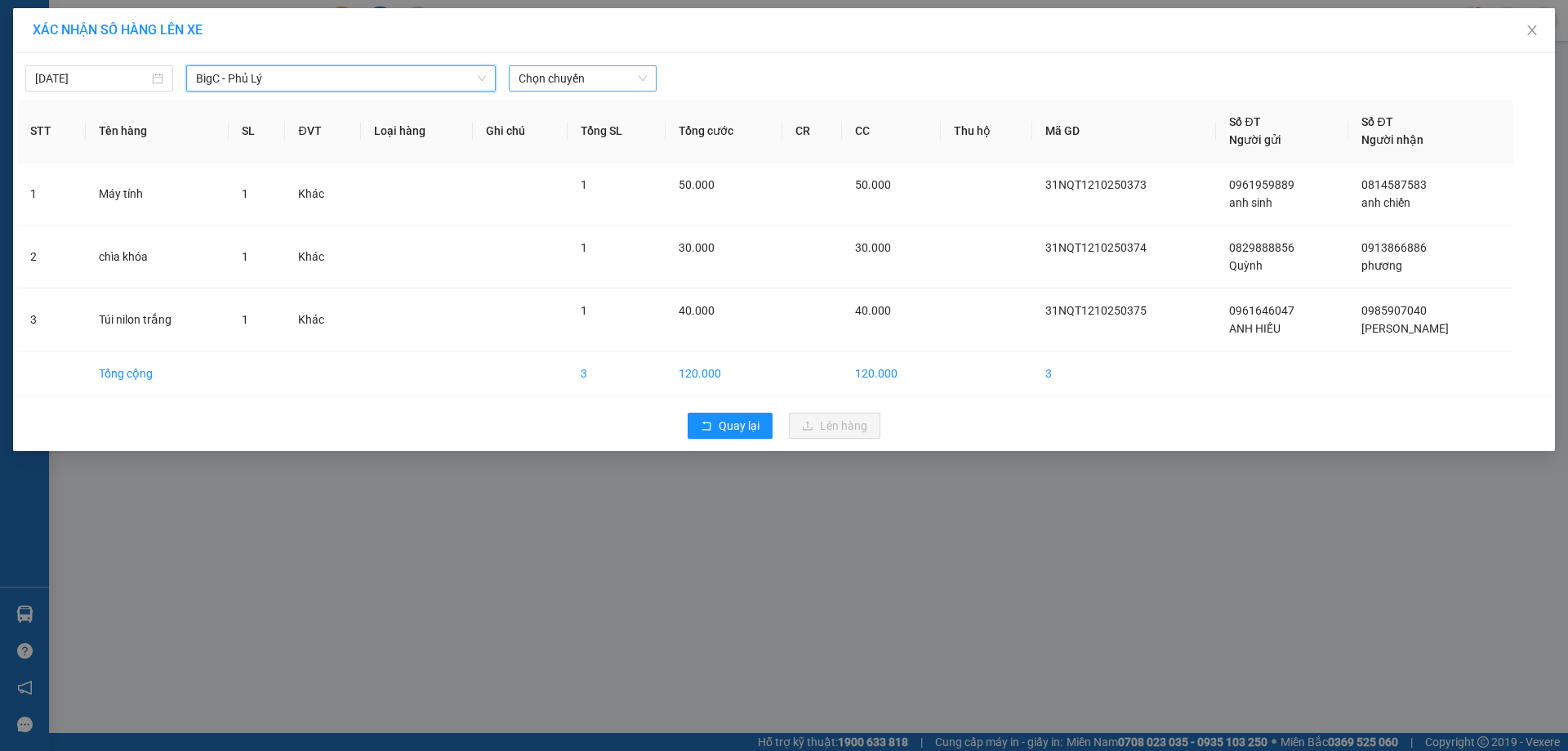
click at [600, 77] on span "Chọn chuyến" at bounding box center [582, 79] width 129 height 25
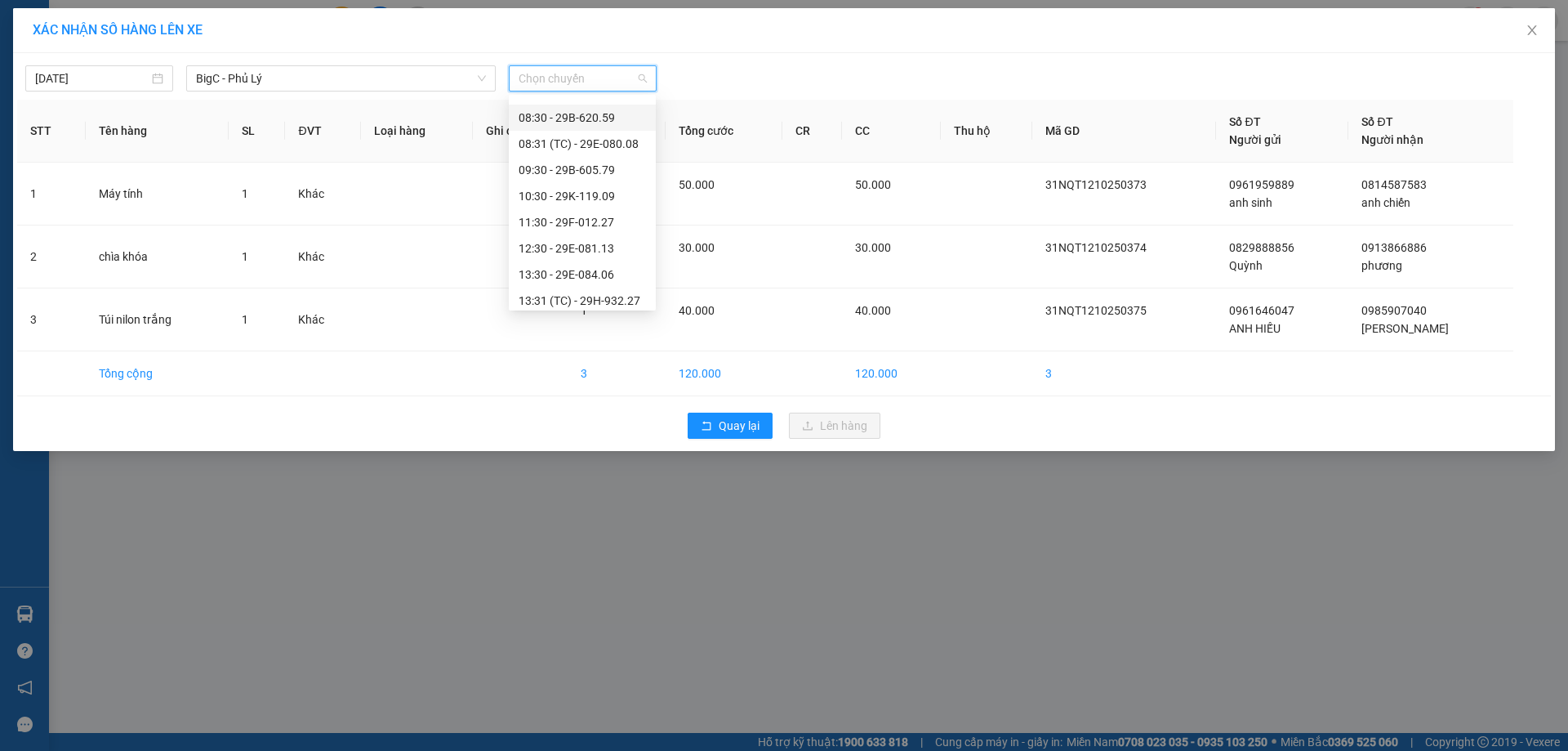
scroll to position [163, 0]
click at [577, 227] on div "12:30 - 29E-081.13" at bounding box center [582, 236] width 128 height 18
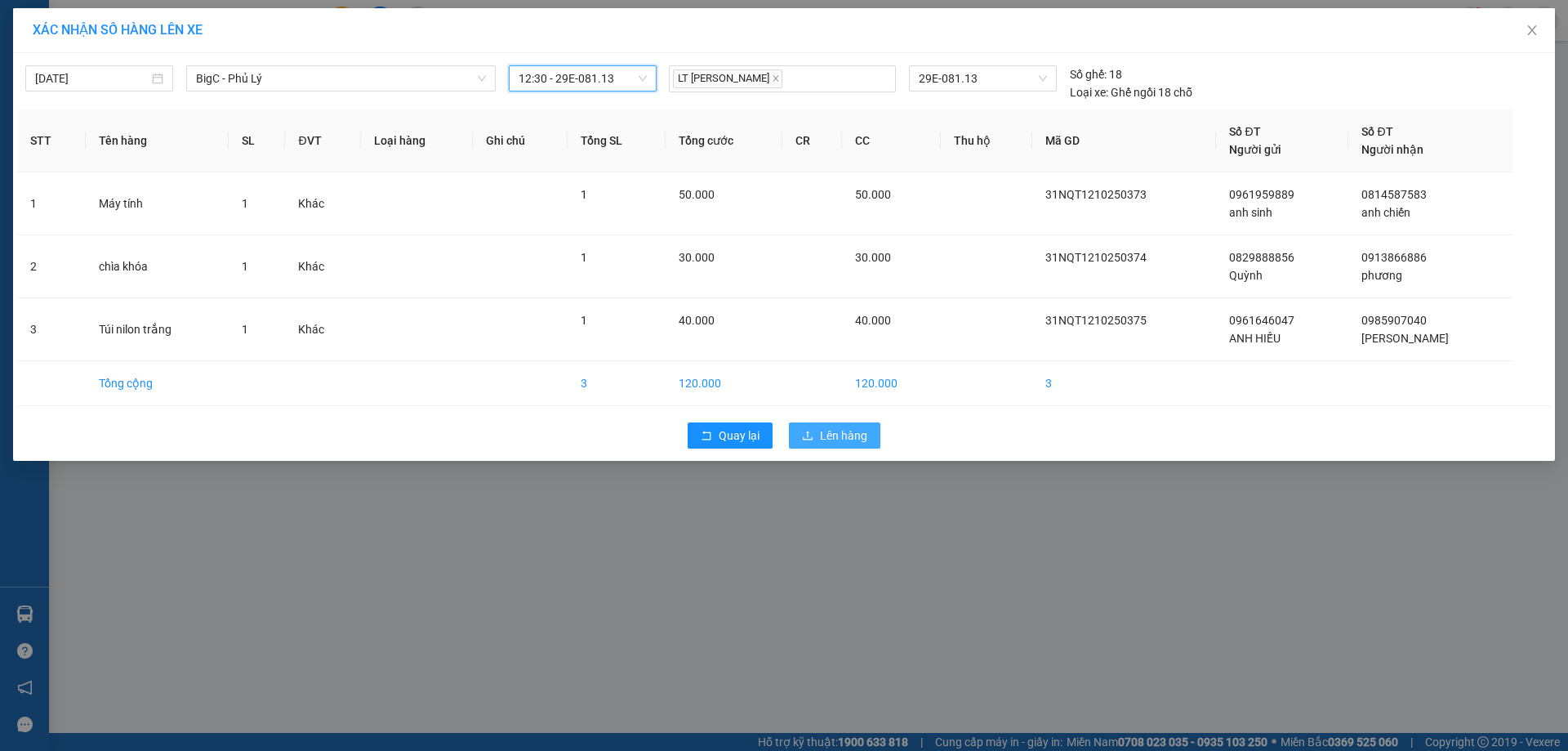
click at [825, 439] on span "Lên hàng" at bounding box center [843, 436] width 47 height 18
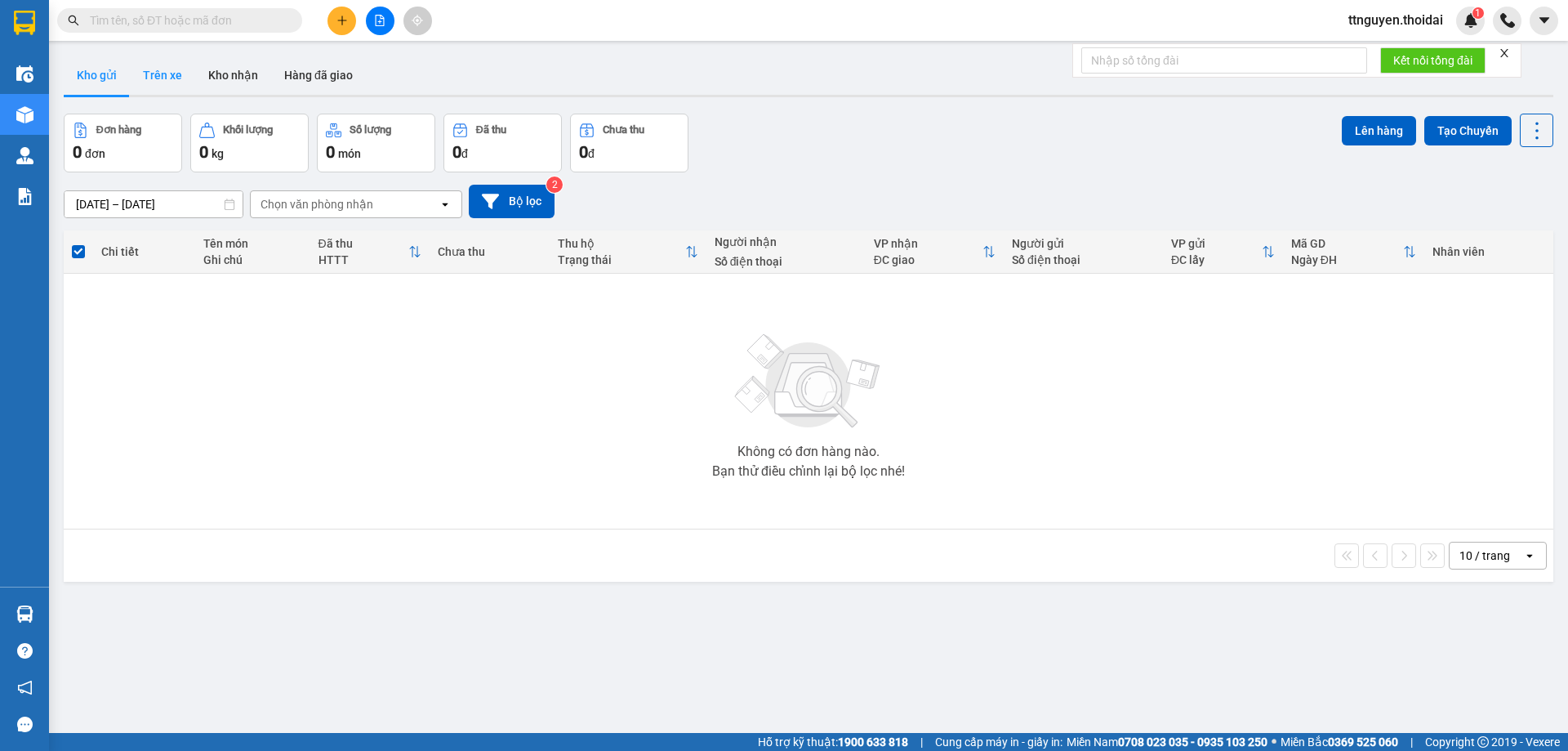
click at [156, 69] on button "Trên xe" at bounding box center [163, 75] width 66 height 39
click at [259, 78] on button "Kho nhận" at bounding box center [233, 75] width 76 height 39
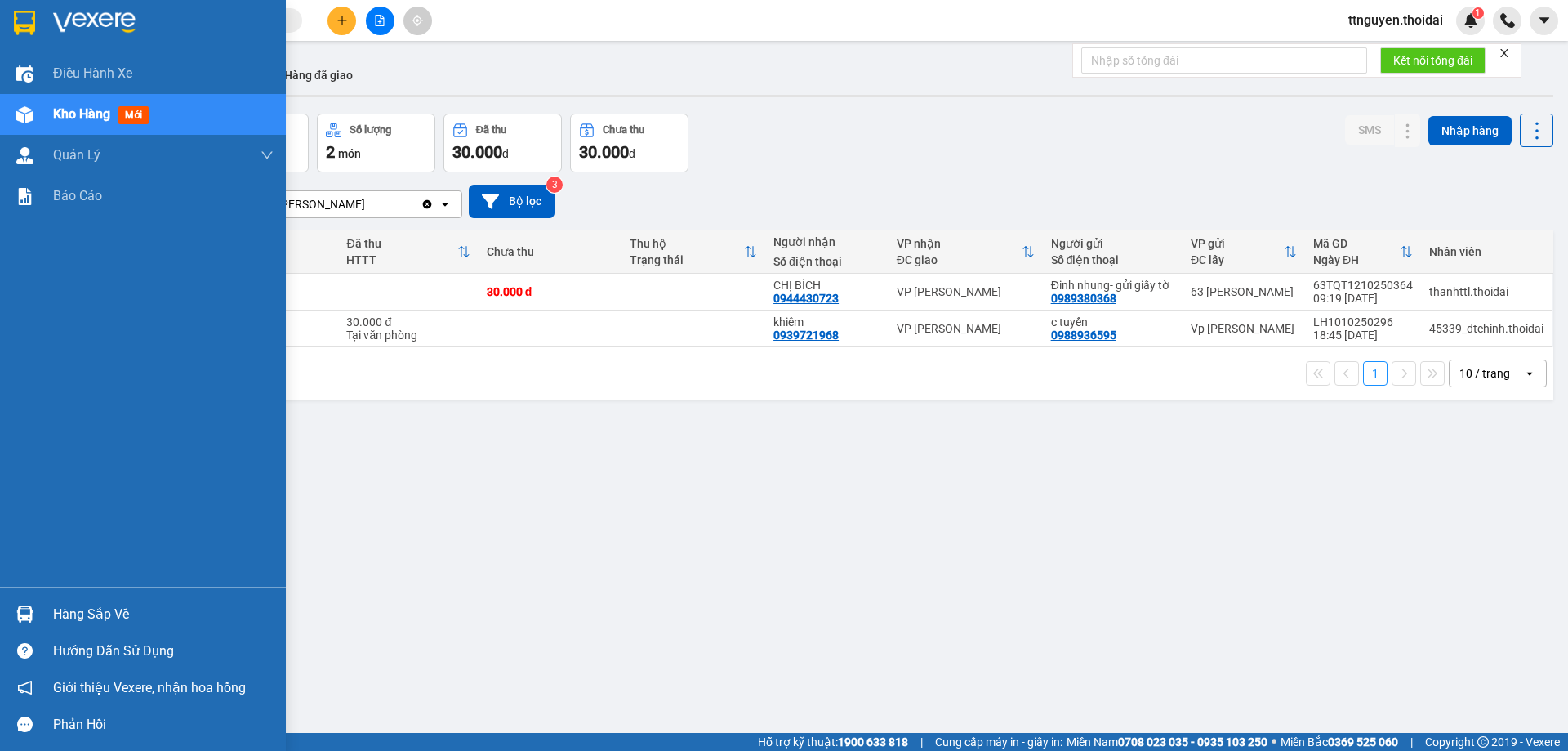
click at [115, 603] on div "Hàng sắp về" at bounding box center [163, 614] width 221 height 25
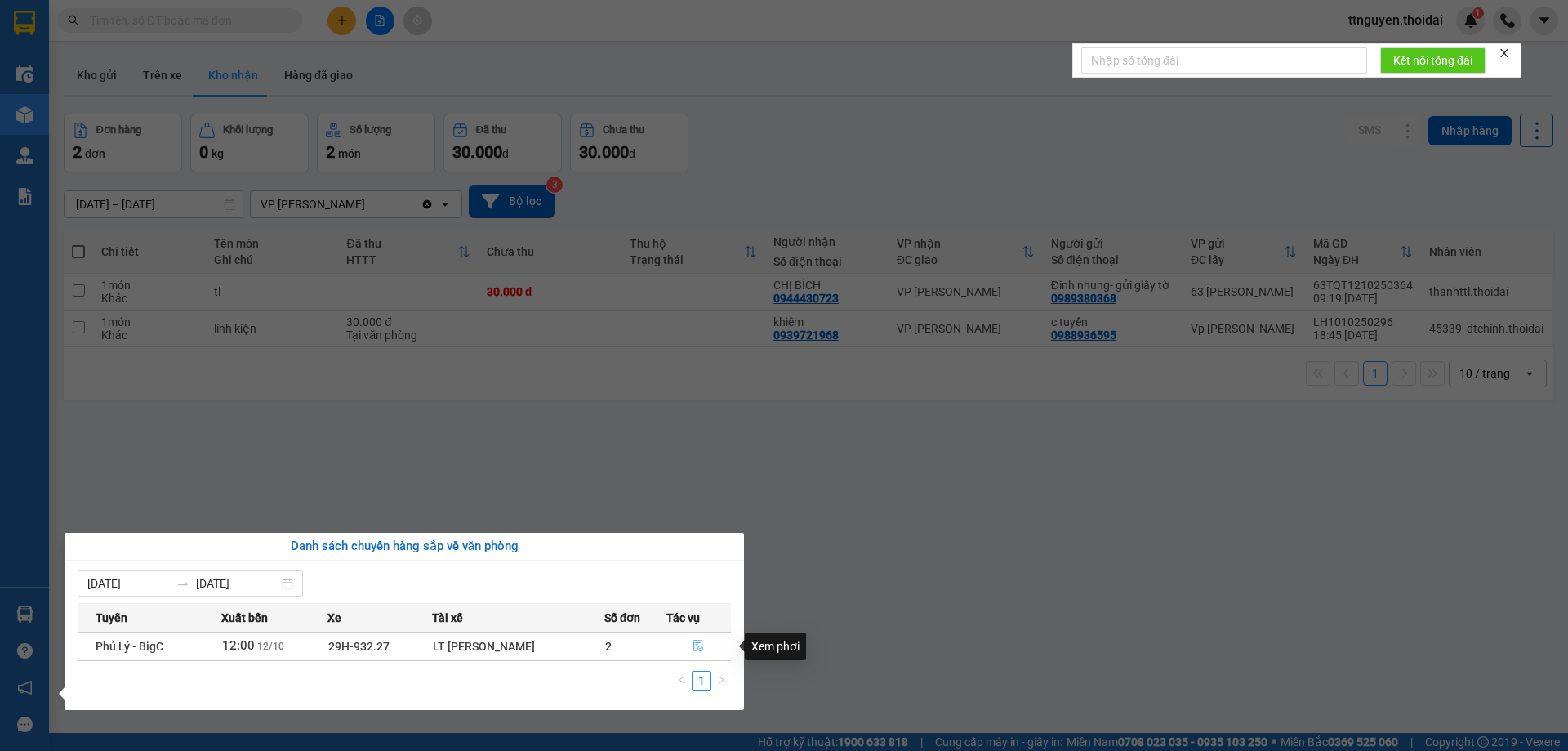
click at [698, 646] on icon "file-done" at bounding box center [699, 646] width 12 height 12
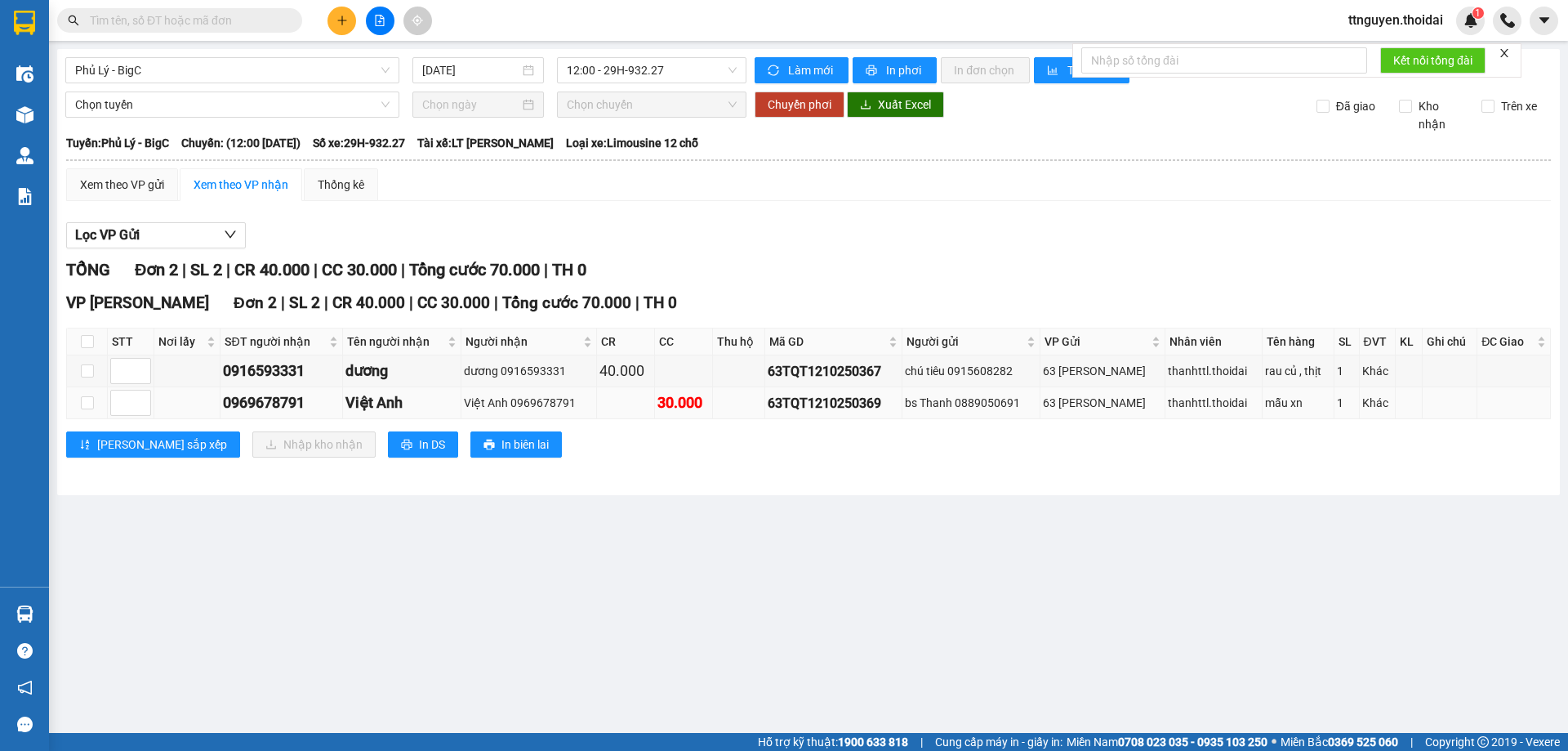
click at [399, 400] on div "Việt Anh" at bounding box center [402, 403] width 114 height 23
click at [88, 403] on input "checkbox" at bounding box center [87, 402] width 13 height 13
checkbox input "true"
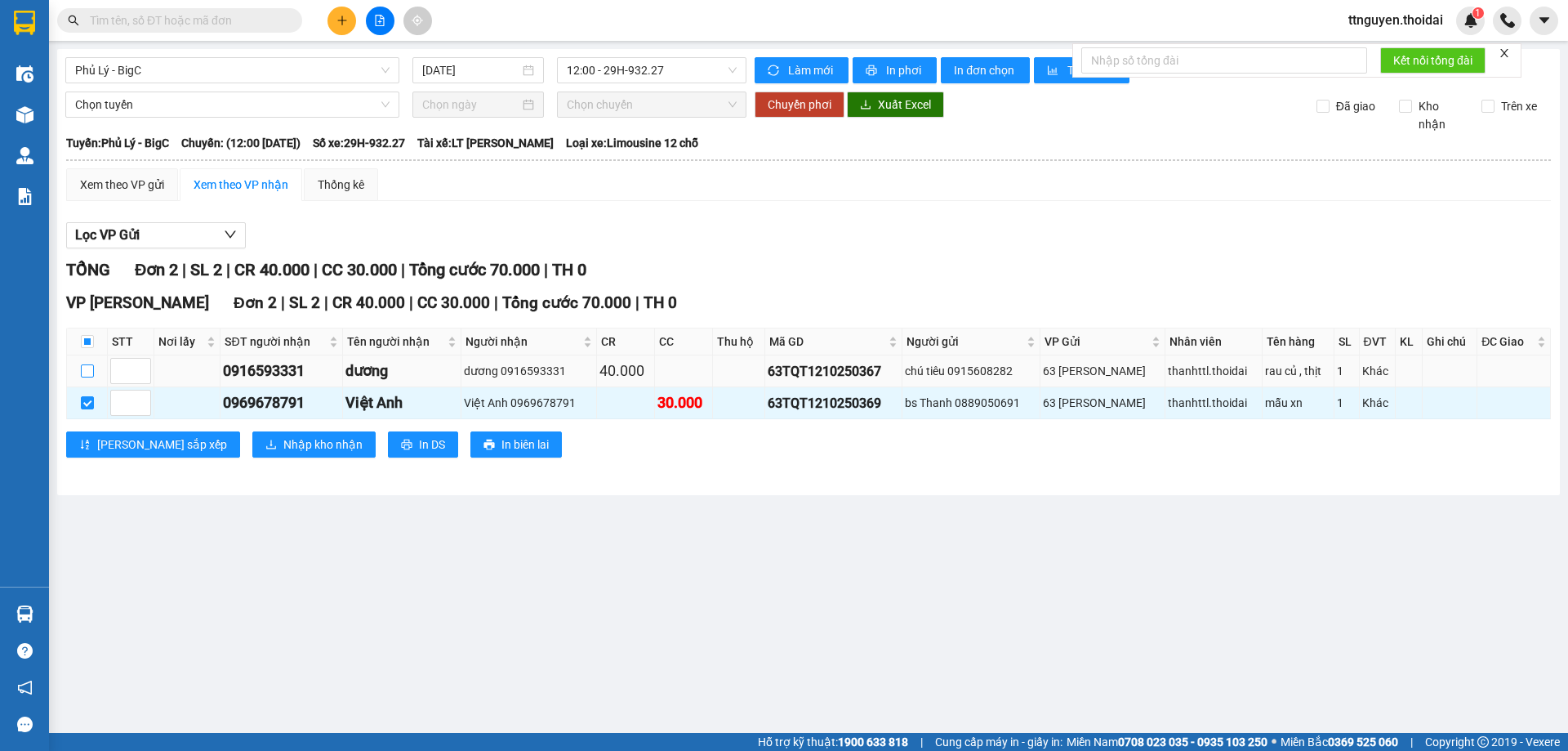
click at [88, 373] on input "checkbox" at bounding box center [87, 371] width 13 height 13
checkbox input "true"
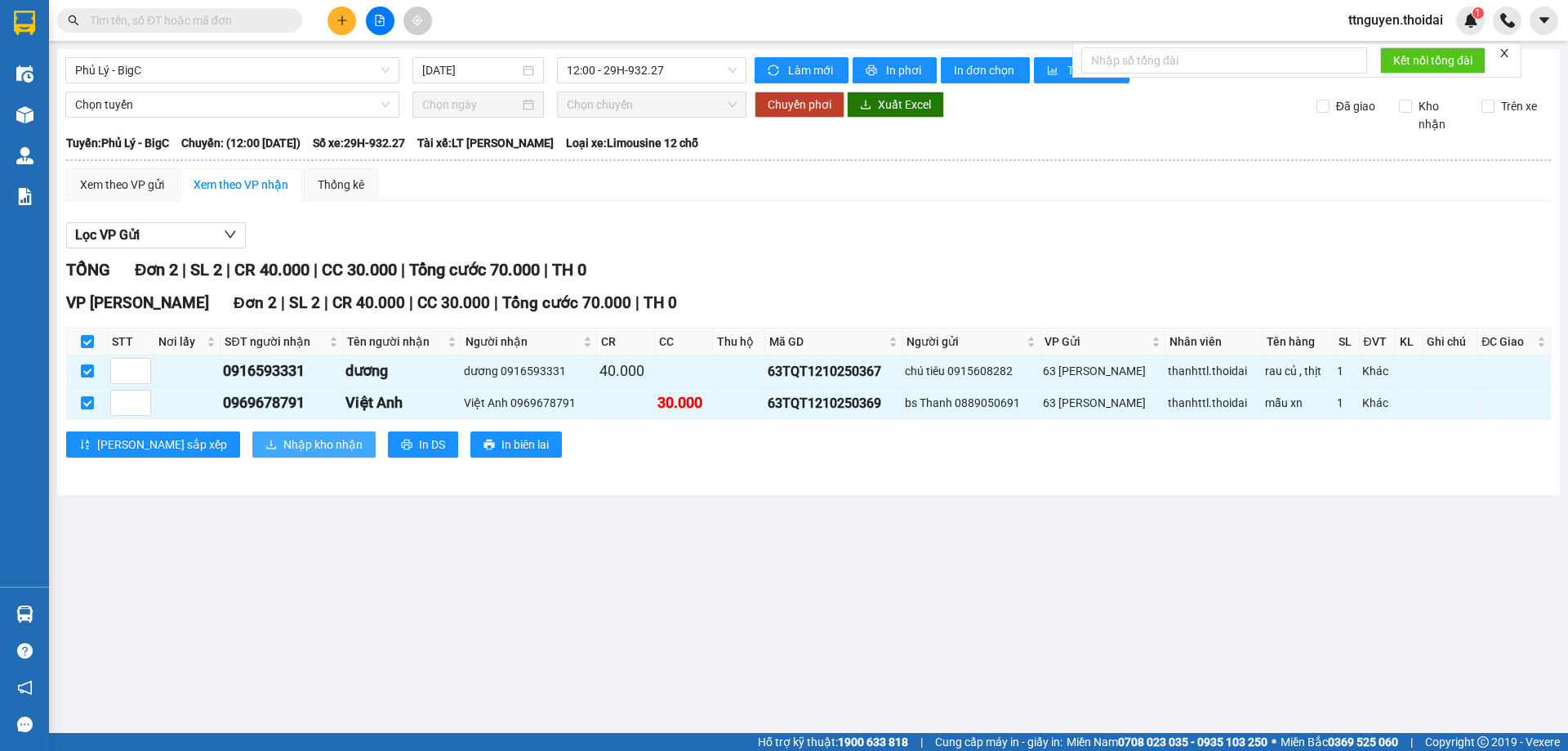
click at [284, 442] on span "Nhập kho nhận" at bounding box center [323, 445] width 79 height 18
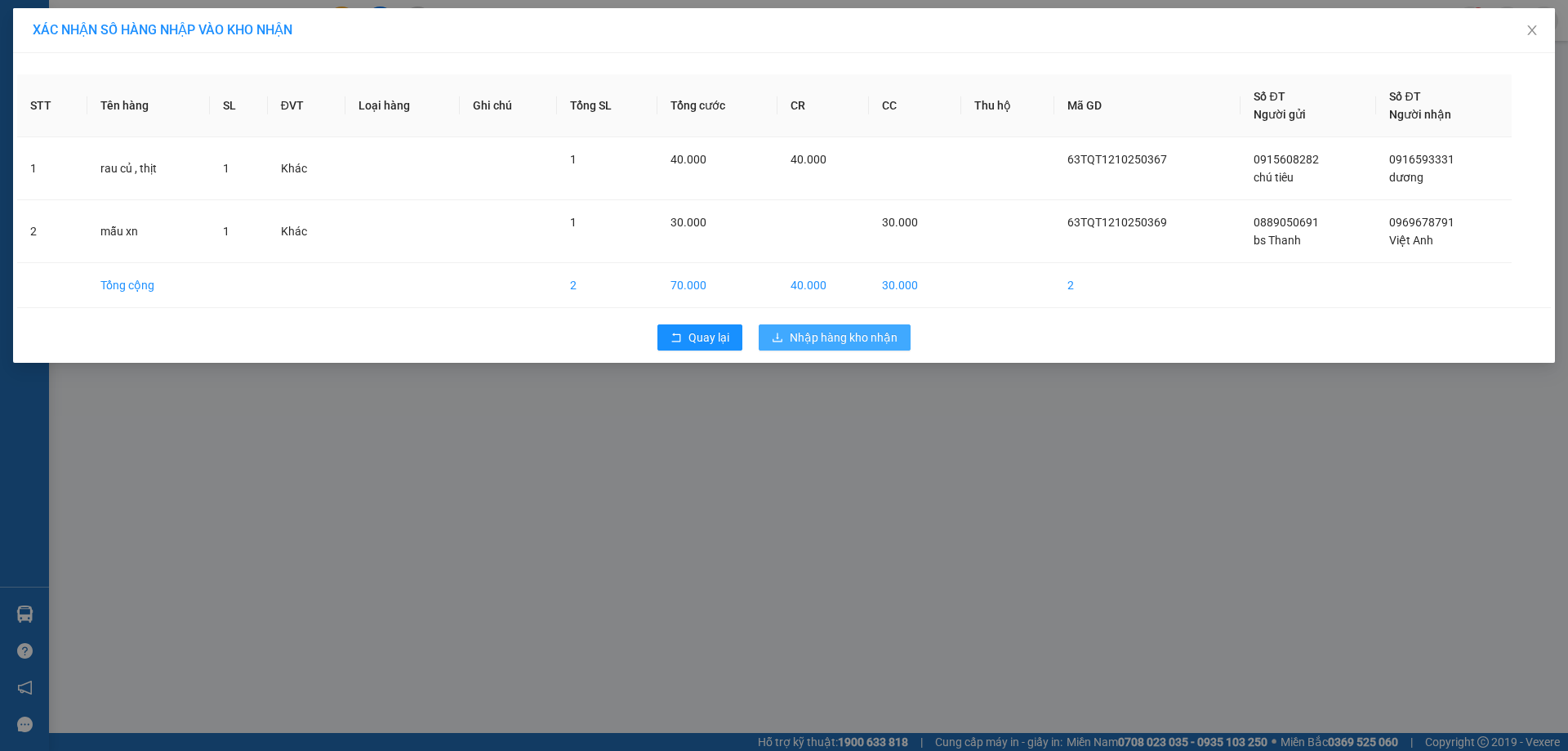
click at [845, 339] on span "Nhập hàng kho nhận" at bounding box center [844, 338] width 108 height 18
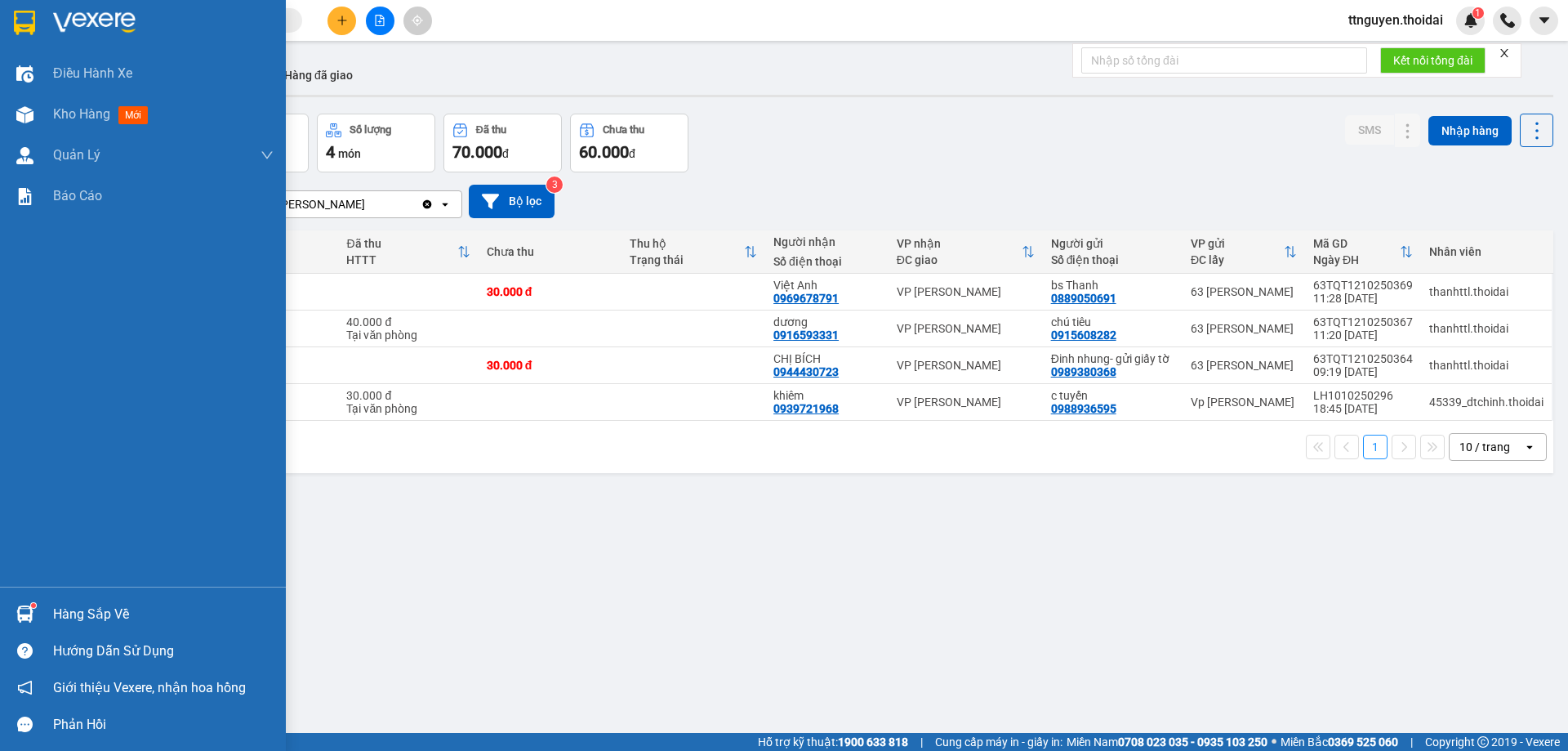
click at [90, 607] on div "Hàng sắp về" at bounding box center [163, 614] width 221 height 25
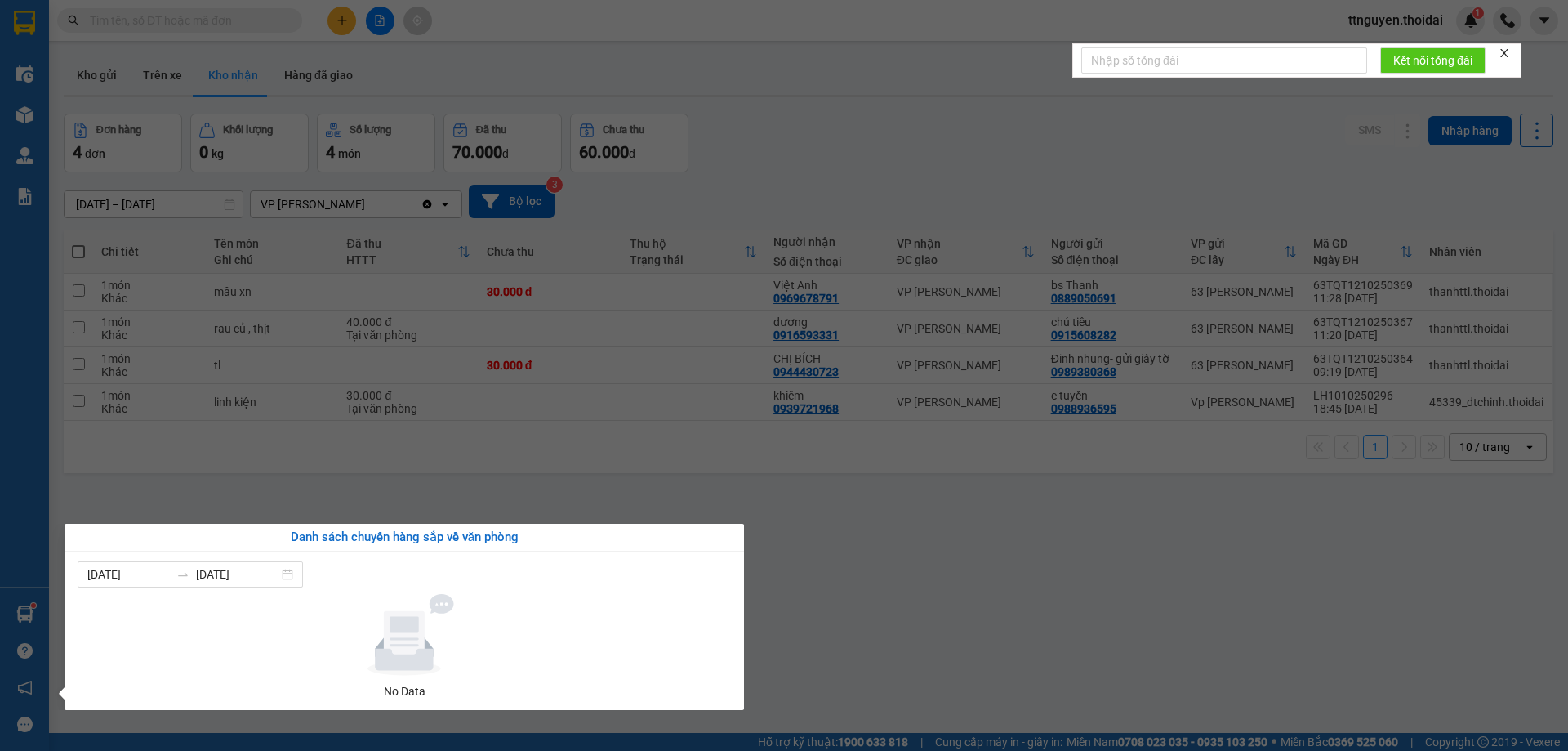
drag, startPoint x: 811, startPoint y: 616, endPoint x: 782, endPoint y: 596, distance: 35.2
click at [814, 616] on section "Kết quả tìm kiếm ( 0 ) Bộ lọc No Data ttnguyen.thoidai 1 Điều hành xe Kho hàng …" at bounding box center [784, 375] width 1568 height 751
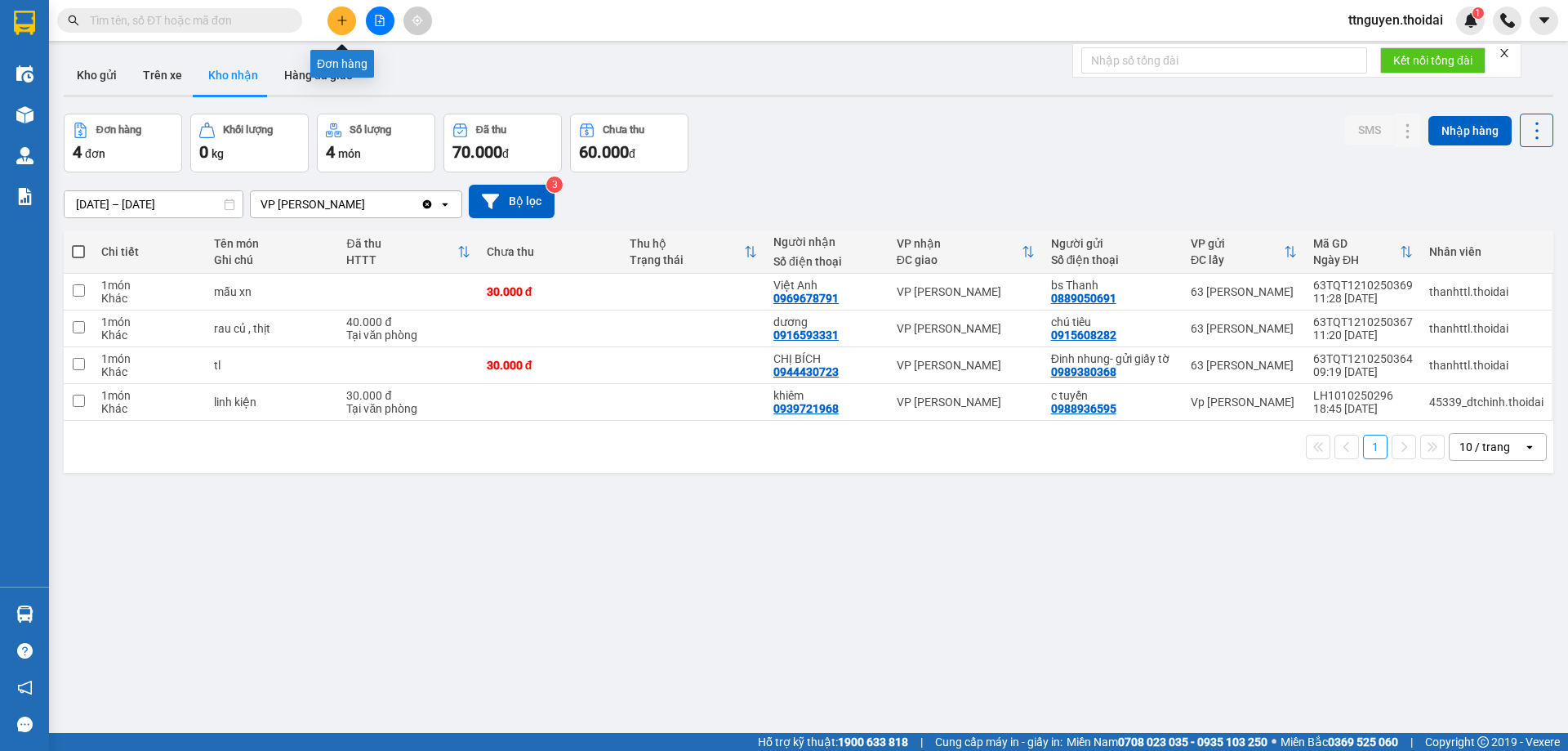
click at [338, 15] on icon "plus" at bounding box center [343, 21] width 12 height 12
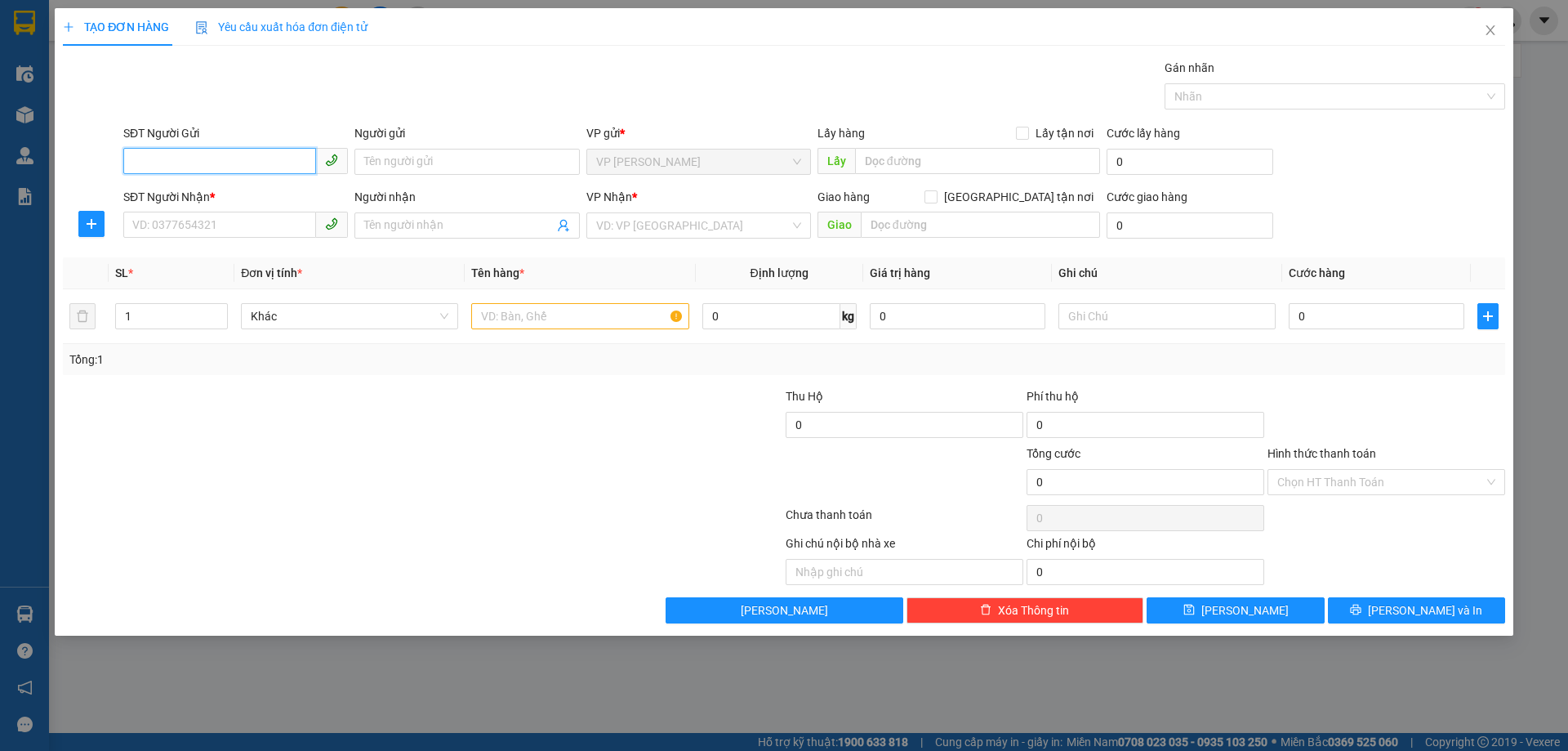
click at [274, 158] on input "SĐT Người Gửi" at bounding box center [220, 161] width 192 height 27
type input "0906291987"
click at [263, 200] on div "0906291987 - [GEOGRAPHIC_DATA]" at bounding box center [235, 194] width 205 height 18
type input "[PERSON_NAME]"
type input "0906291987"
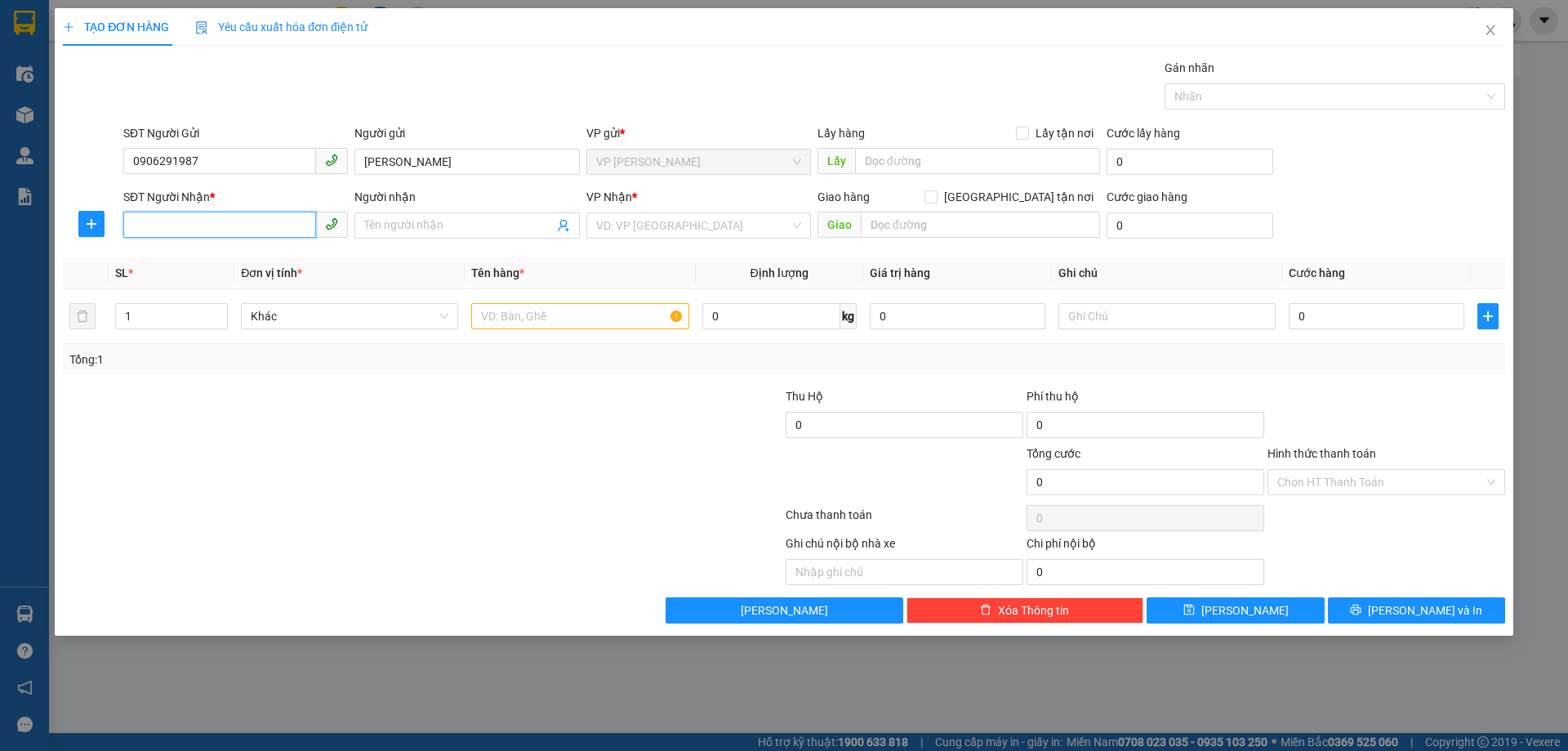
click at [257, 224] on input "SĐT Người Nhận *" at bounding box center [220, 225] width 192 height 27
click at [258, 307] on div "0983856589 - long" at bounding box center [235, 310] width 205 height 18
type input "0983856589"
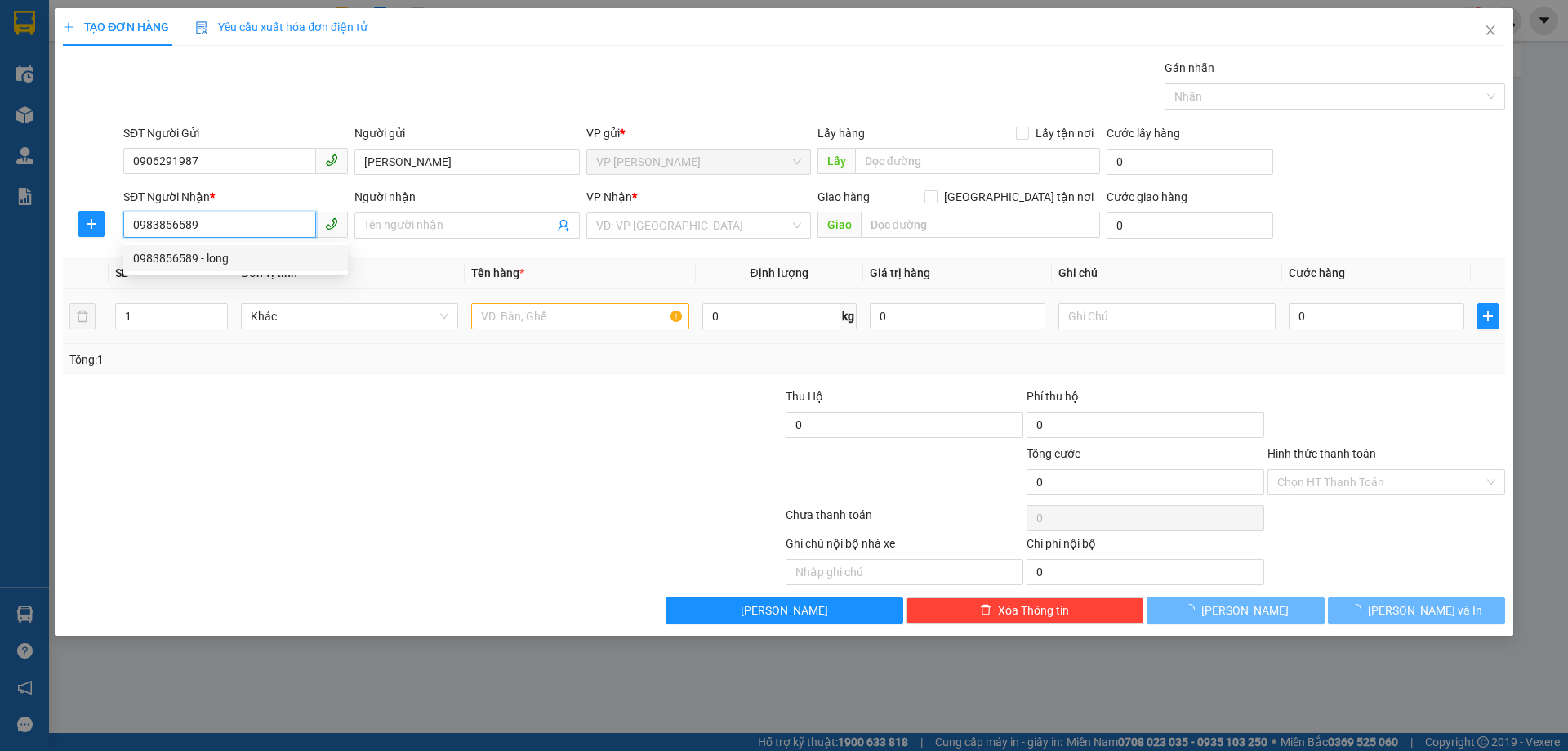
type input "long"
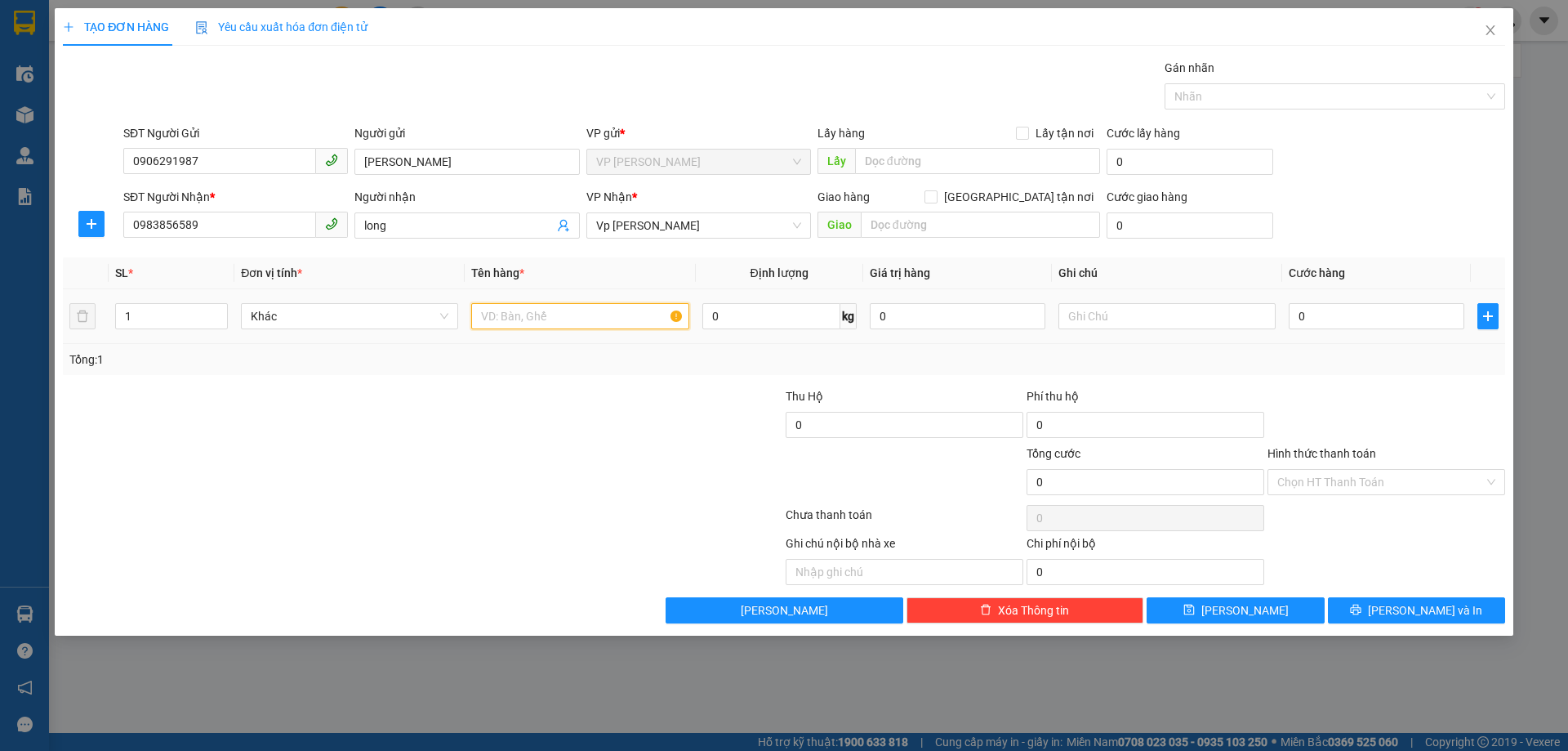
click at [558, 315] on input "text" at bounding box center [580, 316] width 217 height 27
type input "laptop"
type input "05"
type input "5"
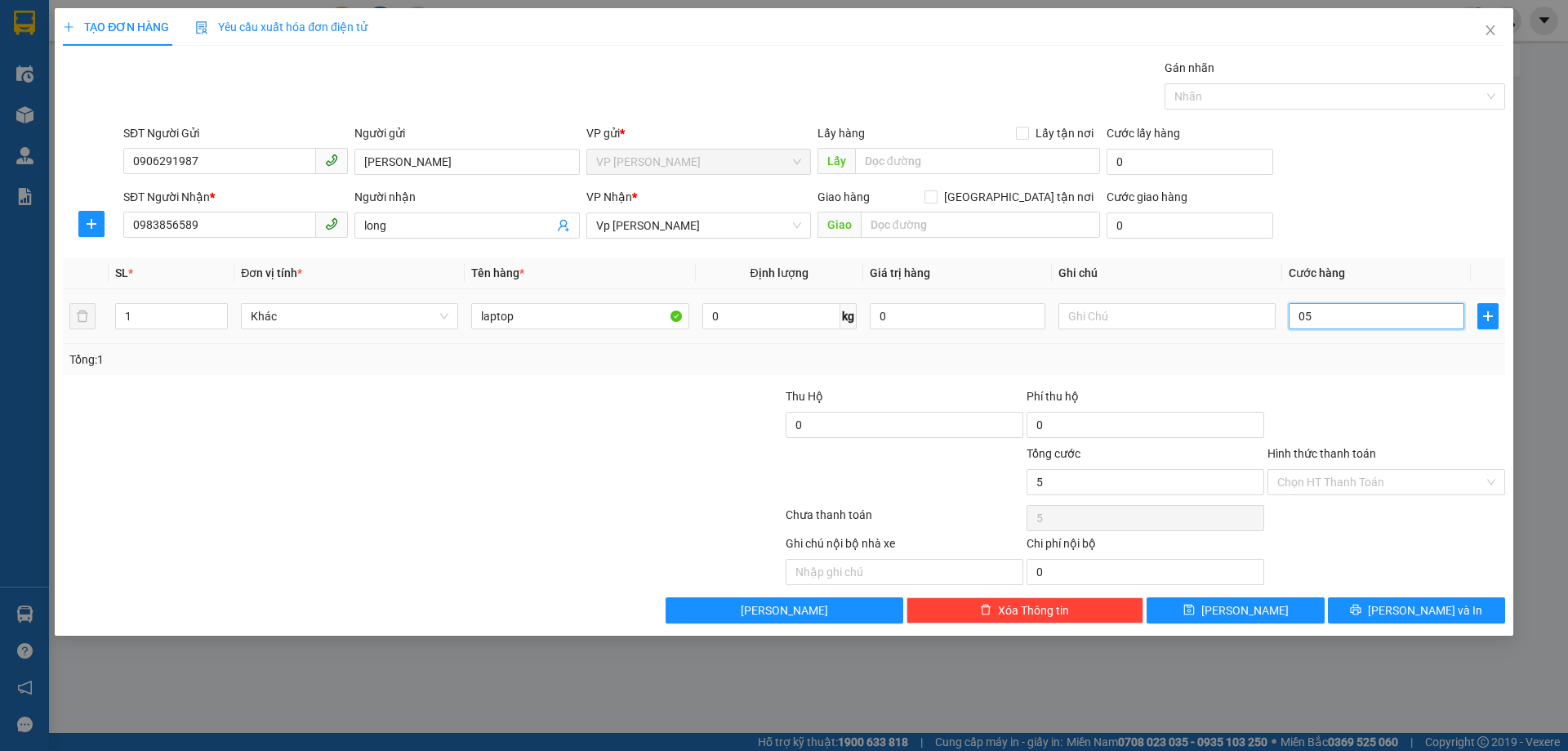
type input "050"
type input "50"
type input "50.000"
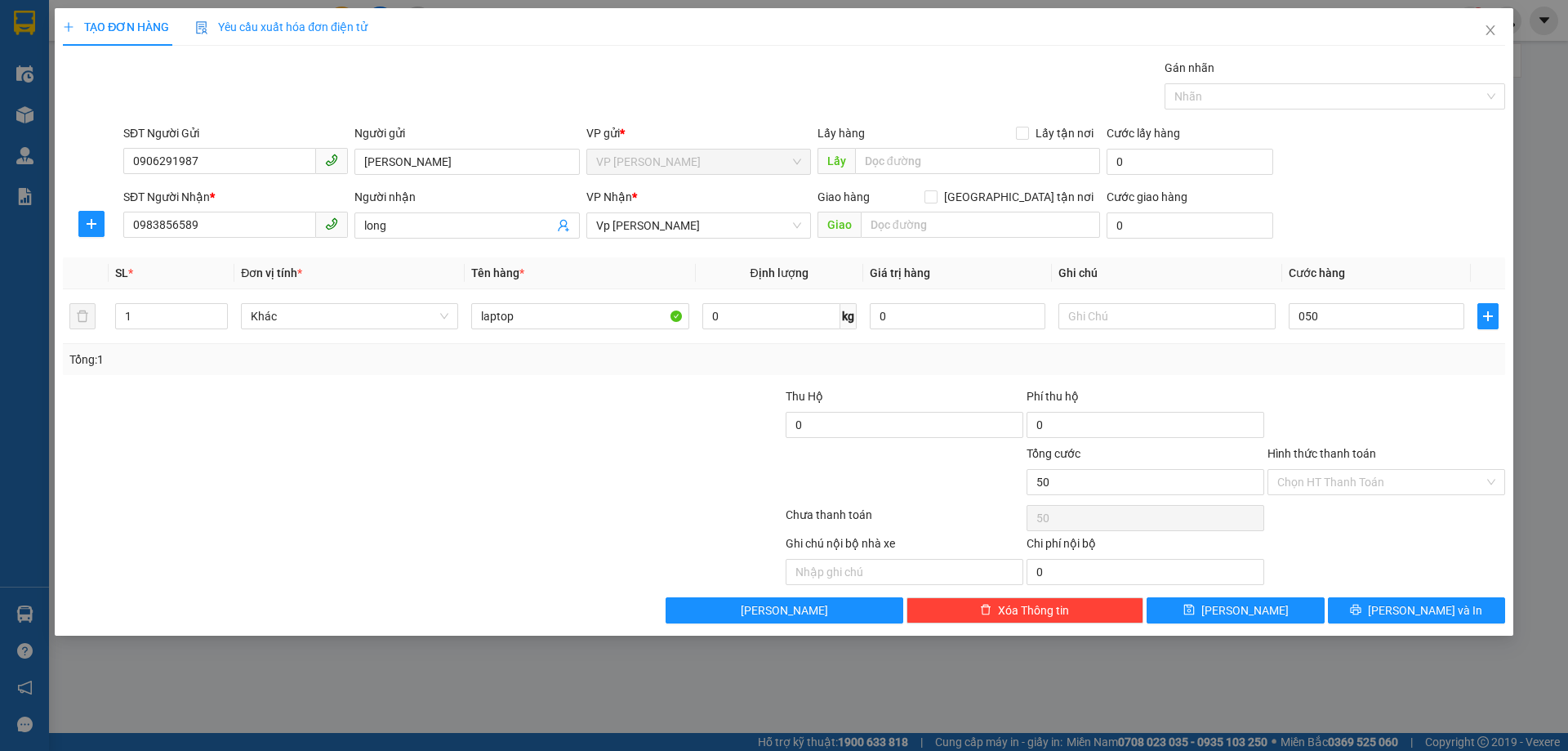
type input "50.000"
click at [1356, 368] on div "Tổng: 1" at bounding box center [784, 359] width 1429 height 18
click at [1361, 605] on icon "printer" at bounding box center [1356, 609] width 12 height 12
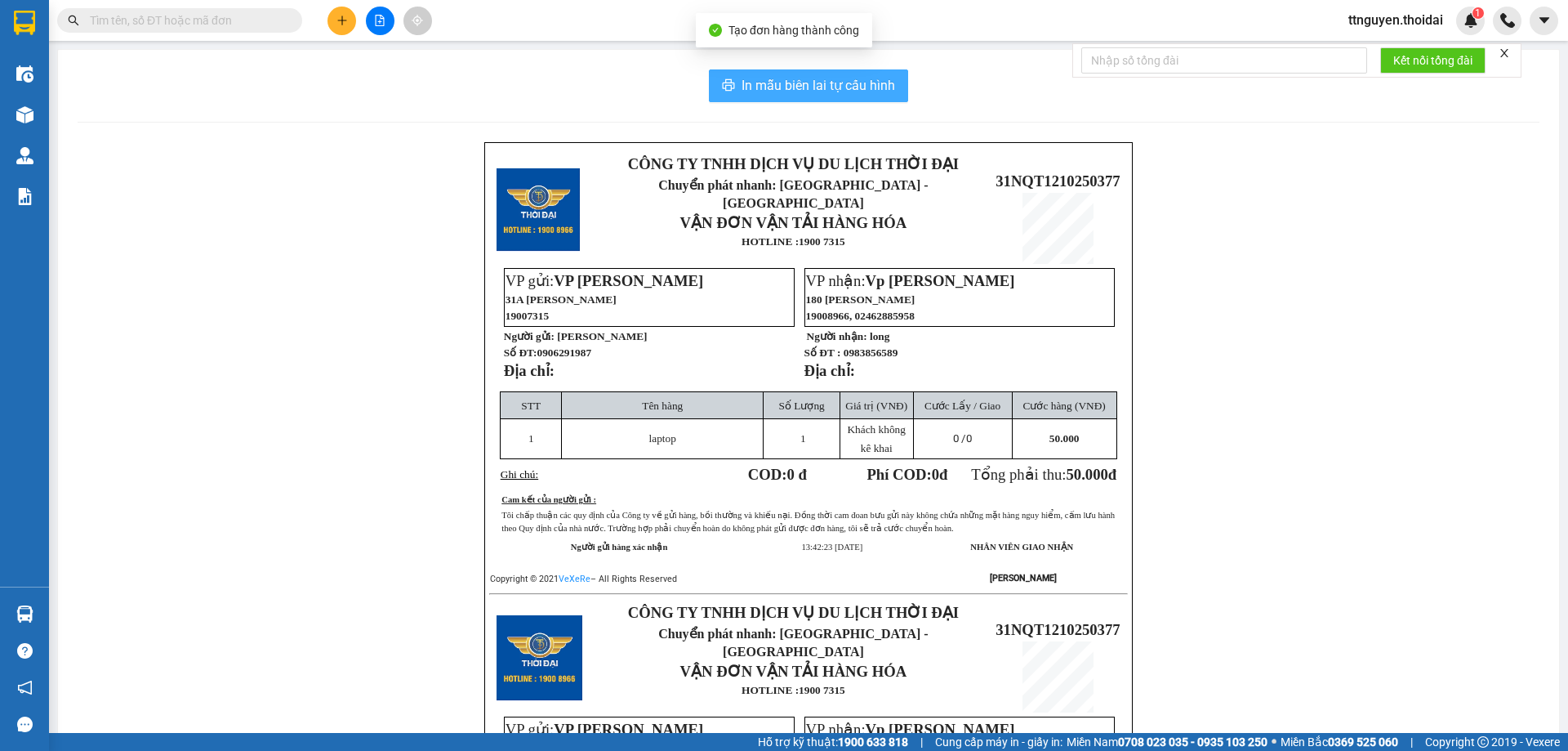
click at [843, 86] on span "In mẫu biên lai tự cấu hình" at bounding box center [818, 85] width 153 height 21
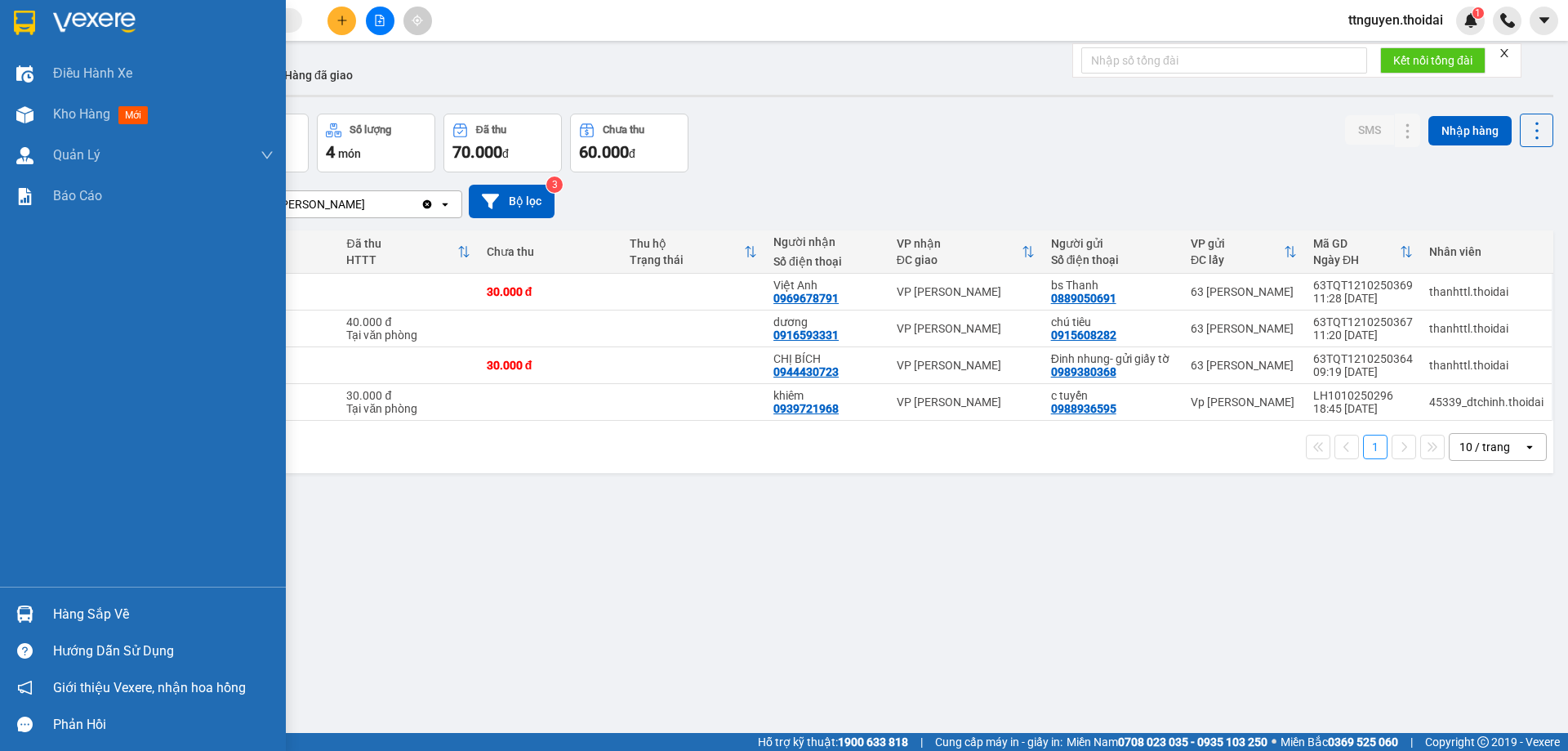
click at [68, 605] on div "Hàng sắp về" at bounding box center [163, 614] width 221 height 25
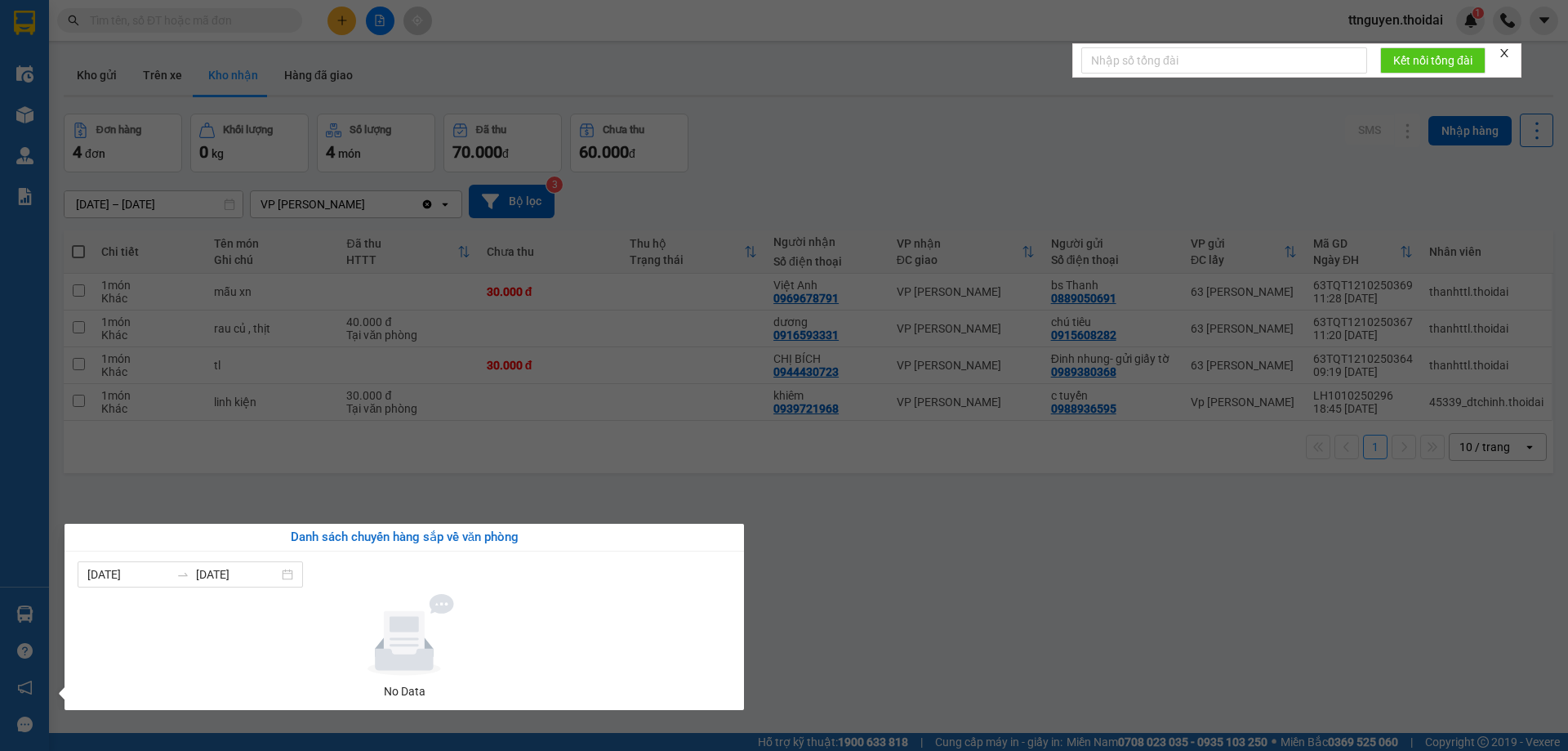
drag, startPoint x: 778, startPoint y: 564, endPoint x: 772, endPoint y: 526, distance: 38.5
click at [778, 562] on section "Kết quả tìm kiếm ( 0 ) Bộ lọc No Data ttnguyen.thoidai 1 Điều hành xe Kho hàng …" at bounding box center [784, 375] width 1568 height 751
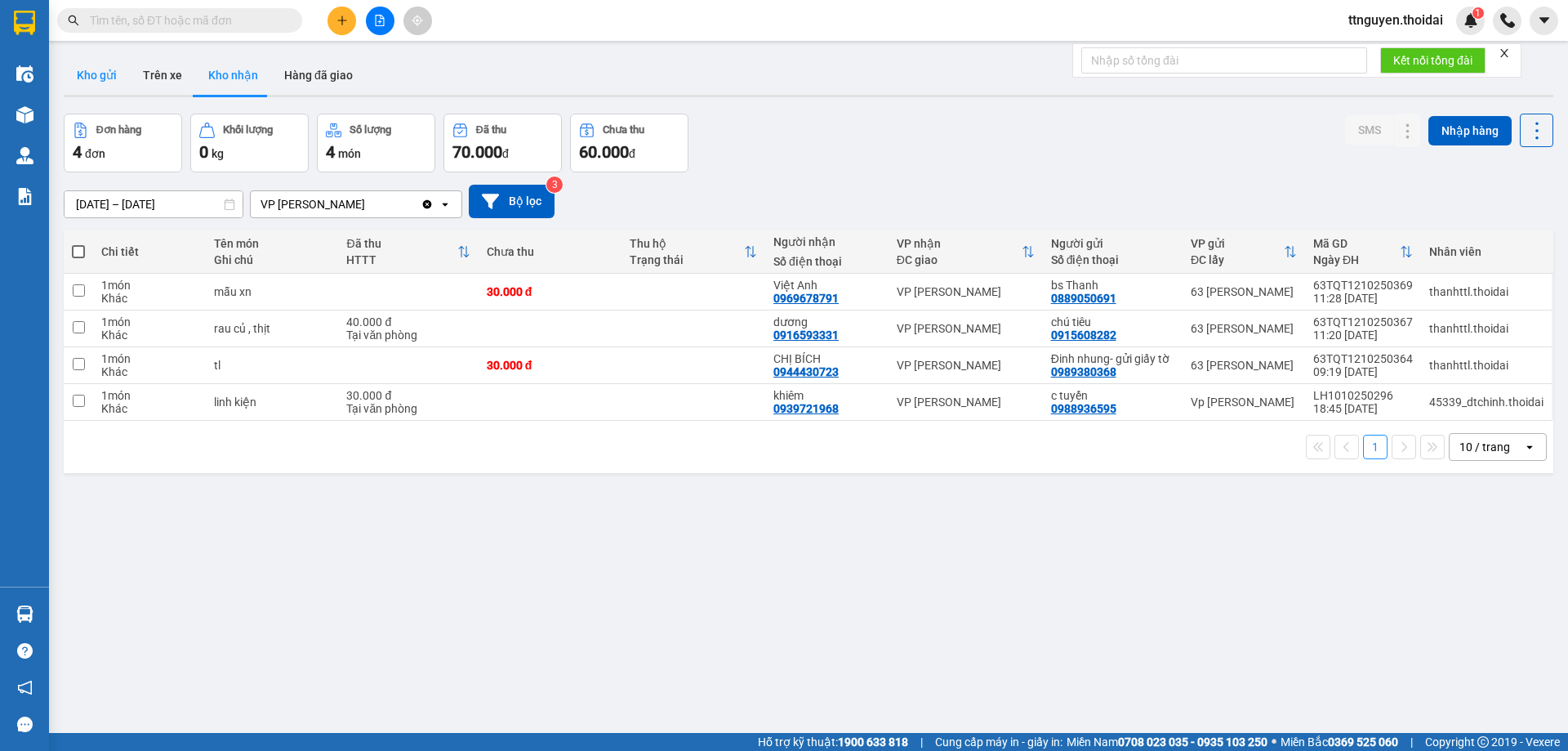
click at [82, 67] on button "Kho gửi" at bounding box center [97, 75] width 66 height 39
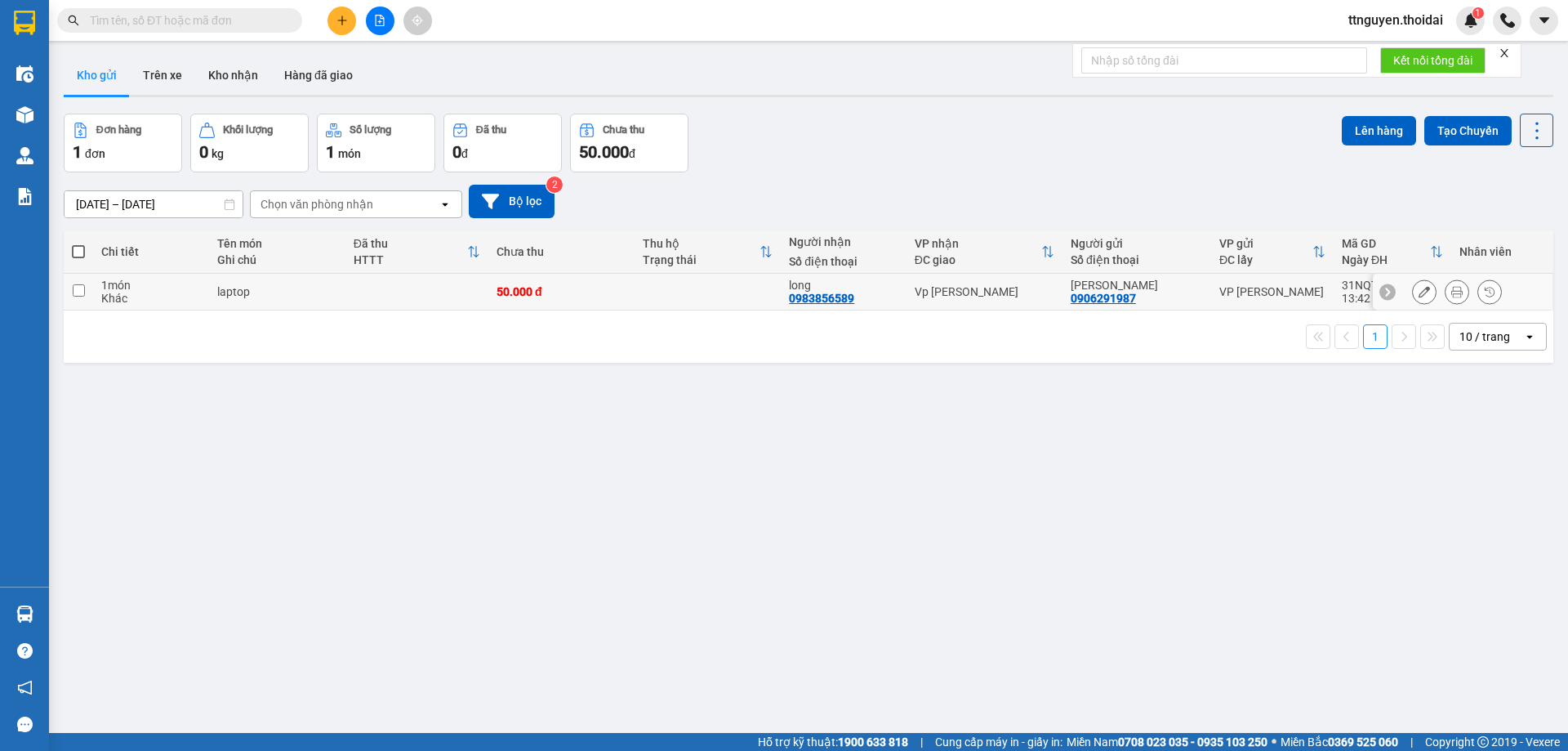
click at [80, 297] on td at bounding box center [78, 292] width 29 height 37
checkbox input "true"
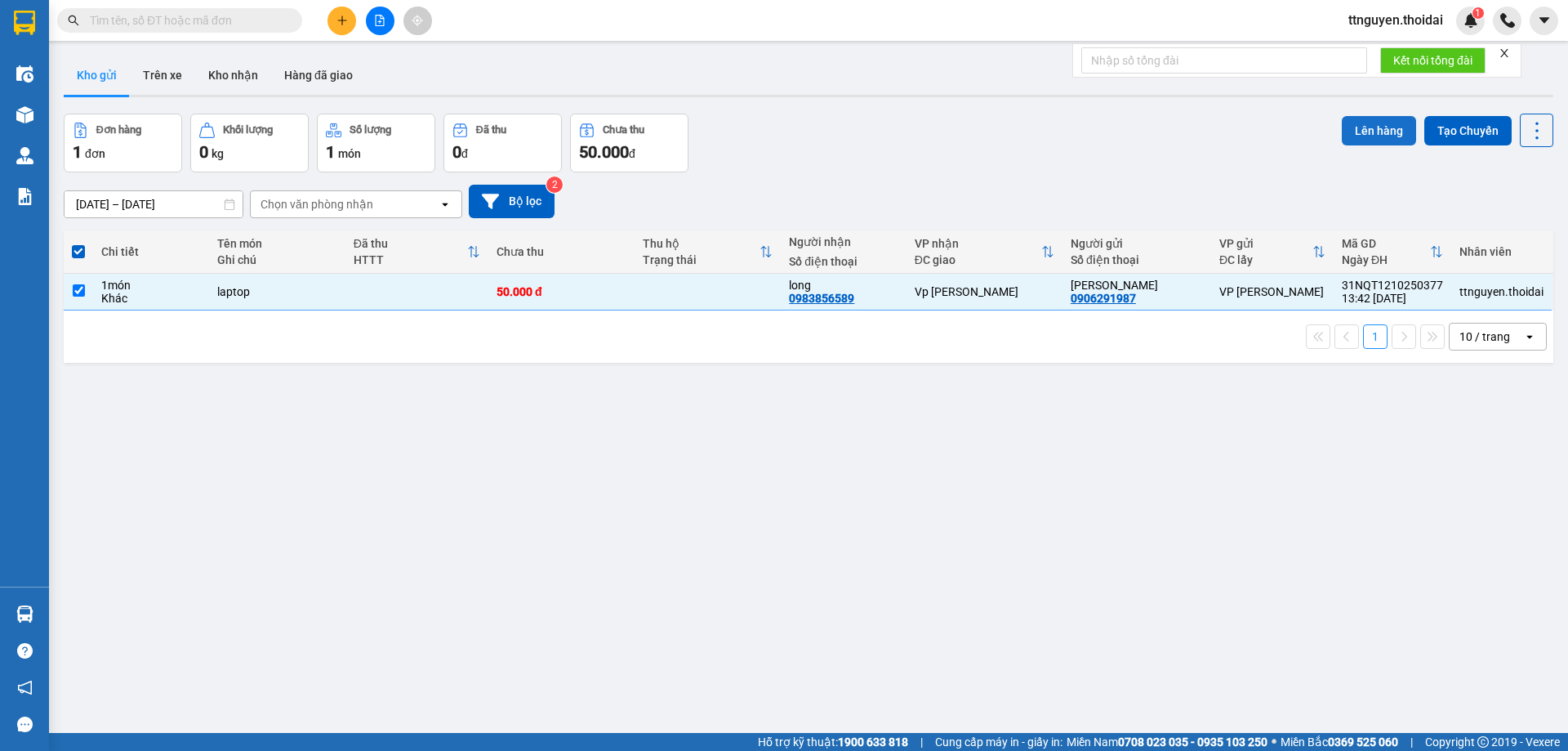
click at [1342, 131] on button "Lên hàng" at bounding box center [1379, 130] width 75 height 29
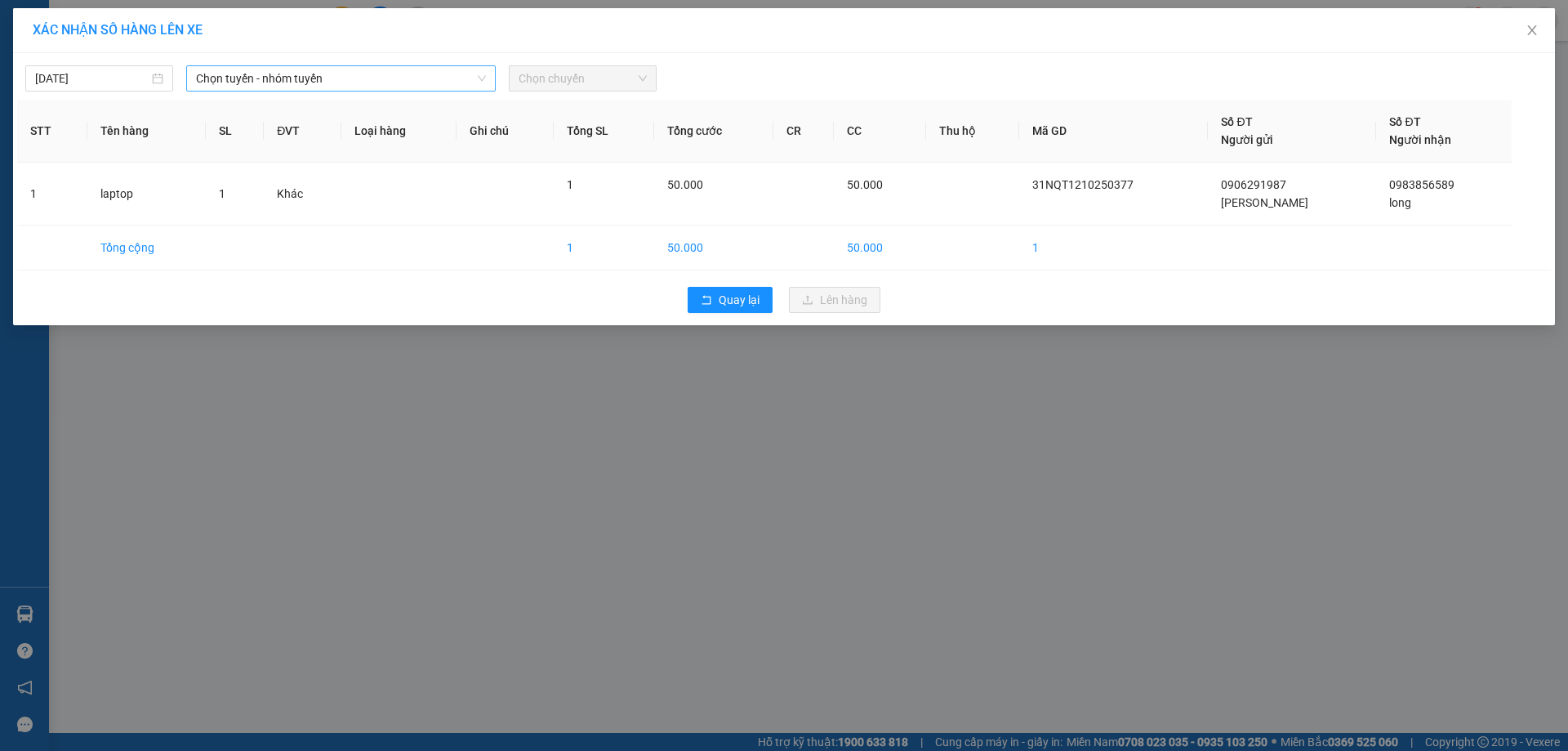
click at [368, 79] on span "Chọn tuyến - nhóm tuyến" at bounding box center [340, 79] width 290 height 25
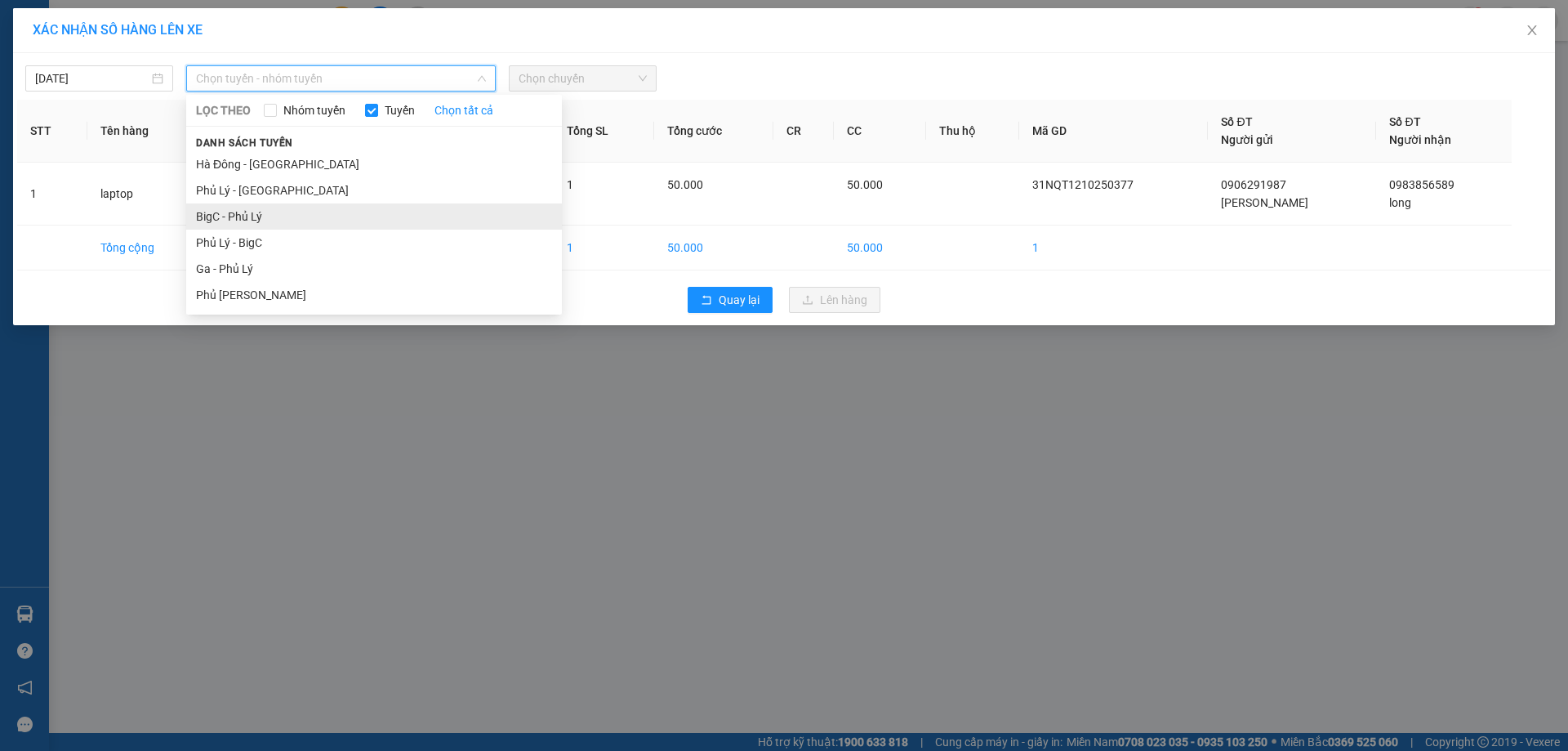
click at [290, 215] on li "BigC - Phủ Lý" at bounding box center [373, 217] width 376 height 27
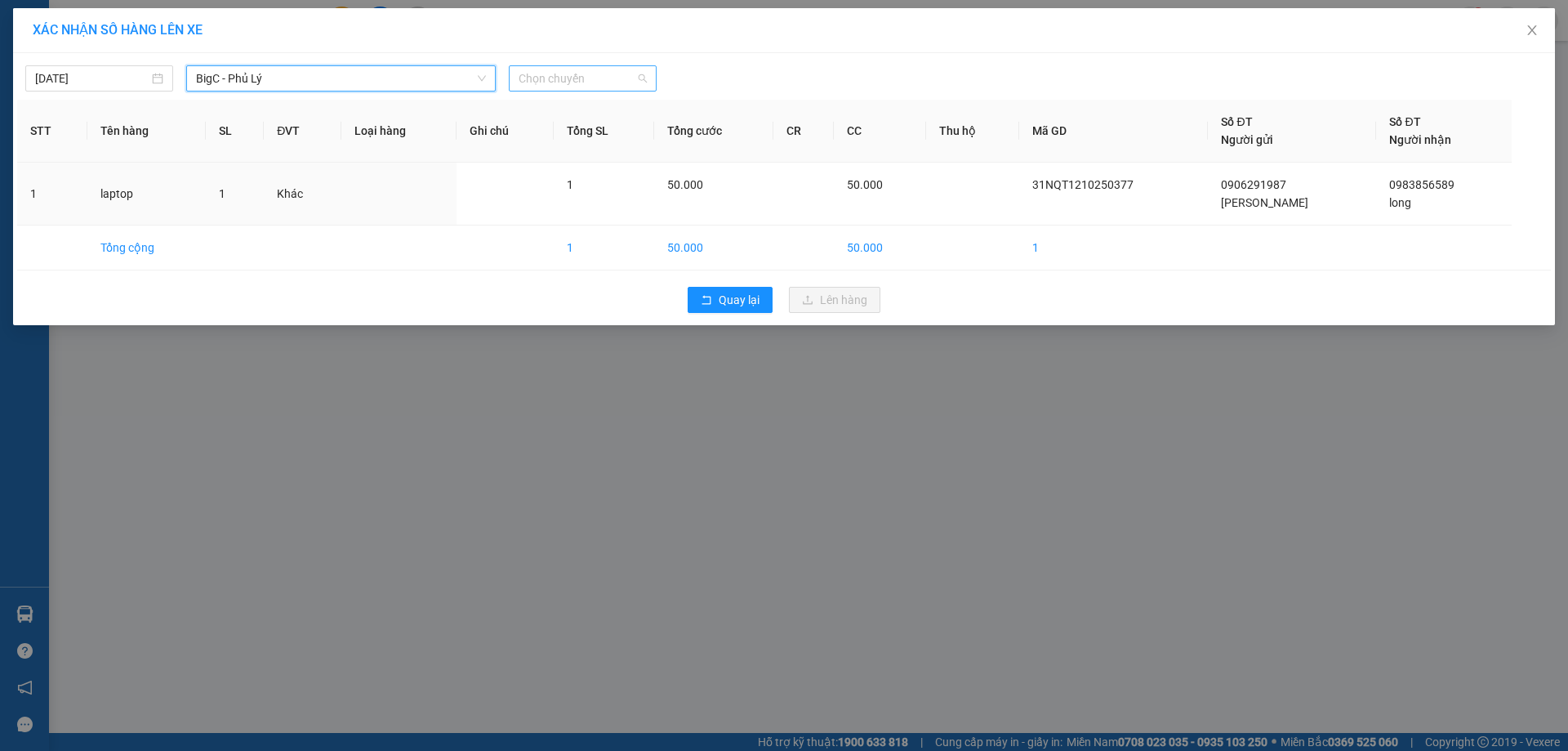
click at [589, 80] on span "Chọn chuyến" at bounding box center [582, 79] width 129 height 25
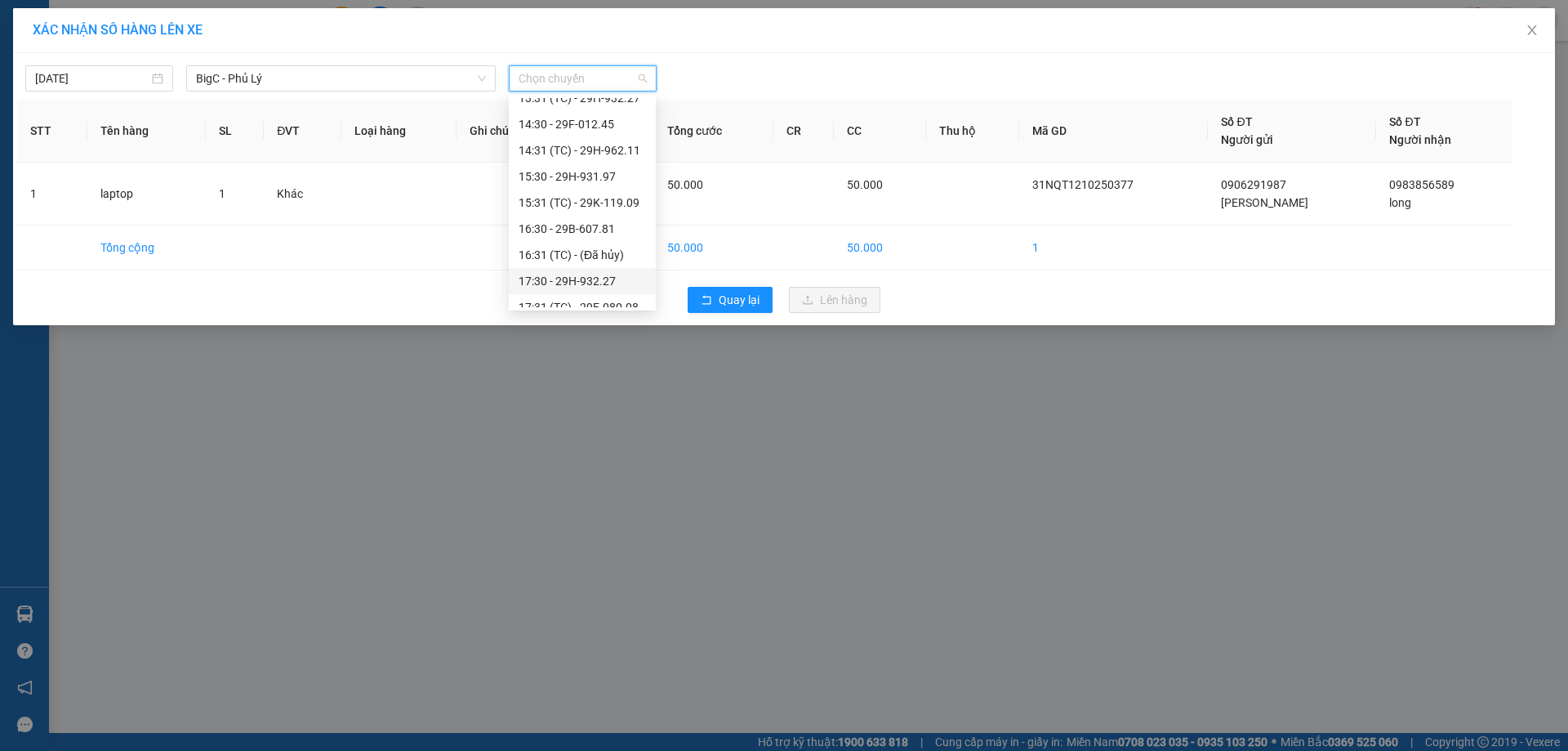
scroll to position [275, 0]
click at [606, 153] on div "13:30 - 29E-084.06" at bounding box center [582, 150] width 128 height 18
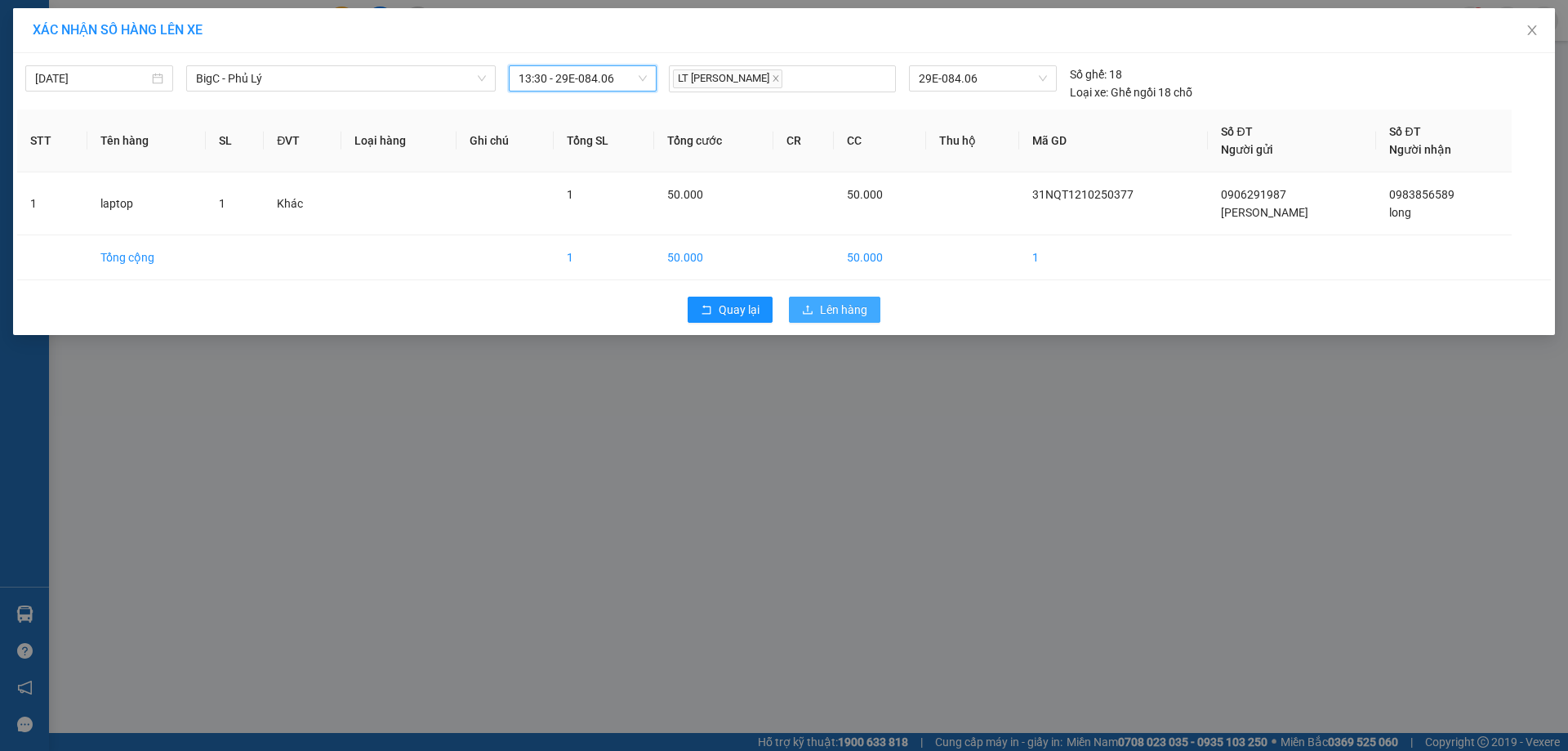
click at [853, 310] on span "Lên hàng" at bounding box center [843, 310] width 47 height 18
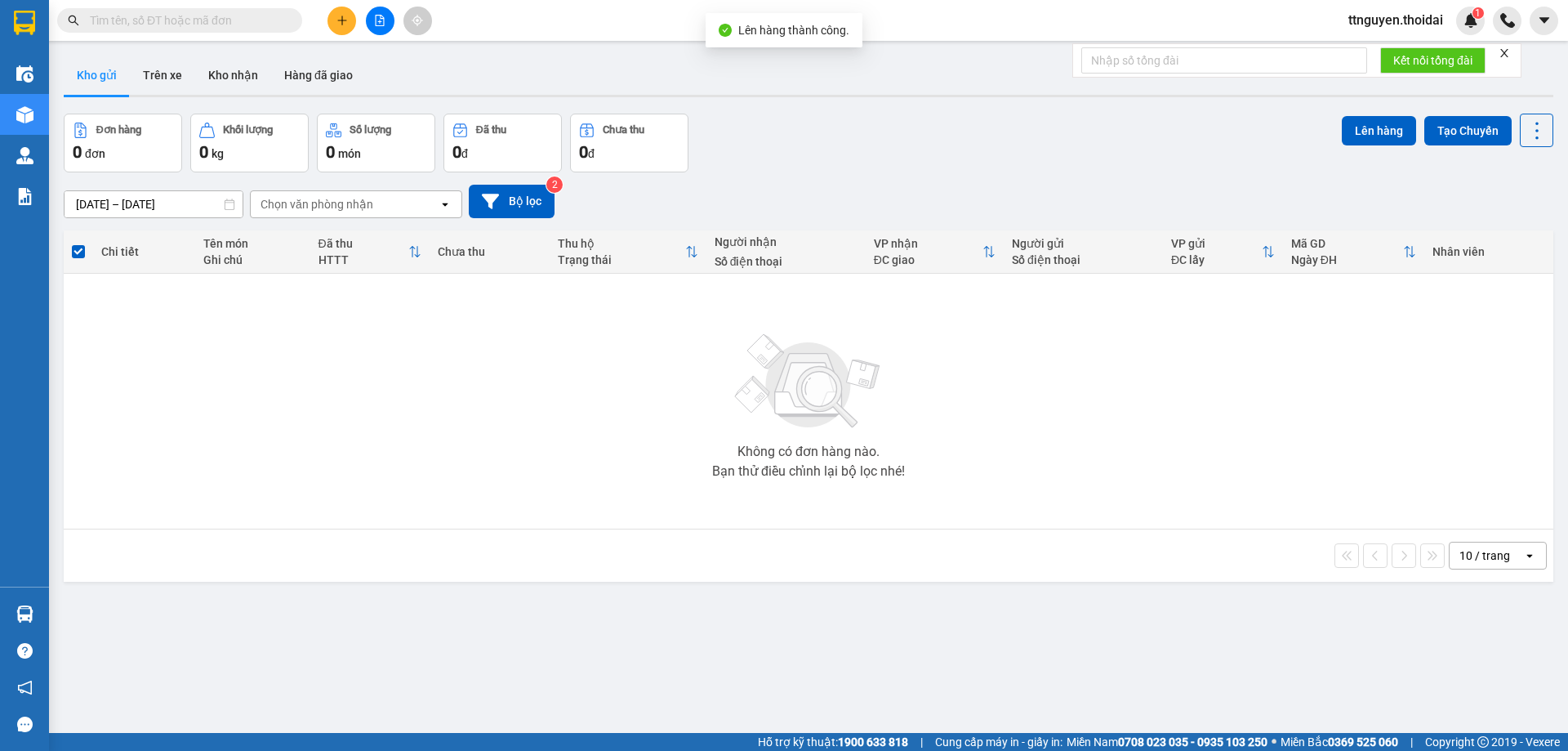
click at [174, 79] on button "Trên xe" at bounding box center [163, 75] width 66 height 39
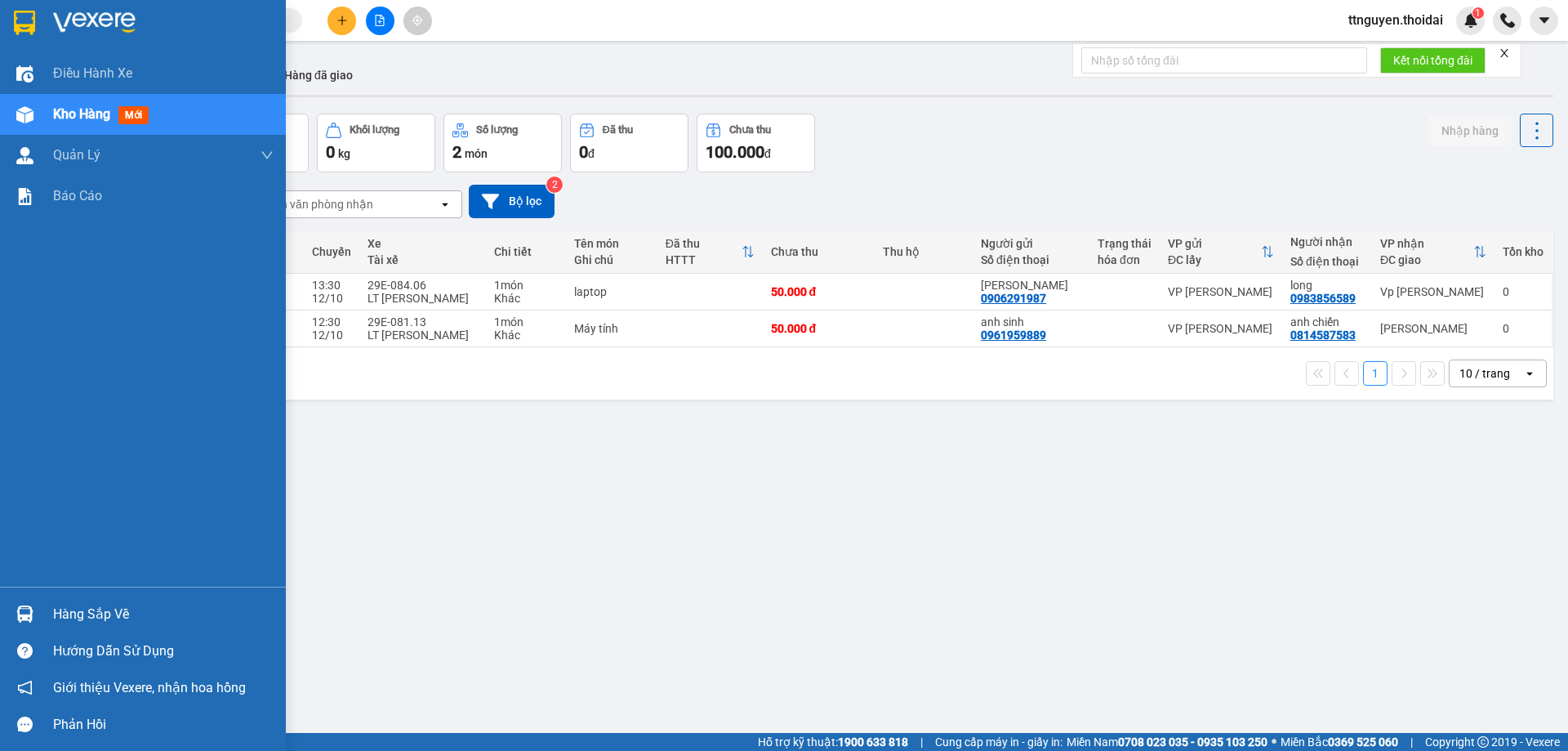
click at [114, 606] on div "Hàng sắp về" at bounding box center [163, 614] width 221 height 25
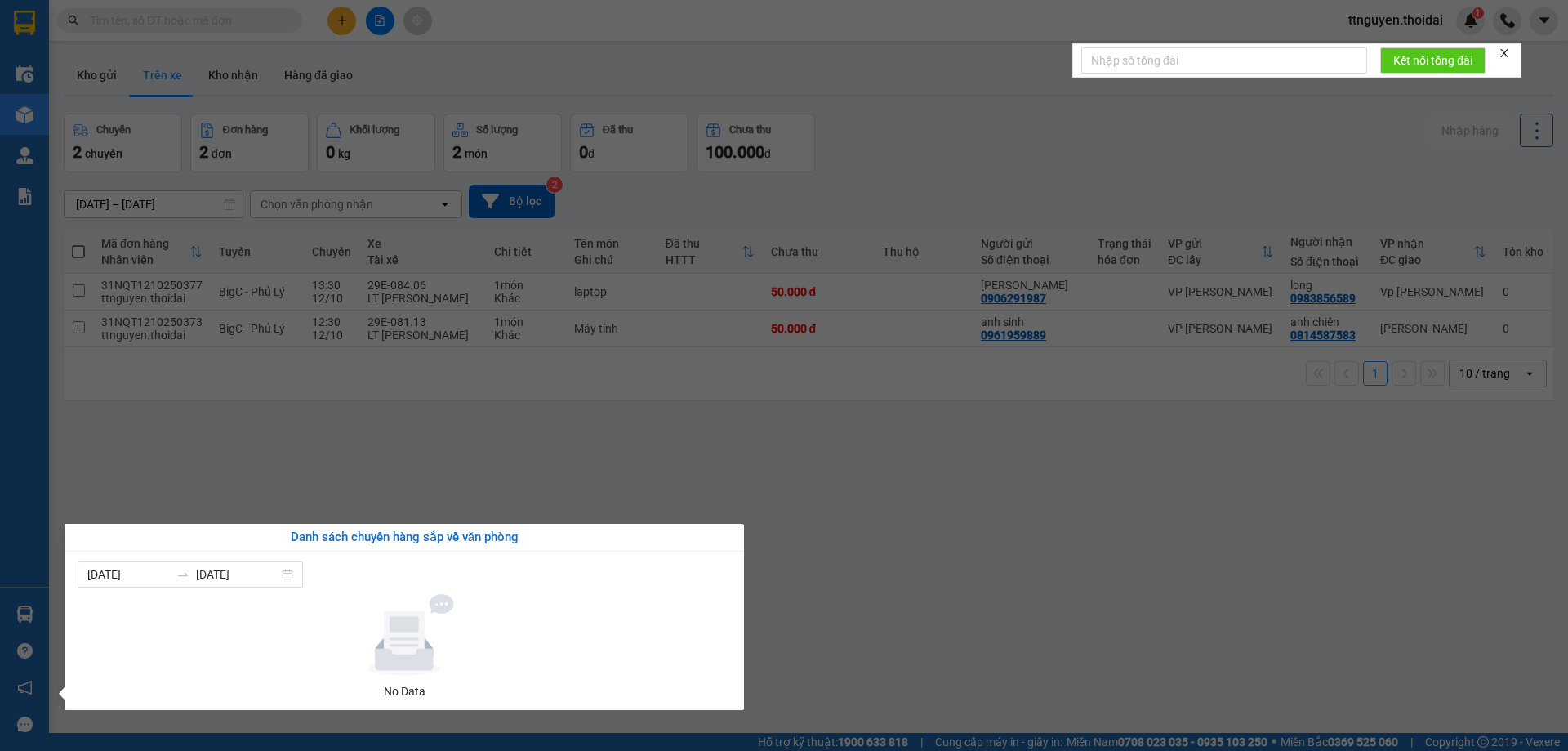
drag, startPoint x: 889, startPoint y: 602, endPoint x: 644, endPoint y: 474, distance: 276.4
click at [872, 589] on section "Kết quả tìm kiếm ( 0 ) Bộ lọc No Data ttnguyen.thoidai 1 Điều hành xe Kho hàng …" at bounding box center [784, 375] width 1568 height 751
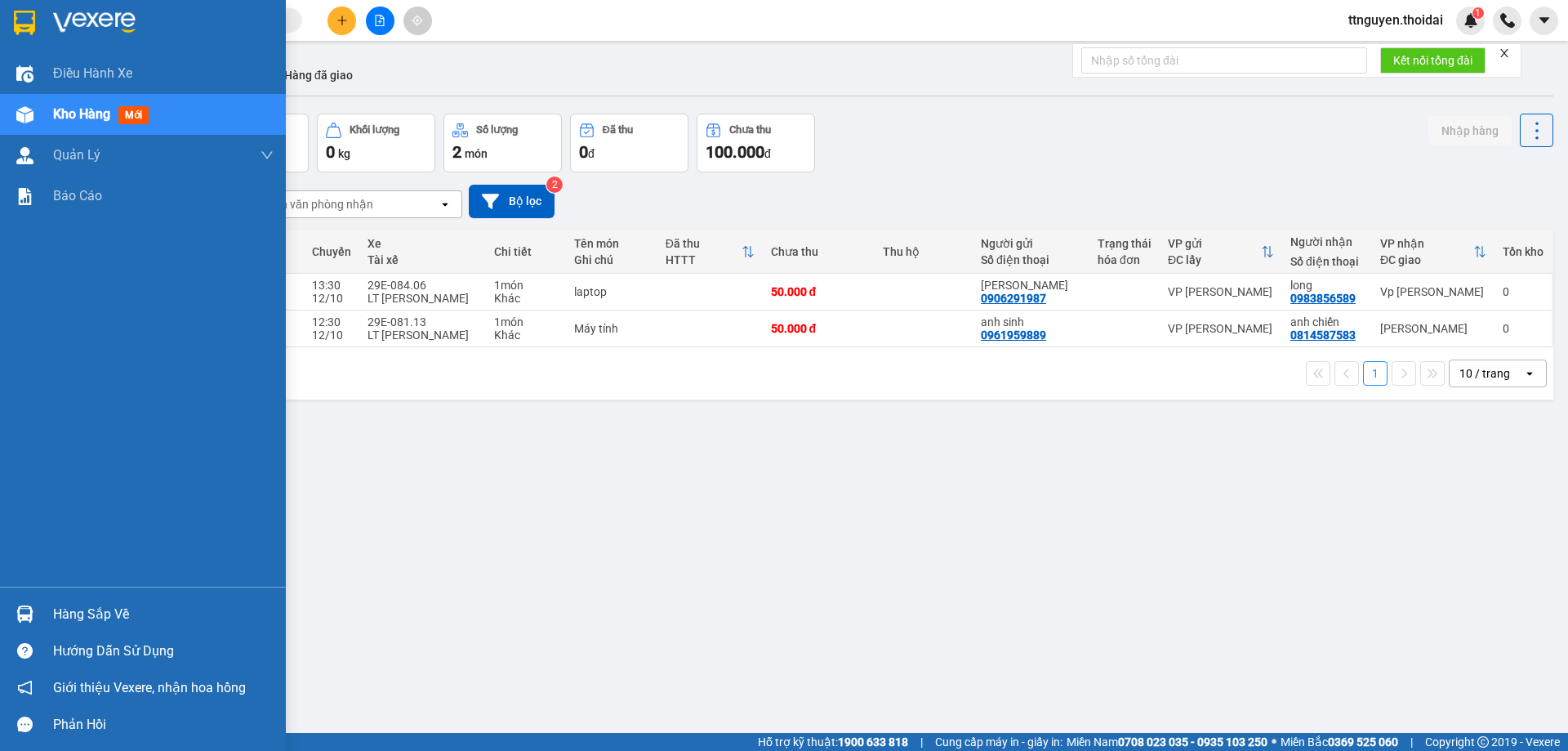
drag, startPoint x: 119, startPoint y: 607, endPoint x: 144, endPoint y: 604, distance: 25.2
click at [121, 607] on div "Hàng sắp về" at bounding box center [163, 614] width 221 height 25
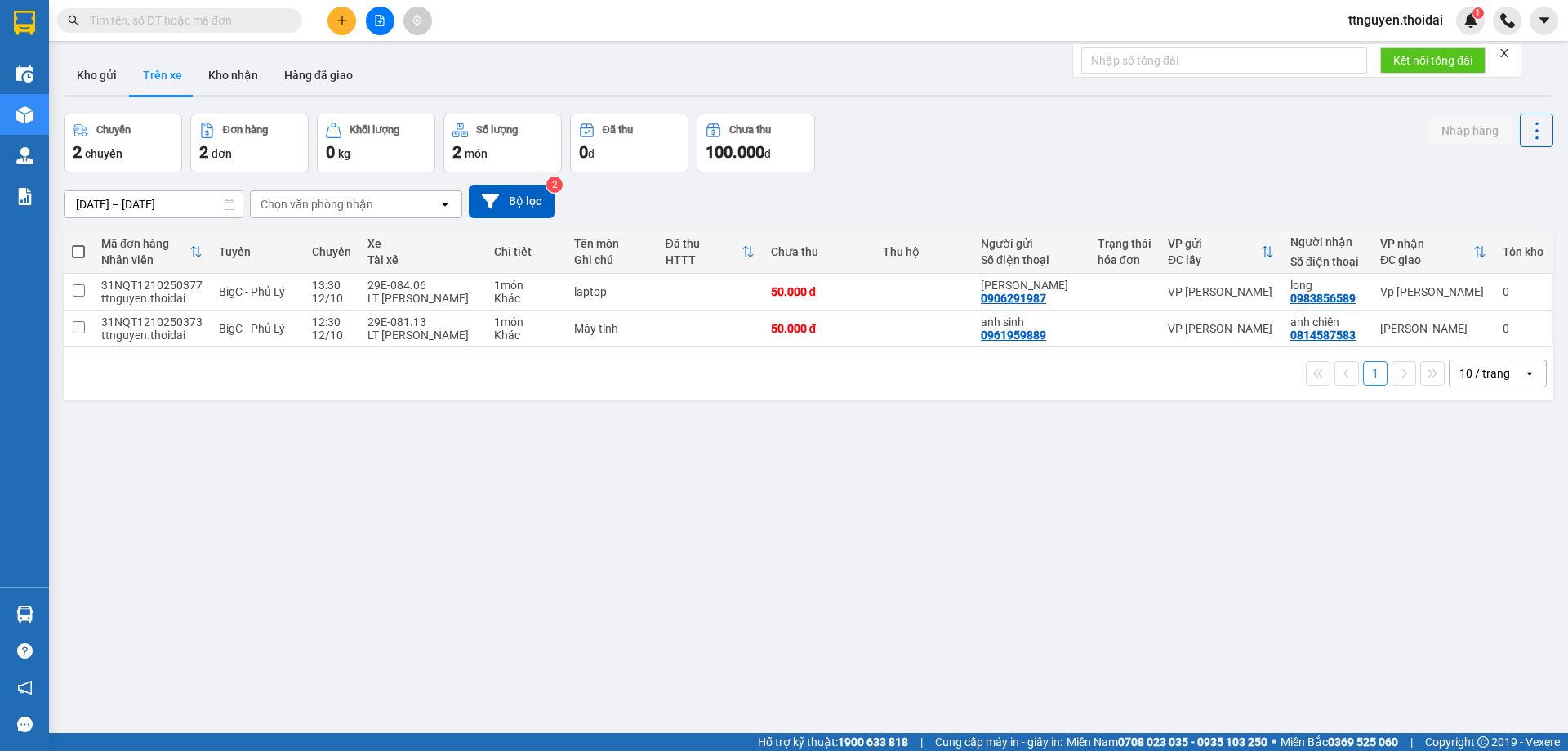
drag, startPoint x: 900, startPoint y: 565, endPoint x: 662, endPoint y: 426, distance: 275.6
click at [895, 565] on section "Kết quả tìm kiếm ( 0 ) Bộ lọc No Data ttnguyen.thoidai 1 Điều hành xe Kho hàng …" at bounding box center [784, 375] width 1568 height 751
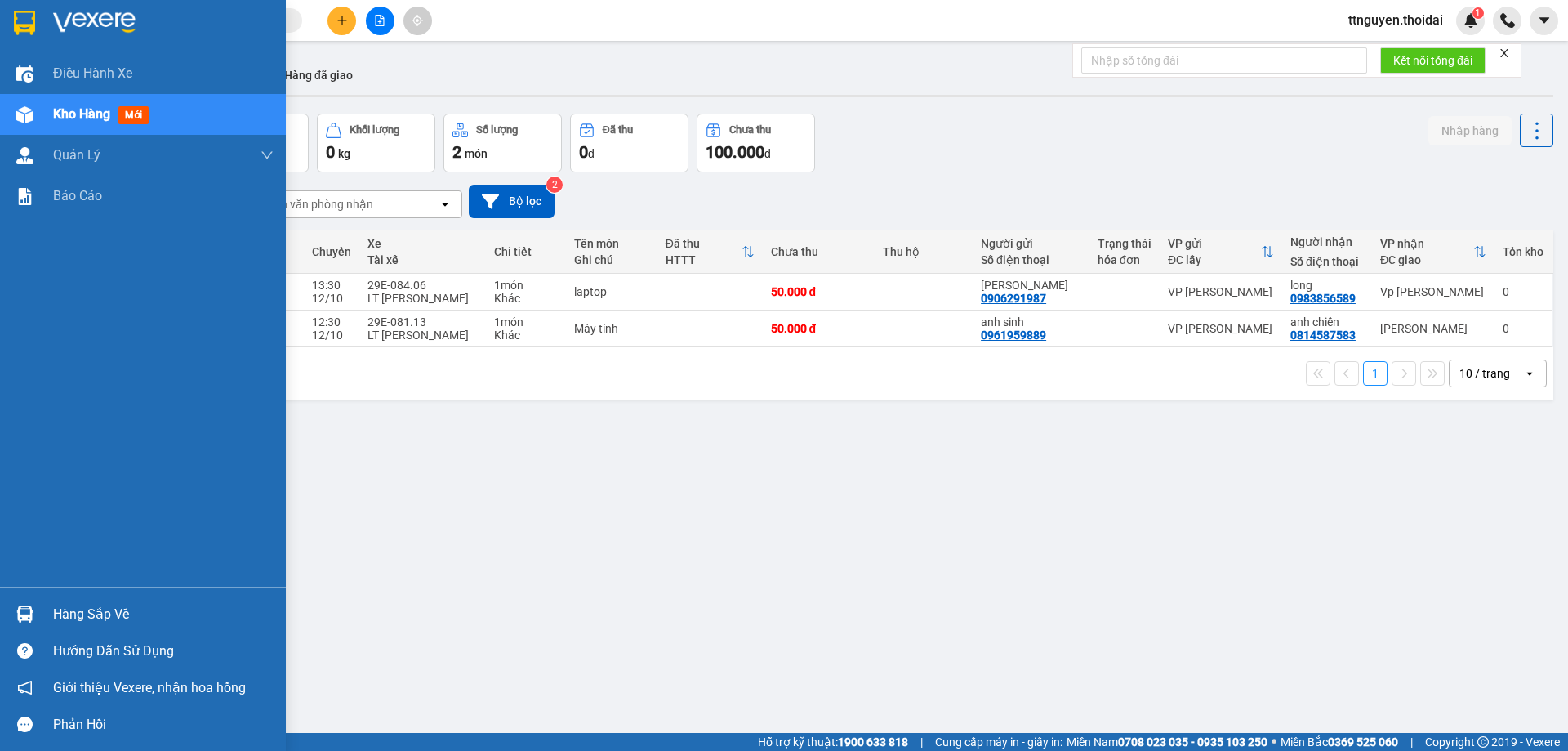
drag, startPoint x: 110, startPoint y: 603, endPoint x: 182, endPoint y: 602, distance: 72.0
click at [110, 604] on div "Hàng sắp về" at bounding box center [163, 614] width 221 height 25
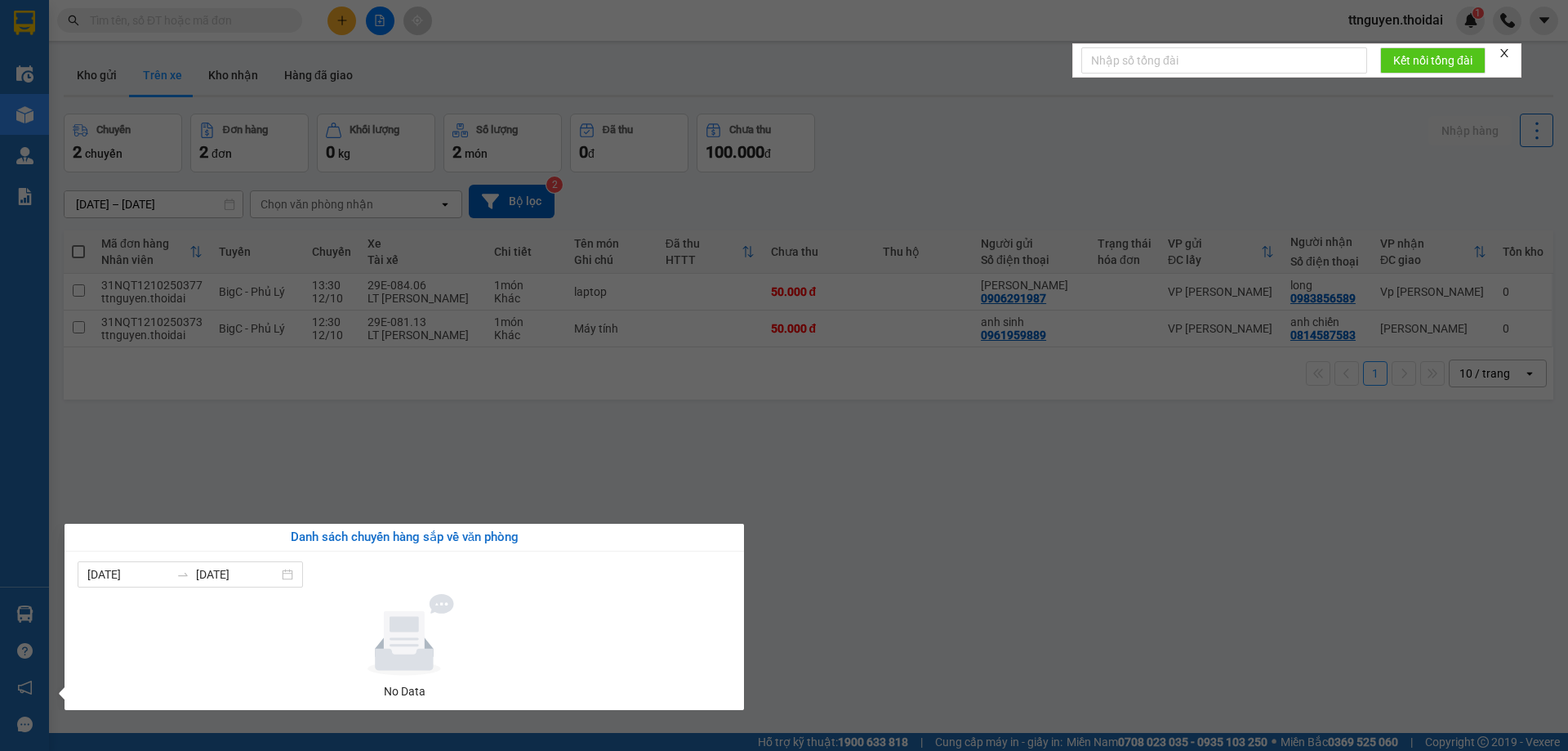
click at [855, 597] on section "Kết quả tìm kiếm ( 0 ) Bộ lọc No Data ttnguyen.thoidai 1 Điều hành xe Kho hàng …" at bounding box center [784, 375] width 1568 height 751
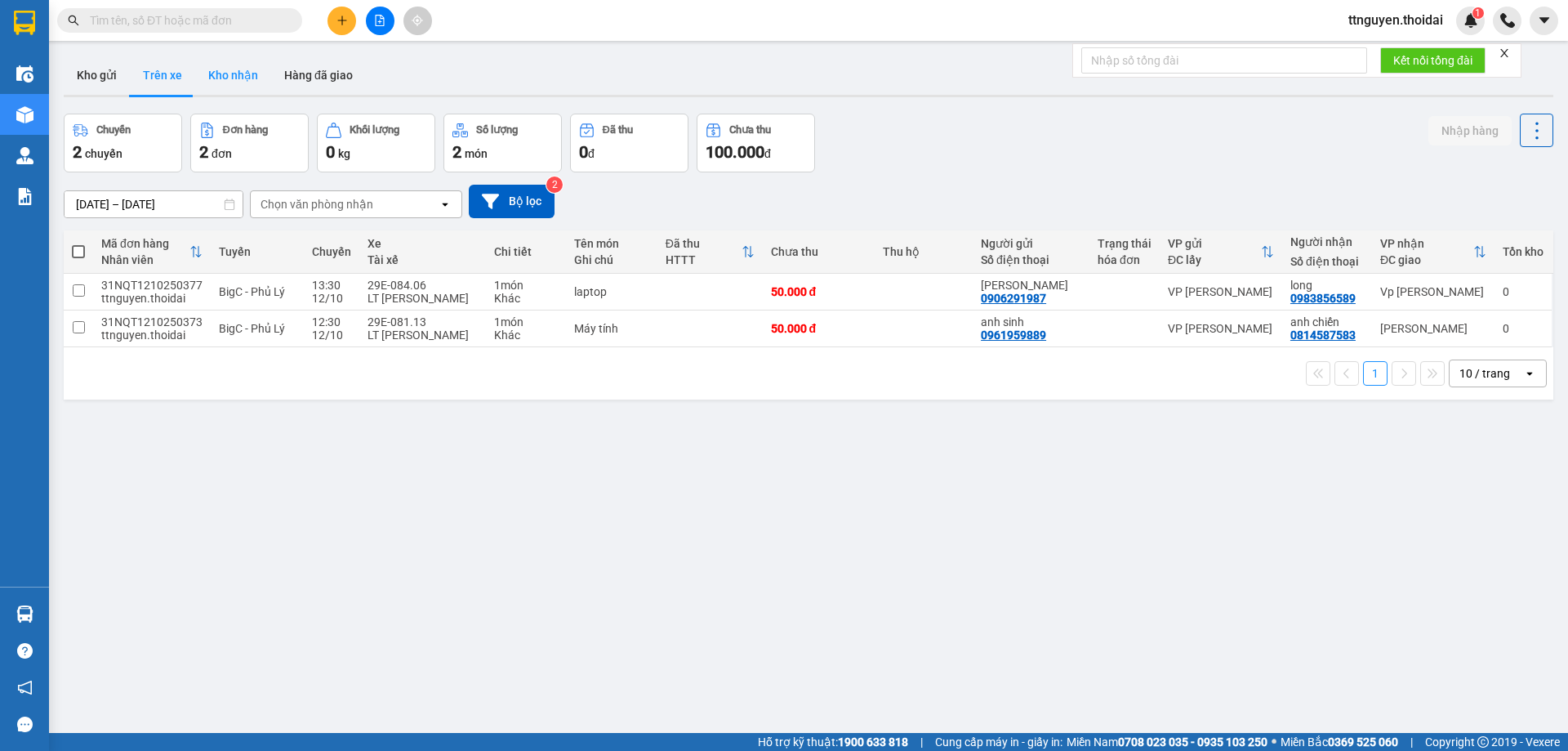
click at [237, 66] on button "Kho nhận" at bounding box center [233, 75] width 76 height 39
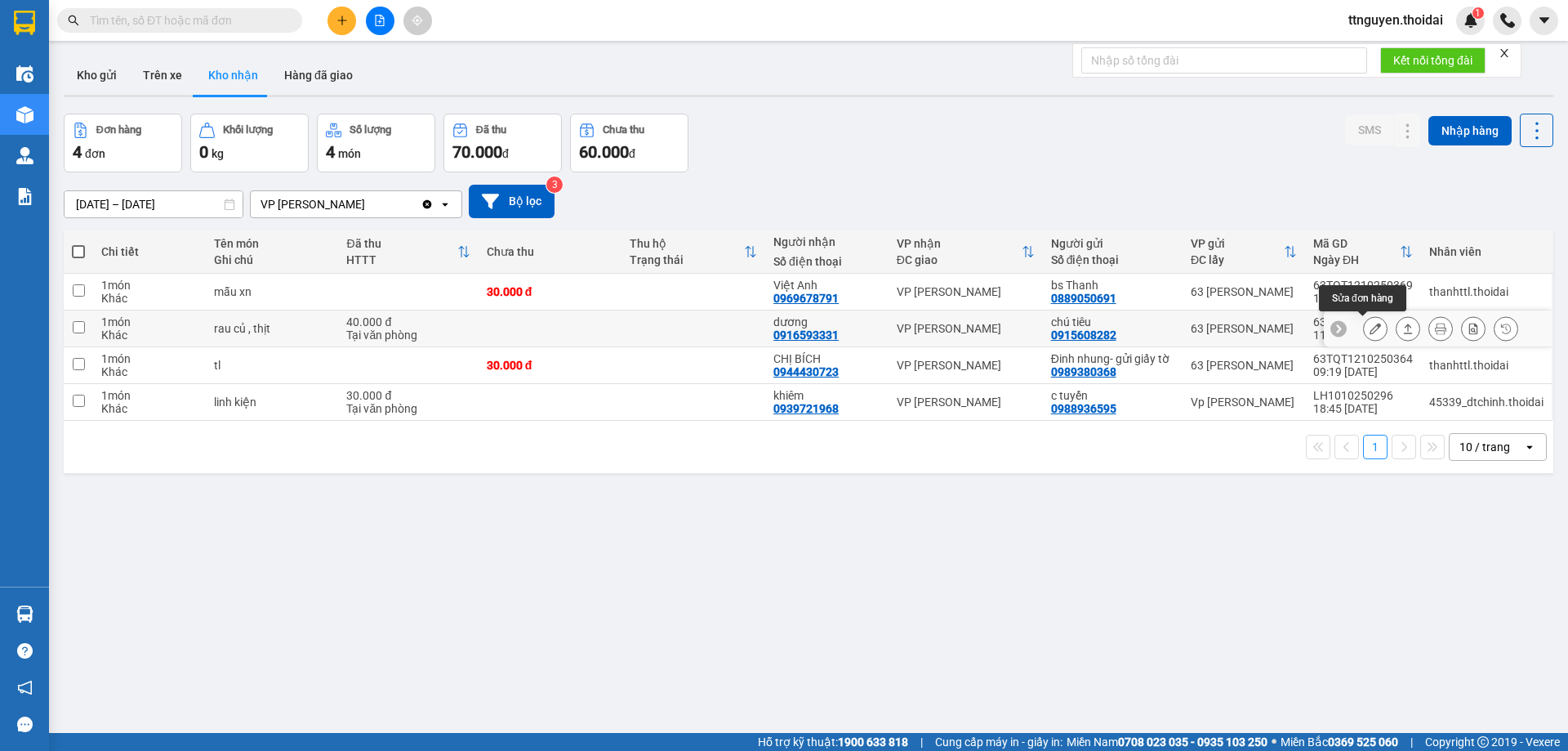
click at [1372, 329] on button at bounding box center [1376, 329] width 23 height 28
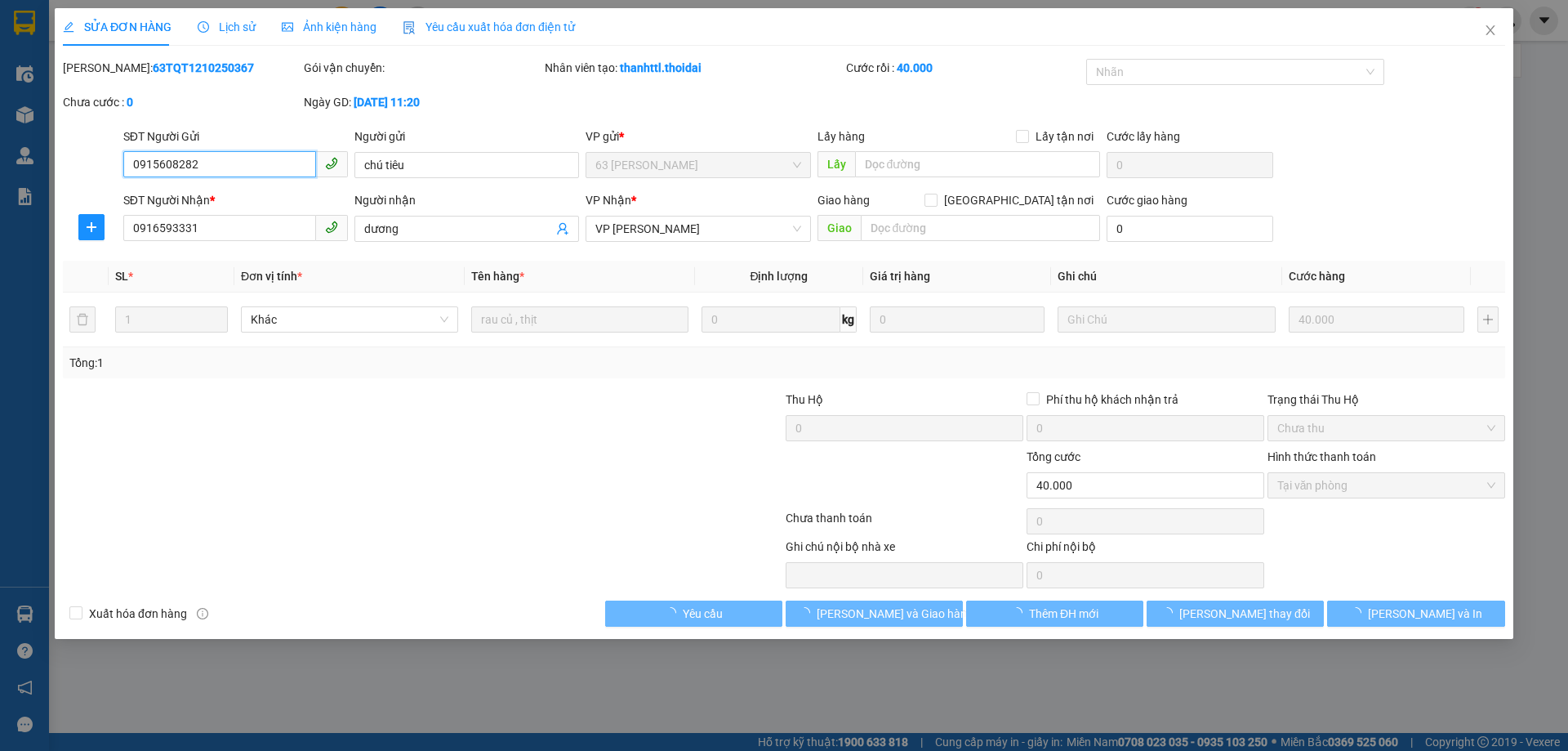
type input "0915608282"
type input "chú tiêu"
type input "0916593331"
type input "dương"
type input "0"
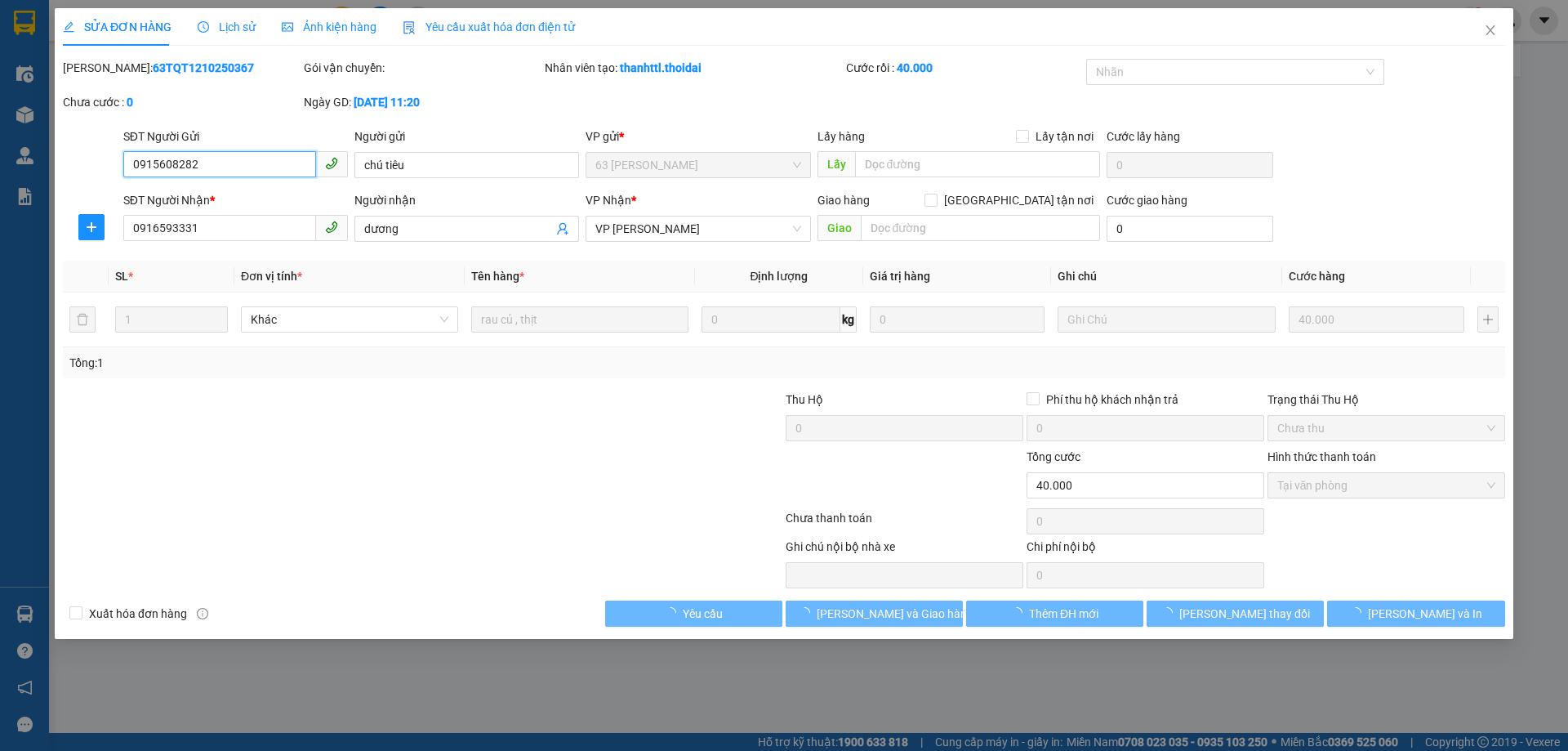
type input "40.000"
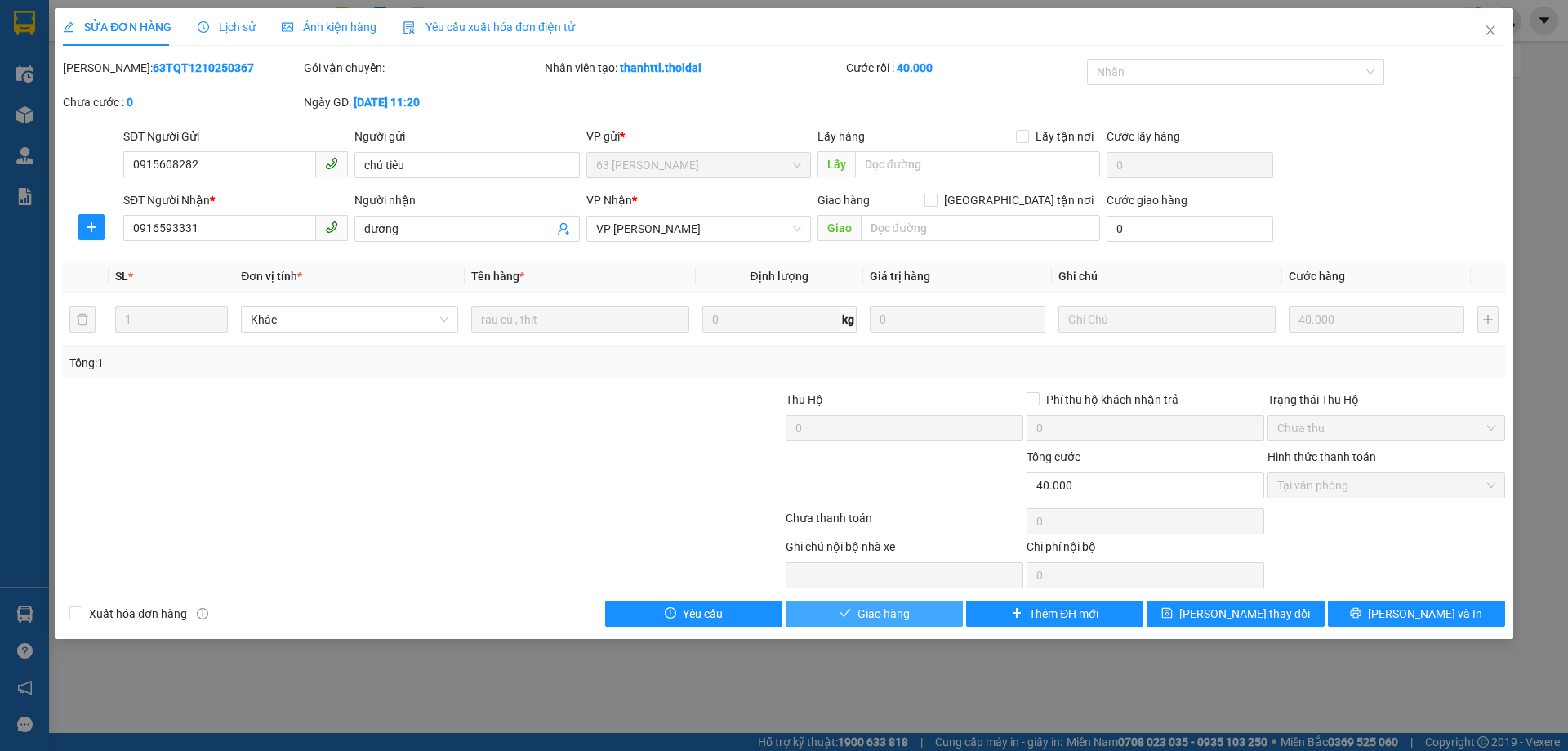
click at [884, 614] on span "Giao hàng" at bounding box center [884, 613] width 52 height 18
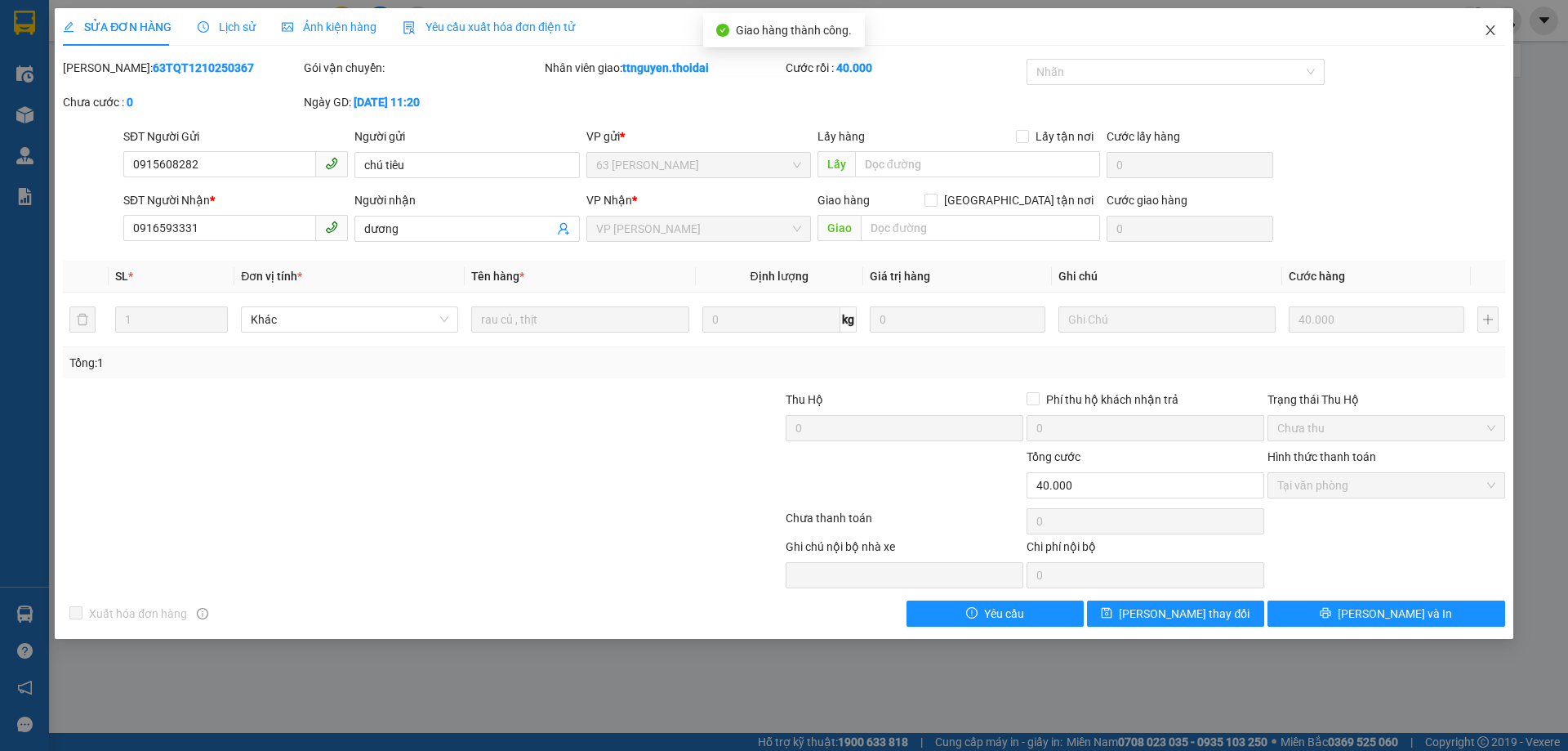
click at [1492, 32] on icon "close" at bounding box center [1491, 31] width 13 height 13
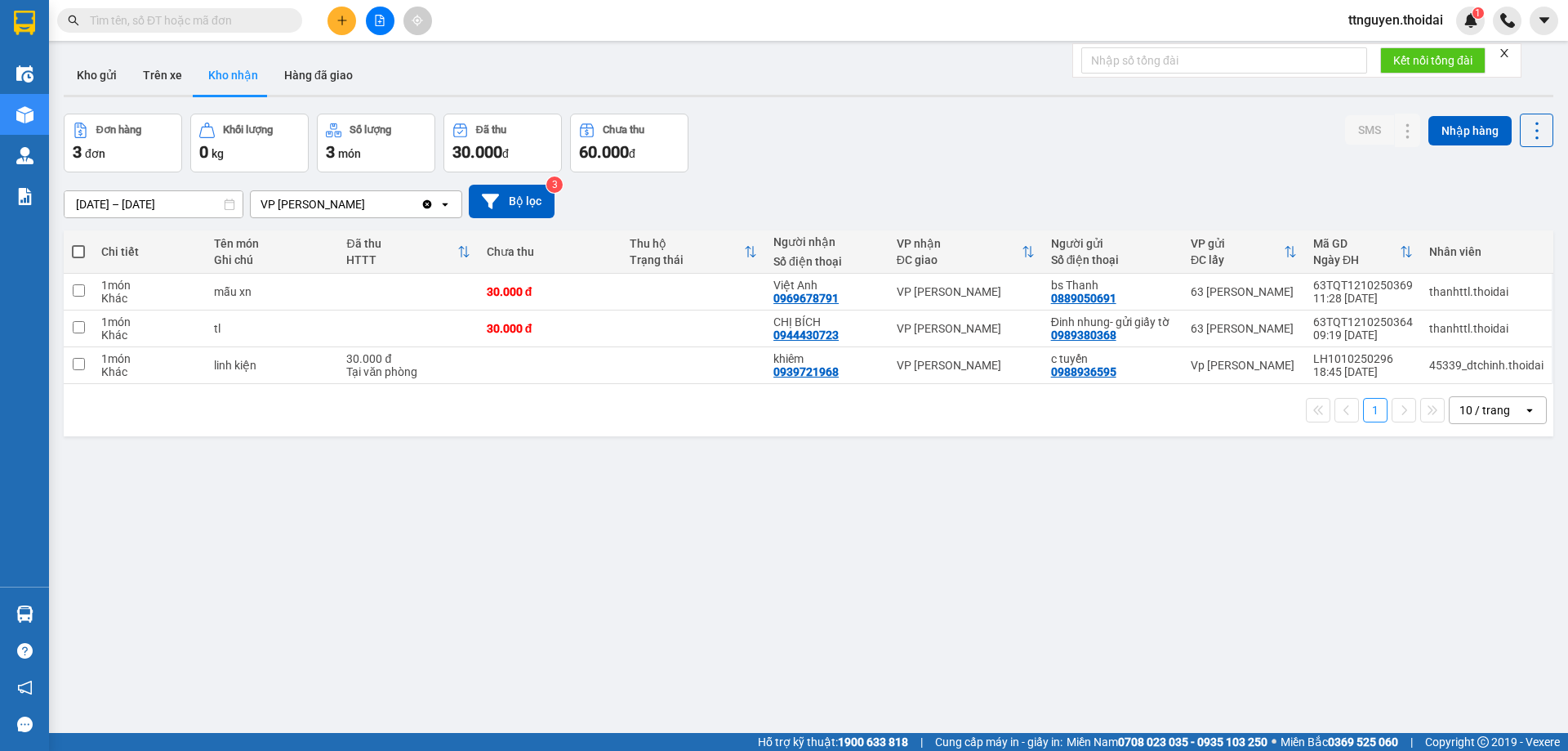
click at [261, 22] on input "text" at bounding box center [186, 21] width 192 height 18
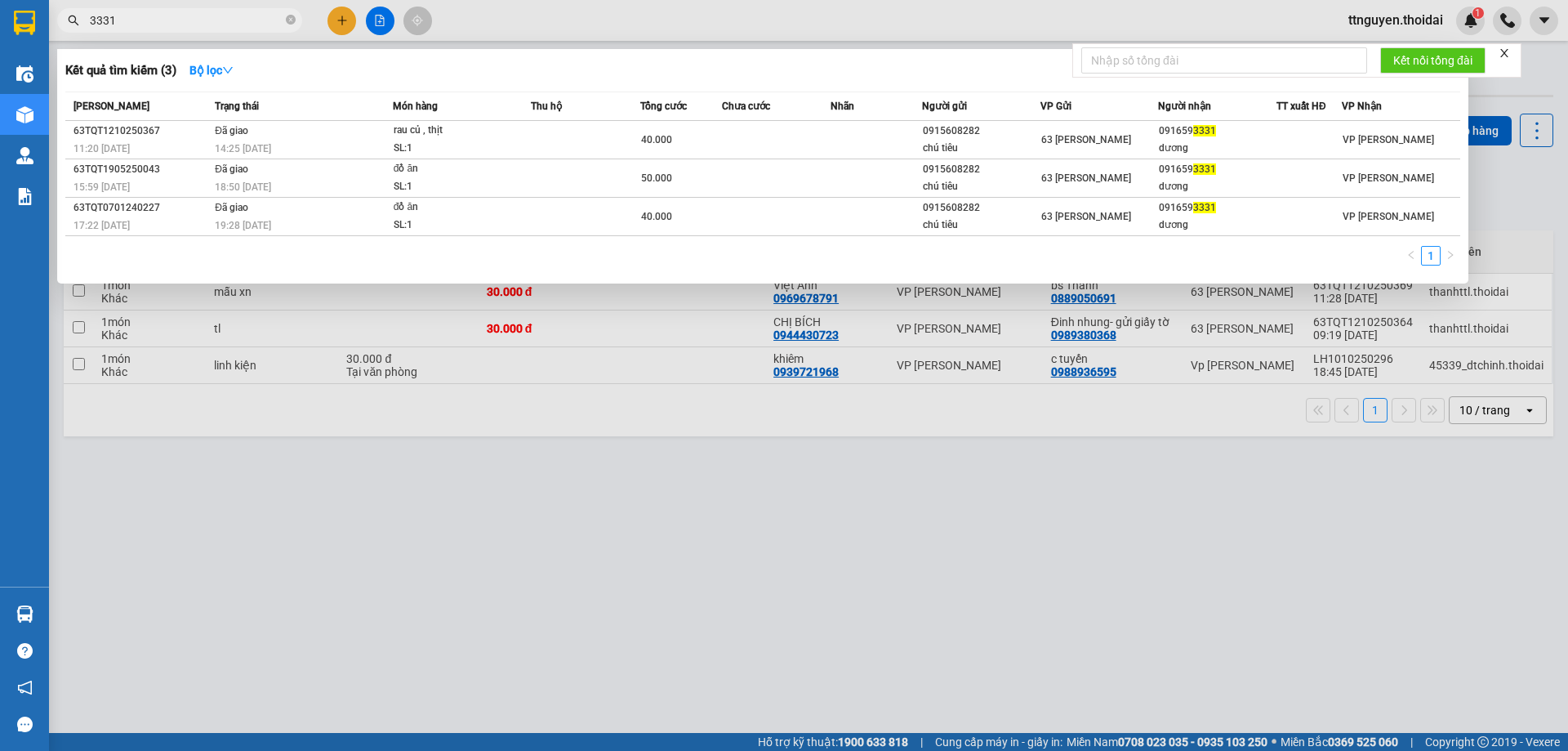
type input "3331"
click at [685, 573] on div at bounding box center [784, 375] width 1568 height 751
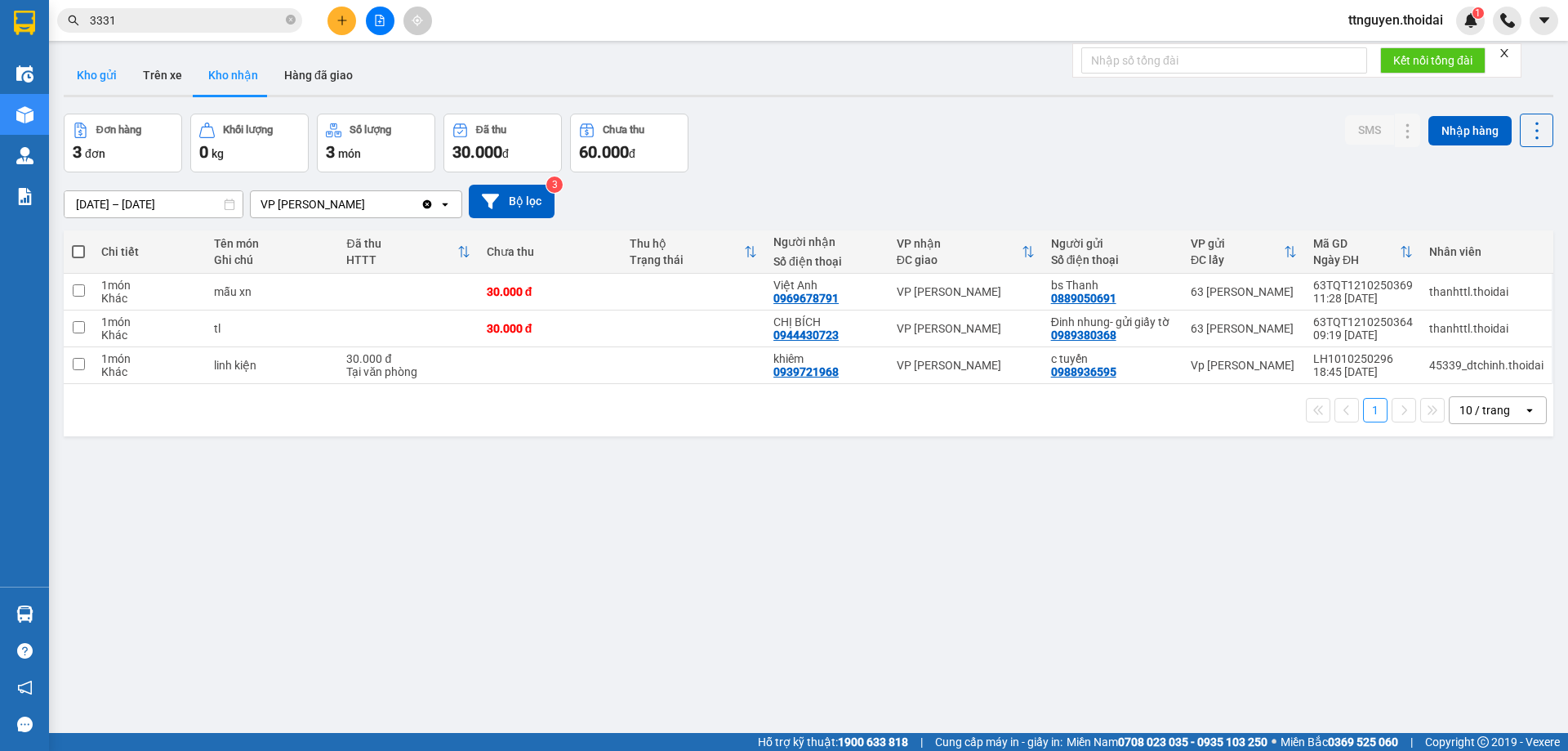
click at [81, 80] on button "Kho gửi" at bounding box center [97, 75] width 66 height 39
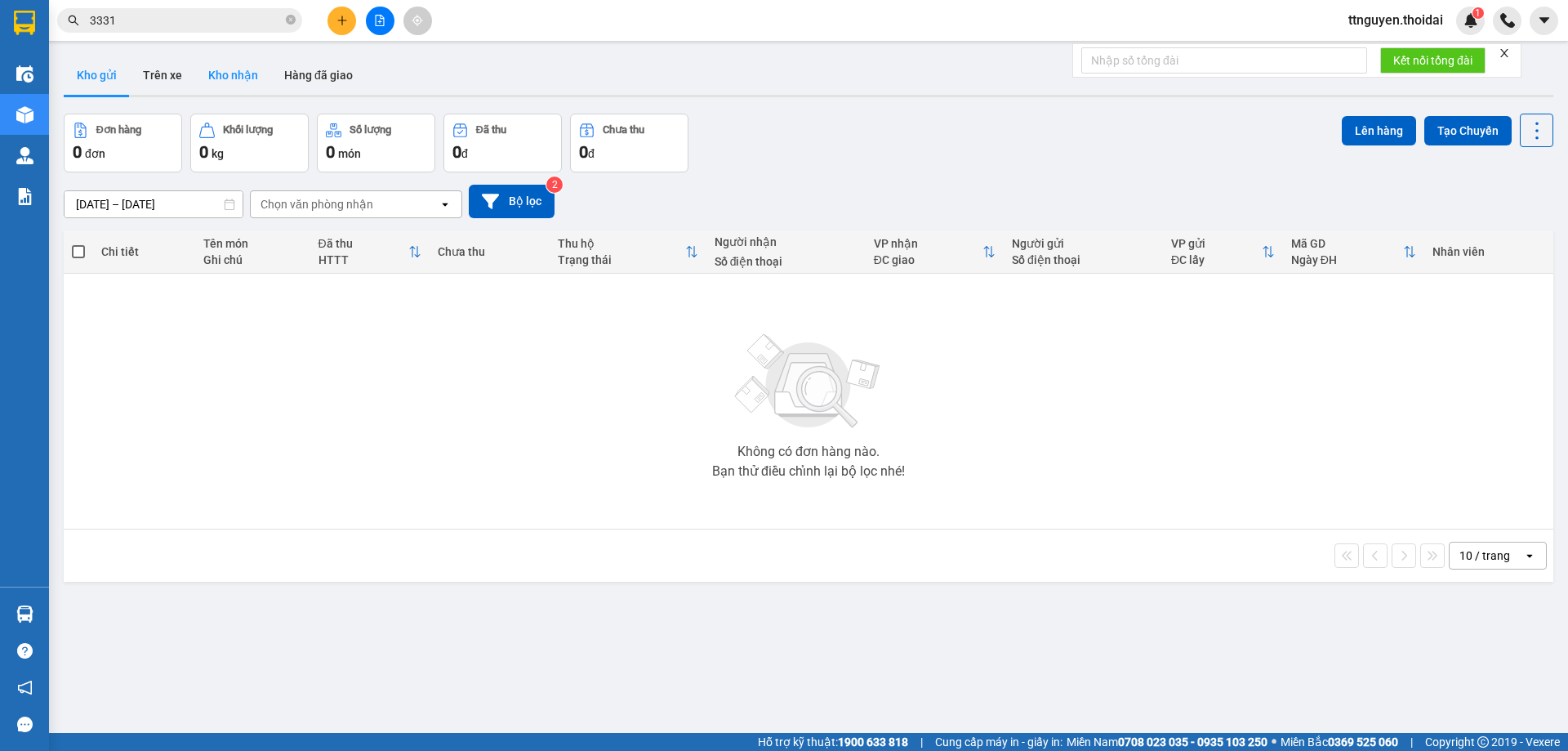
click at [245, 62] on button "Kho nhận" at bounding box center [233, 75] width 76 height 39
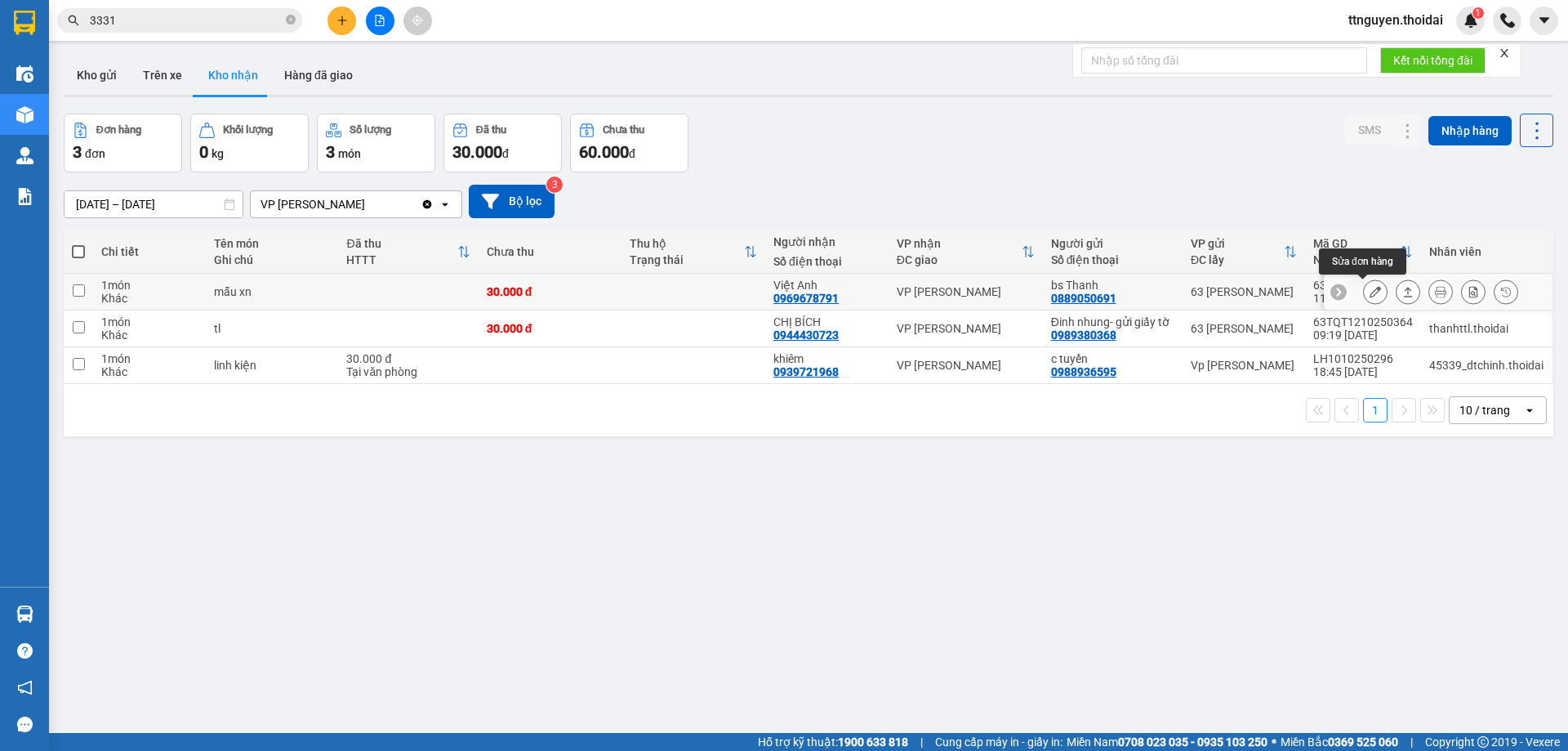
click at [1370, 288] on icon at bounding box center [1376, 292] width 12 height 12
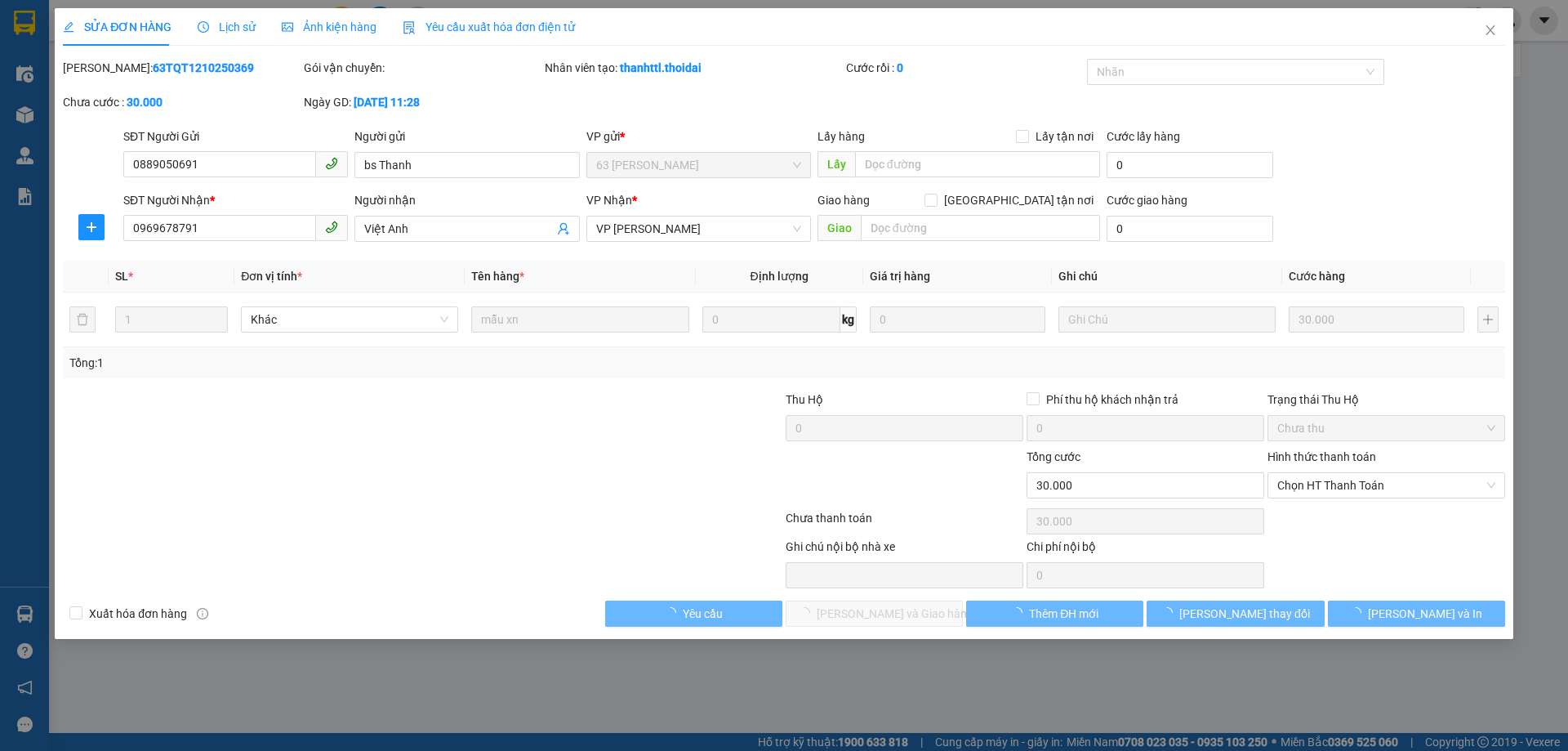
type input "0889050691"
type input "bs Thanh"
type input "0969678791"
type input "Việt Anh"
type input "0"
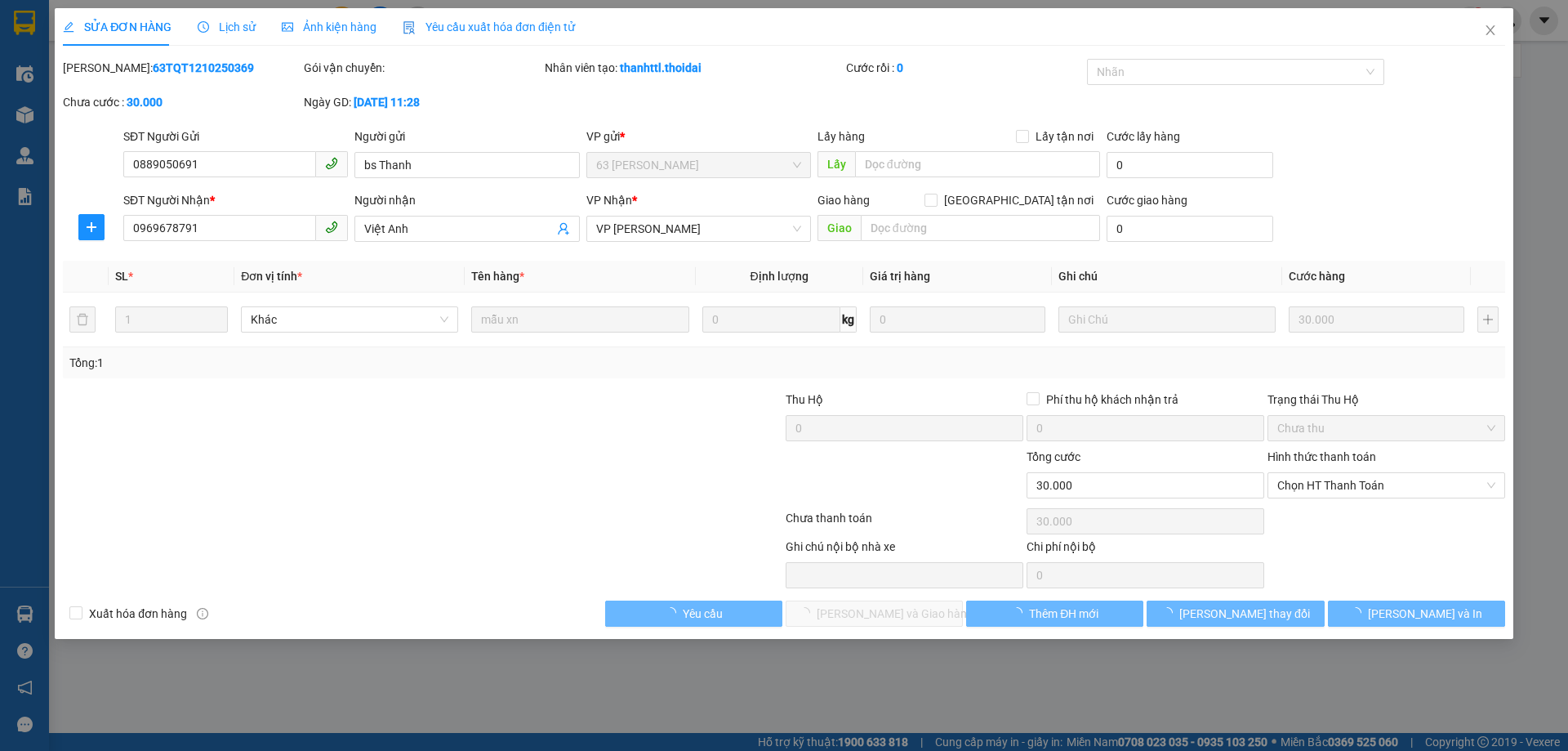
type input "30.000"
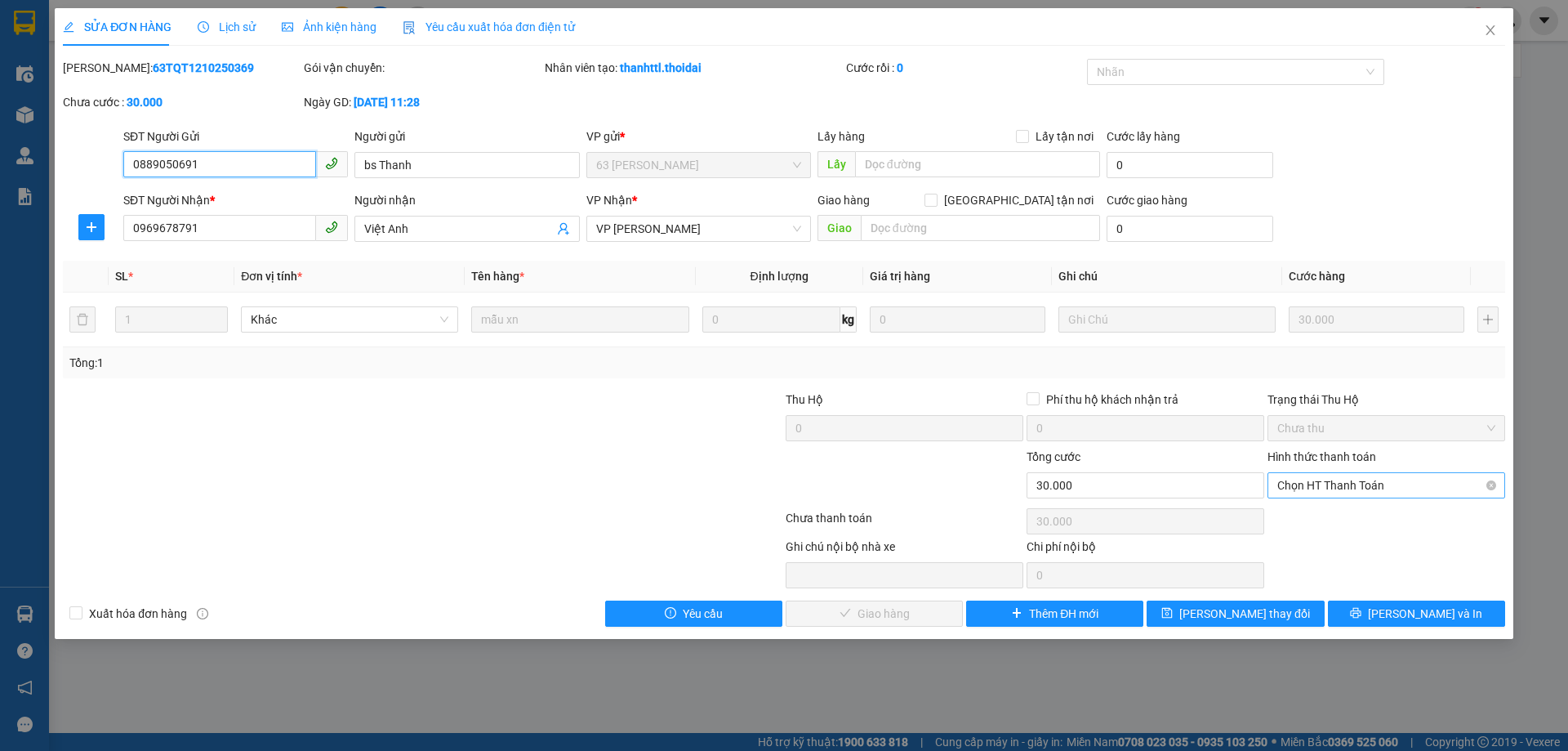
click at [1353, 483] on span "Chọn HT Thanh Toán" at bounding box center [1386, 485] width 218 height 25
click at [1343, 521] on div "Tại văn phòng" at bounding box center [1386, 518] width 218 height 18
type input "0"
click at [912, 607] on span "[PERSON_NAME] và Giao hàng" at bounding box center [894, 613] width 157 height 18
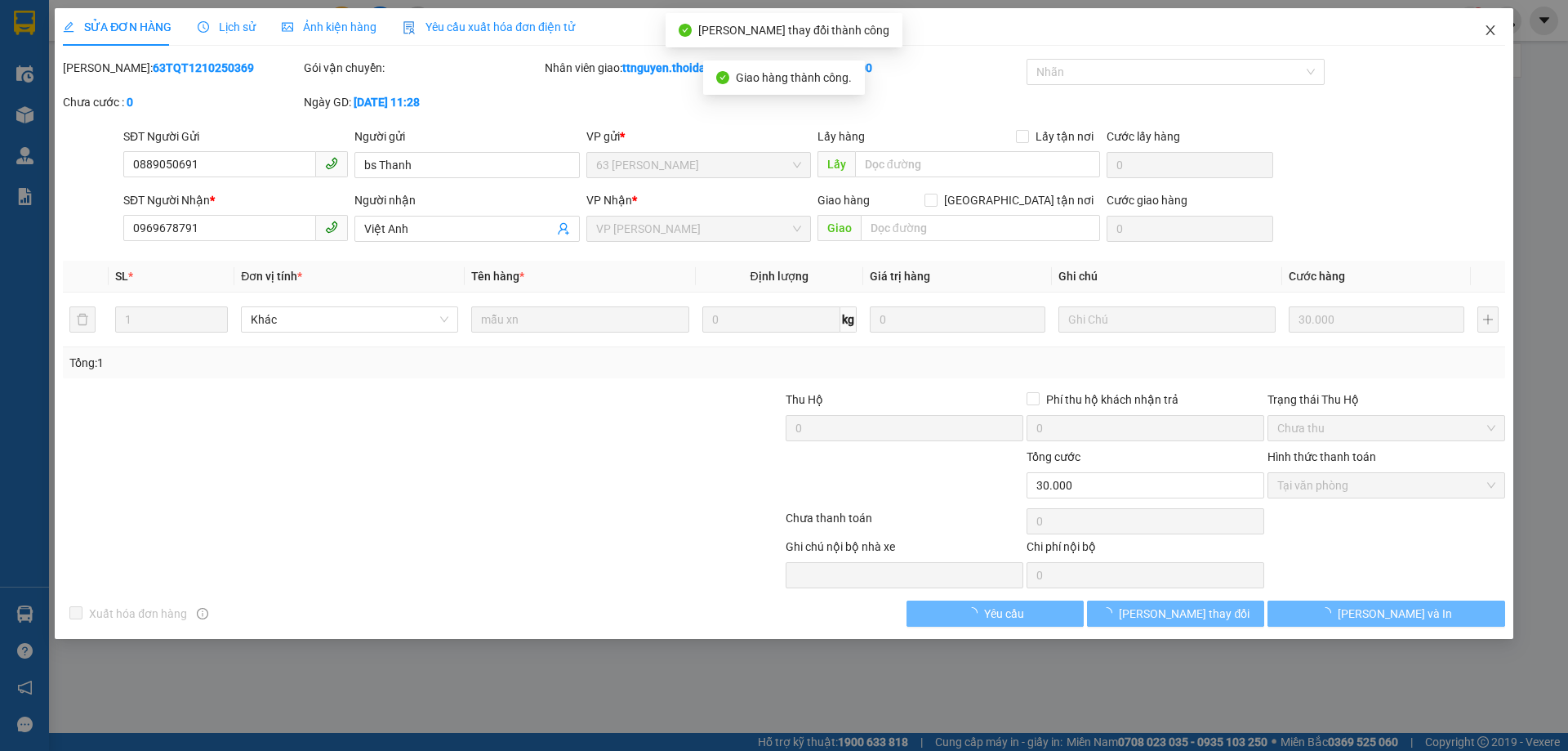
click at [1484, 29] on icon "close" at bounding box center [1491, 31] width 13 height 13
